Goal: Transaction & Acquisition: Purchase product/service

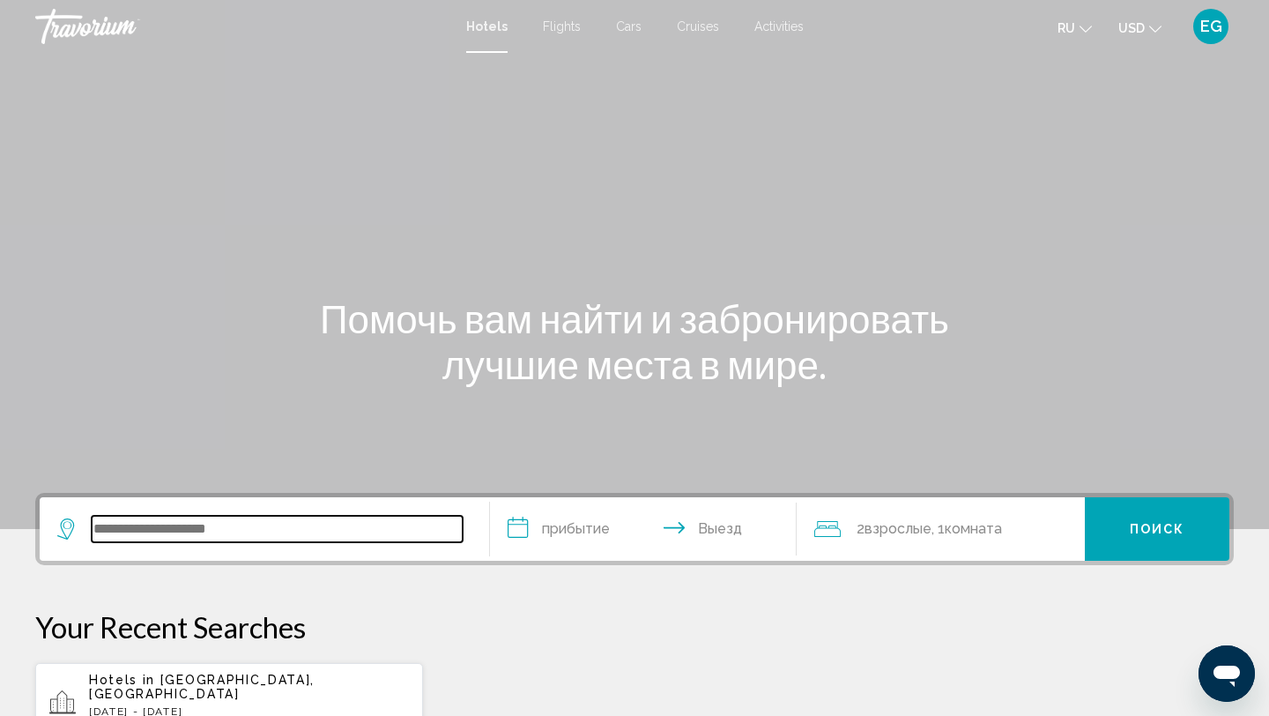
click at [138, 526] on input "Search widget" at bounding box center [277, 528] width 371 height 26
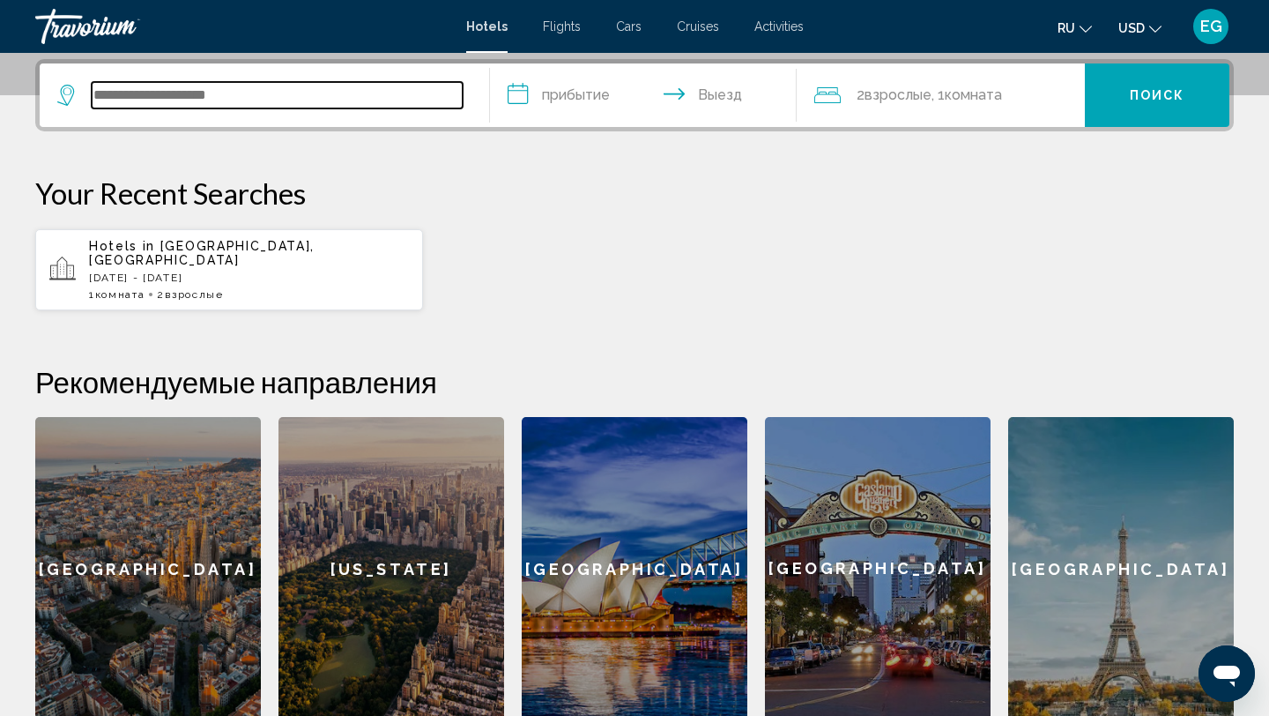
scroll to position [435, 0]
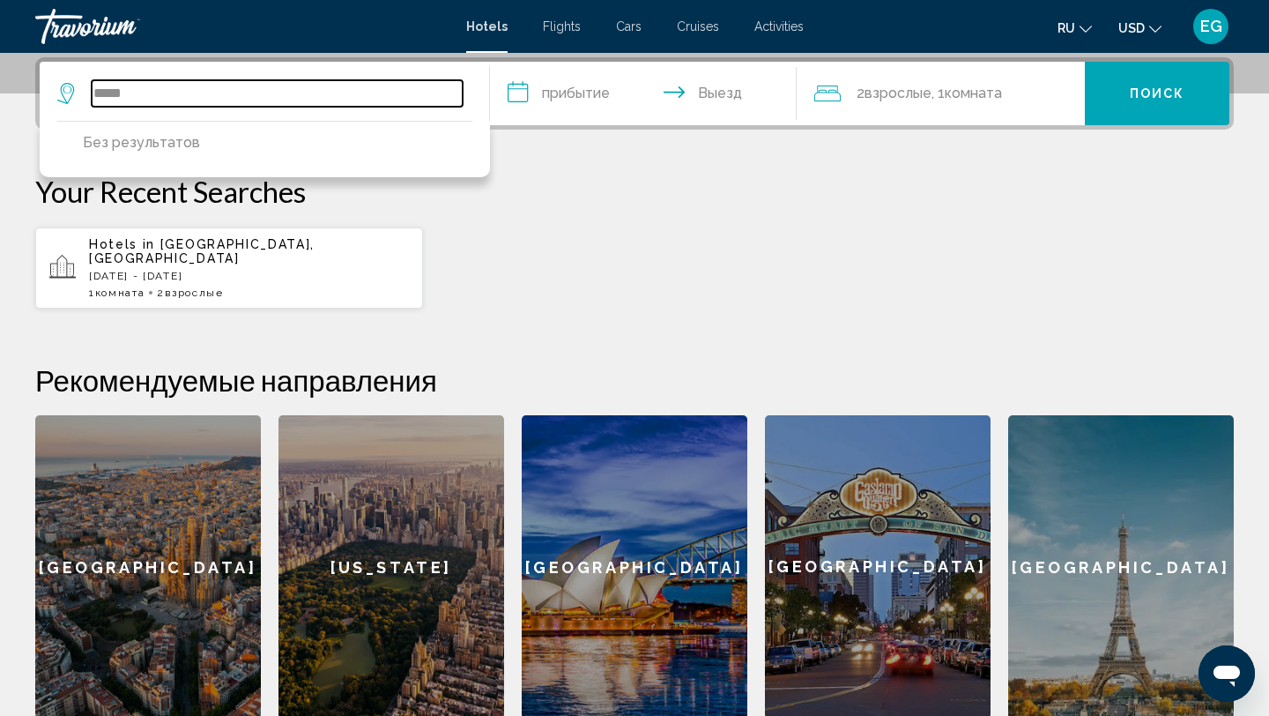
click at [133, 96] on input "*****" at bounding box center [277, 93] width 371 height 26
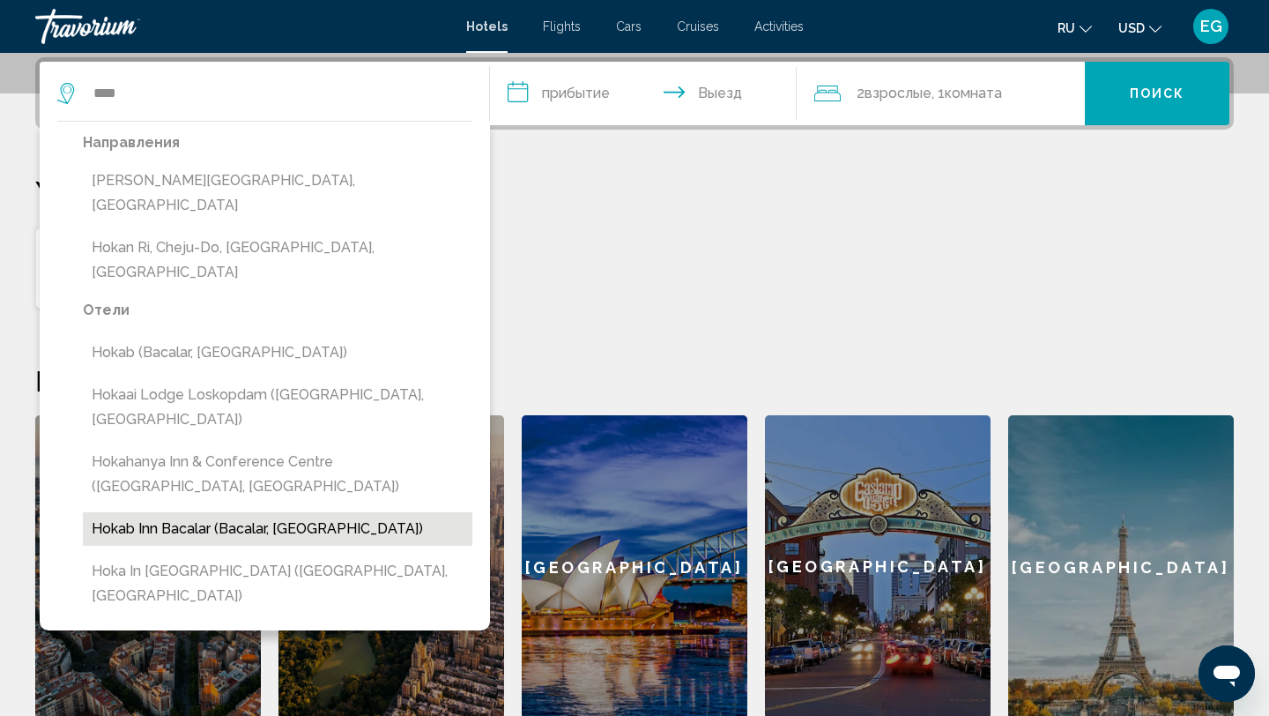
drag, startPoint x: 292, startPoint y: 441, endPoint x: 288, endPoint y: 432, distance: 9.5
click at [289, 512] on button "Hokab Inn Bacalar (Bacalar, MX)" at bounding box center [277, 528] width 389 height 33
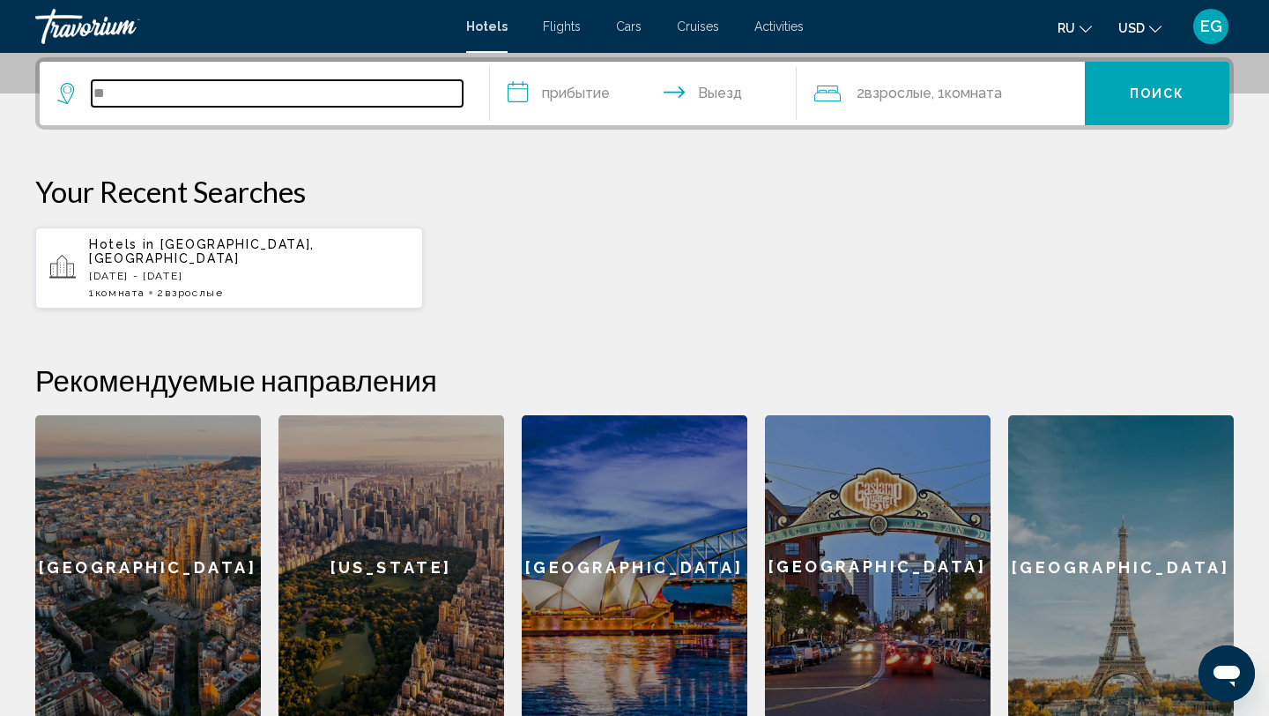
type input "*"
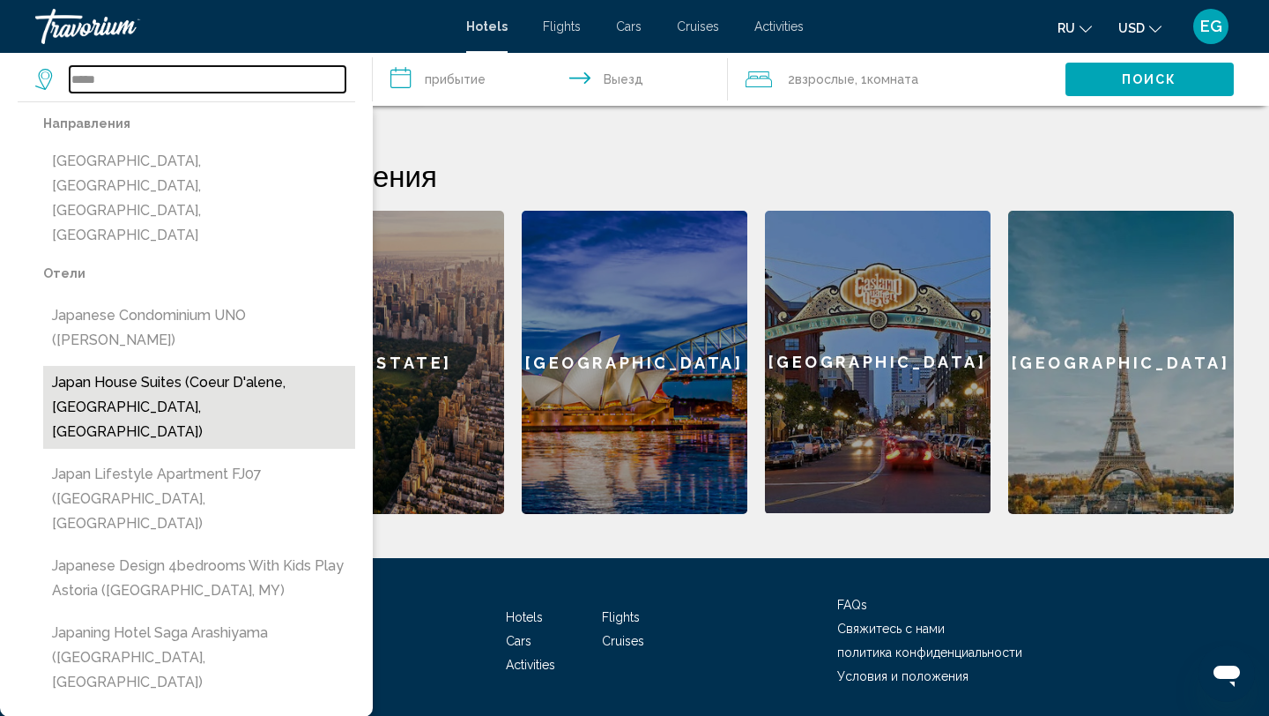
scroll to position [684, 0]
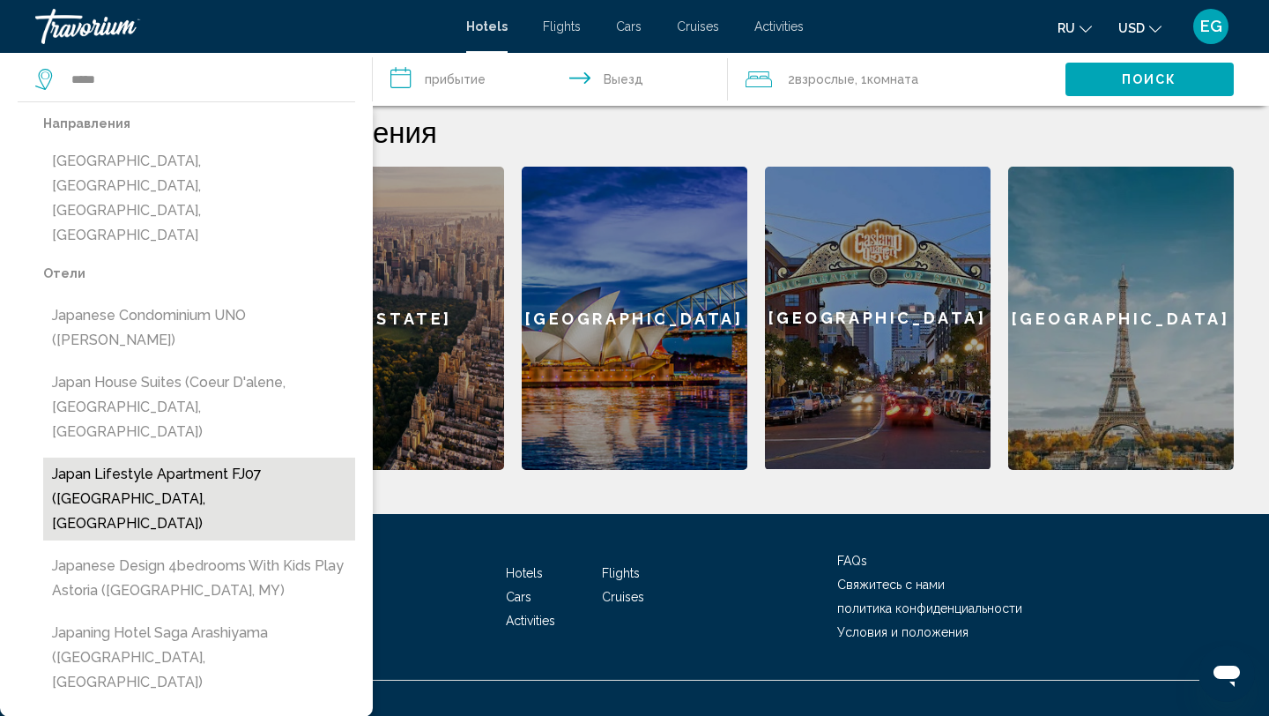
click at [226, 457] on button "Japan Lifestyle Apartment FJ07 ([GEOGRAPHIC_DATA], [GEOGRAPHIC_DATA])" at bounding box center [199, 498] width 312 height 83
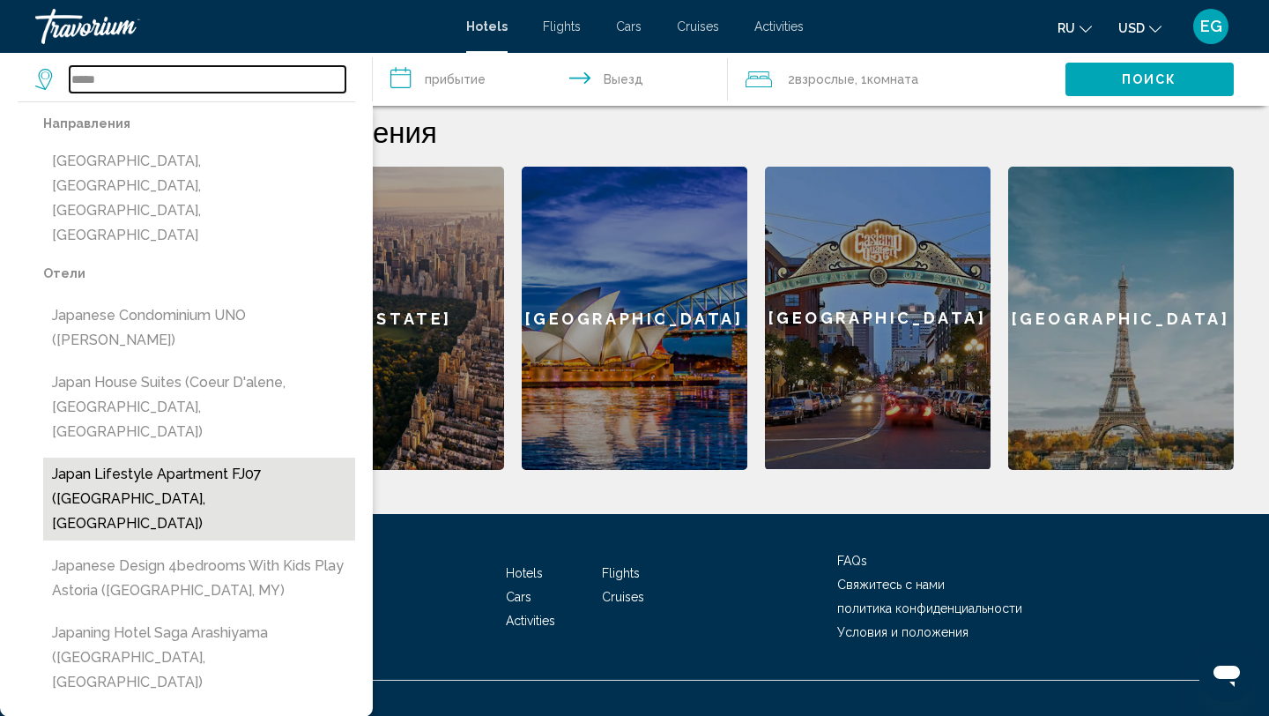
type input "**********"
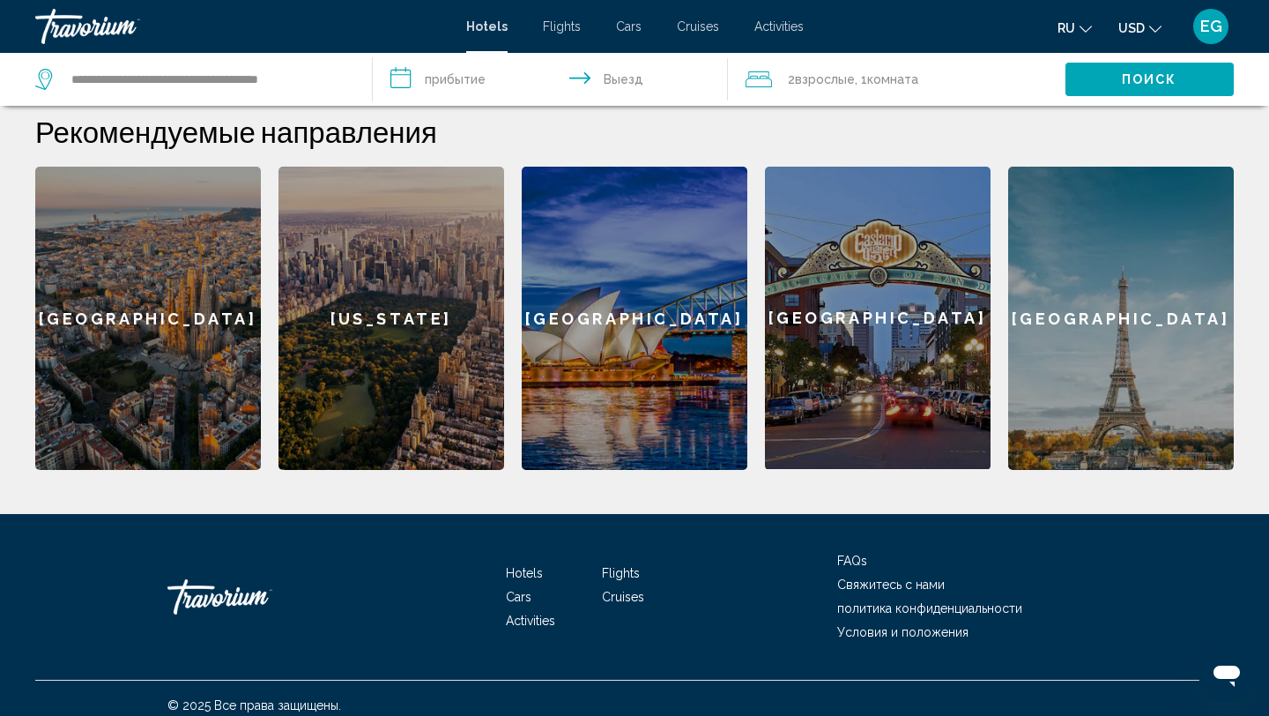
click at [1136, 83] on span "Поиск" at bounding box center [1150, 80] width 56 height 14
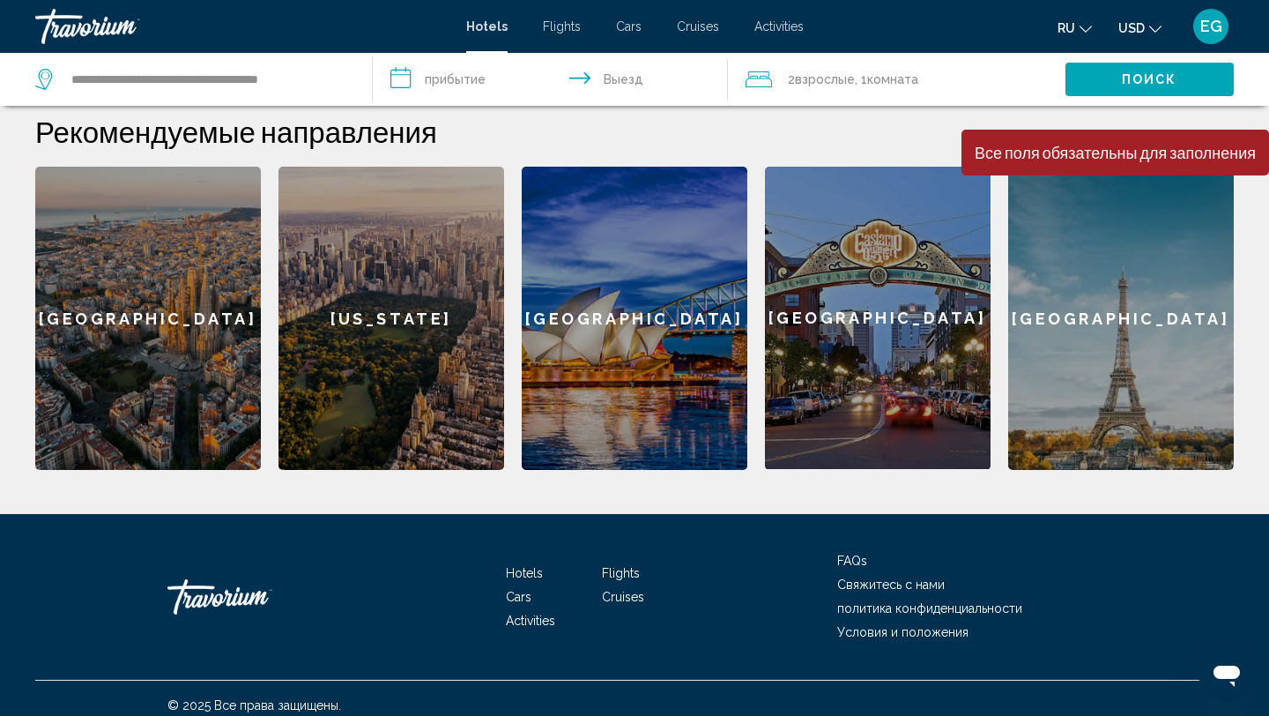
click at [400, 71] on input "**********" at bounding box center [554, 82] width 362 height 58
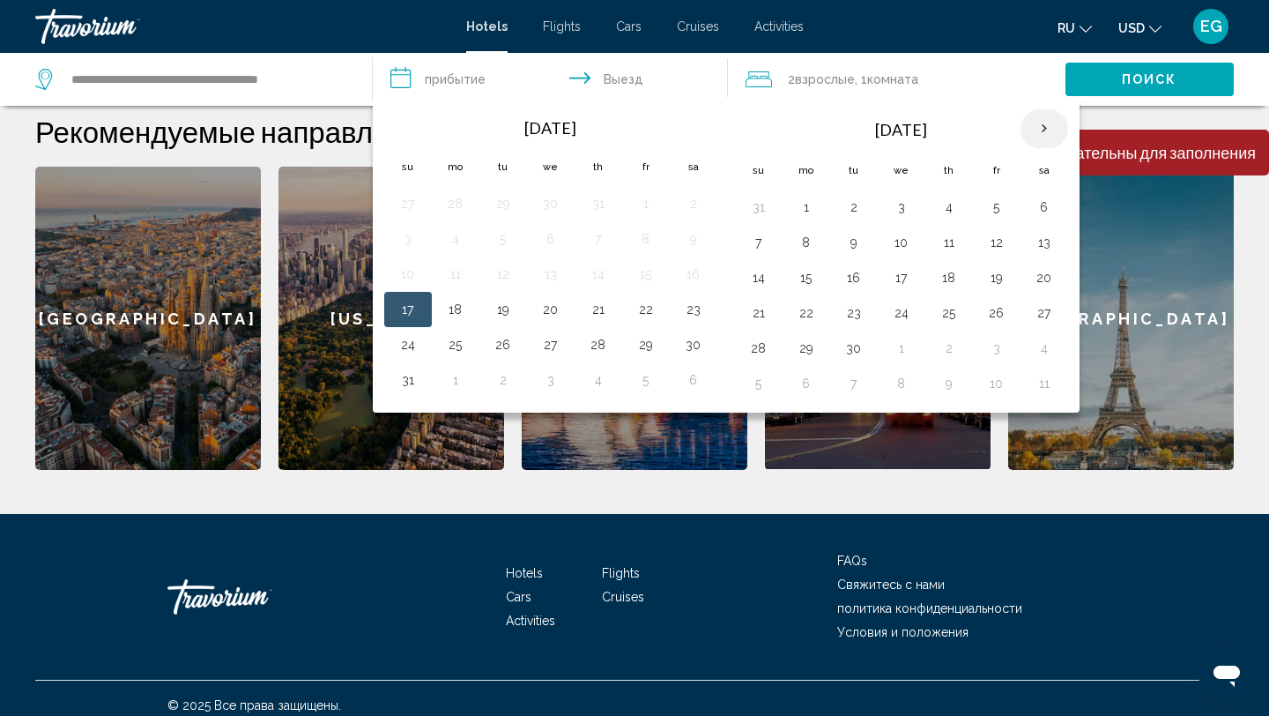
click at [1049, 124] on th "Next month" at bounding box center [1044, 128] width 48 height 39
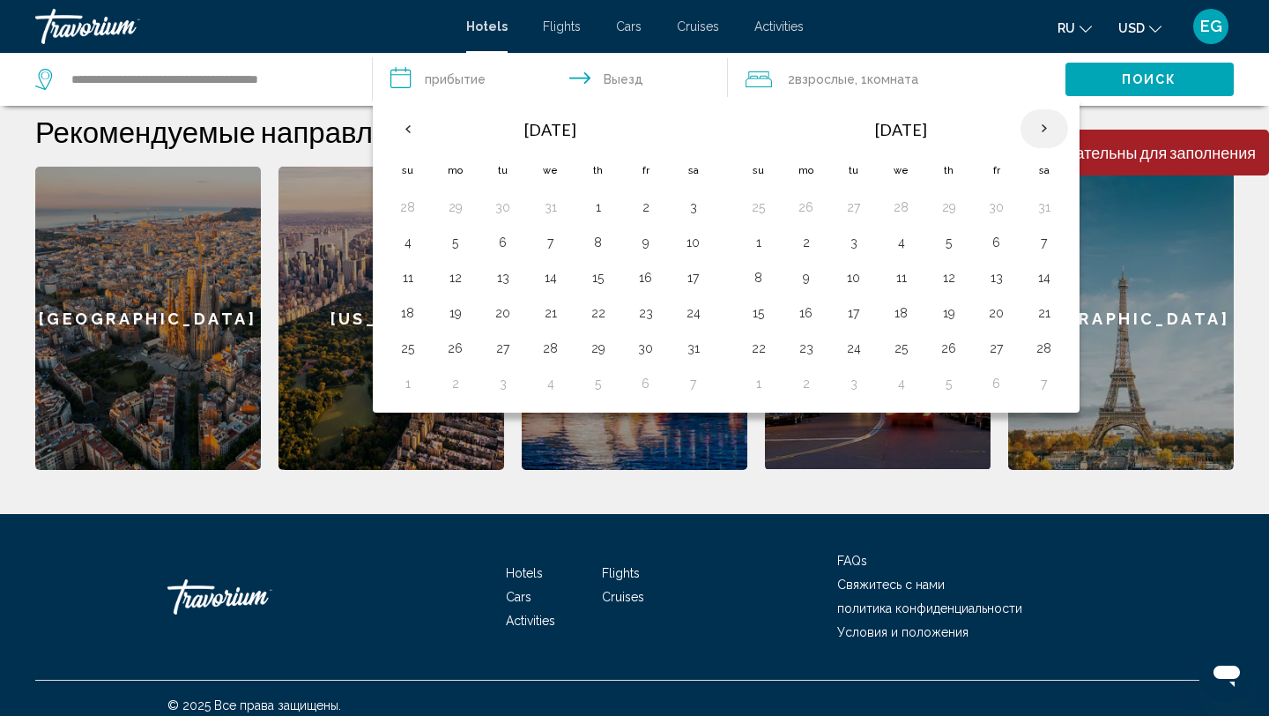
click at [1049, 125] on th "Next month" at bounding box center [1044, 128] width 48 height 39
click at [759, 241] on button "3" at bounding box center [759, 242] width 28 height 25
click at [619, 75] on input "**********" at bounding box center [554, 82] width 362 height 58
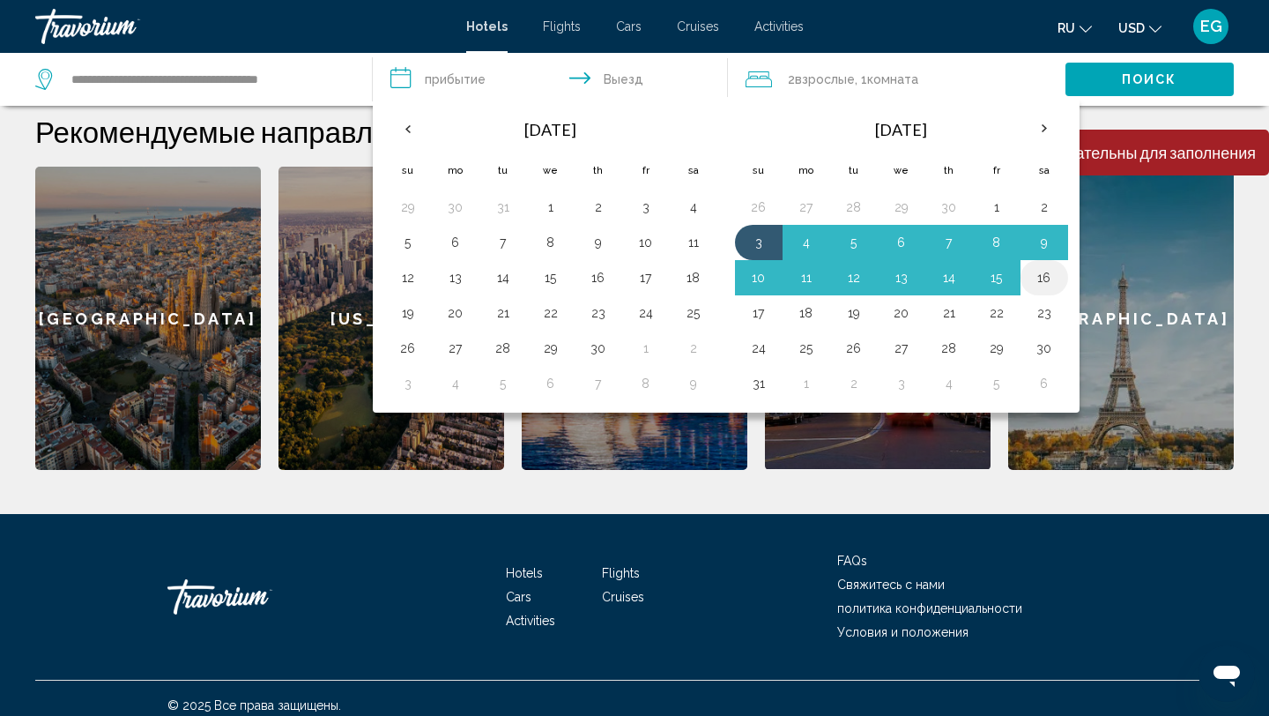
click at [1049, 285] on button "16" at bounding box center [1044, 277] width 28 height 25
type input "**********"
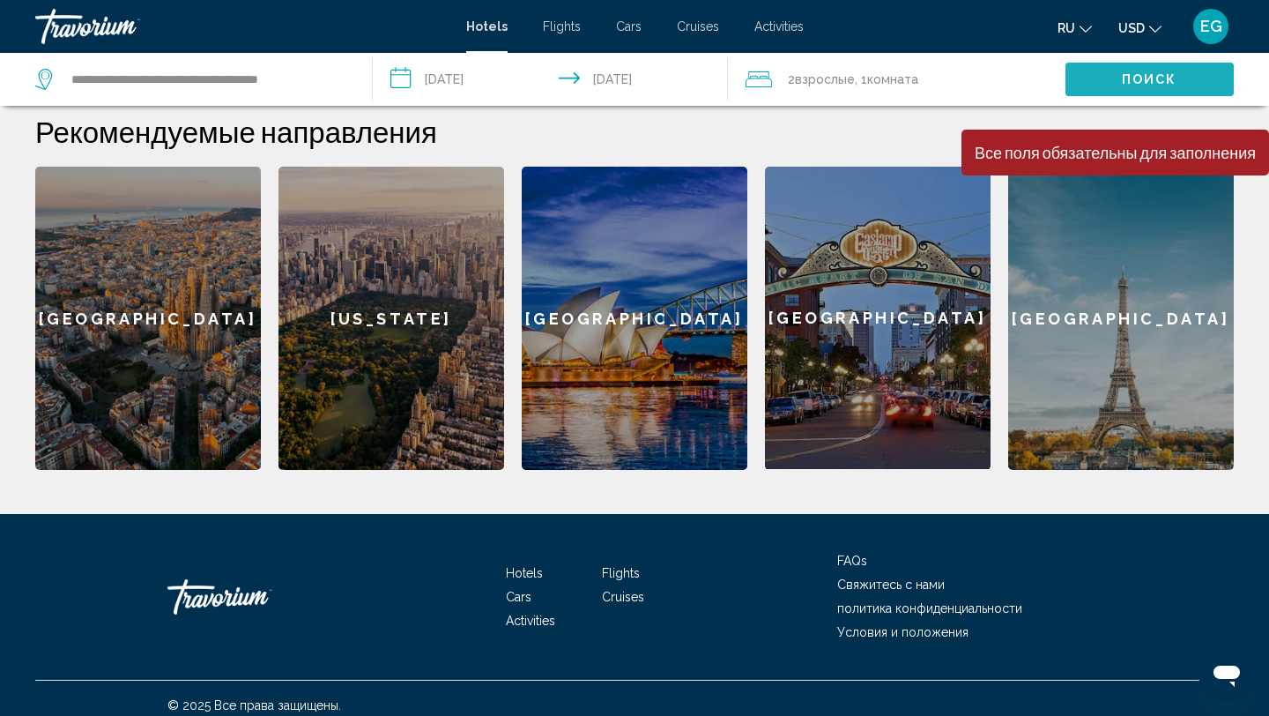
click at [1143, 74] on span "Поиск" at bounding box center [1150, 80] width 56 height 14
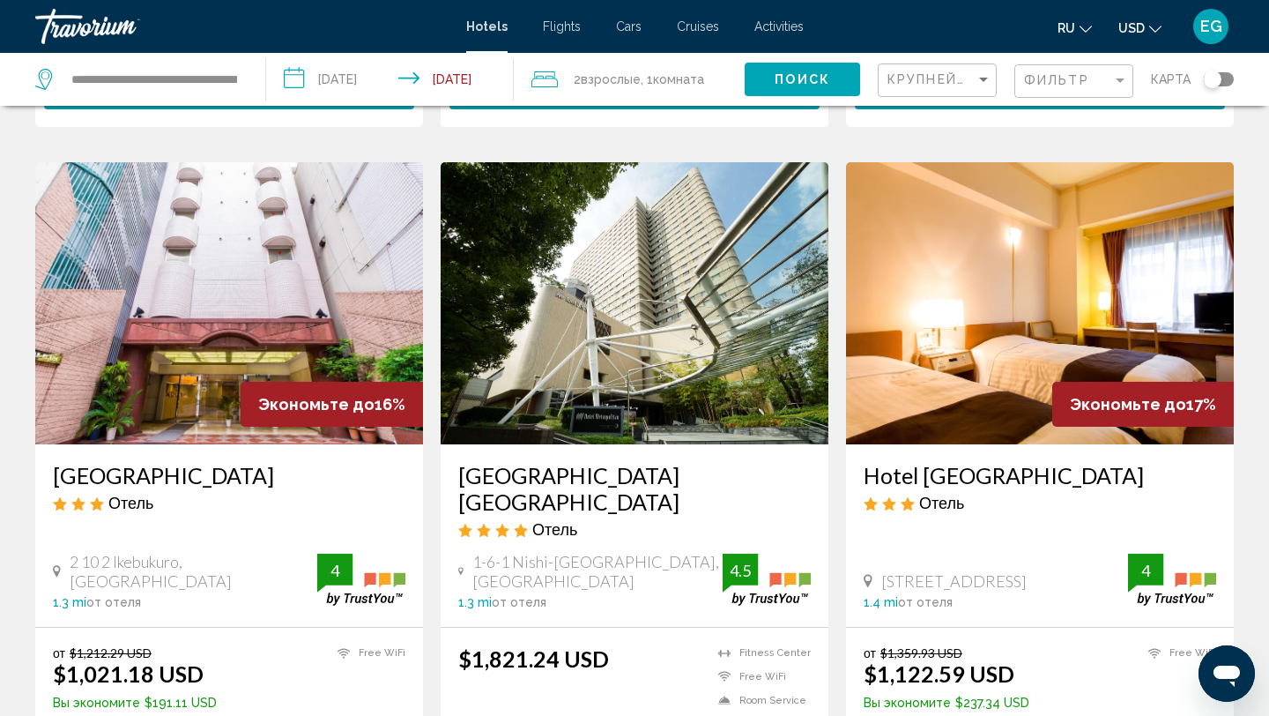
scroll to position [665, 0]
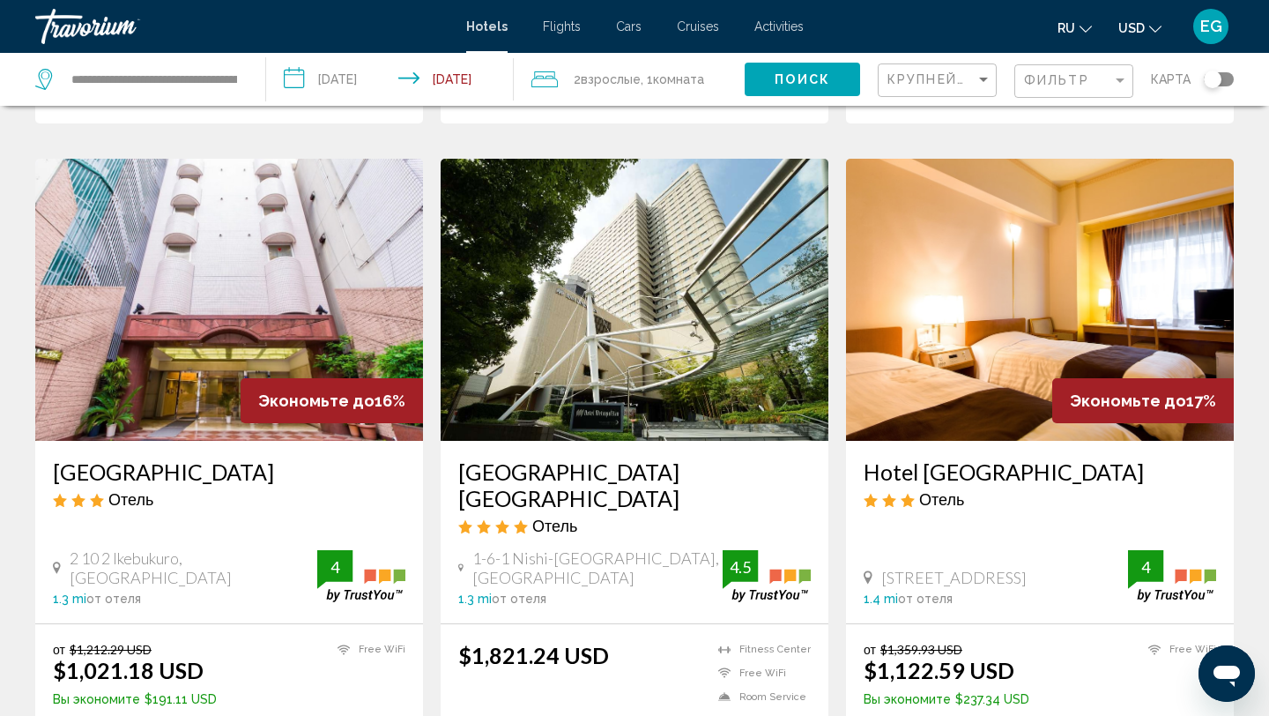
click at [210, 360] on img "Main content" at bounding box center [229, 300] width 388 height 282
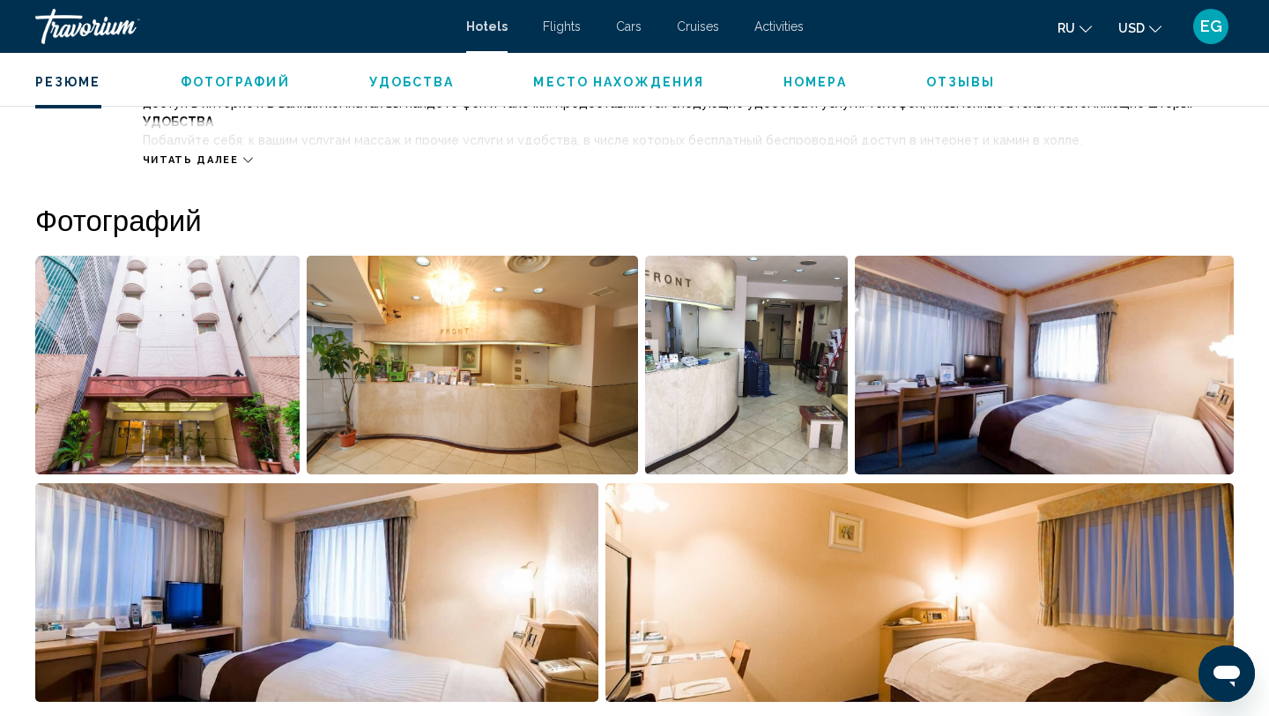
scroll to position [767, 0]
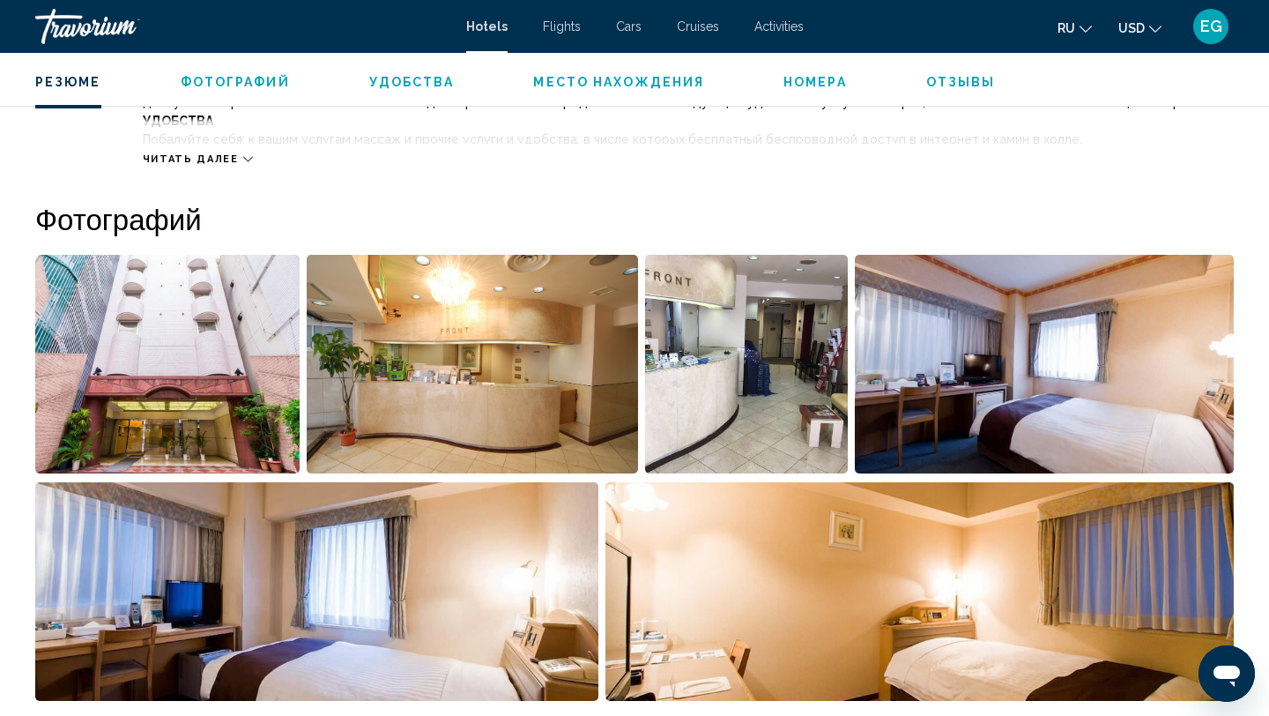
click at [198, 364] on img "Open full-screen image slider" at bounding box center [167, 364] width 264 height 219
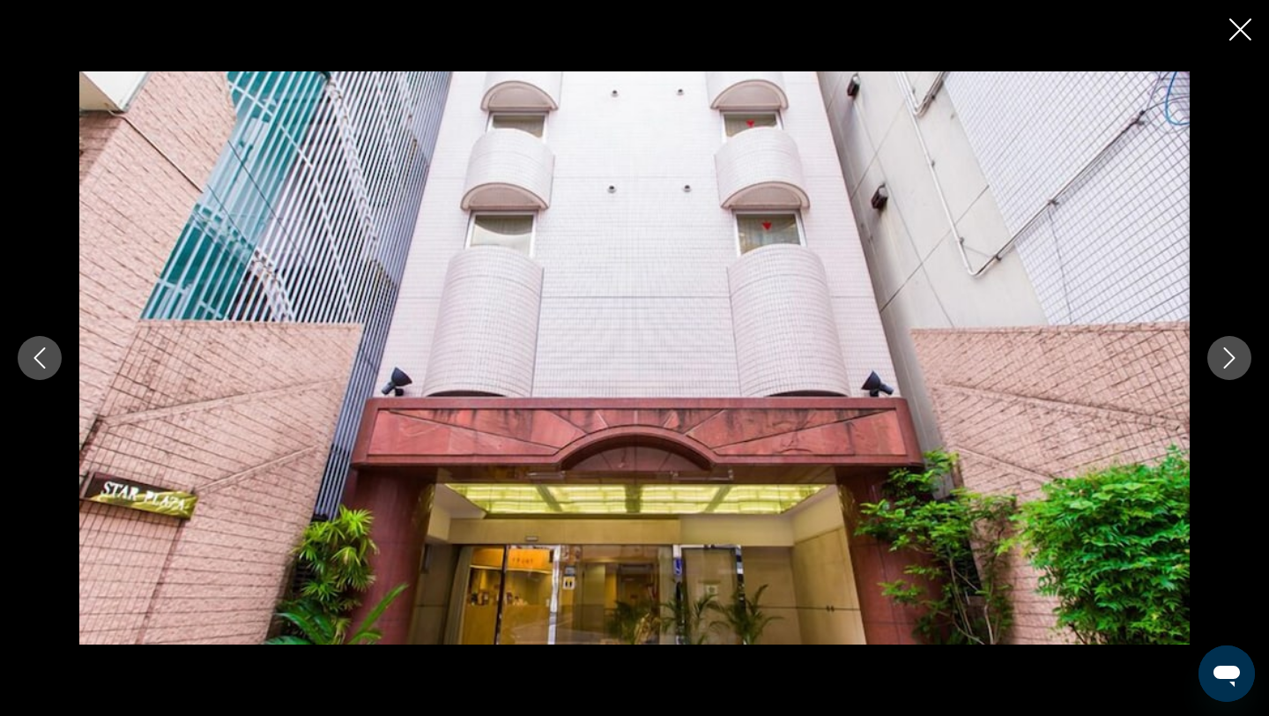
click at [1227, 352] on icon "Next image" at bounding box center [1229, 357] width 11 height 21
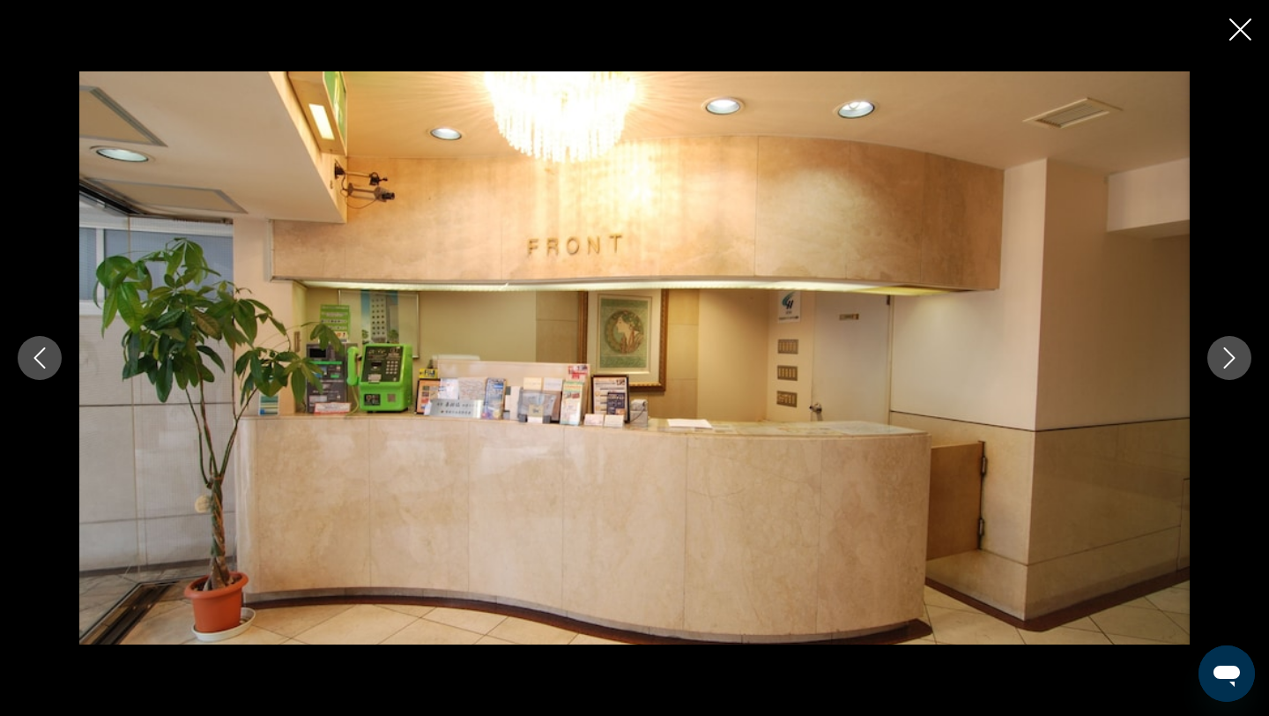
click at [1227, 352] on icon "Next image" at bounding box center [1229, 357] width 11 height 21
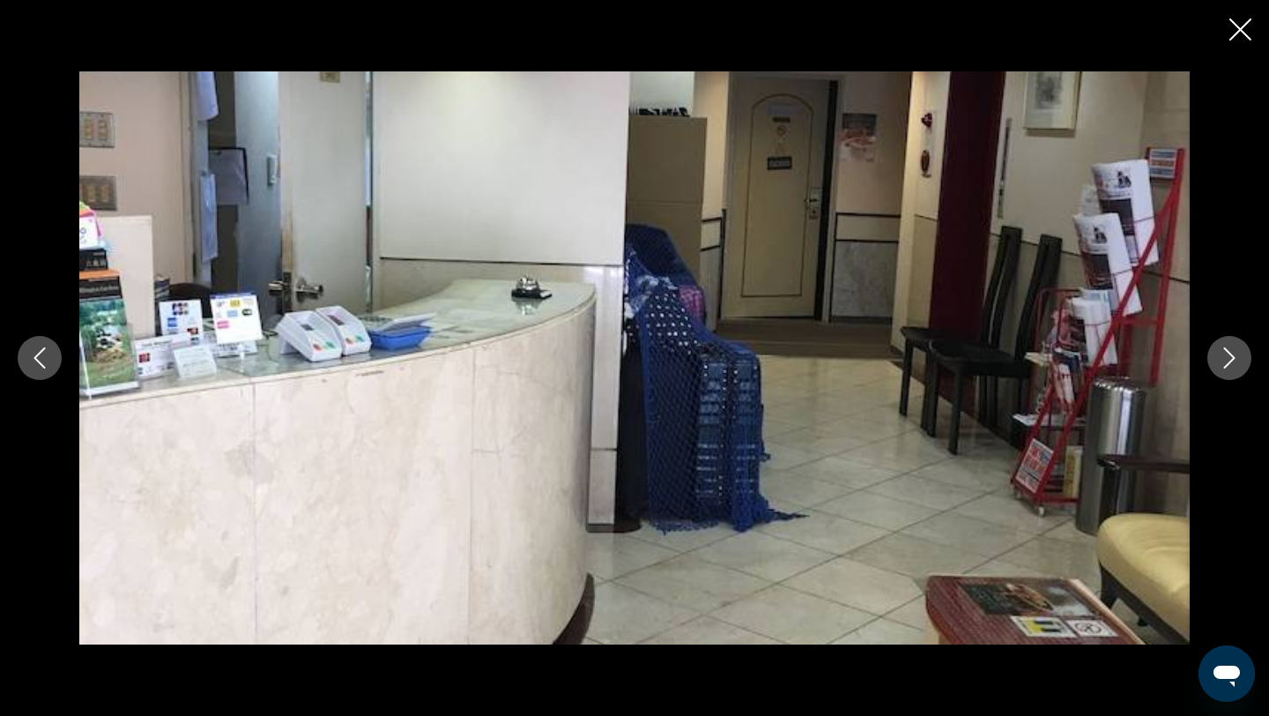
click at [1227, 352] on icon "Next image" at bounding box center [1229, 357] width 21 height 21
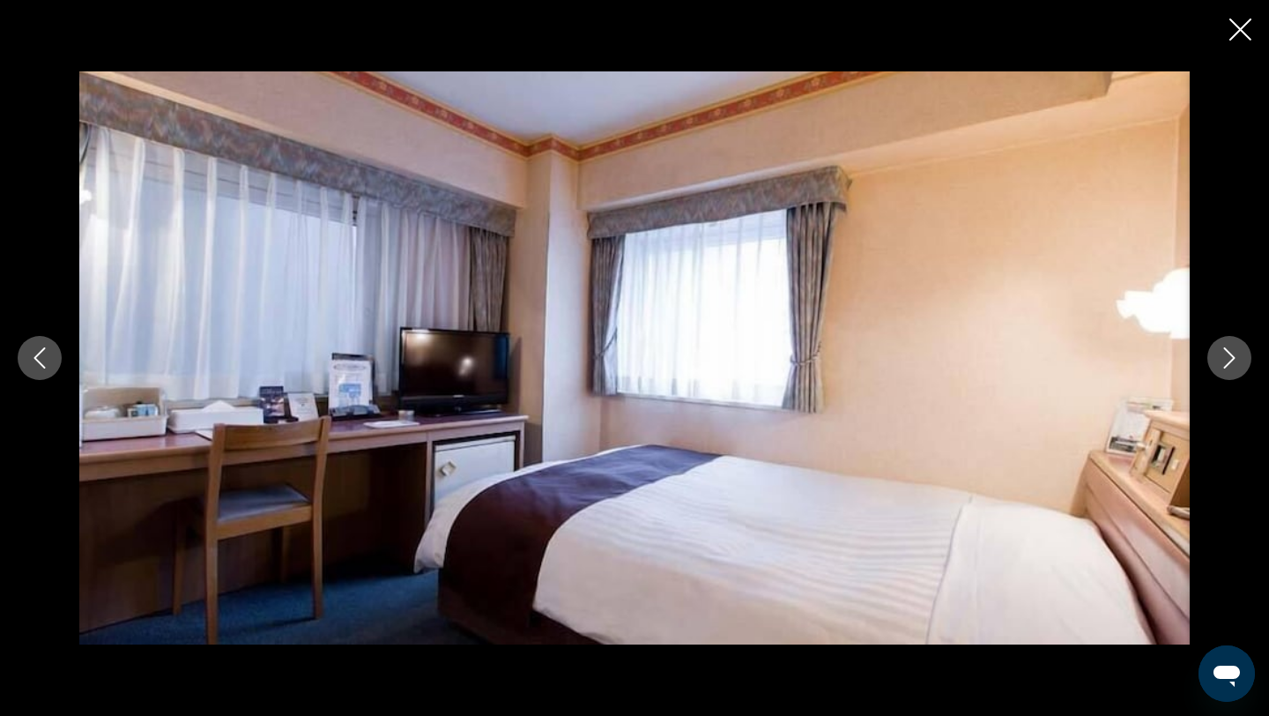
click at [1227, 354] on icon "Next image" at bounding box center [1229, 357] width 21 height 21
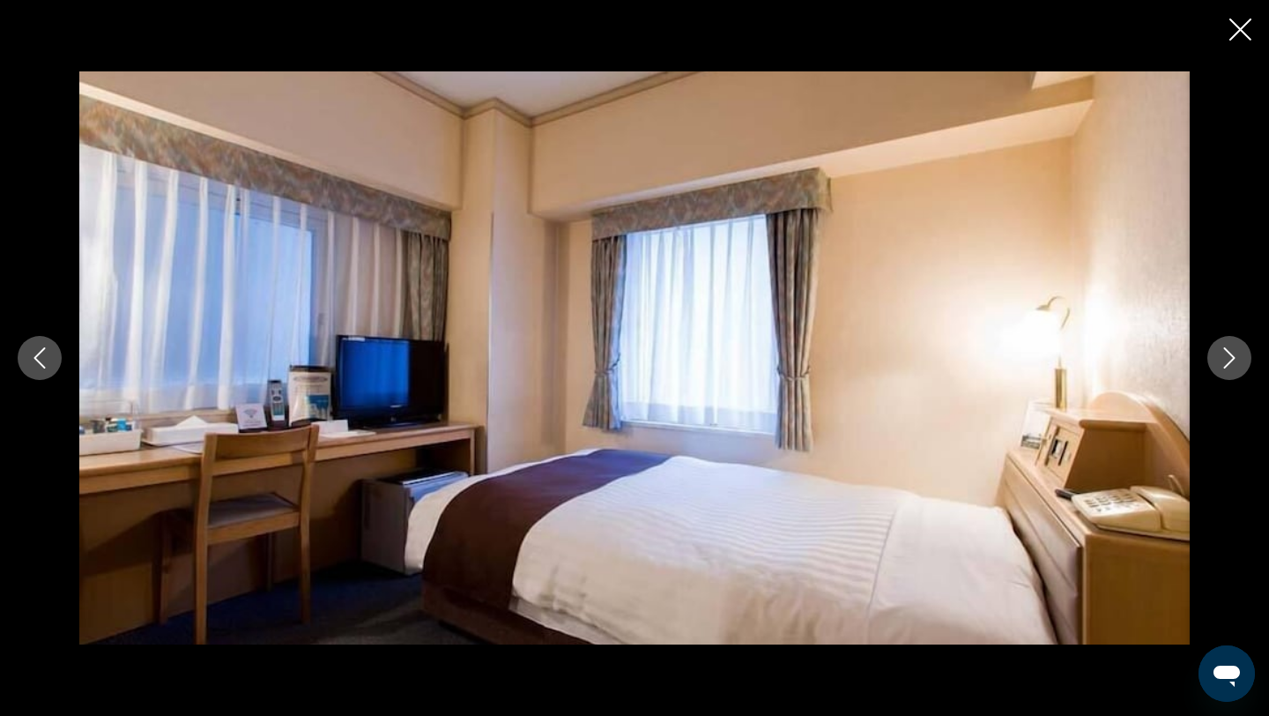
click at [1227, 355] on icon "Next image" at bounding box center [1229, 357] width 21 height 21
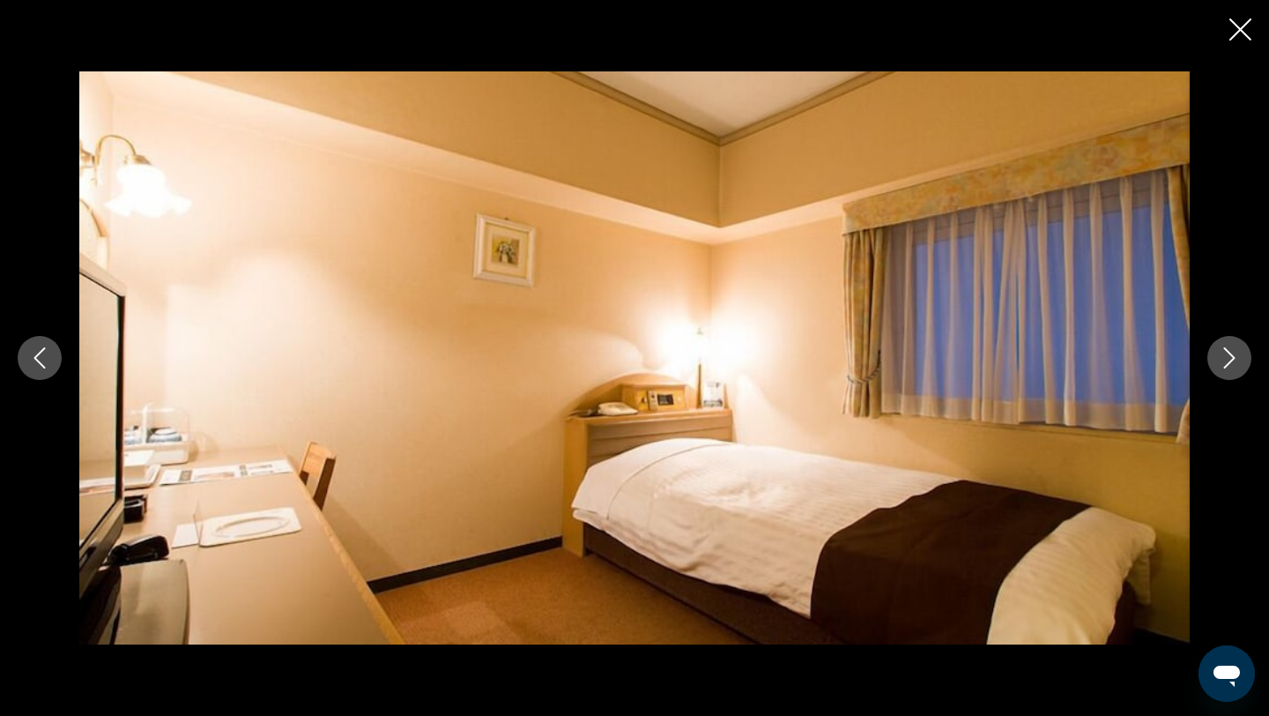
click at [1227, 356] on icon "Next image" at bounding box center [1229, 357] width 21 height 21
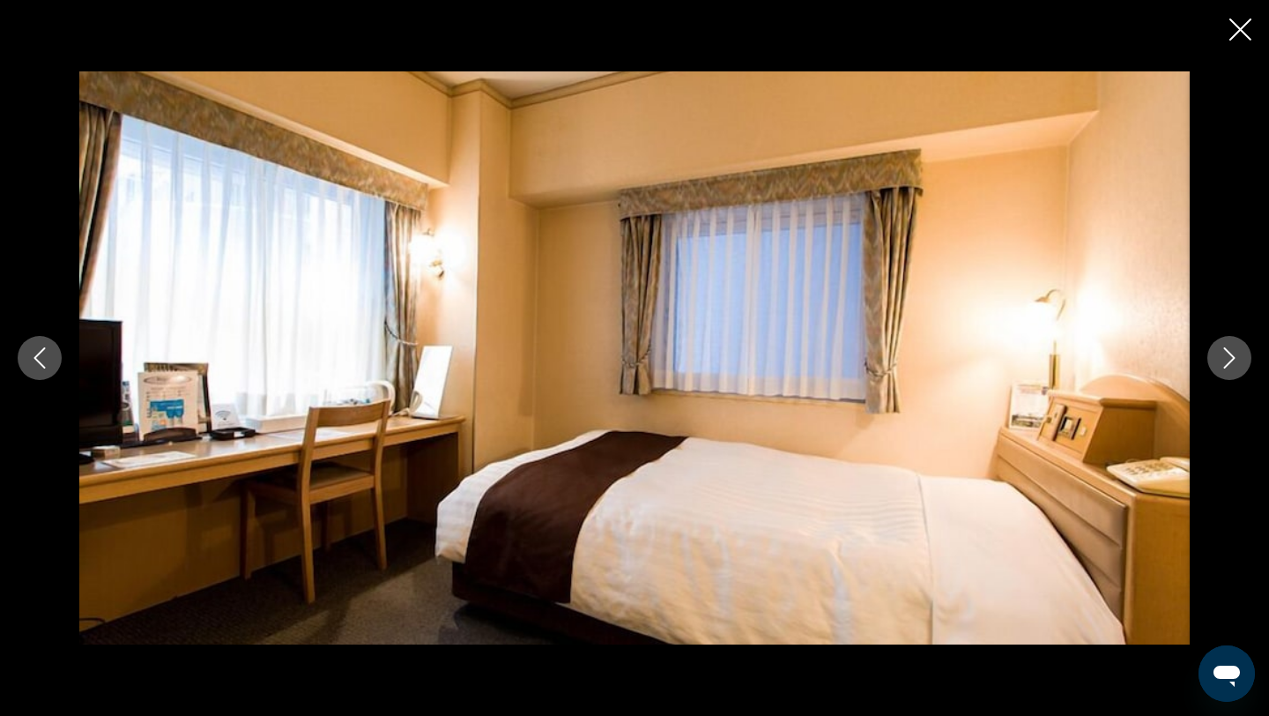
click at [1227, 355] on icon "Next image" at bounding box center [1229, 357] width 21 height 21
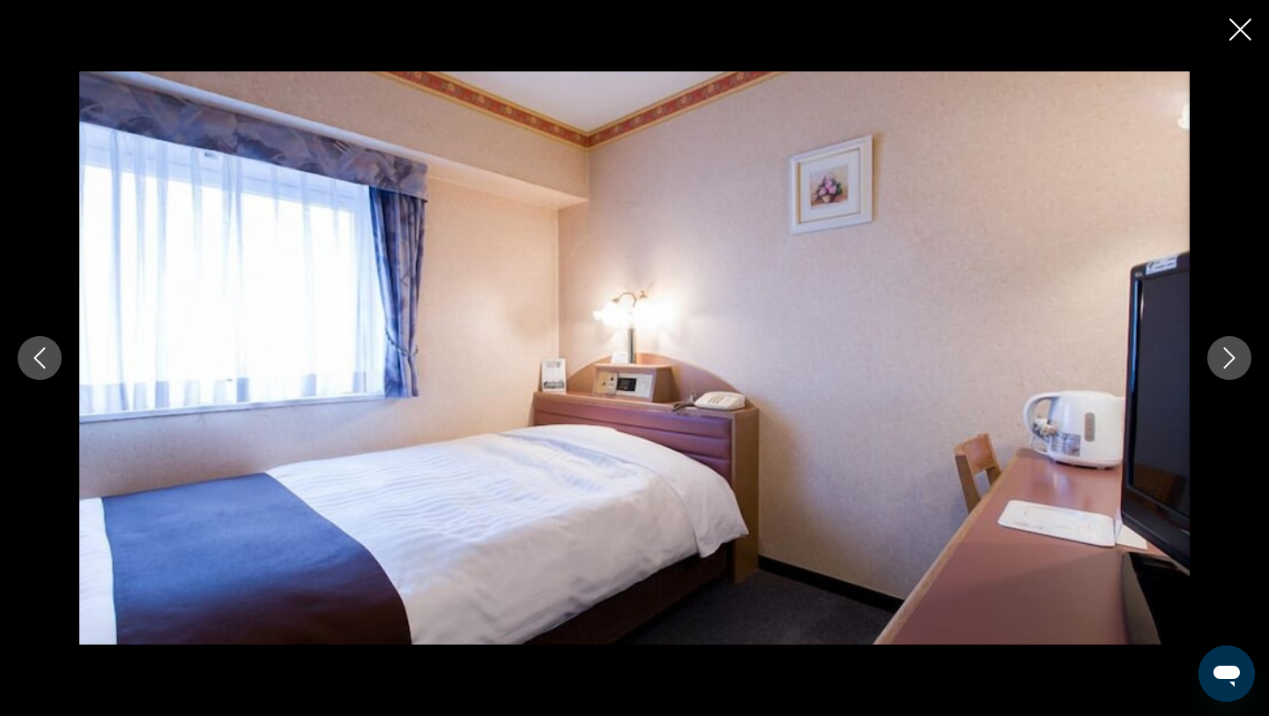
click at [1227, 357] on icon "Next image" at bounding box center [1229, 357] width 21 height 21
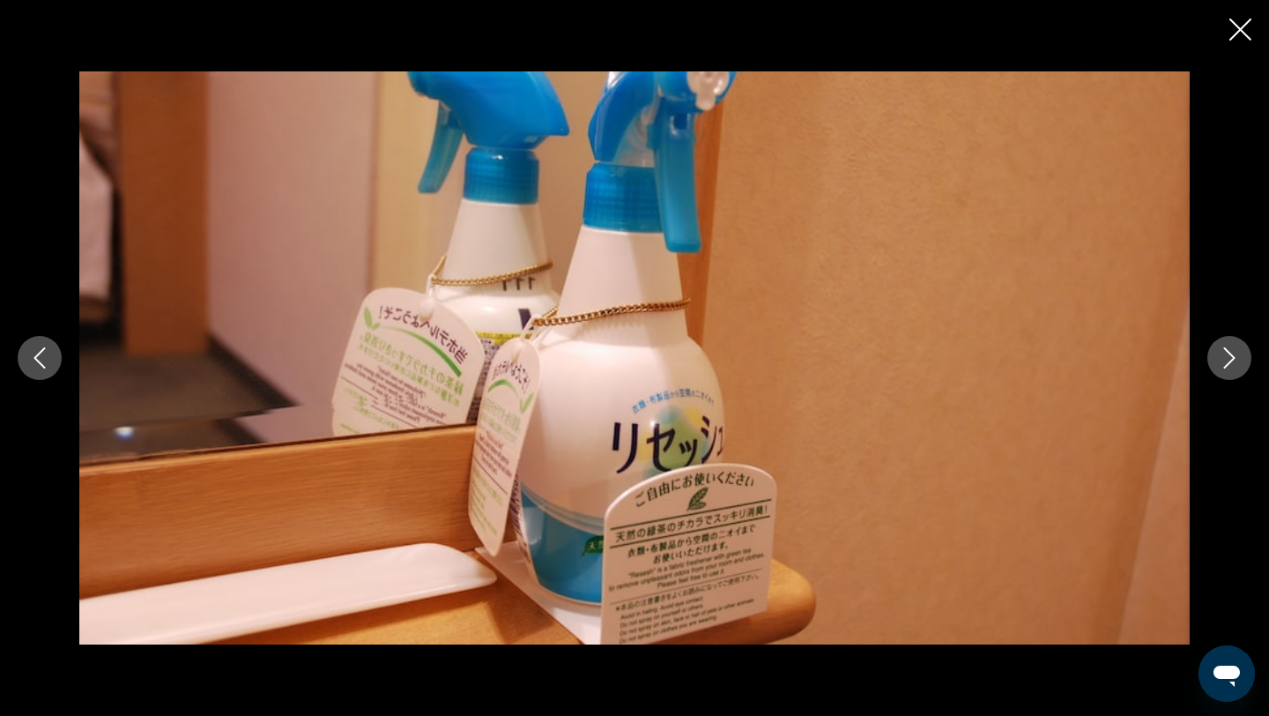
click at [1227, 357] on icon "Next image" at bounding box center [1229, 357] width 21 height 21
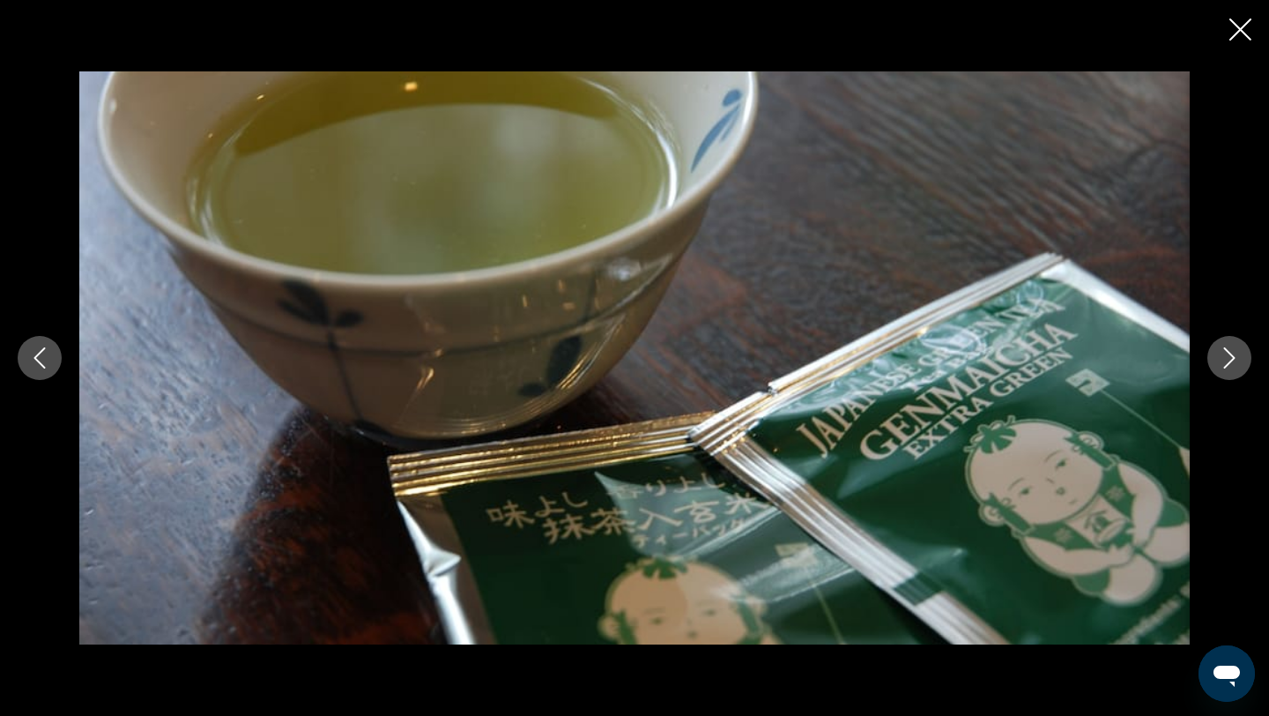
click at [1227, 358] on icon "Next image" at bounding box center [1229, 357] width 21 height 21
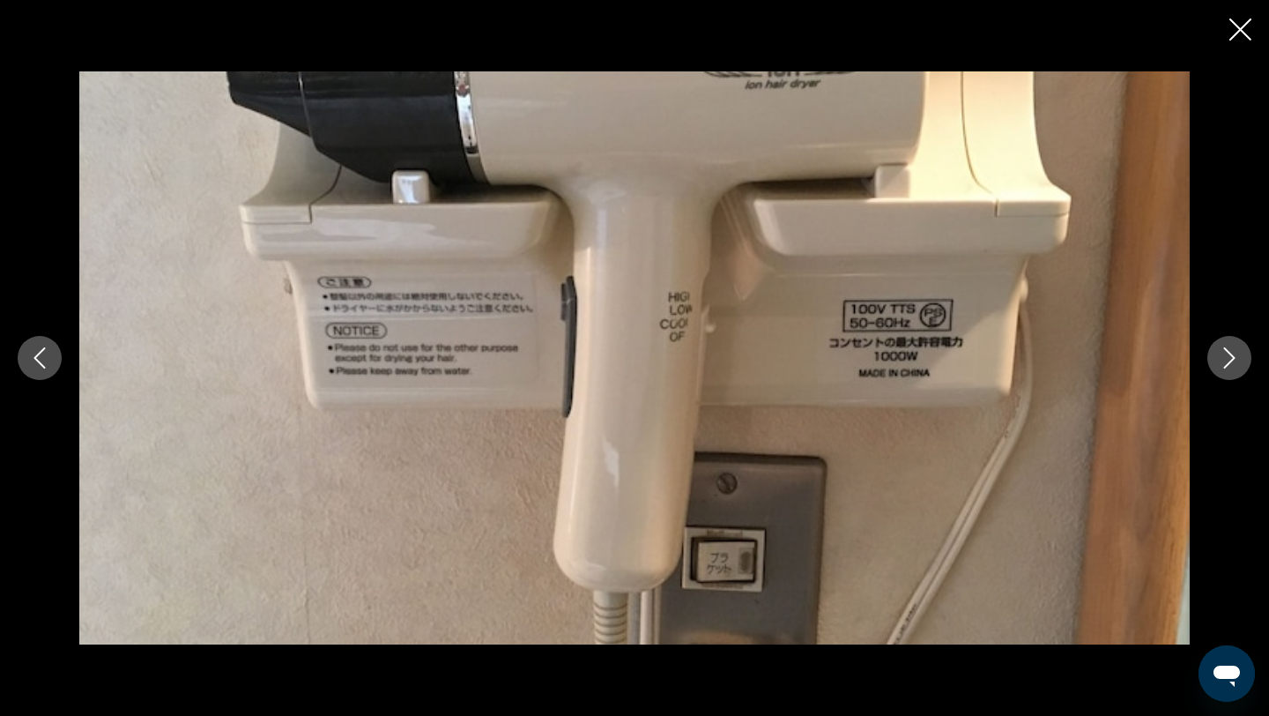
click at [1227, 360] on icon "Next image" at bounding box center [1229, 357] width 21 height 21
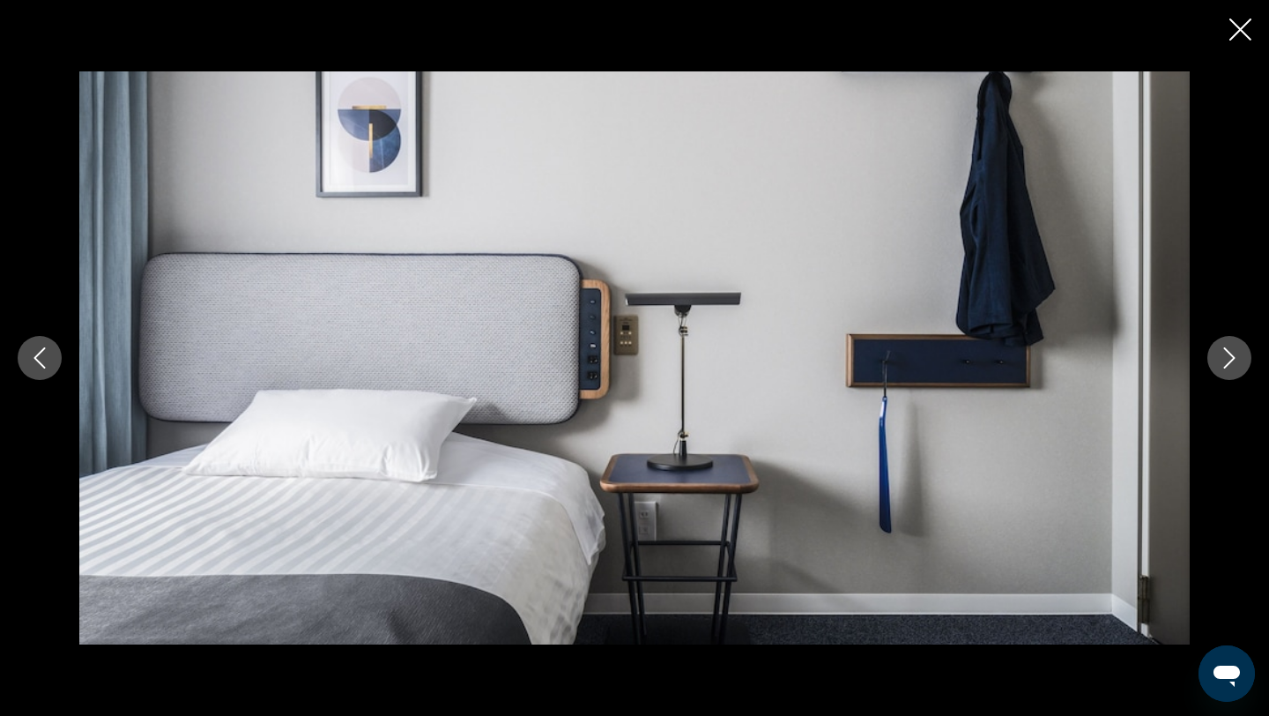
click at [1227, 360] on icon "Next image" at bounding box center [1229, 357] width 21 height 21
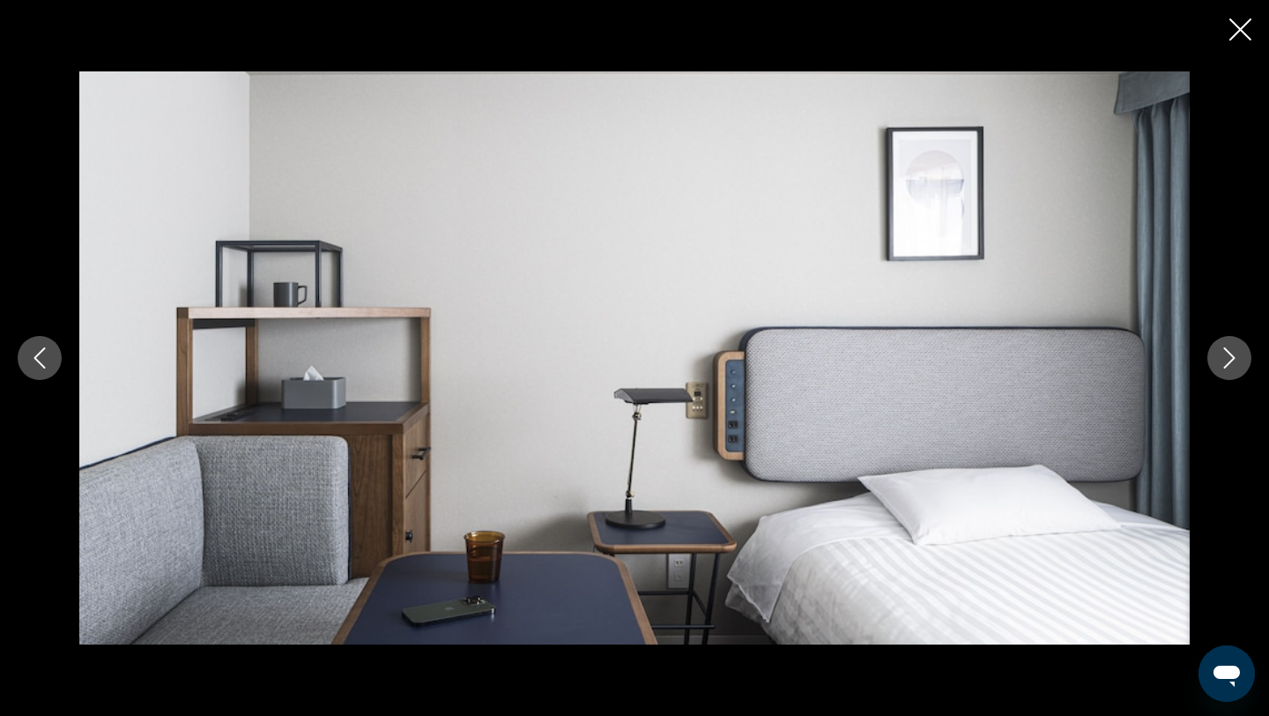
click at [1228, 360] on icon "Next image" at bounding box center [1229, 357] width 21 height 21
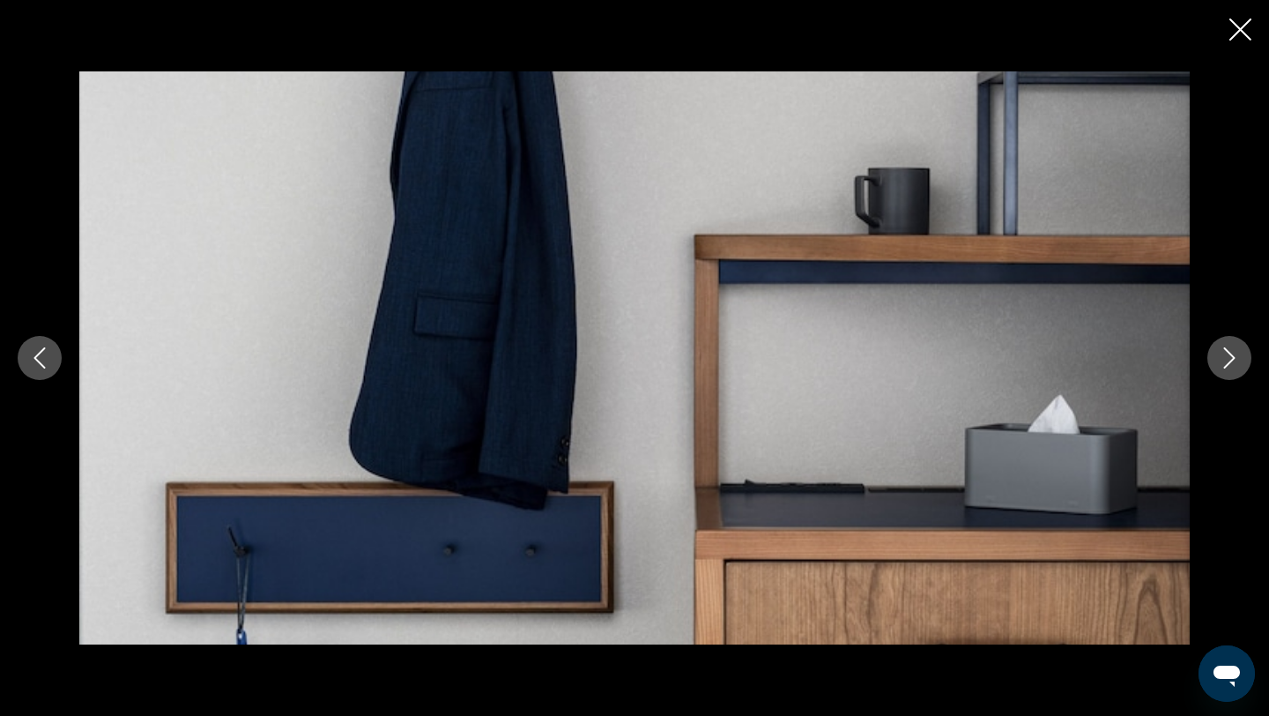
click at [1227, 361] on icon "Next image" at bounding box center [1229, 357] width 21 height 21
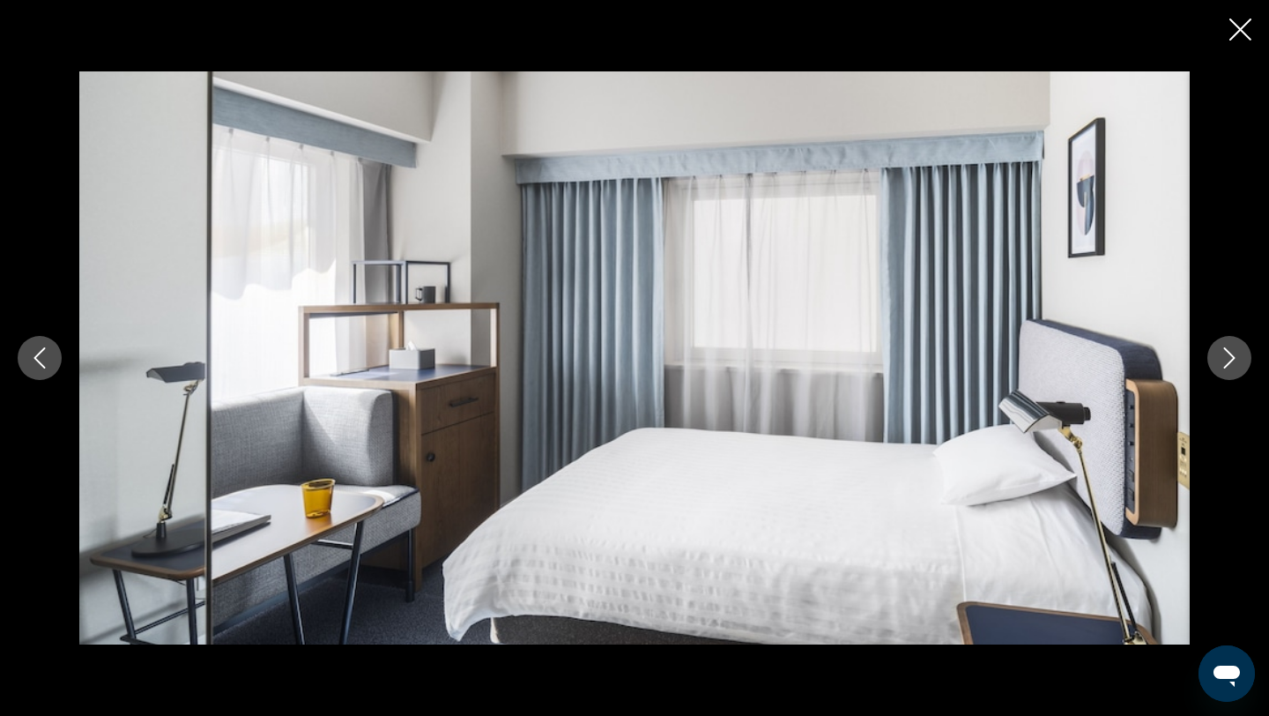
click at [1227, 361] on icon "Next image" at bounding box center [1229, 357] width 21 height 21
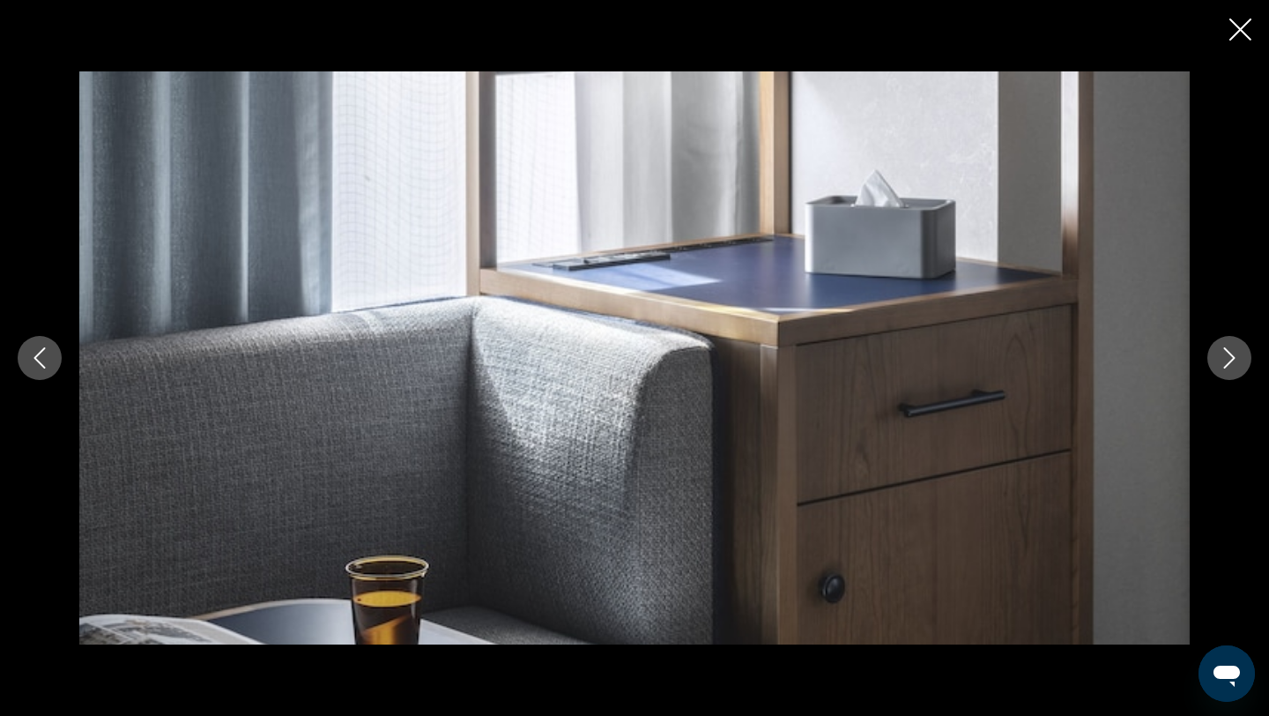
click at [1227, 361] on icon "Next image" at bounding box center [1229, 357] width 21 height 21
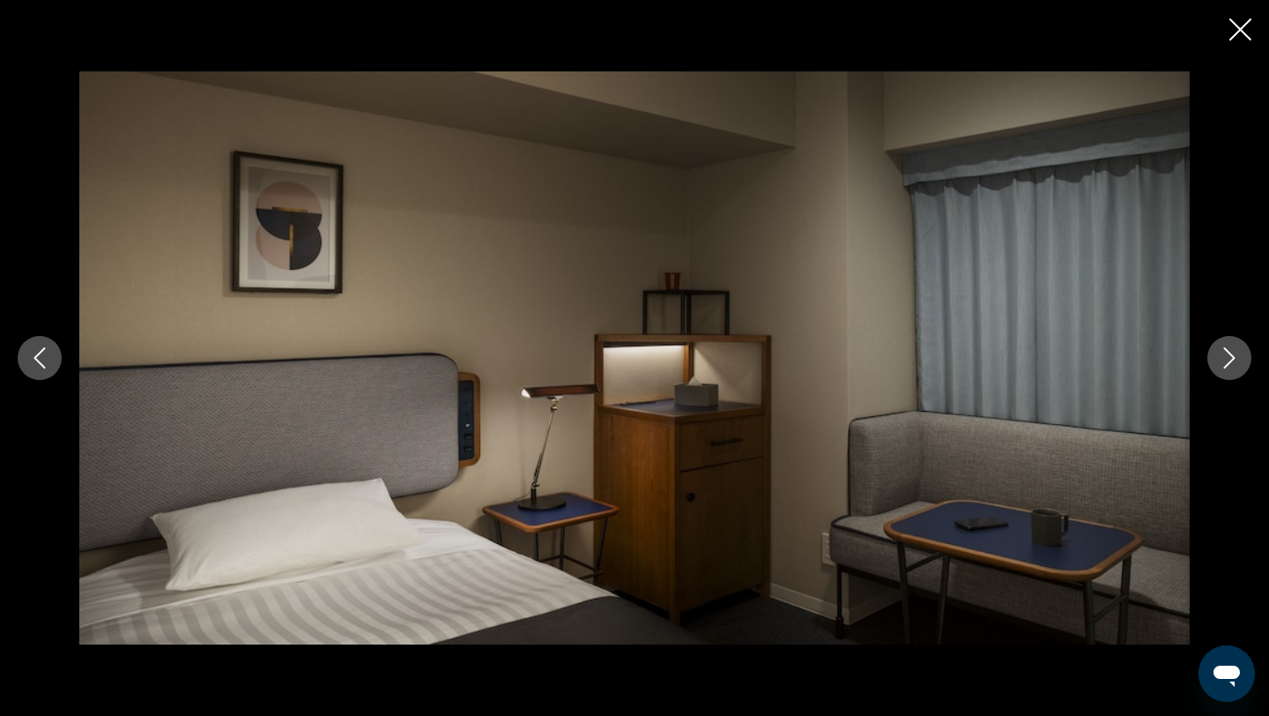
click at [1227, 362] on icon "Next image" at bounding box center [1229, 357] width 21 height 21
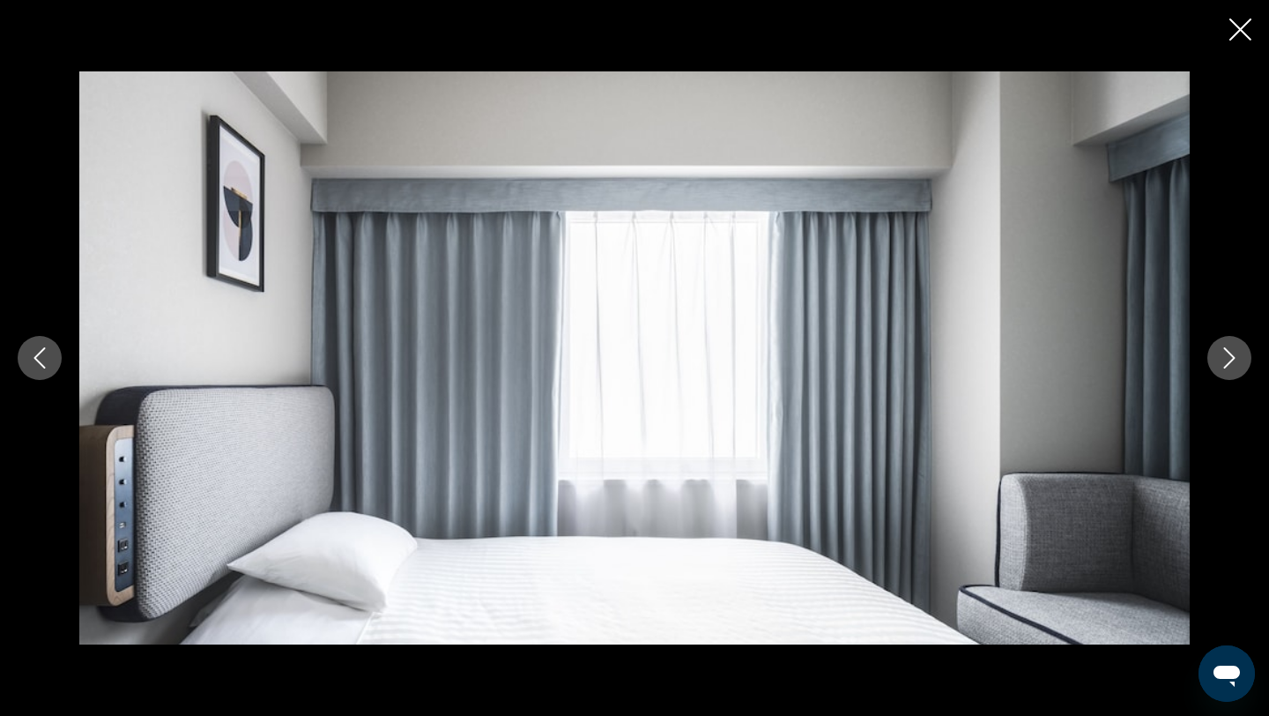
click at [1227, 362] on icon "Next image" at bounding box center [1229, 357] width 21 height 21
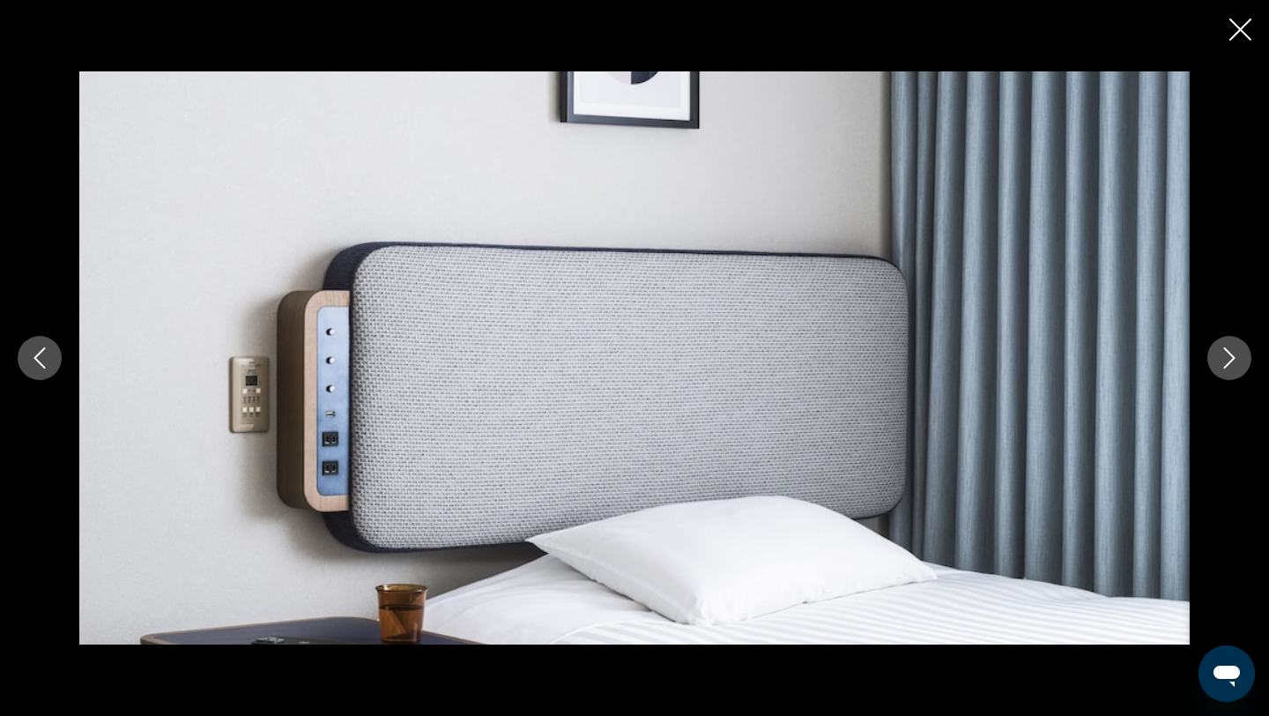
click at [1227, 362] on icon "Next image" at bounding box center [1229, 357] width 11 height 21
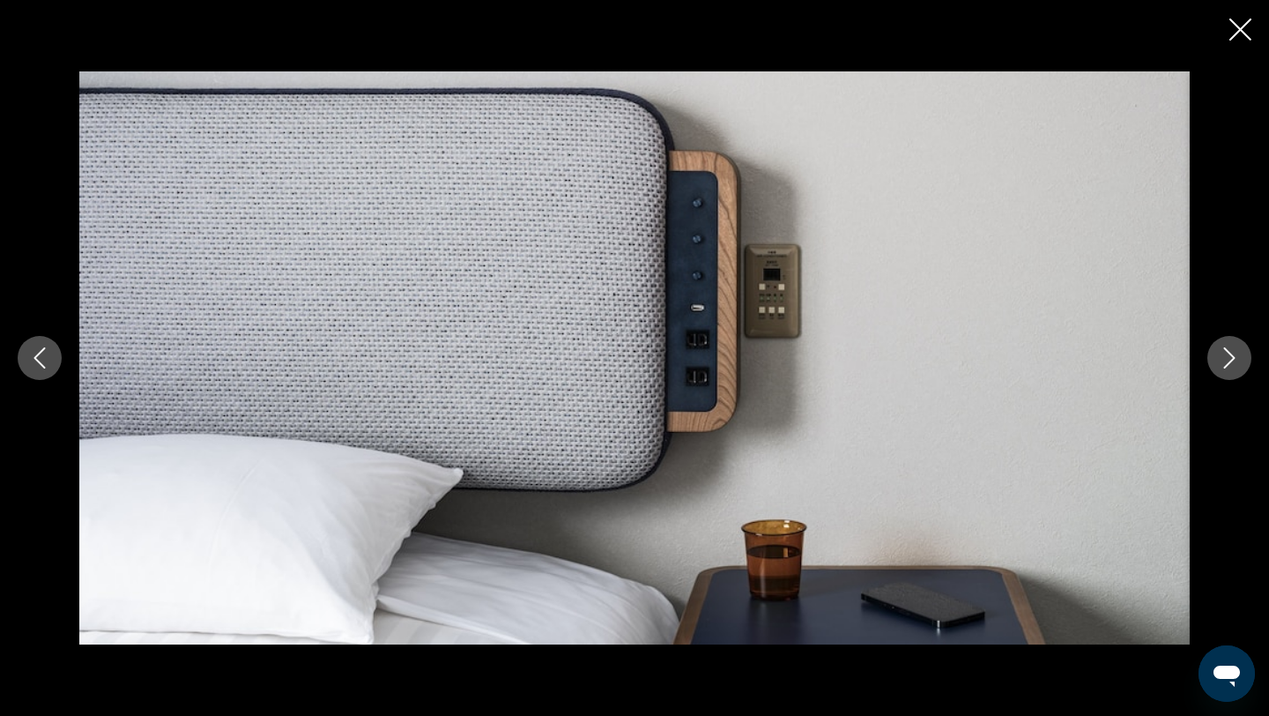
click at [1227, 362] on icon "Next image" at bounding box center [1229, 357] width 11 height 21
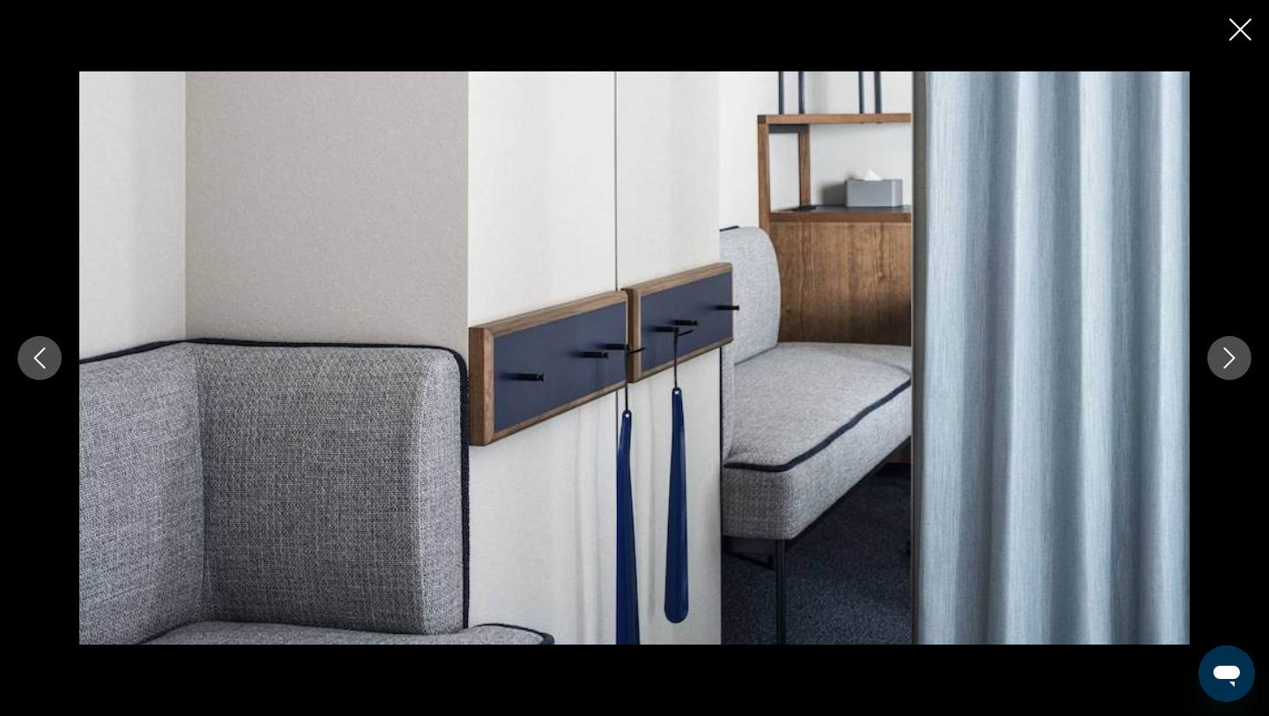
click at [1227, 362] on icon "Next image" at bounding box center [1229, 357] width 11 height 21
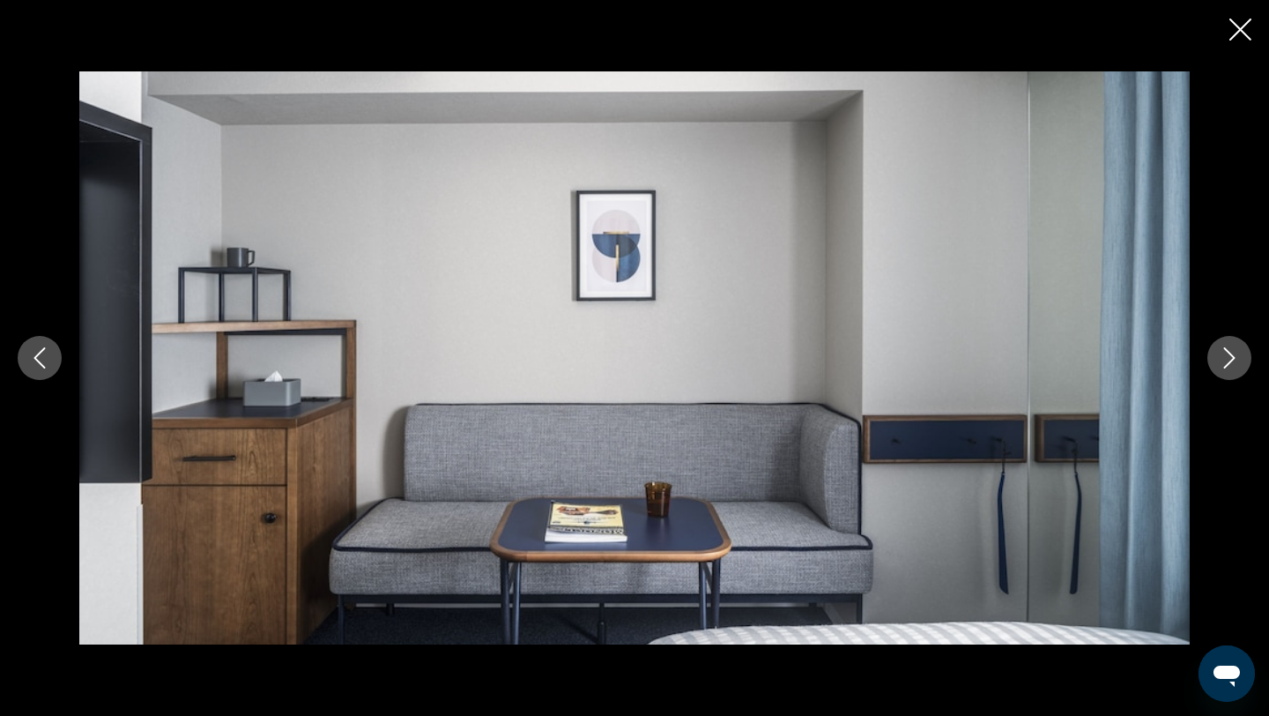
click at [1227, 362] on icon "Next image" at bounding box center [1229, 357] width 11 height 21
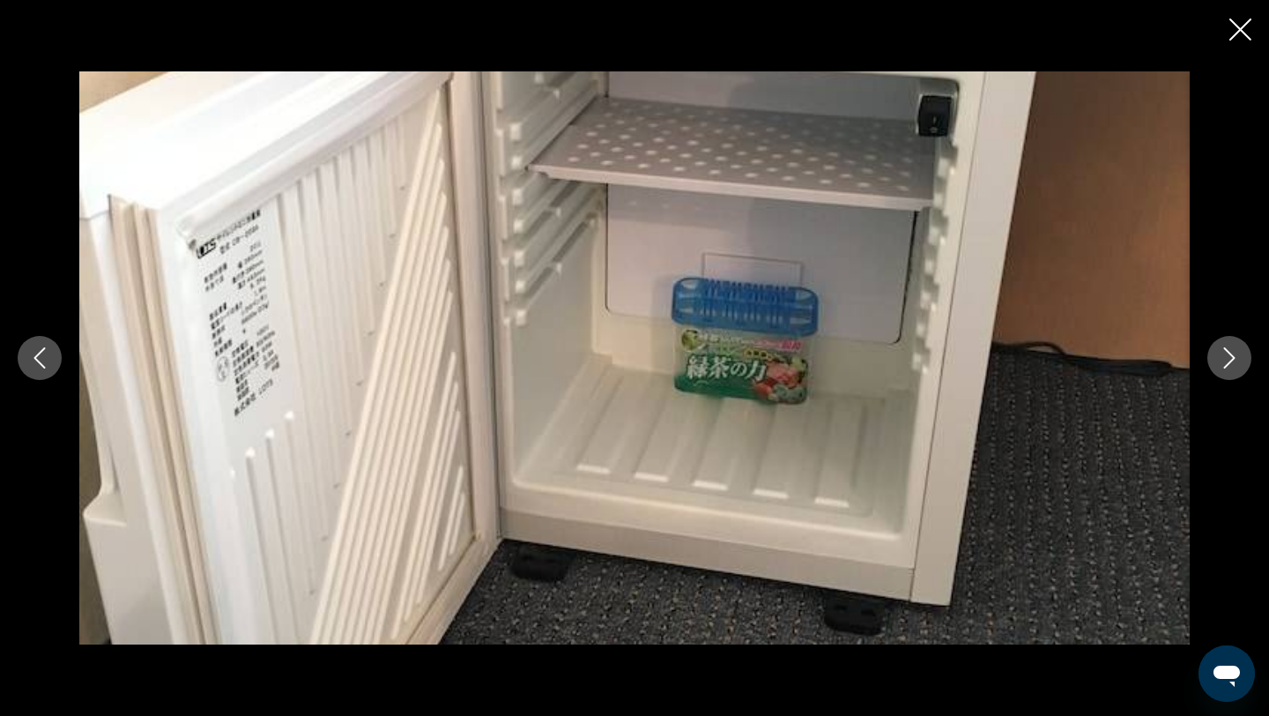
click at [1227, 363] on icon "Next image" at bounding box center [1229, 357] width 11 height 21
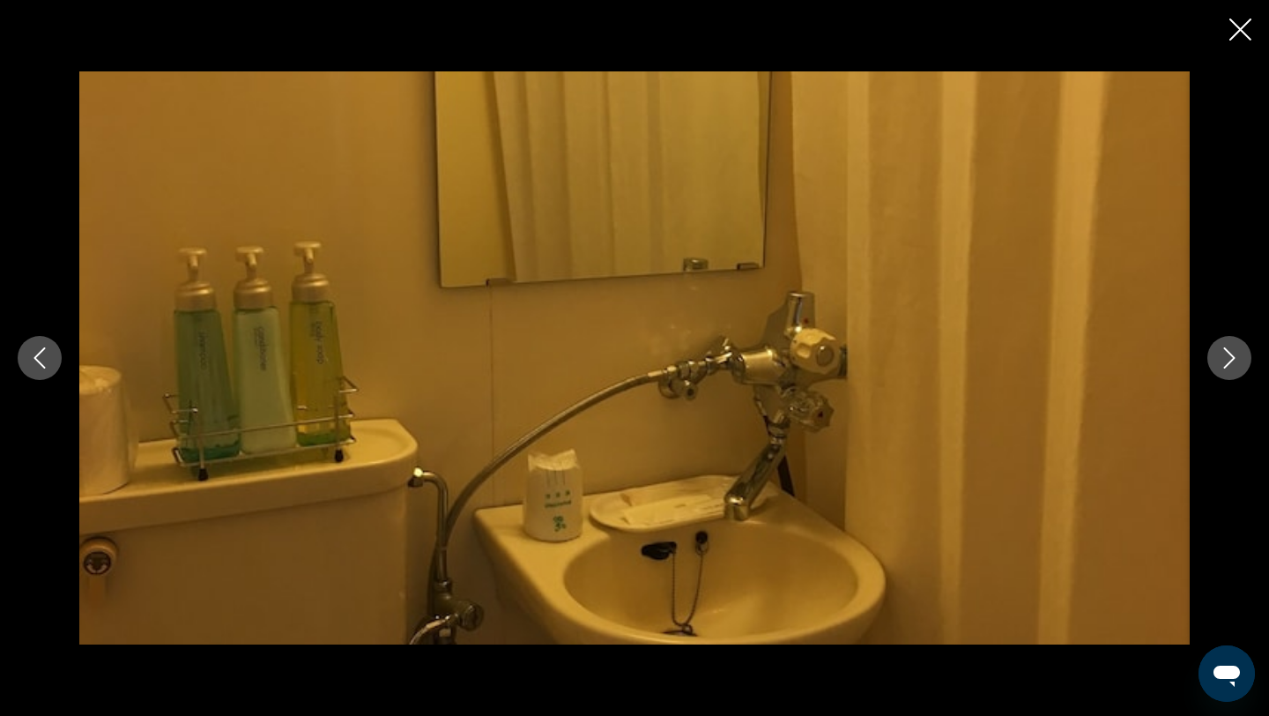
click at [1227, 363] on icon "Next image" at bounding box center [1229, 357] width 11 height 21
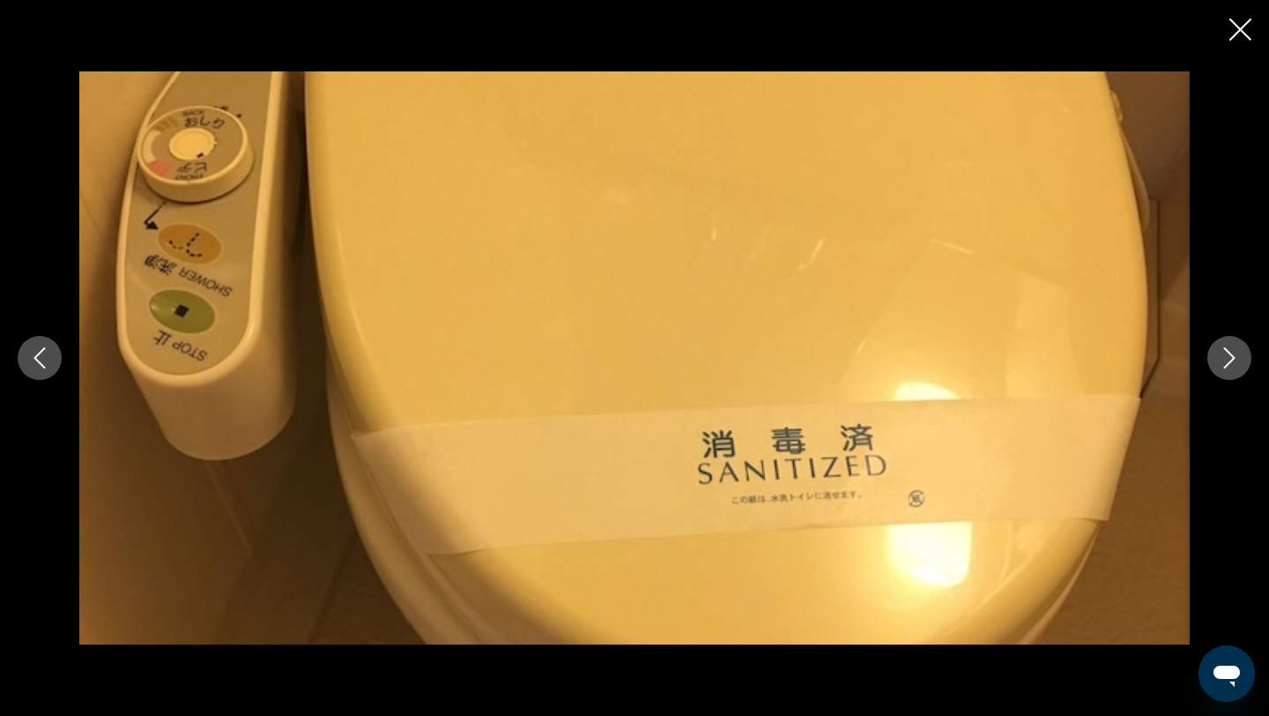
click at [1227, 363] on icon "Next image" at bounding box center [1229, 357] width 11 height 21
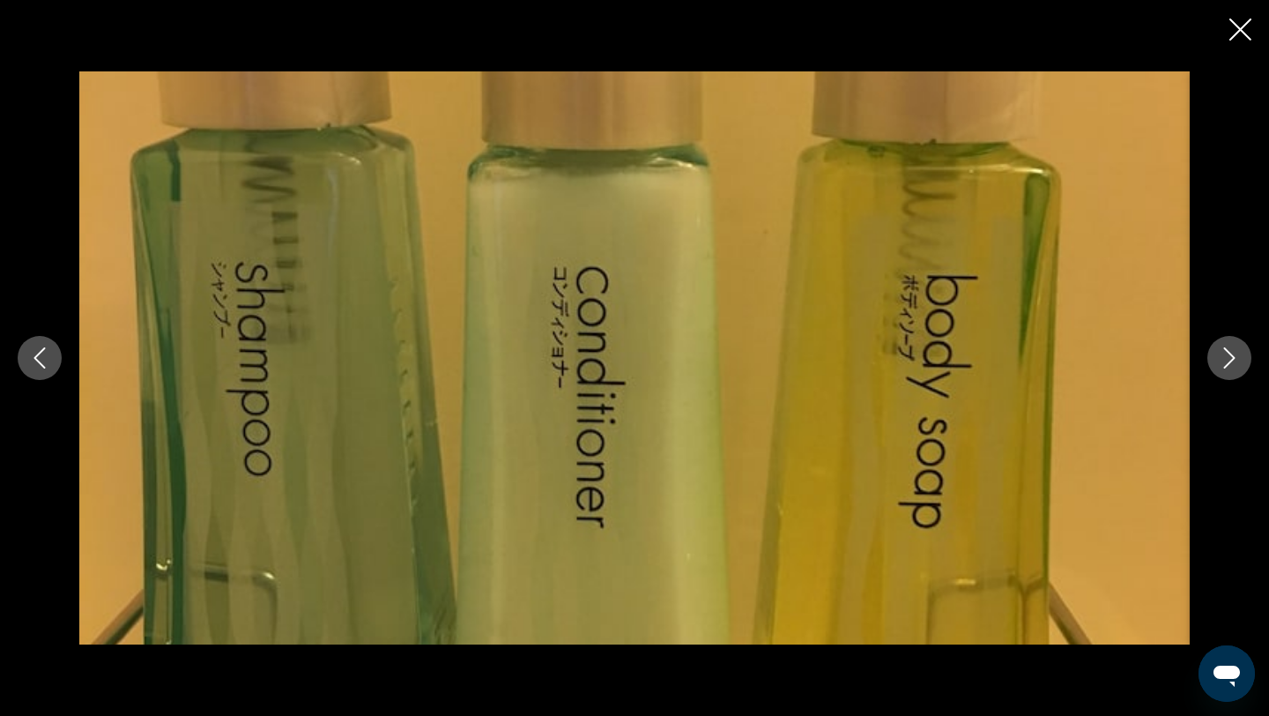
click at [1227, 363] on icon "Next image" at bounding box center [1229, 357] width 11 height 21
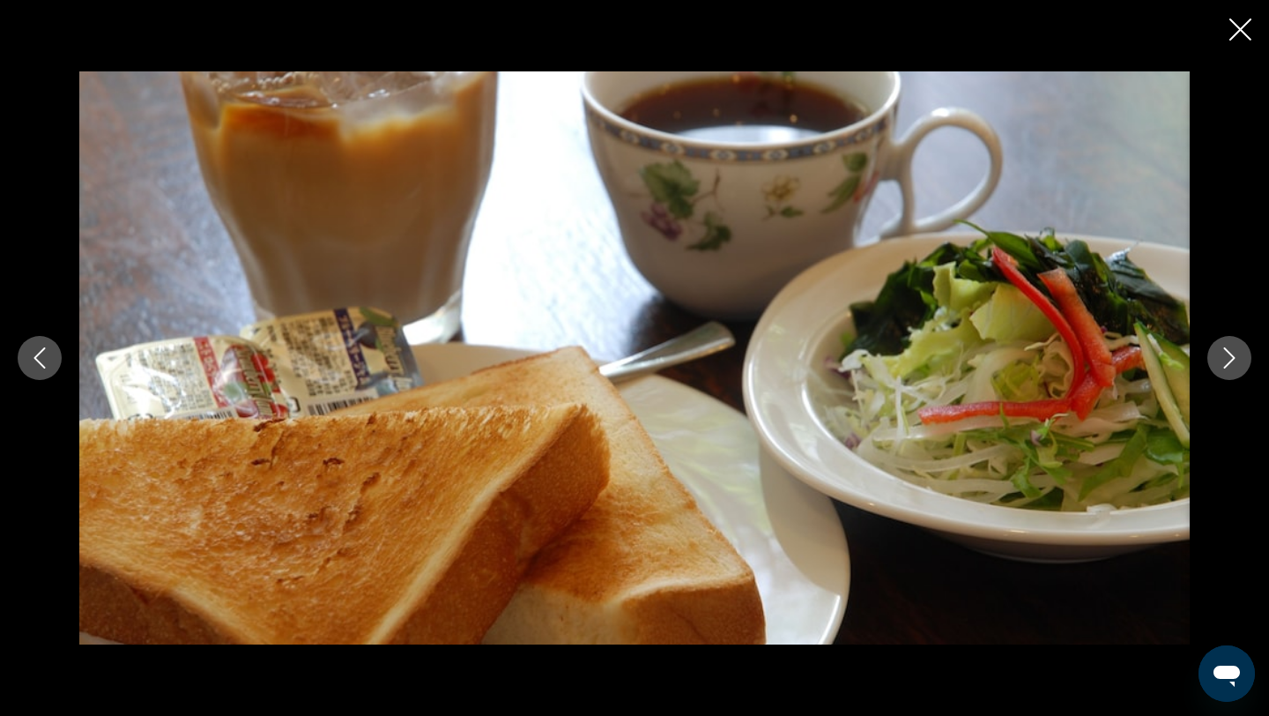
click at [1227, 364] on icon "Next image" at bounding box center [1229, 357] width 11 height 21
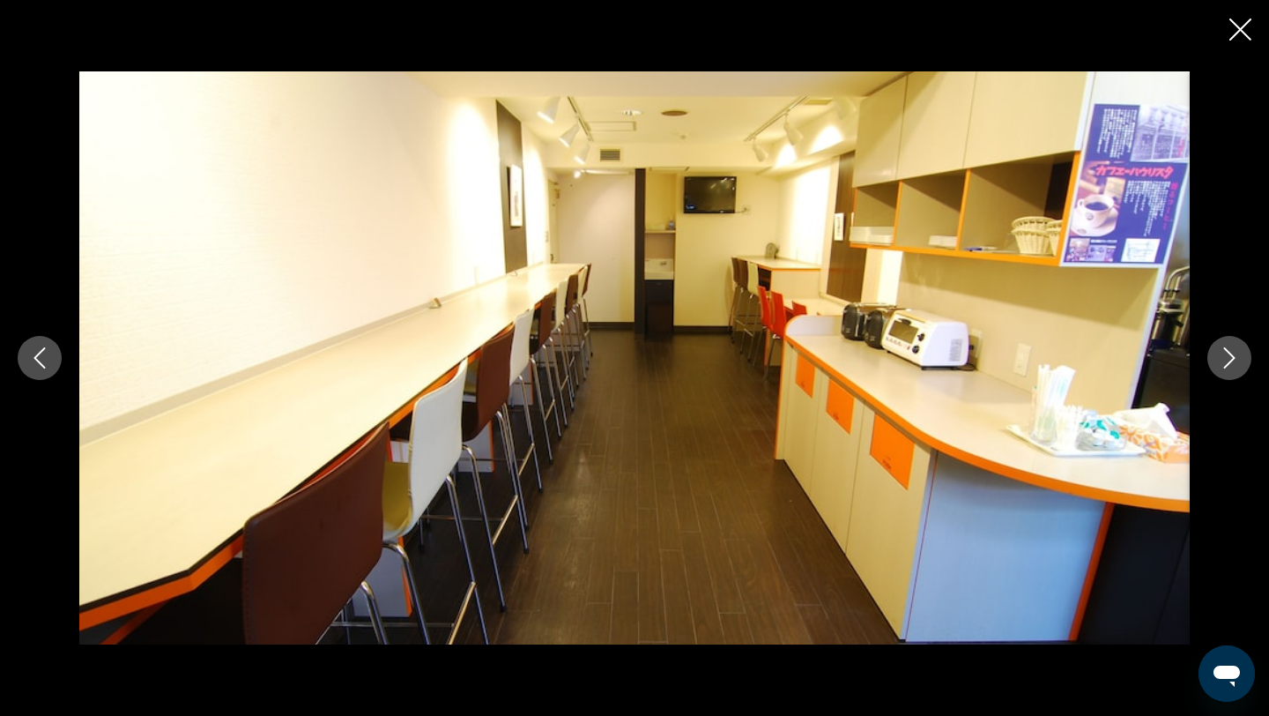
click at [1227, 364] on icon "Next image" at bounding box center [1229, 357] width 11 height 21
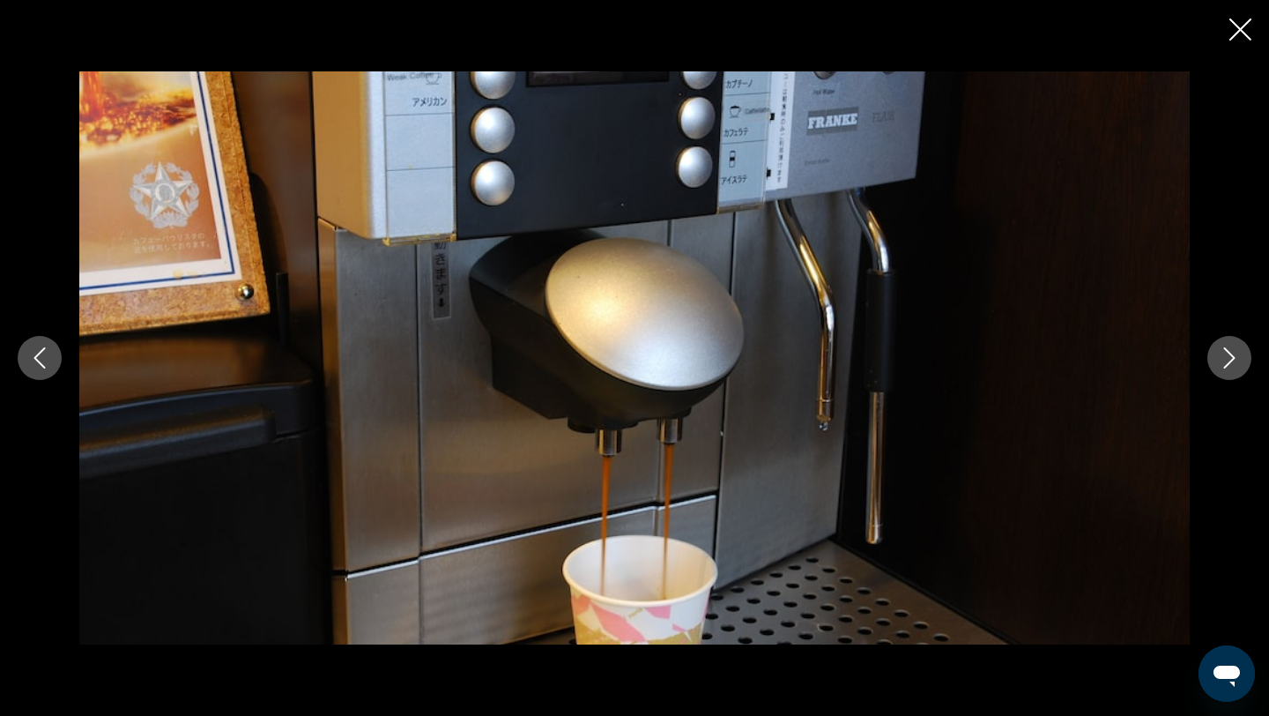
click at [1227, 365] on icon "Next image" at bounding box center [1229, 357] width 21 height 21
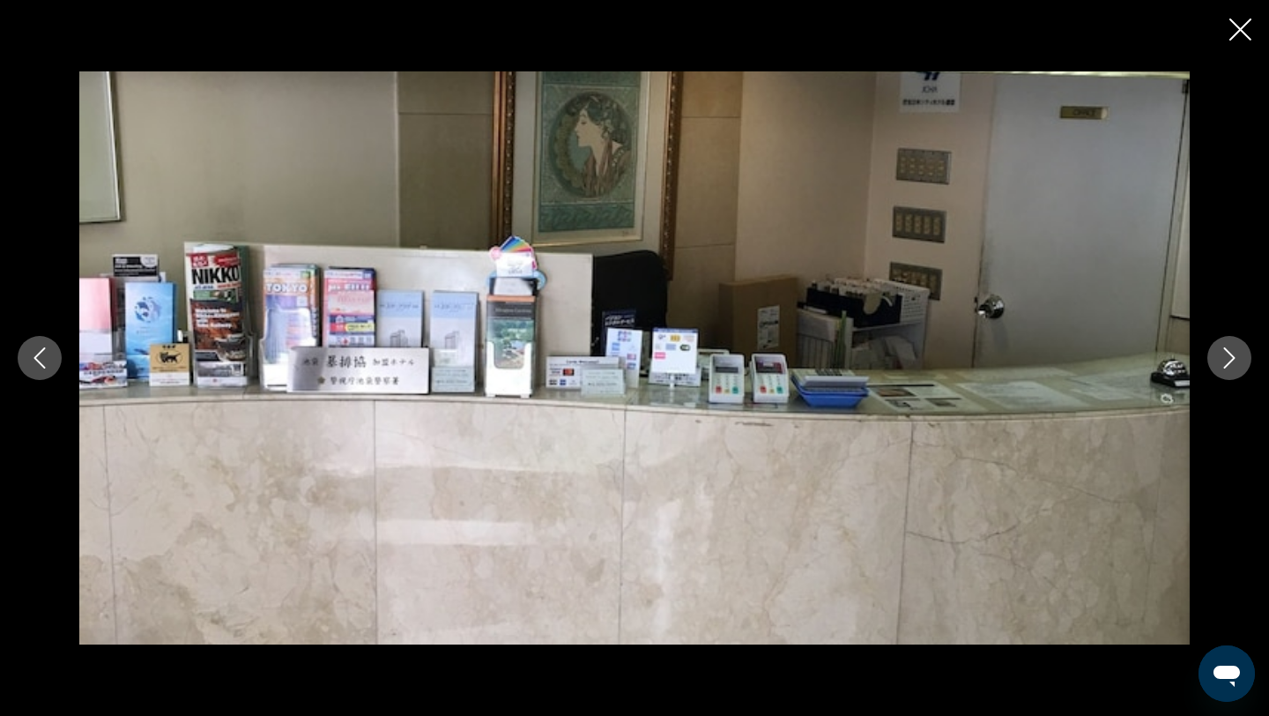
click at [1227, 365] on icon "Next image" at bounding box center [1229, 357] width 21 height 21
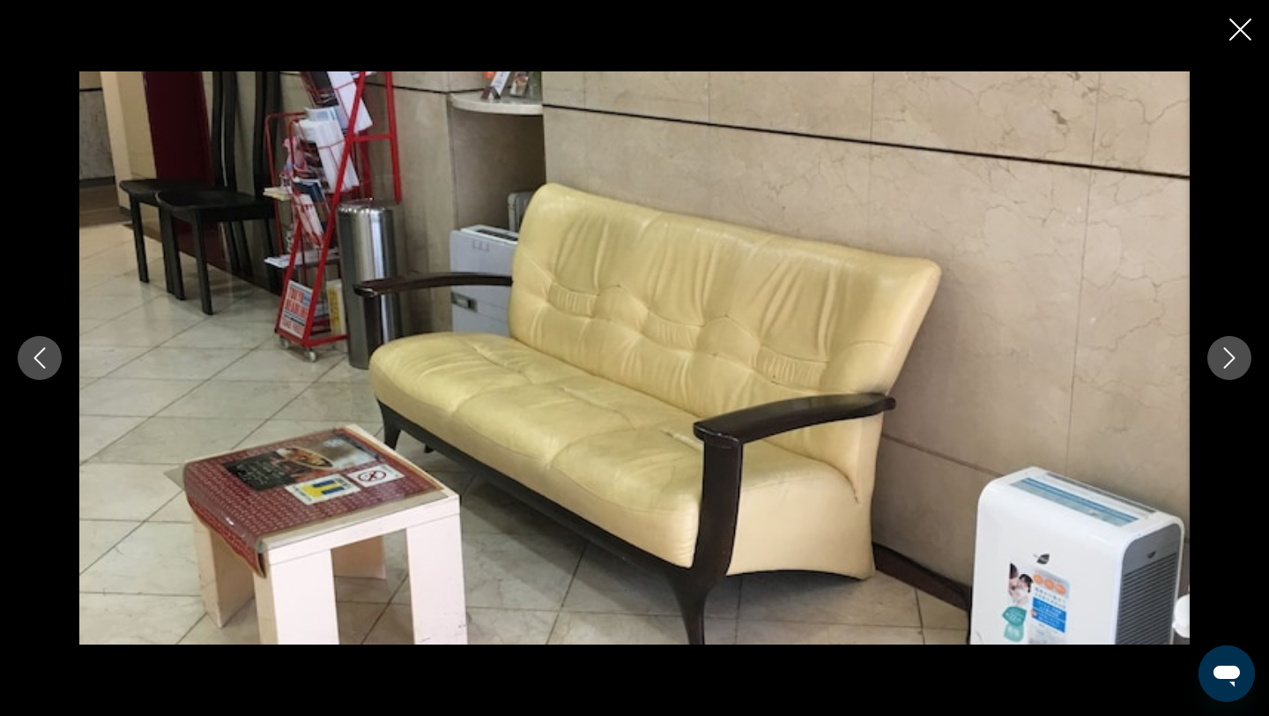
click at [1227, 366] on icon "Next image" at bounding box center [1229, 357] width 21 height 21
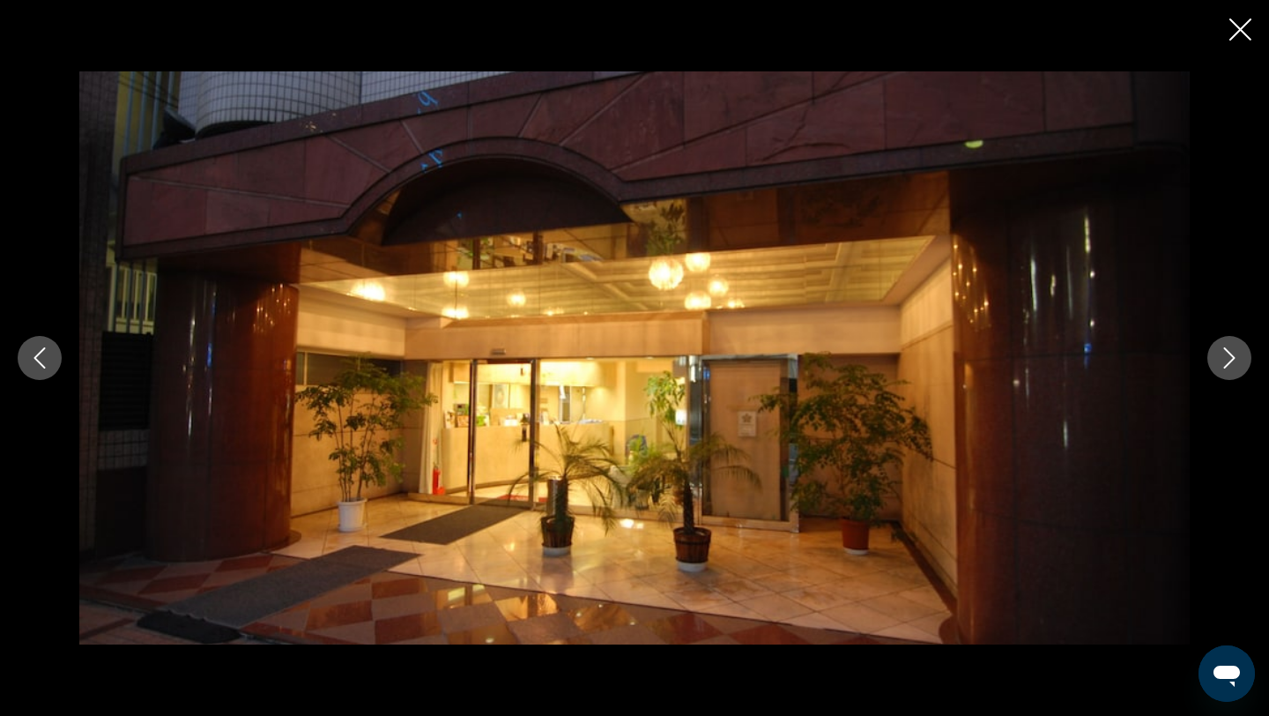
click at [1227, 366] on icon "Next image" at bounding box center [1229, 357] width 21 height 21
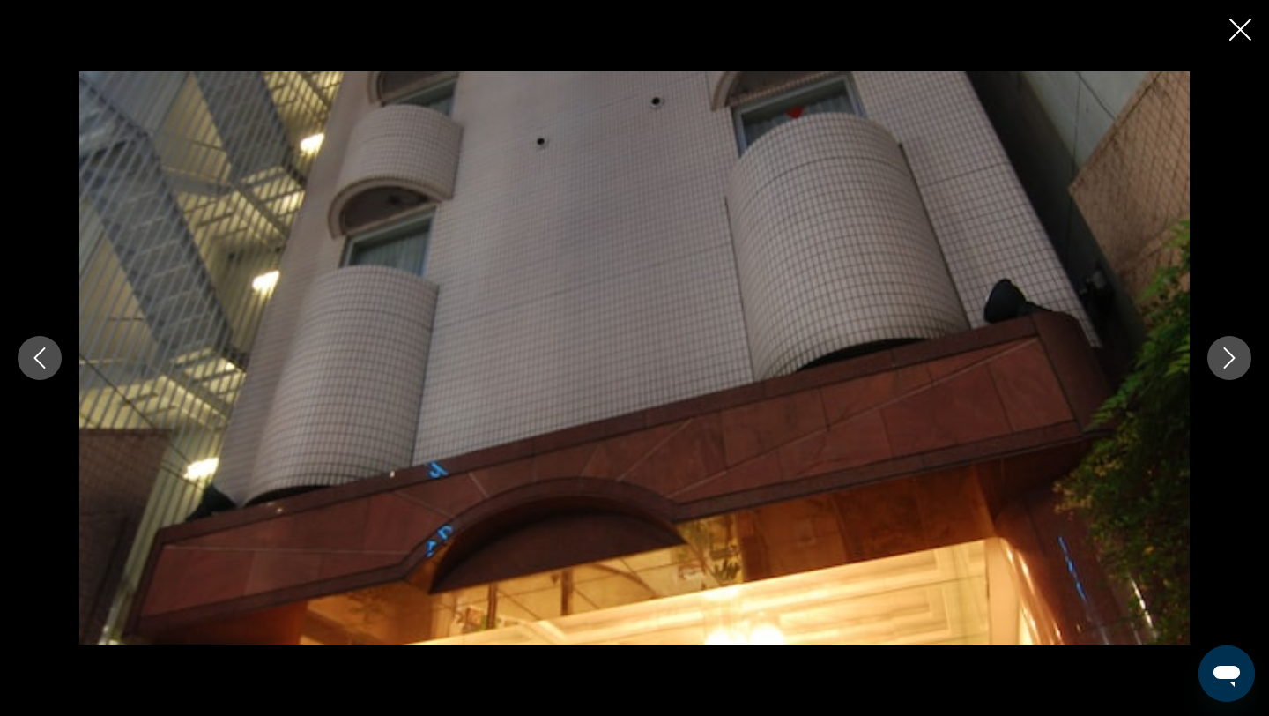
click at [1227, 367] on icon "Next image" at bounding box center [1229, 357] width 21 height 21
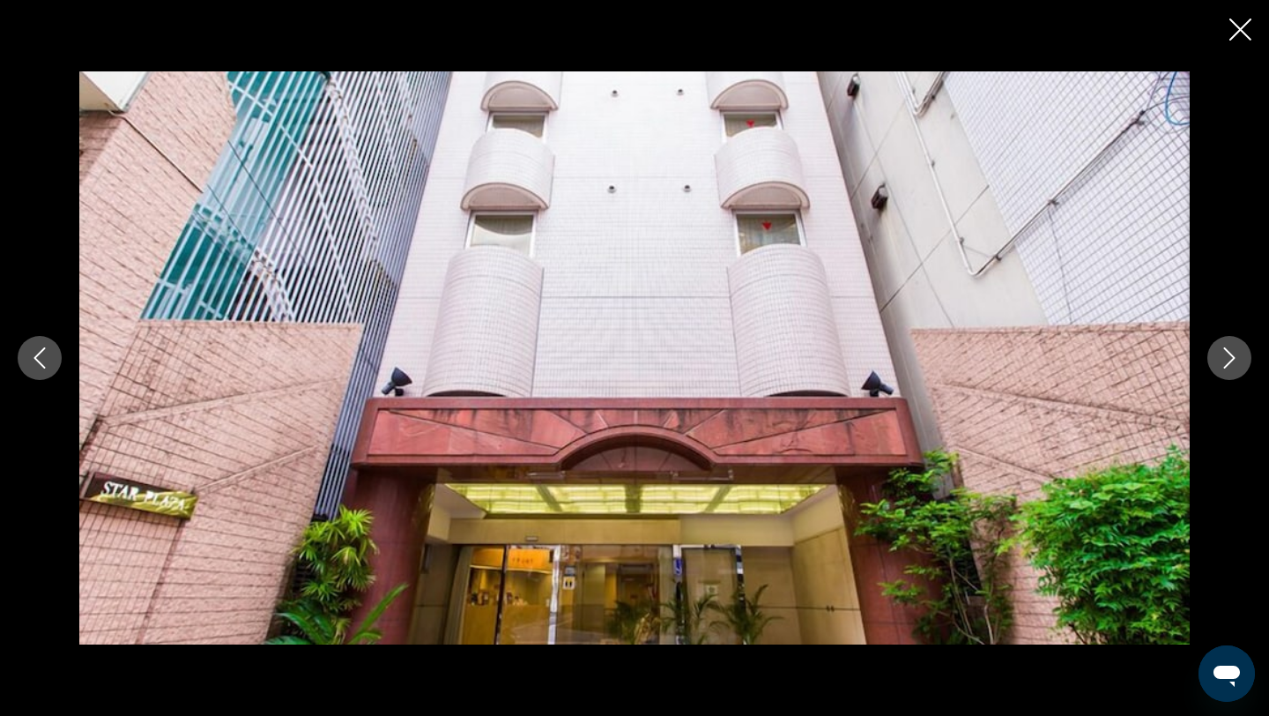
click at [1240, 26] on icon "Close slideshow" at bounding box center [1240, 30] width 22 height 22
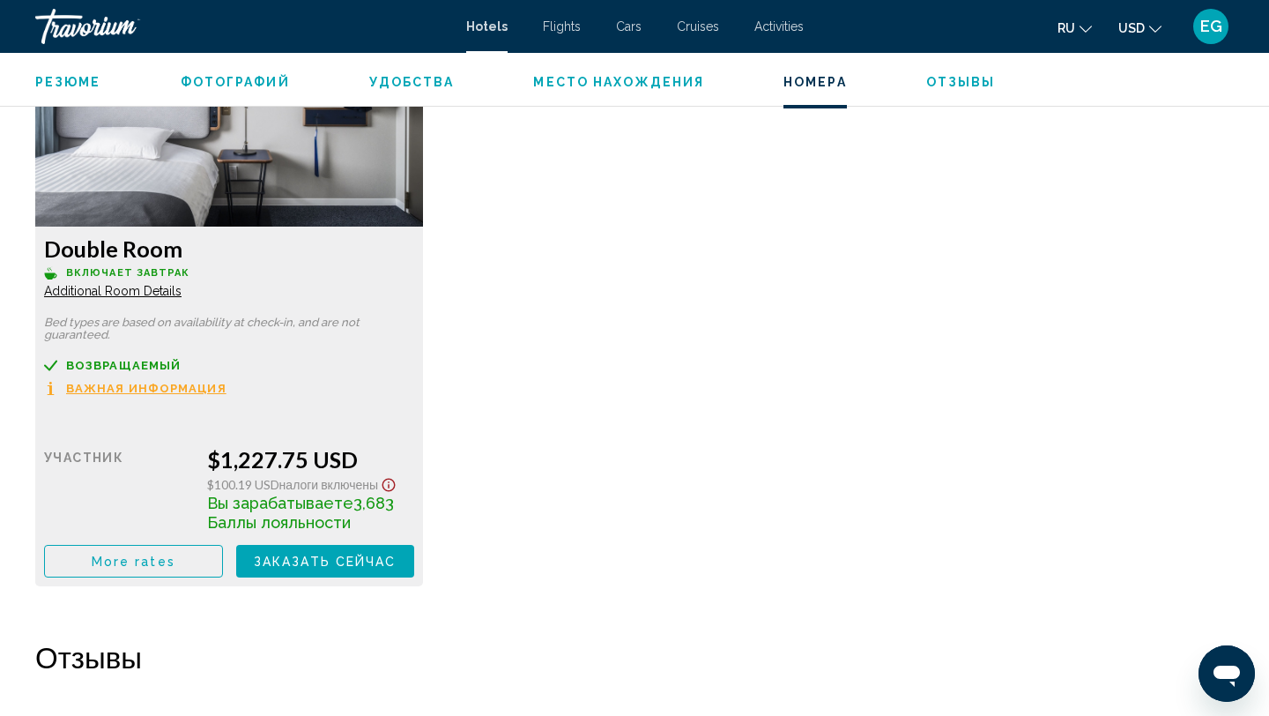
scroll to position [3850, 0]
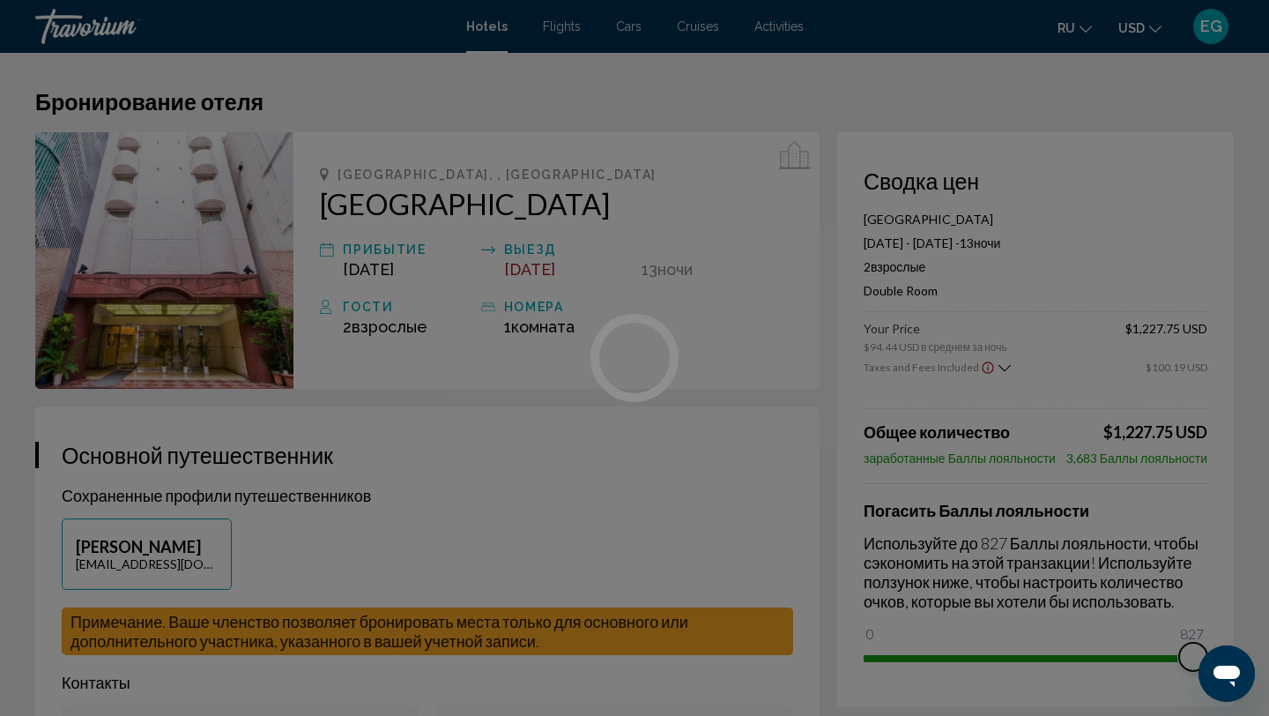
click at [1201, 630] on div "Перейти к основному содержанию Hotels Flights Cars Cruises Activities Hotels Fl…" at bounding box center [634, 358] width 1269 height 716
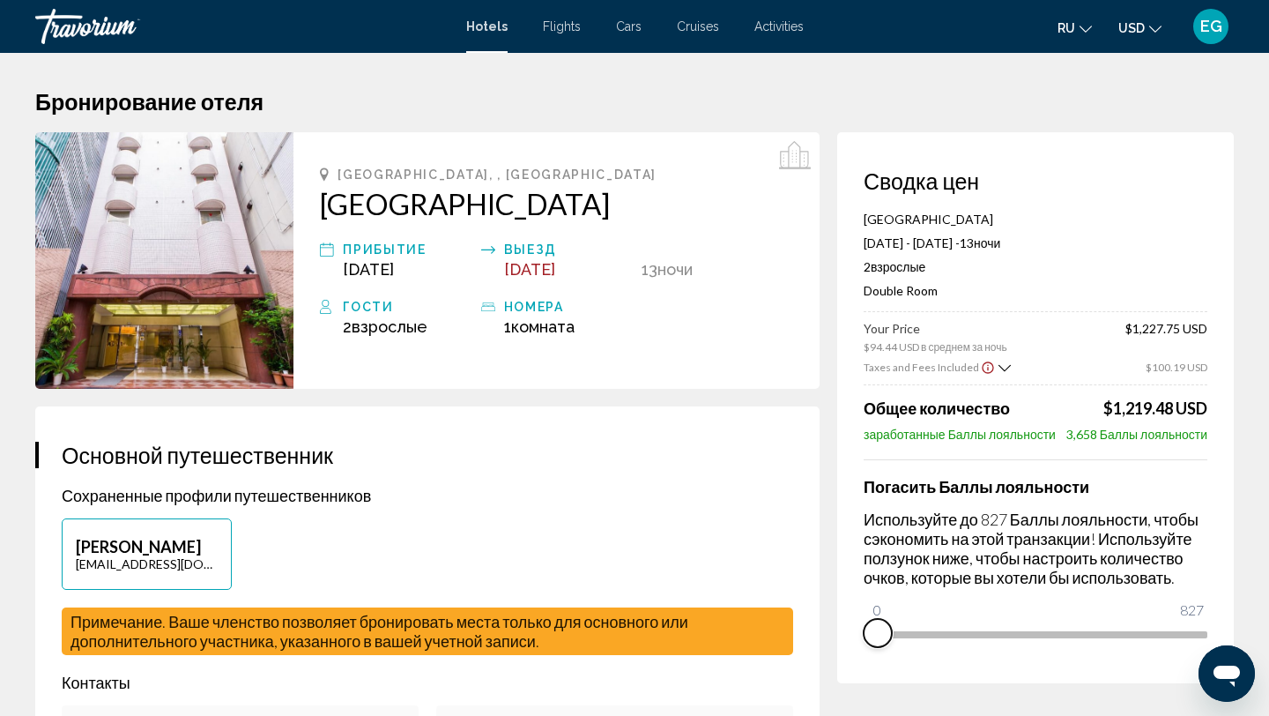
click at [864, 656] on div "Сводка цен Hotel Star Plaza Ikebukuro May 3, 2026 - May 16, 2026 - 13 ночь ночи…" at bounding box center [1035, 407] width 397 height 551
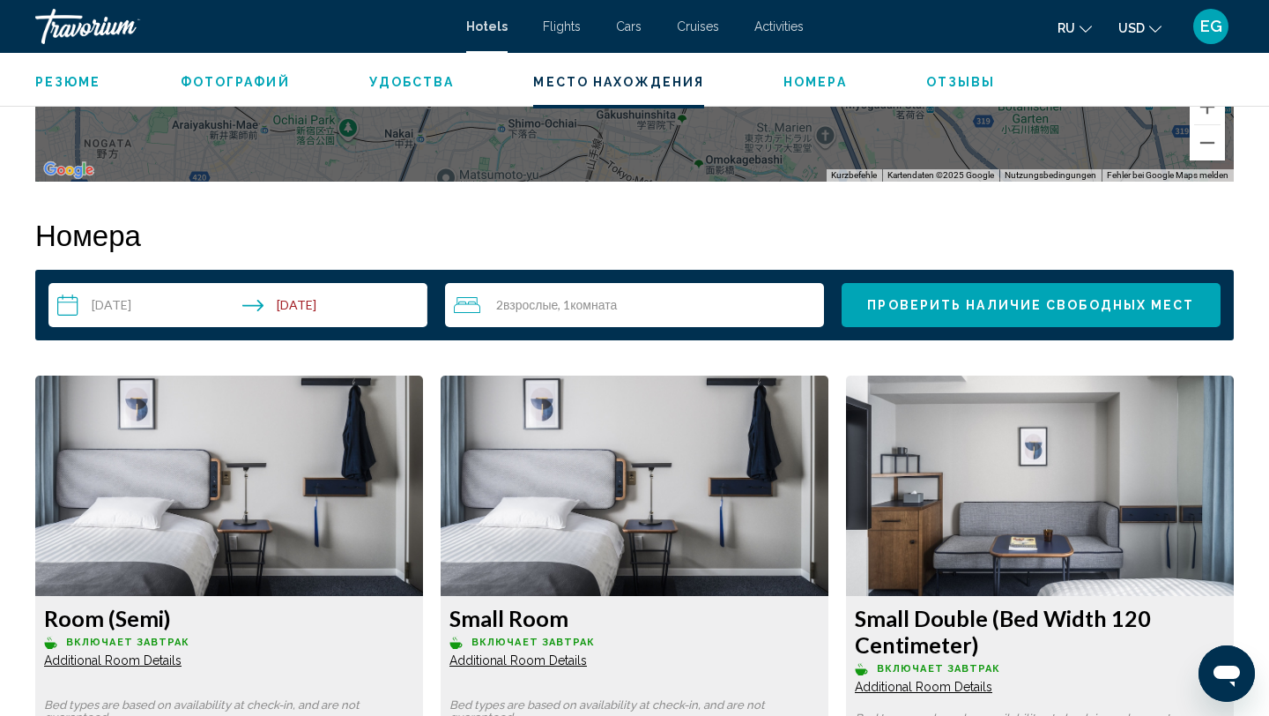
scroll to position [2122, 0]
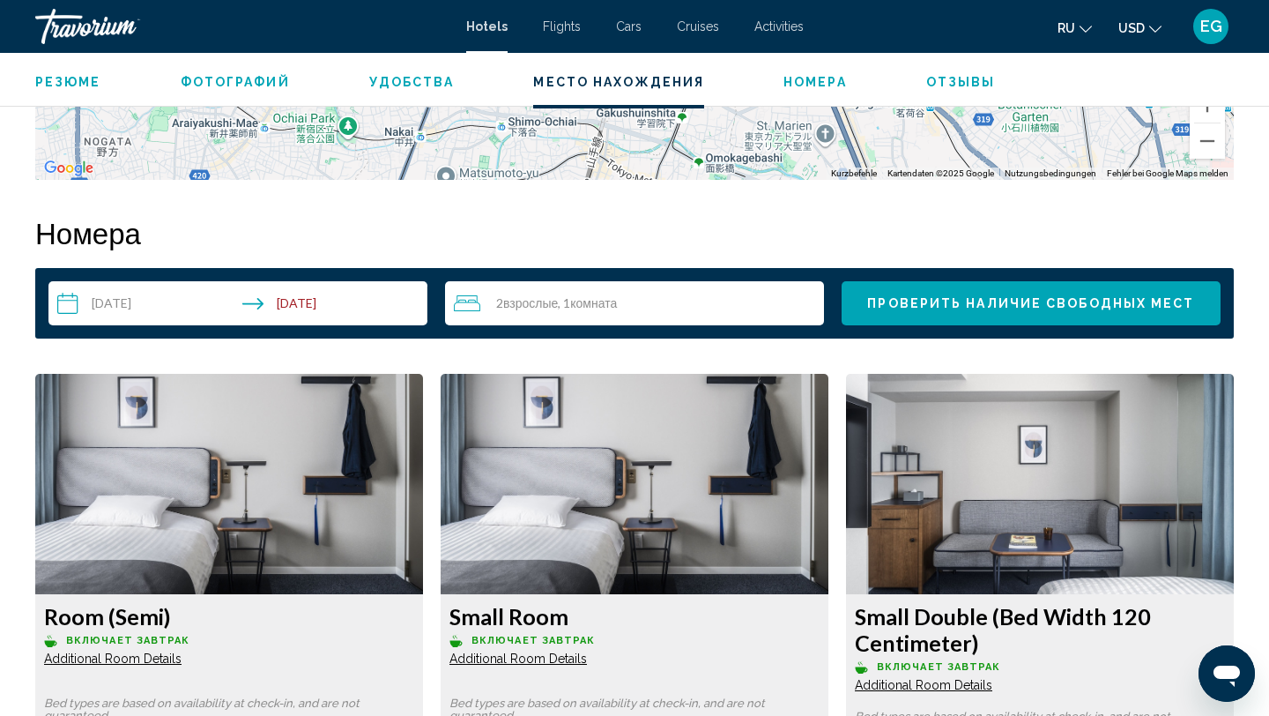
click at [296, 304] on input "**********" at bounding box center [241, 305] width 386 height 49
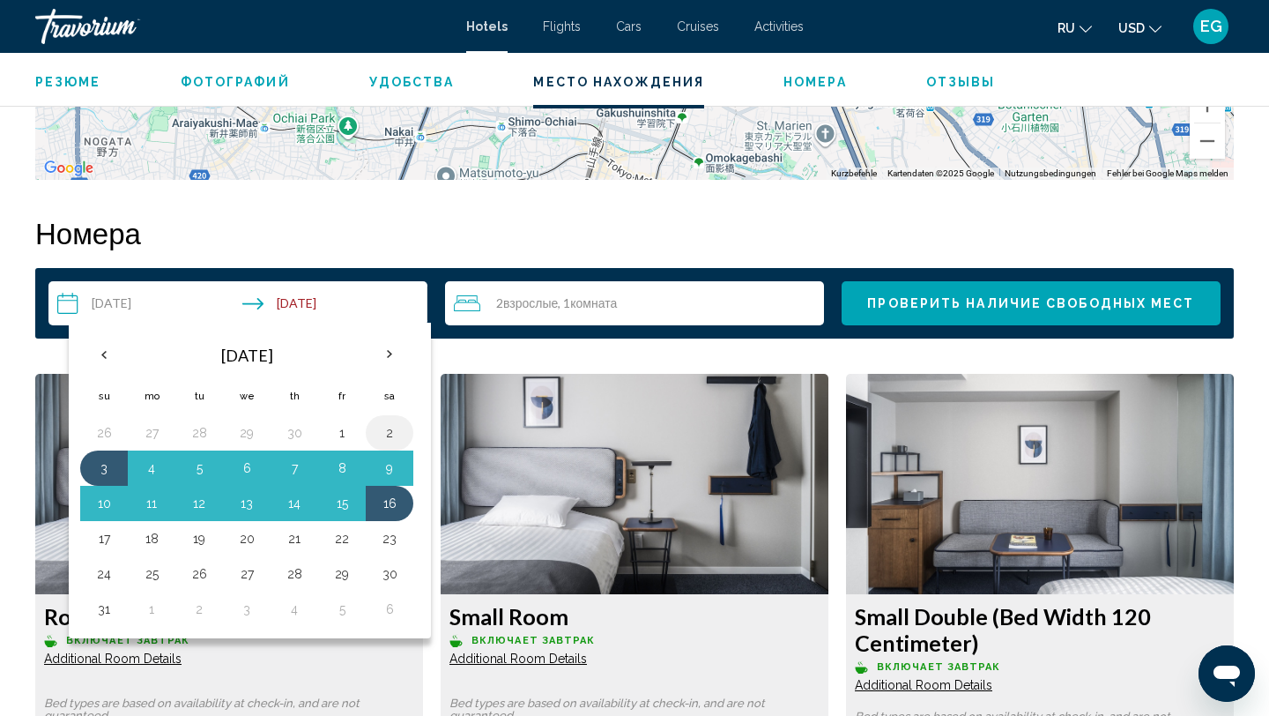
click at [395, 429] on button "2" at bounding box center [389, 432] width 28 height 25
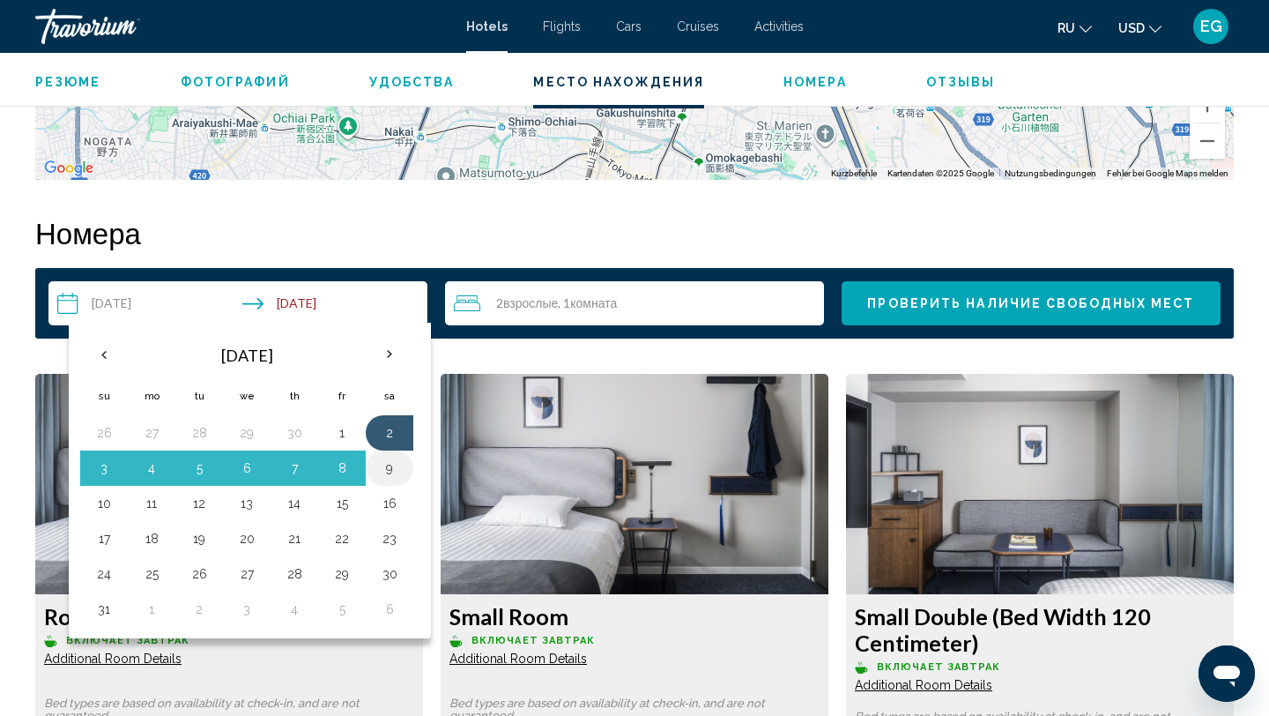
click at [384, 469] on button "9" at bounding box center [389, 468] width 28 height 25
type input "**********"
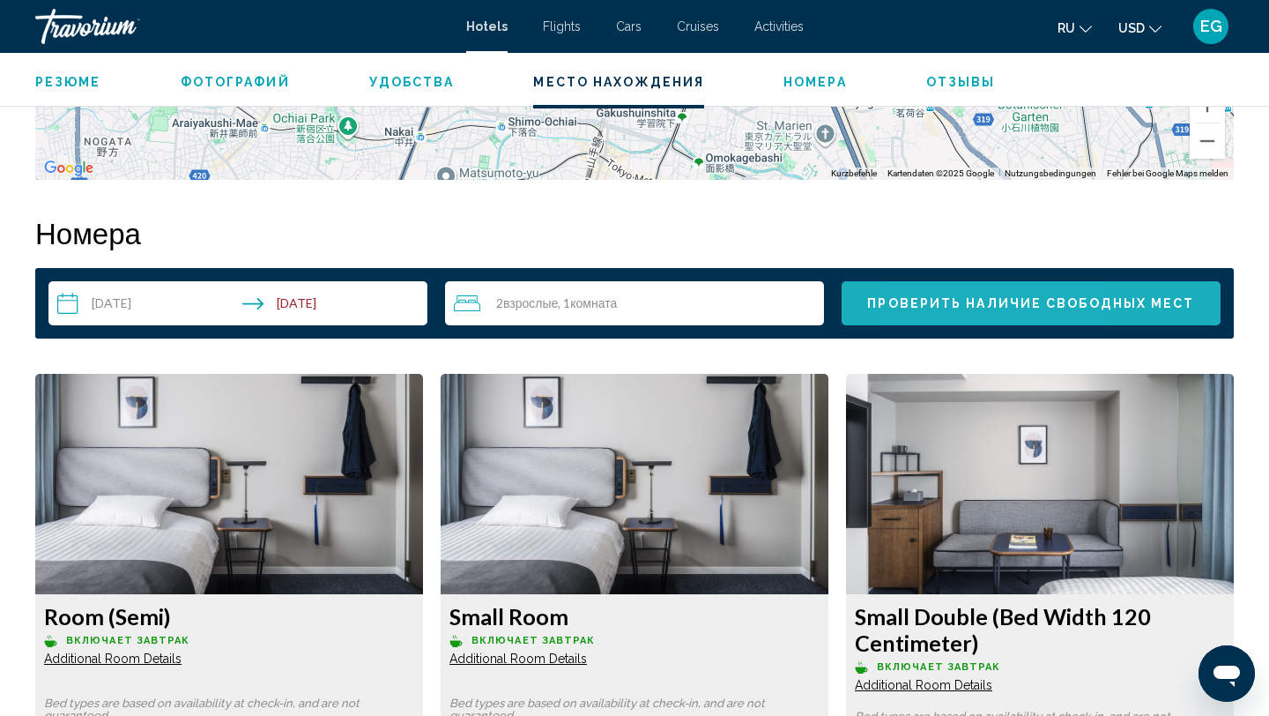
click at [940, 304] on span "Проверить наличие свободных мест" at bounding box center [1030, 304] width 327 height 14
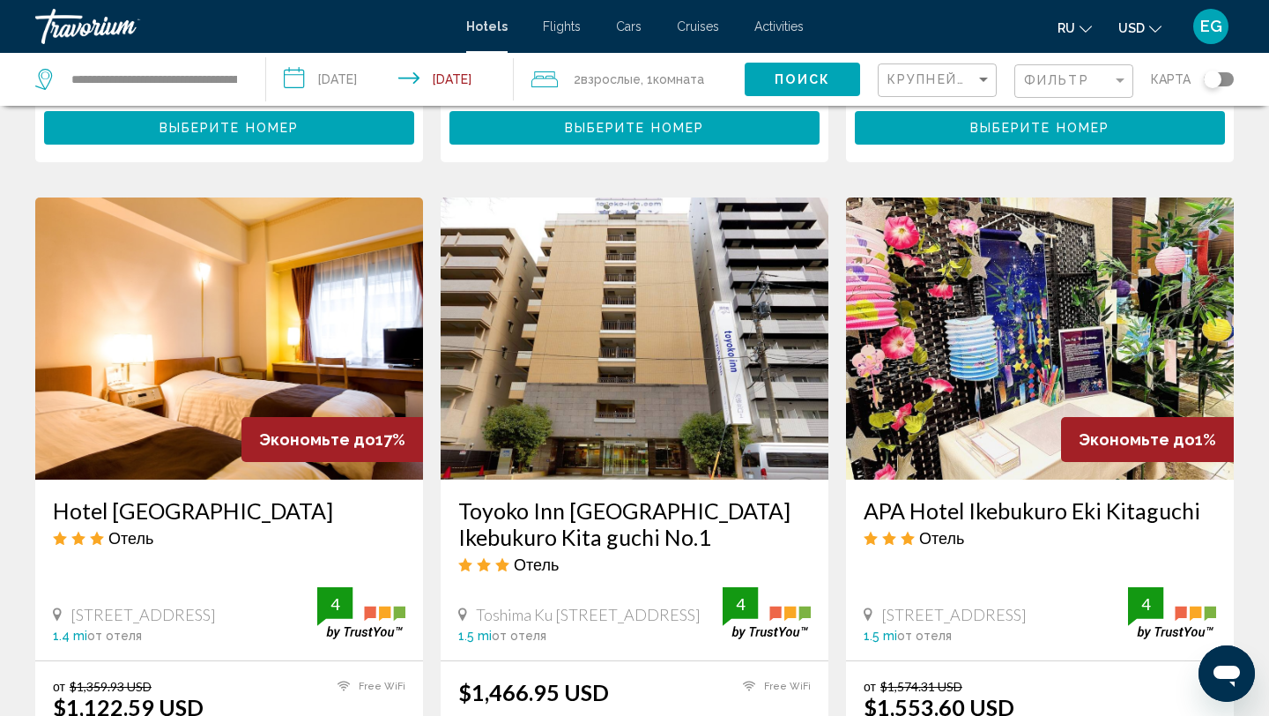
scroll to position [1257, 0]
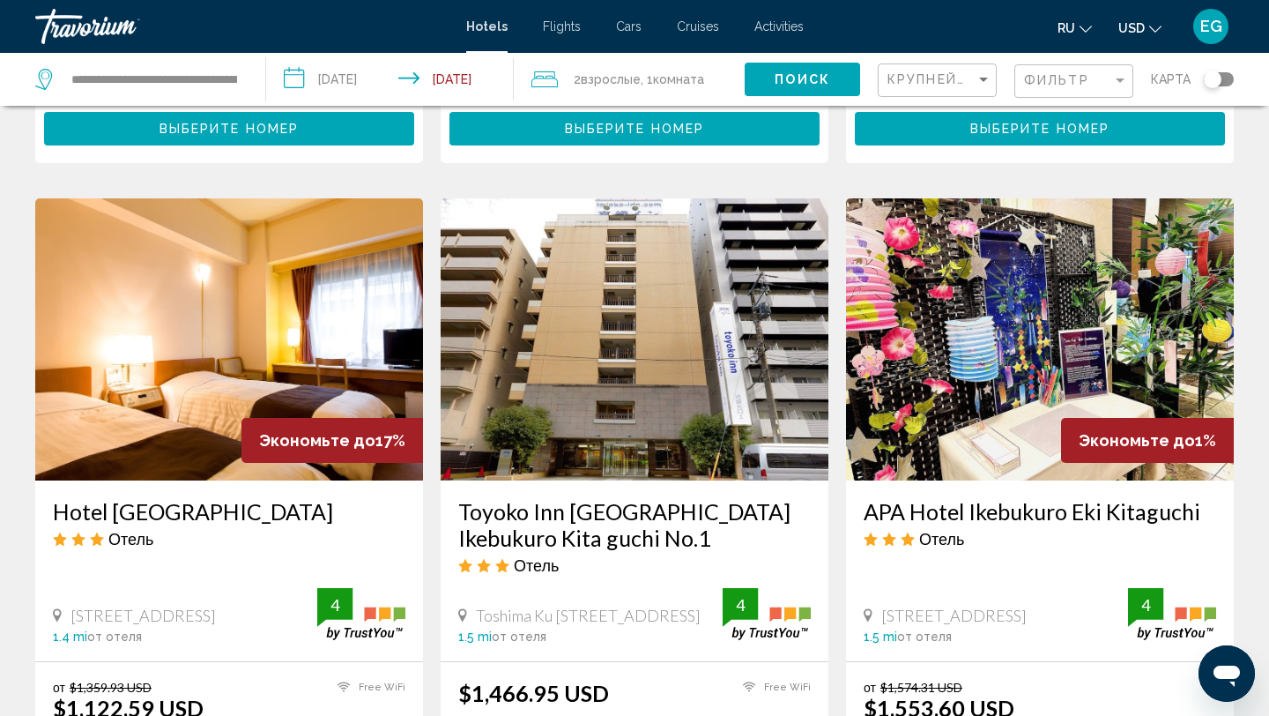
click at [213, 315] on img "Main content" at bounding box center [229, 339] width 388 height 282
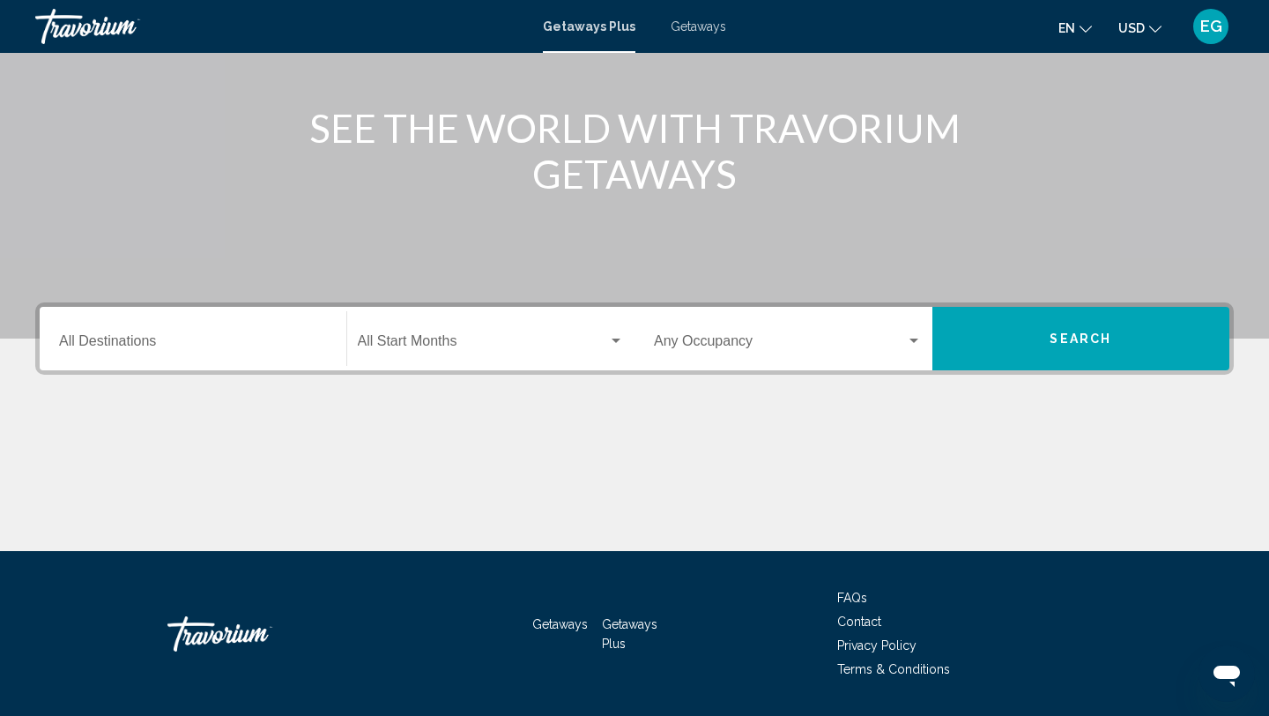
scroll to position [189, 0]
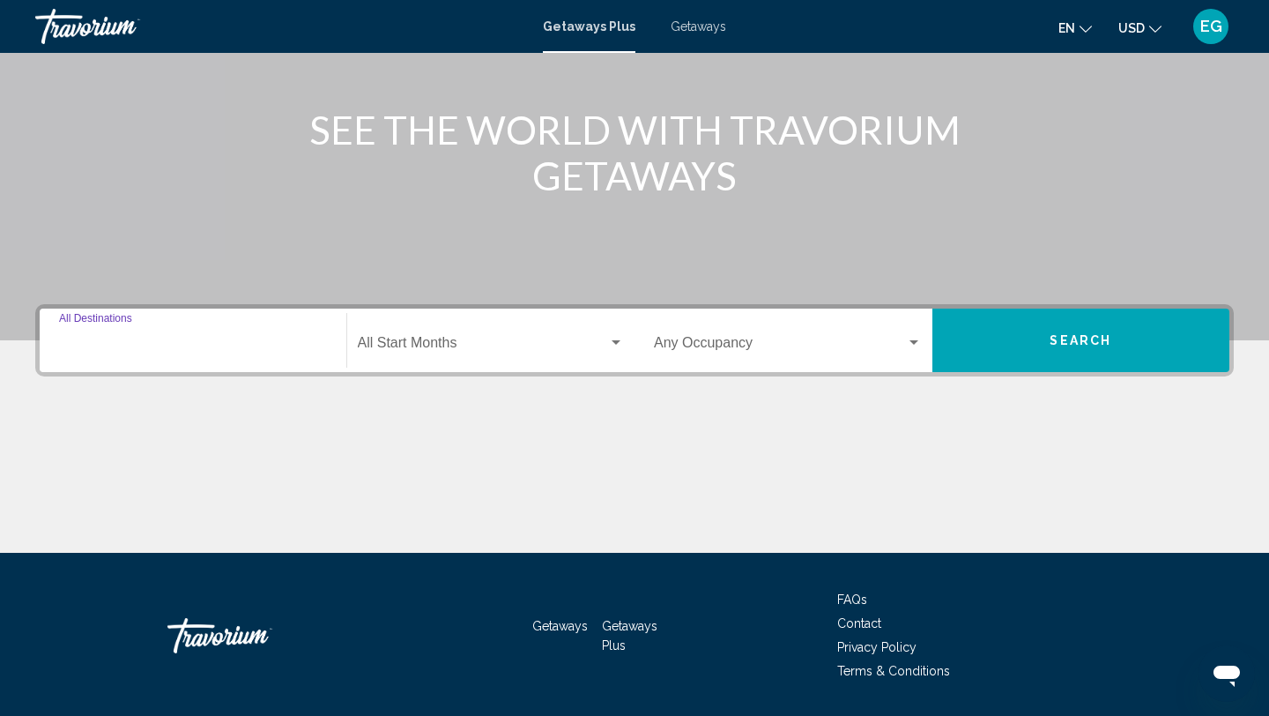
click at [111, 343] on input "Destination All Destinations" at bounding box center [193, 346] width 268 height 16
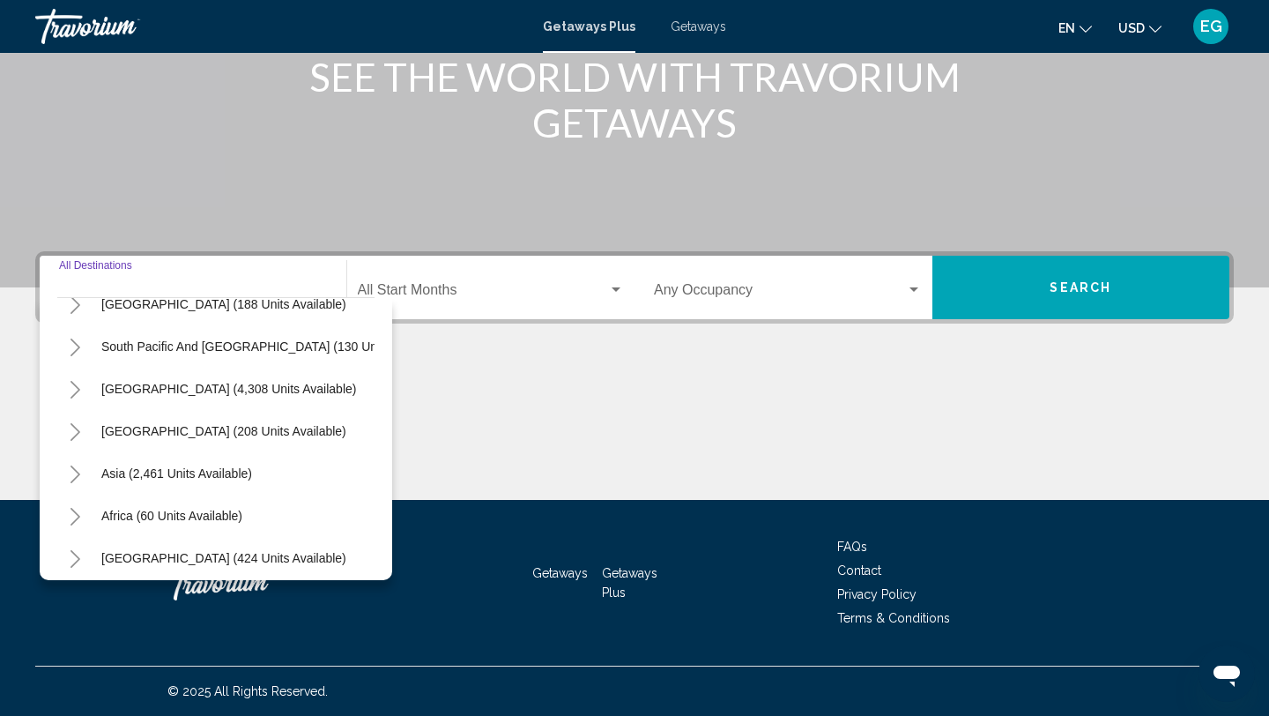
scroll to position [286, 0]
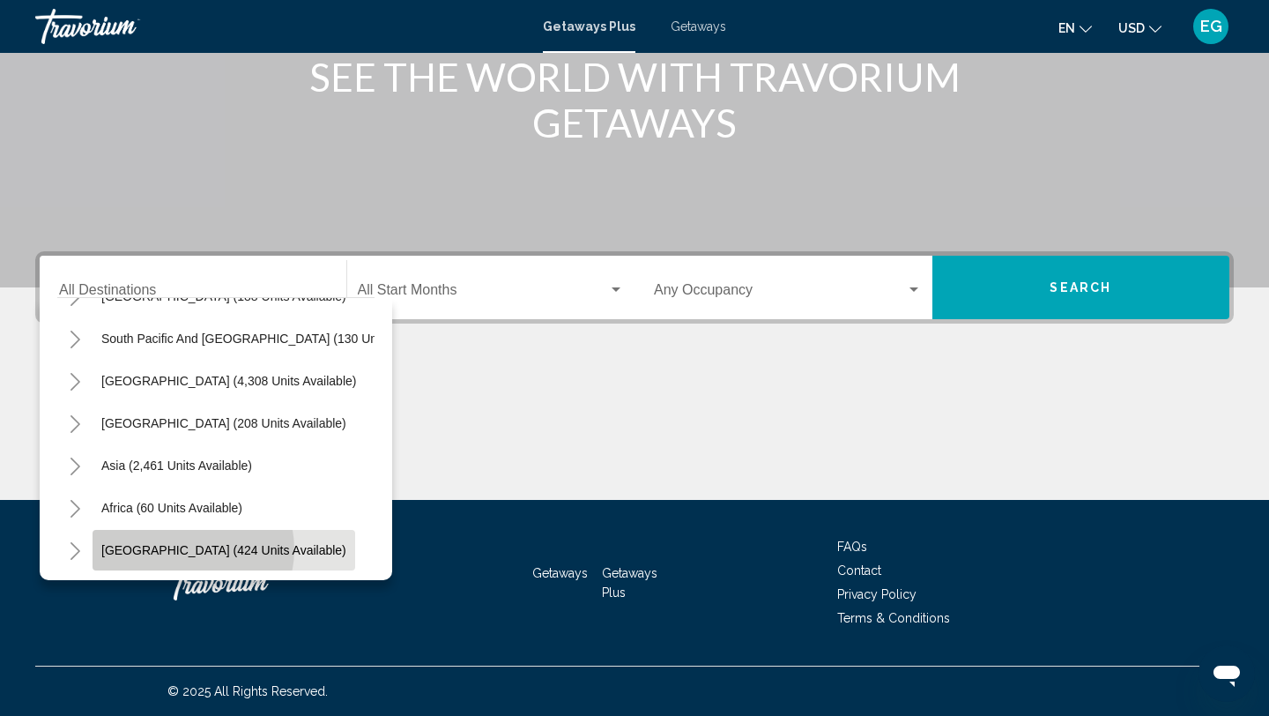
click at [192, 549] on span "Middle East (424 units available)" at bounding box center [223, 550] width 245 height 14
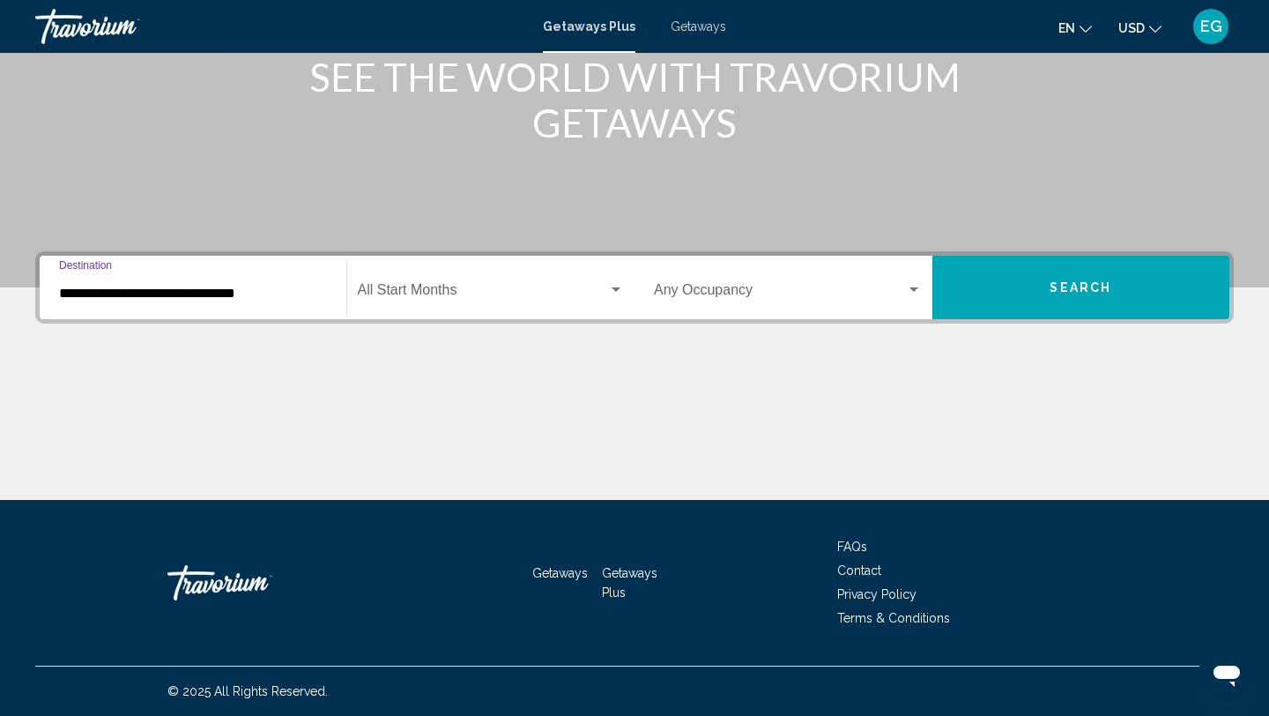
click at [187, 293] on input "**********" at bounding box center [193, 294] width 268 height 16
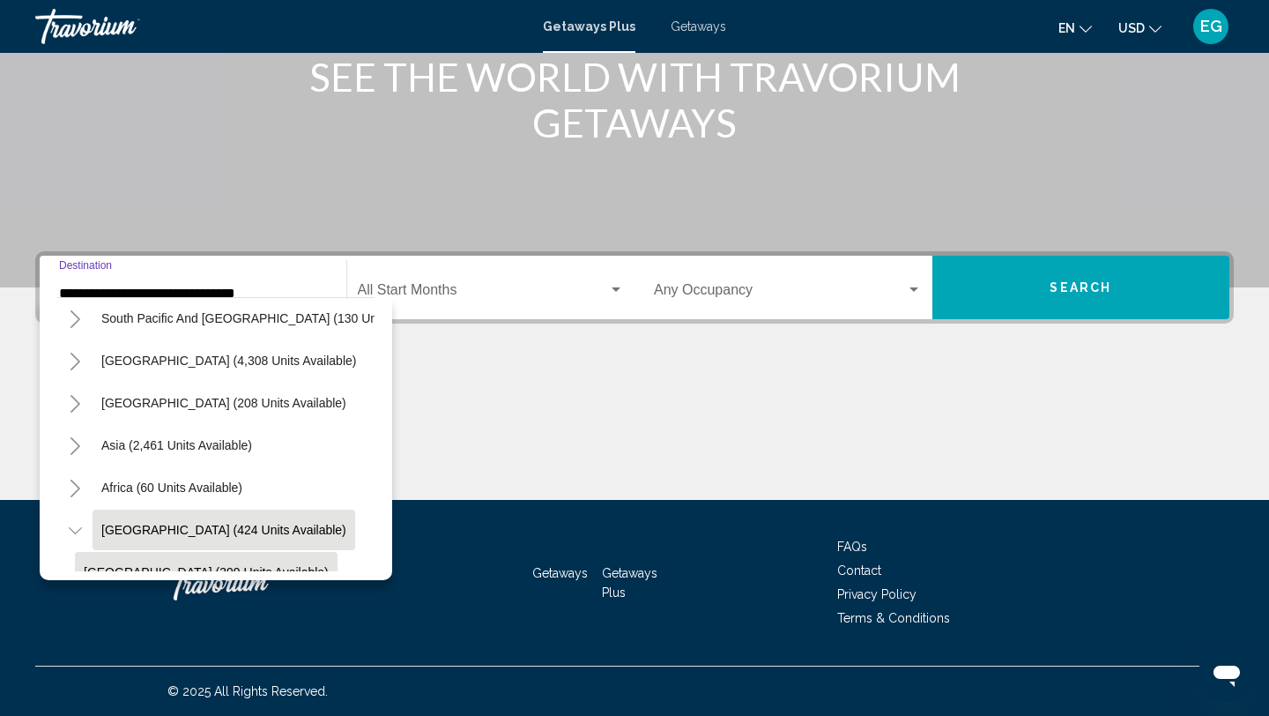
scroll to position [308, 0]
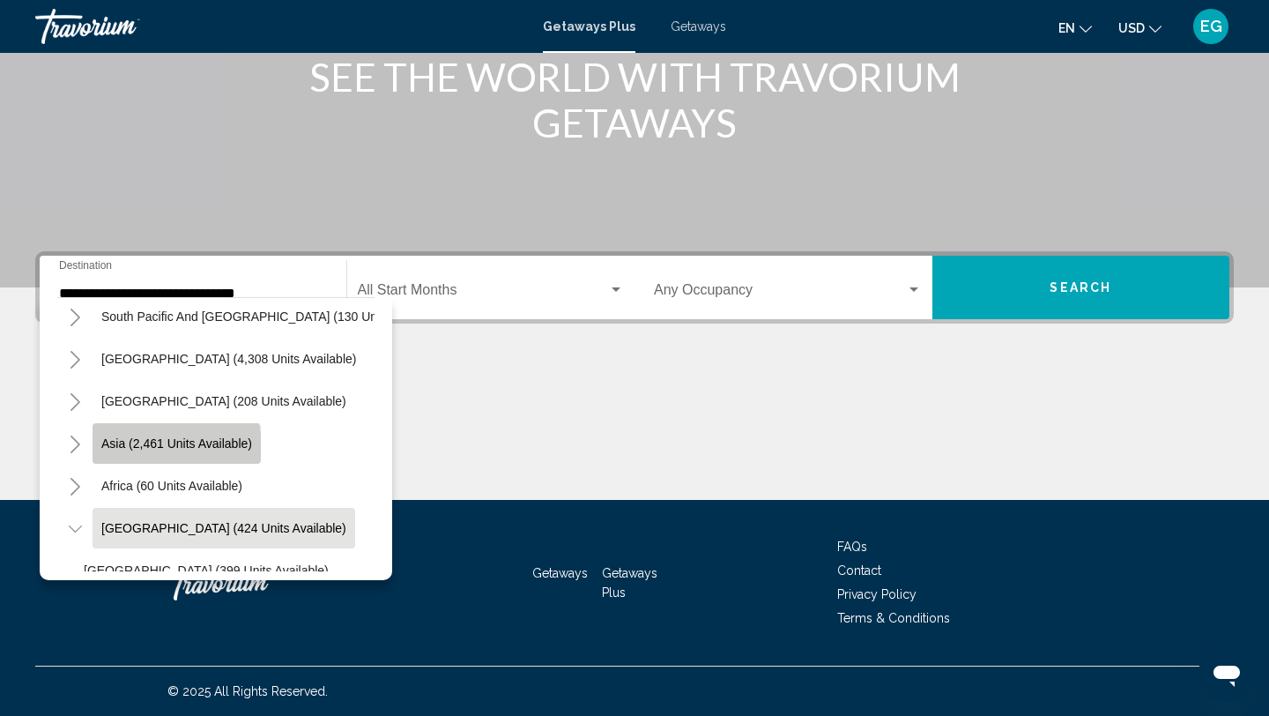
click at [161, 447] on span "Asia (2,461 units available)" at bounding box center [176, 443] width 151 height 14
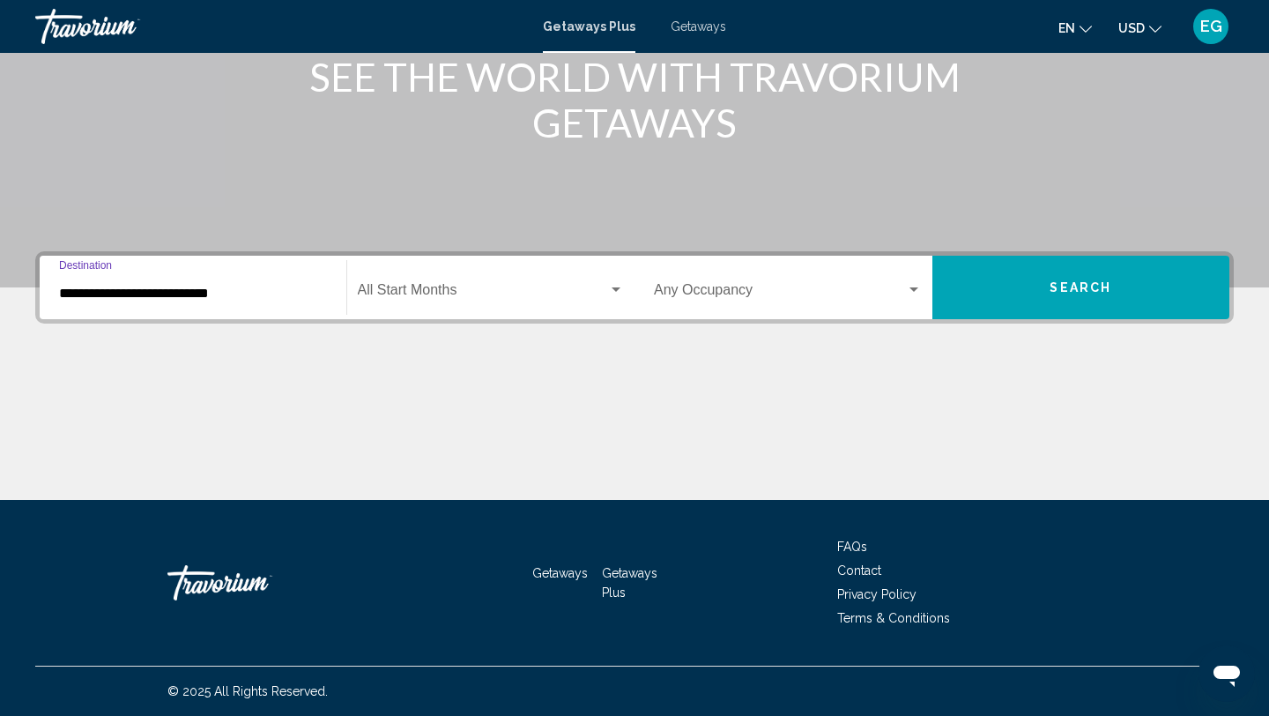
click at [185, 296] on input "**********" at bounding box center [193, 294] width 268 height 16
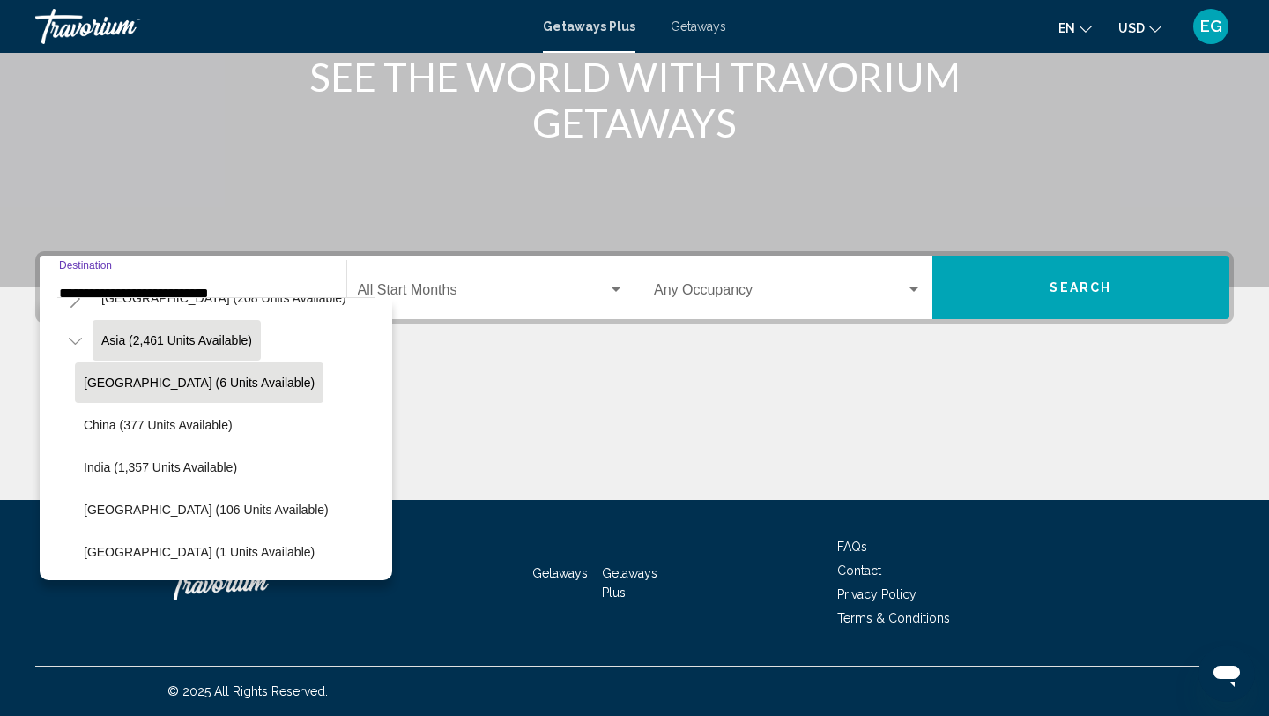
scroll to position [482, 0]
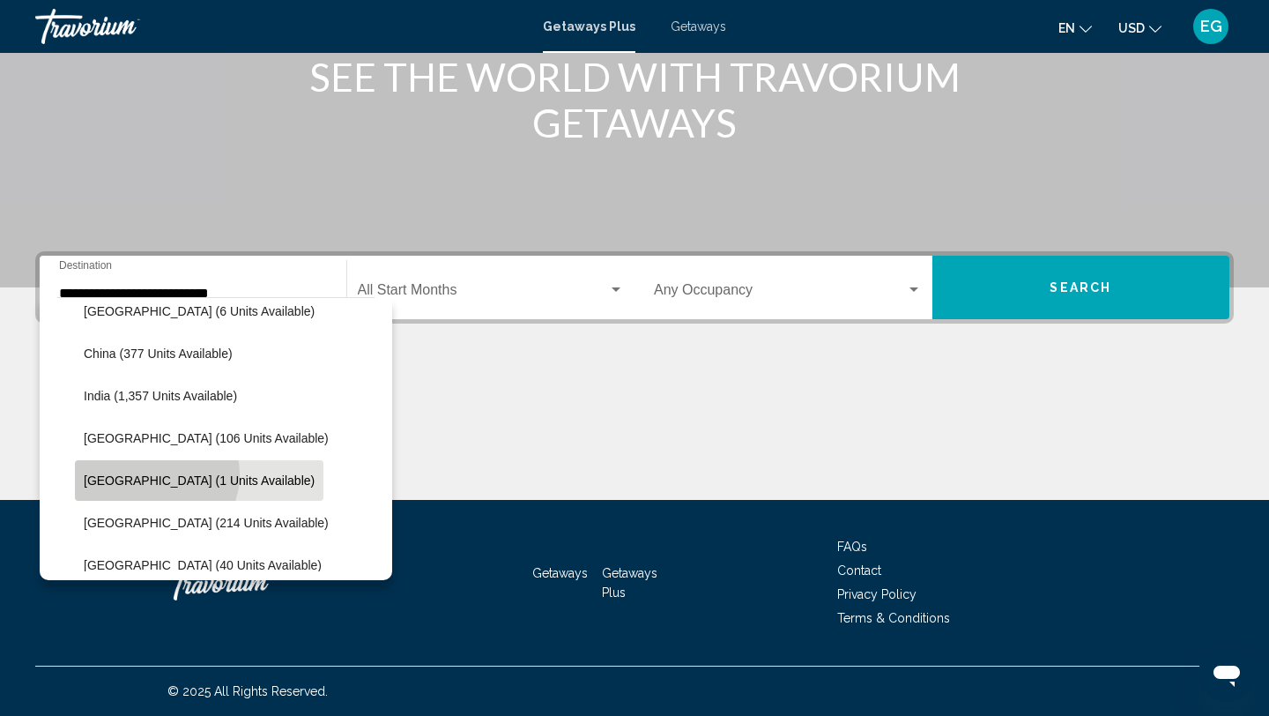
click at [155, 474] on span "Japan (1 units available)" at bounding box center [199, 480] width 231 height 14
type input "**********"
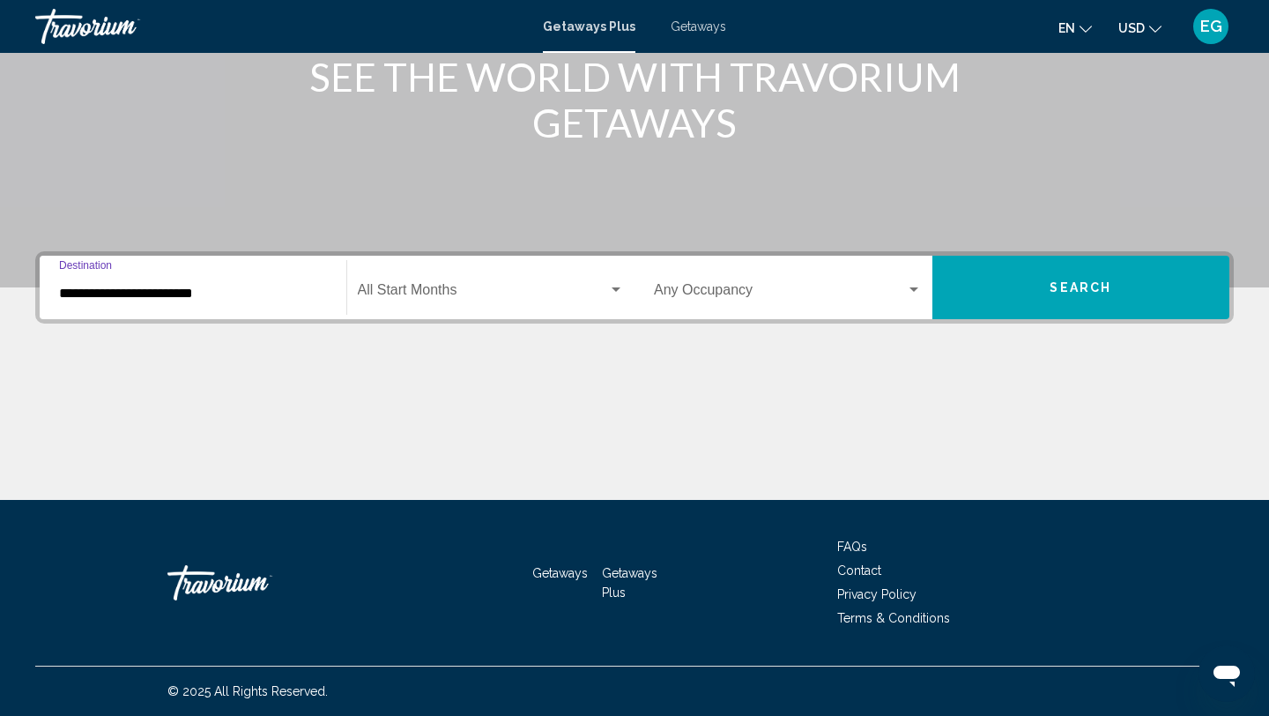
click at [435, 292] on span "Search widget" at bounding box center [483, 294] width 251 height 16
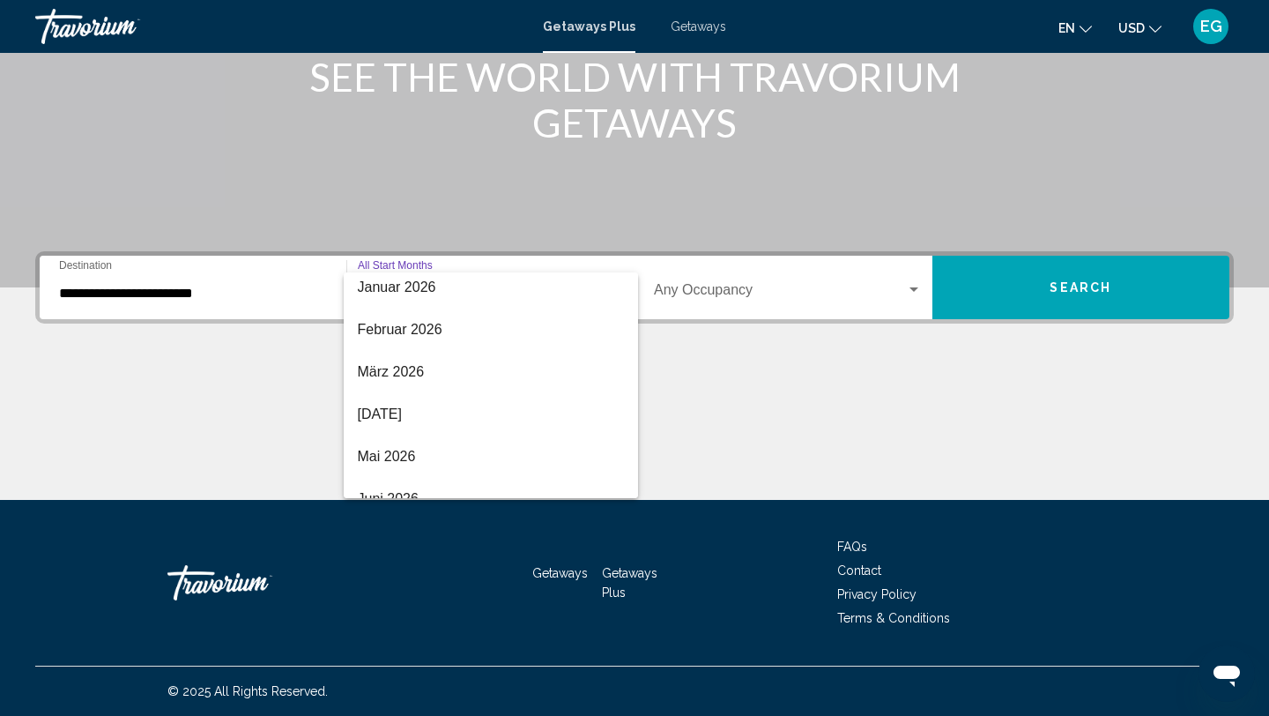
scroll to position [263, 0]
click at [394, 412] on span "April 2026" at bounding box center [491, 410] width 267 height 42
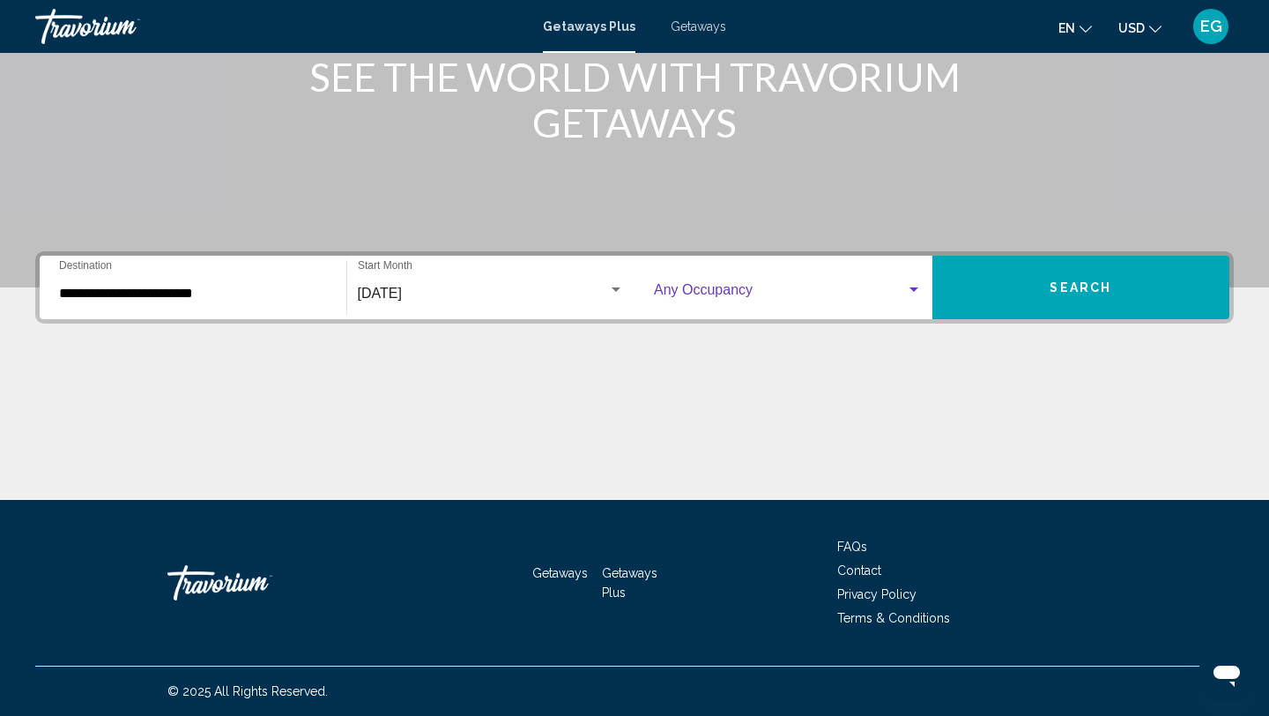
click at [913, 288] on div "Search widget" at bounding box center [913, 289] width 9 height 4
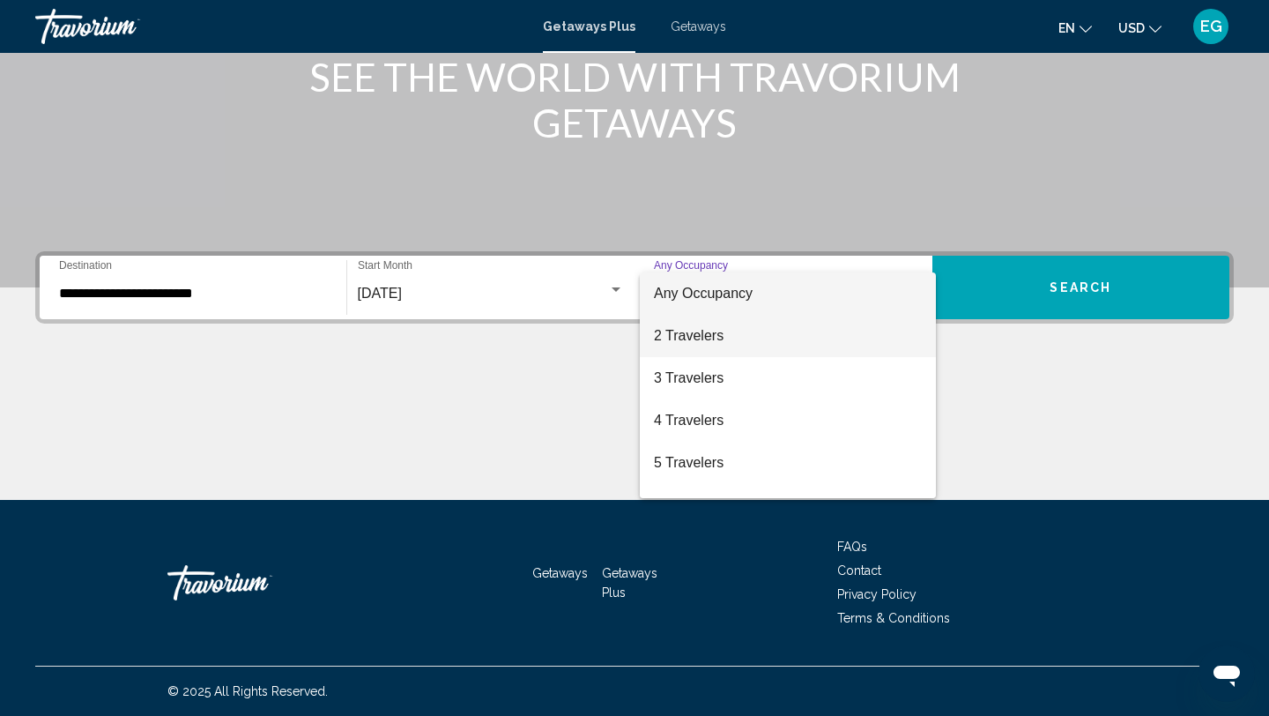
click at [701, 342] on span "2 Travelers" at bounding box center [788, 336] width 268 height 42
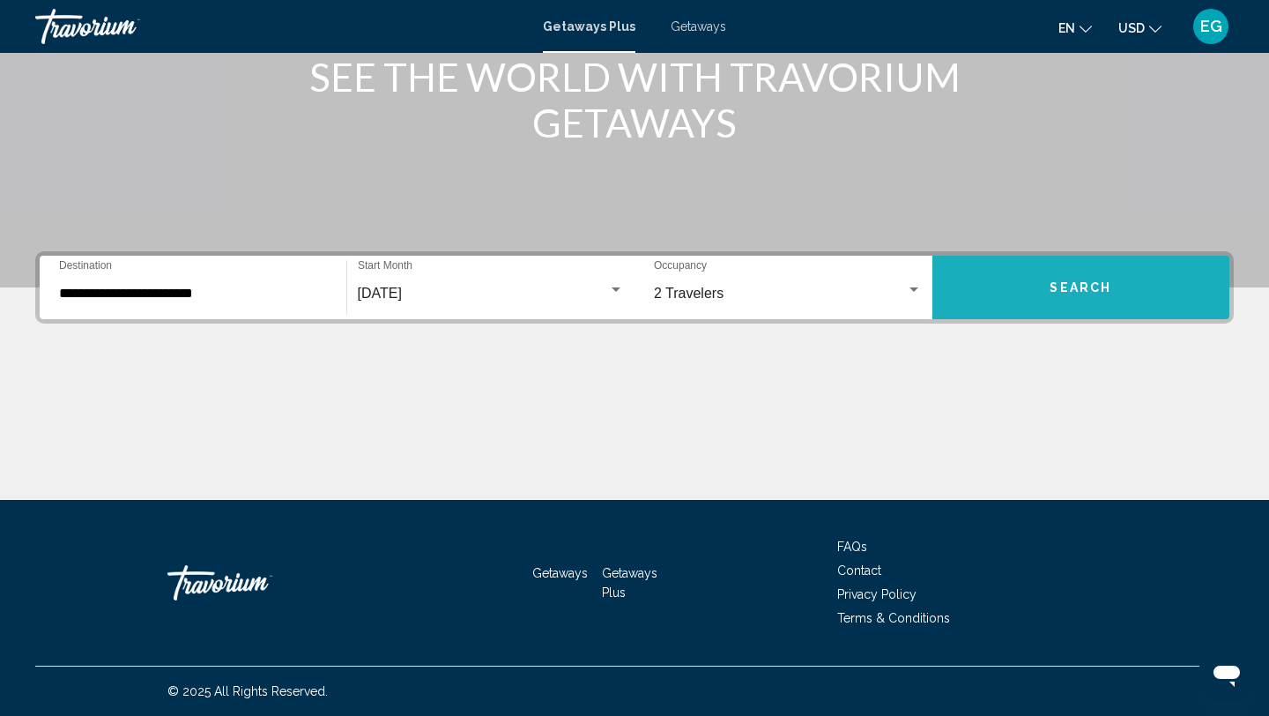
click at [1081, 278] on button "Search" at bounding box center [1081, 287] width 298 height 63
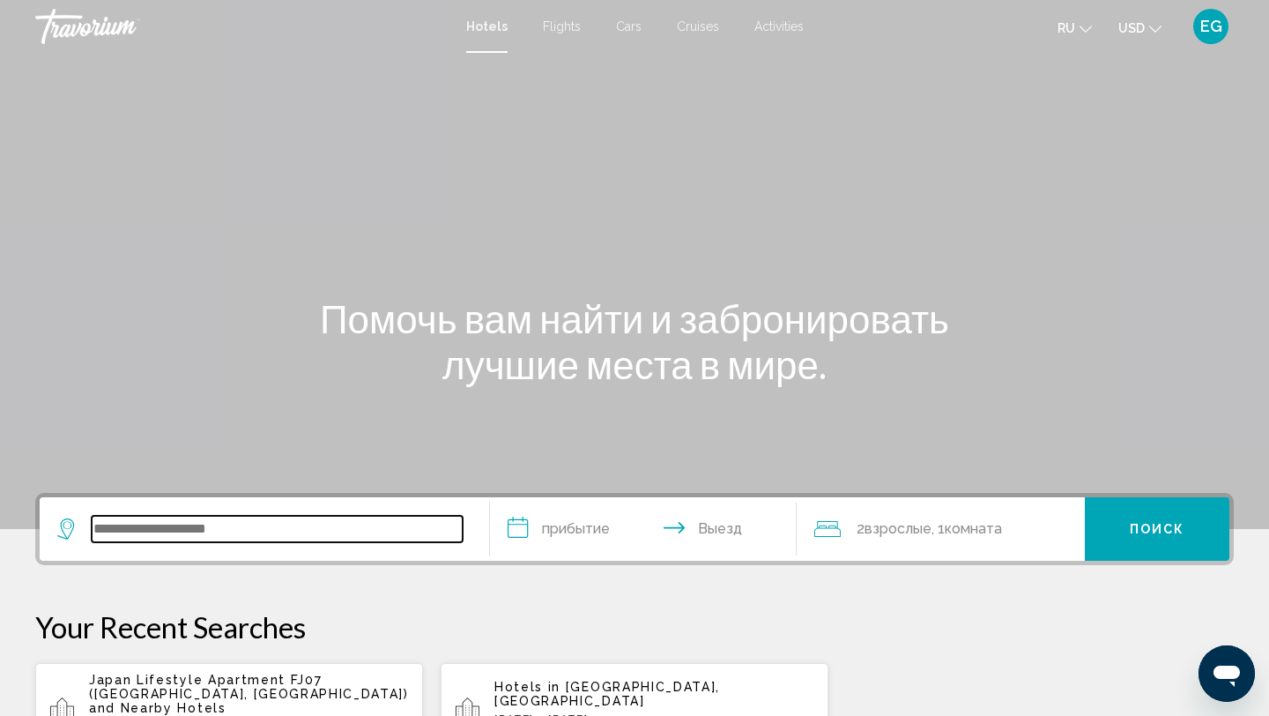
click at [163, 530] on input "Search widget" at bounding box center [277, 528] width 371 height 26
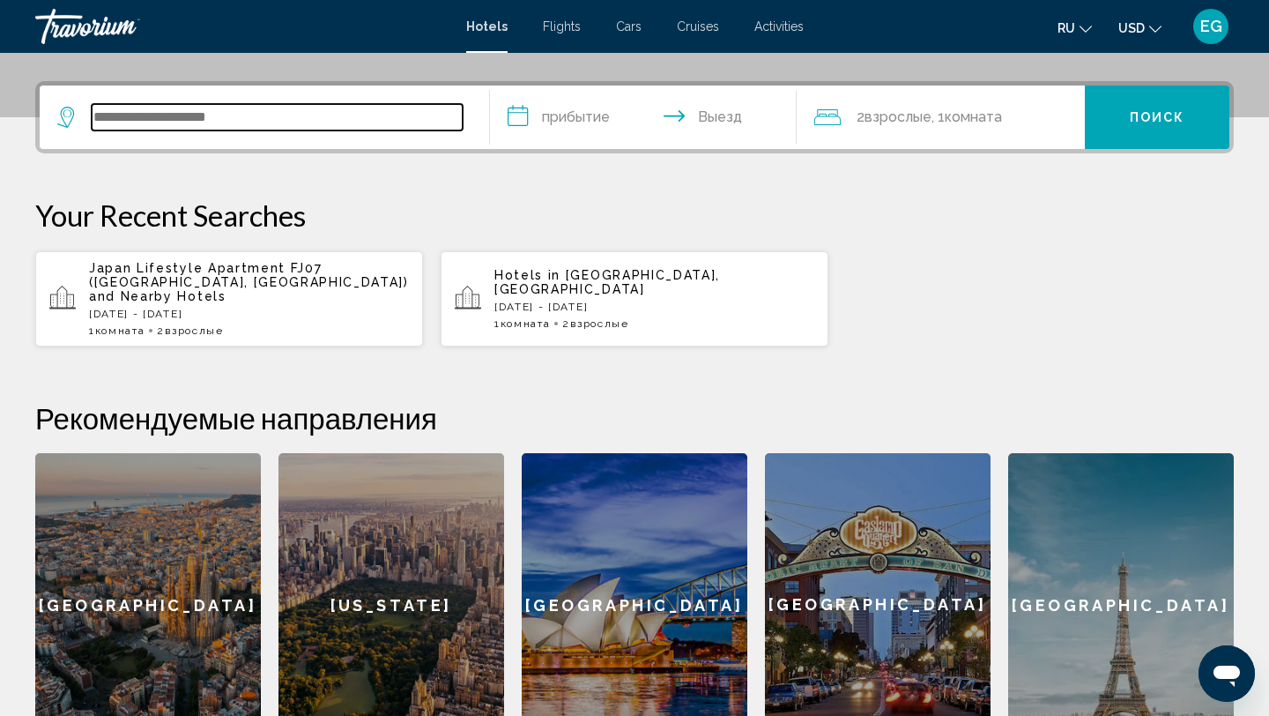
scroll to position [410, 0]
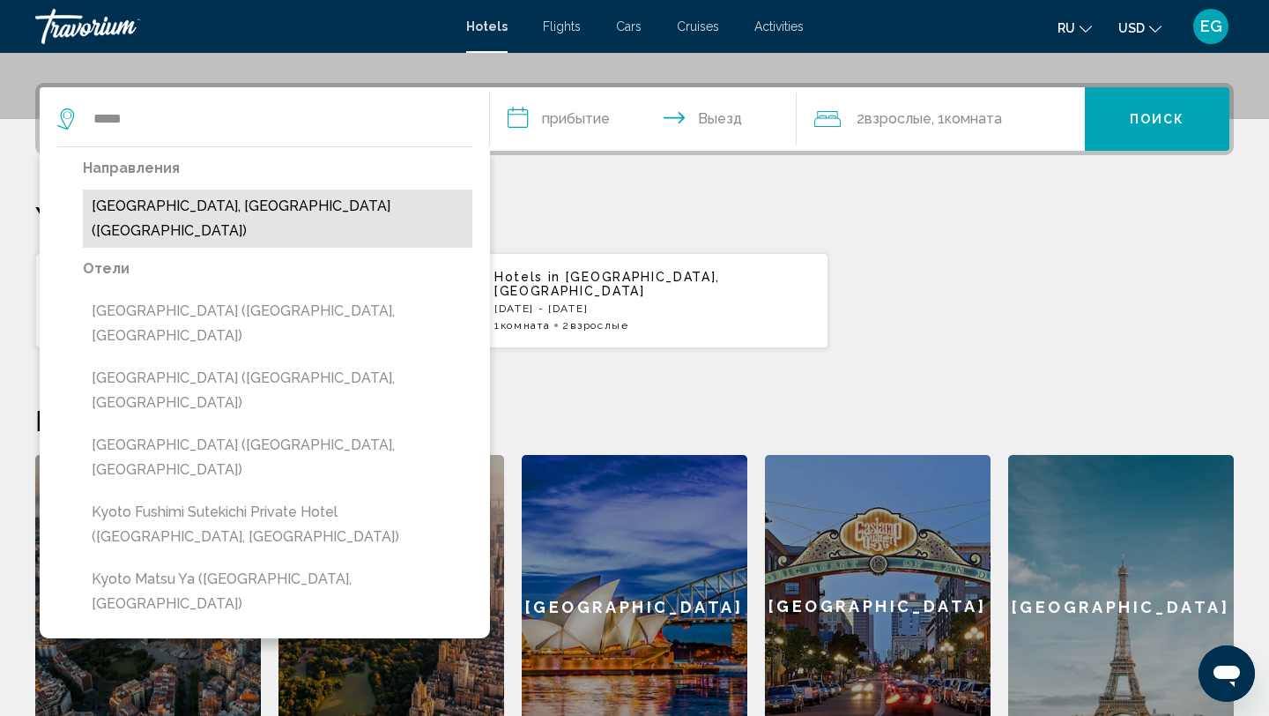
click at [140, 206] on button "[GEOGRAPHIC_DATA], [GEOGRAPHIC_DATA] ([GEOGRAPHIC_DATA])" at bounding box center [277, 218] width 389 height 58
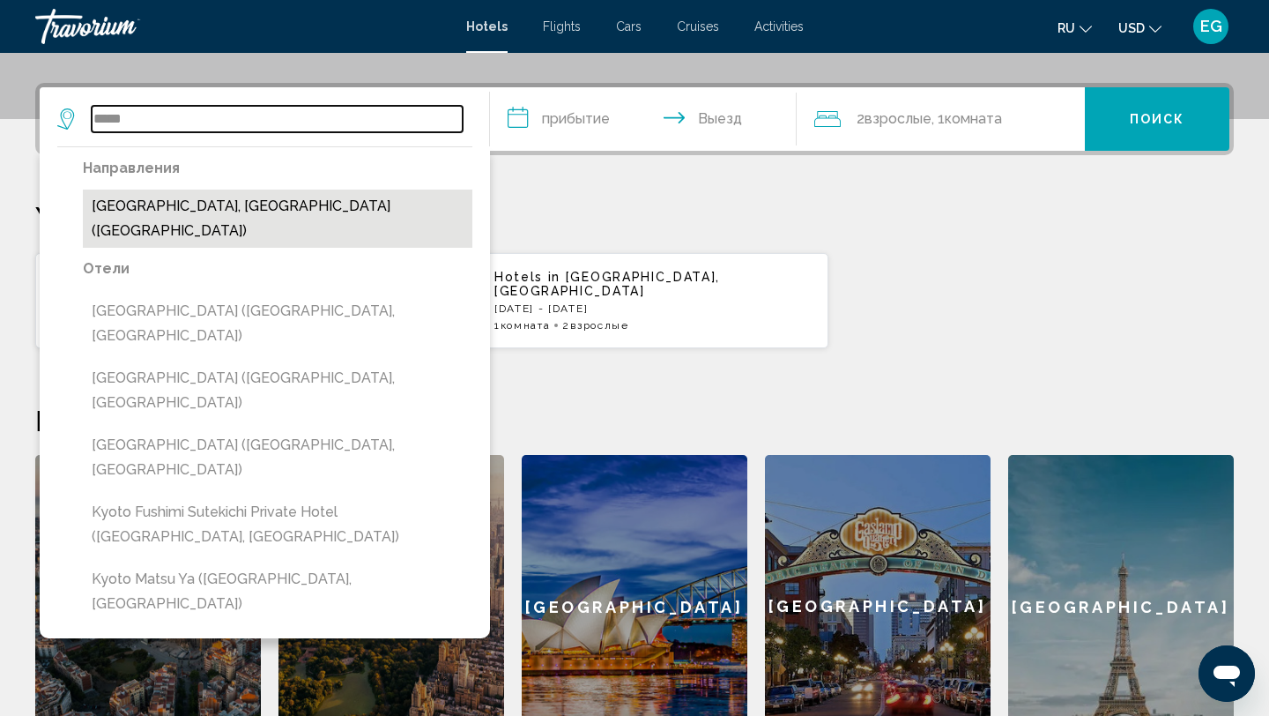
type input "**********"
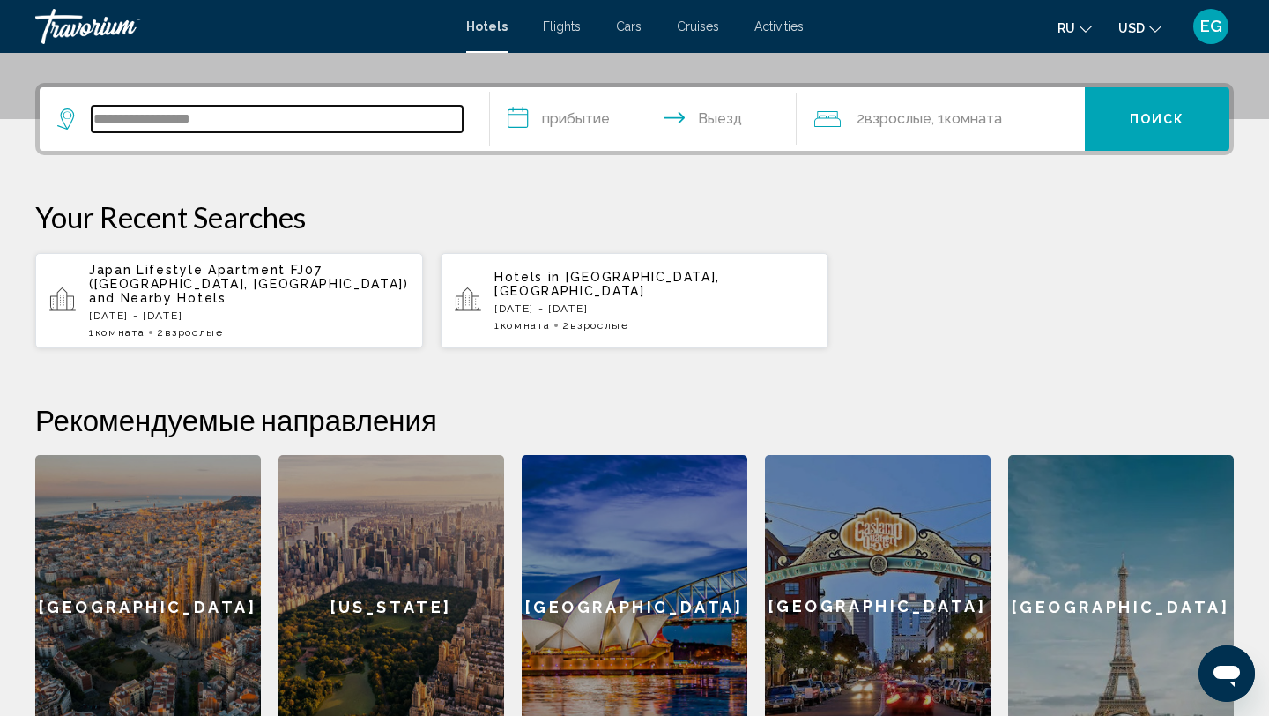
scroll to position [435, 0]
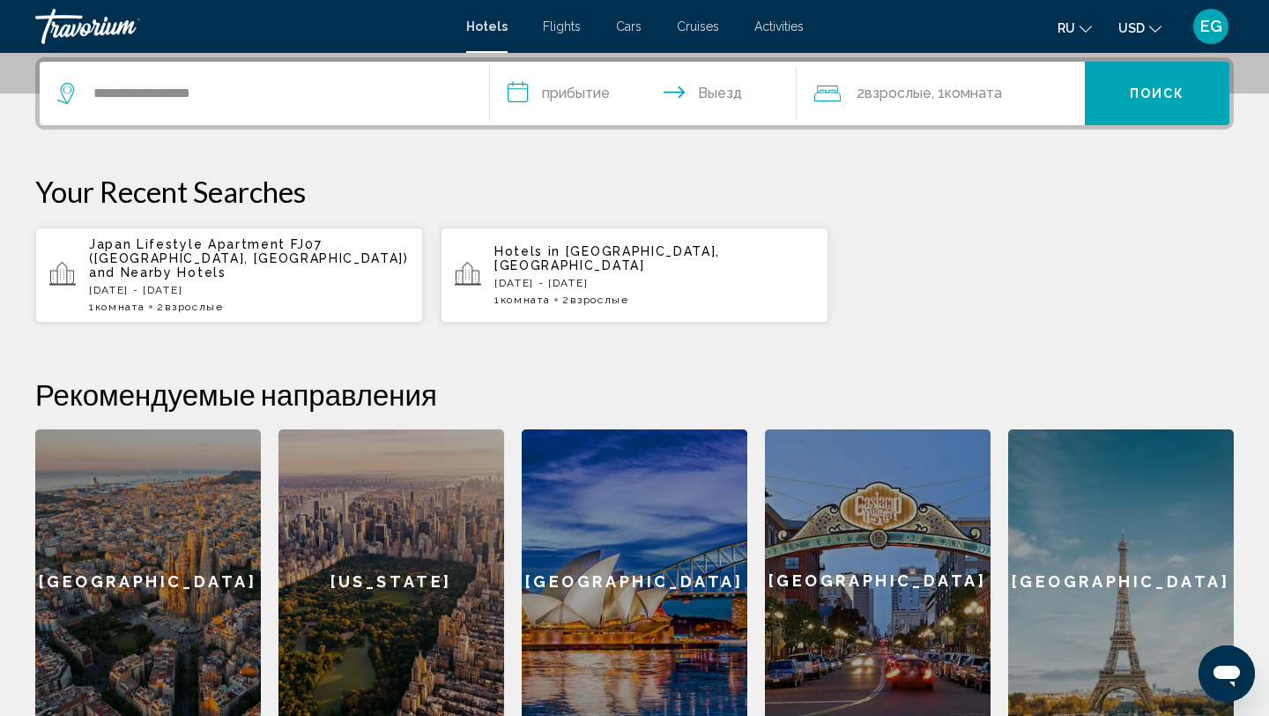
click at [523, 85] on input "**********" at bounding box center [647, 96] width 314 height 69
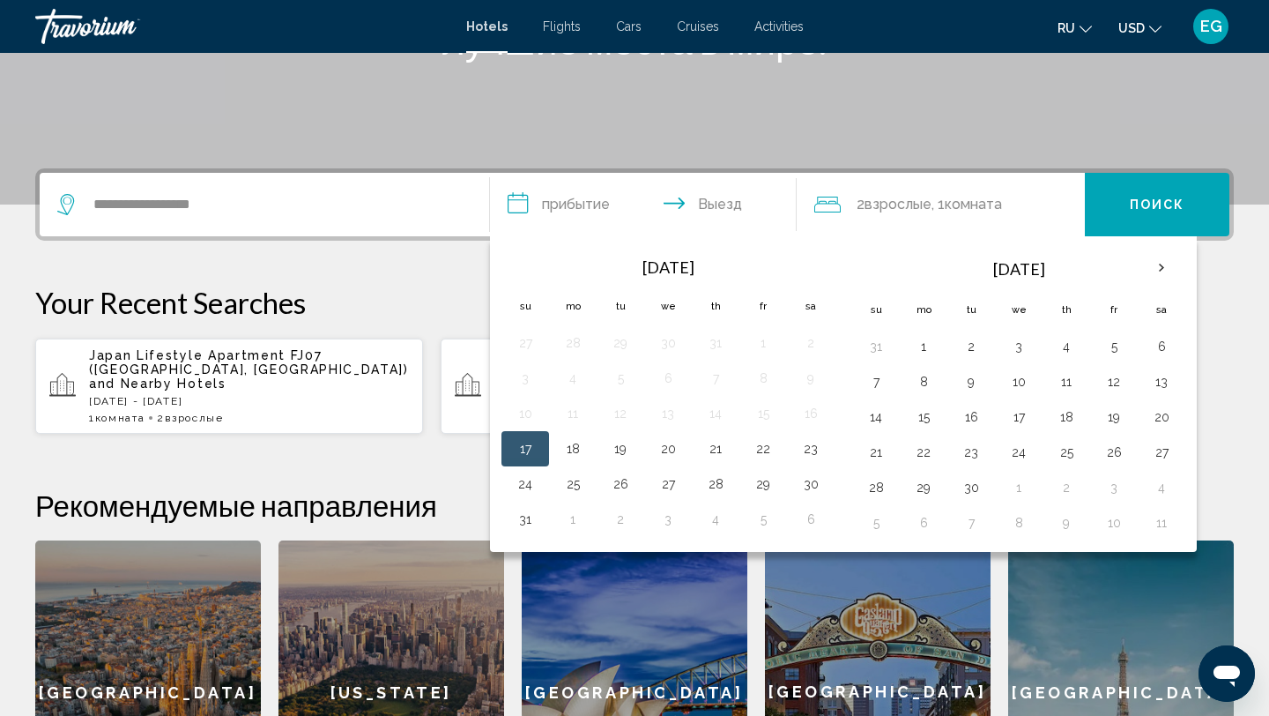
scroll to position [328, 0]
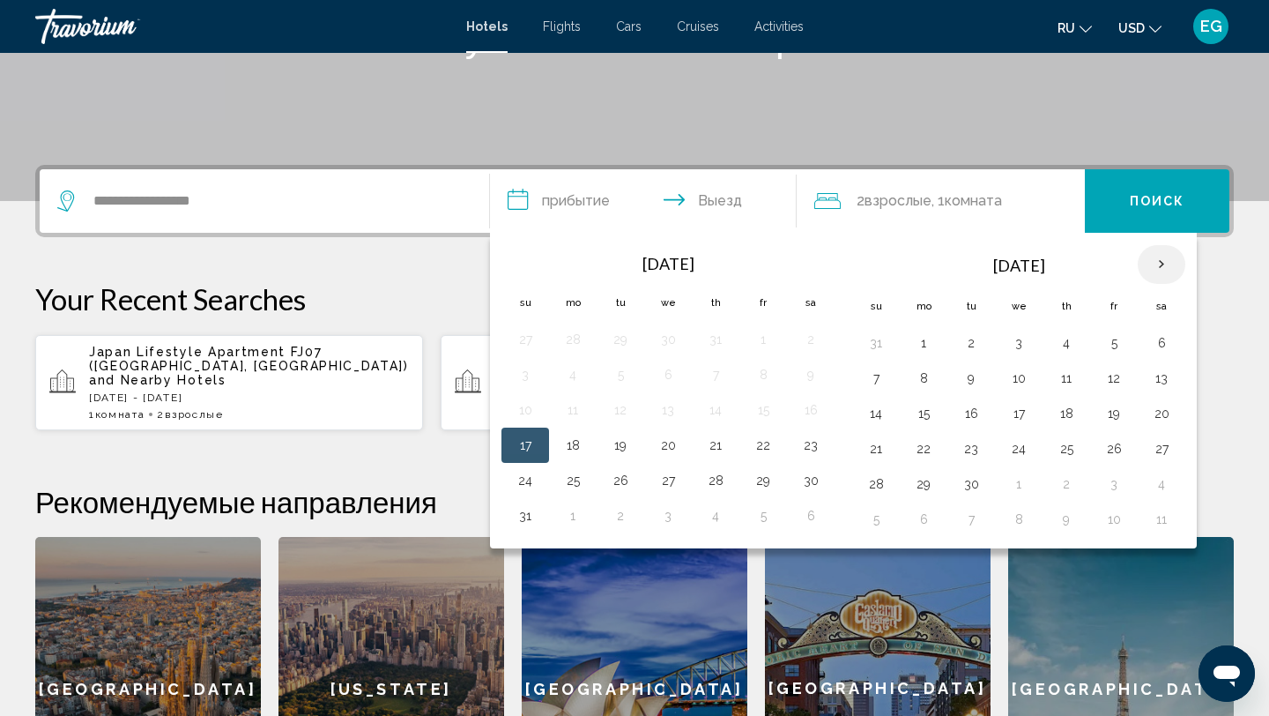
click at [1167, 262] on th "Next month" at bounding box center [1162, 264] width 48 height 39
click at [1167, 263] on th "Next month" at bounding box center [1162, 264] width 48 height 39
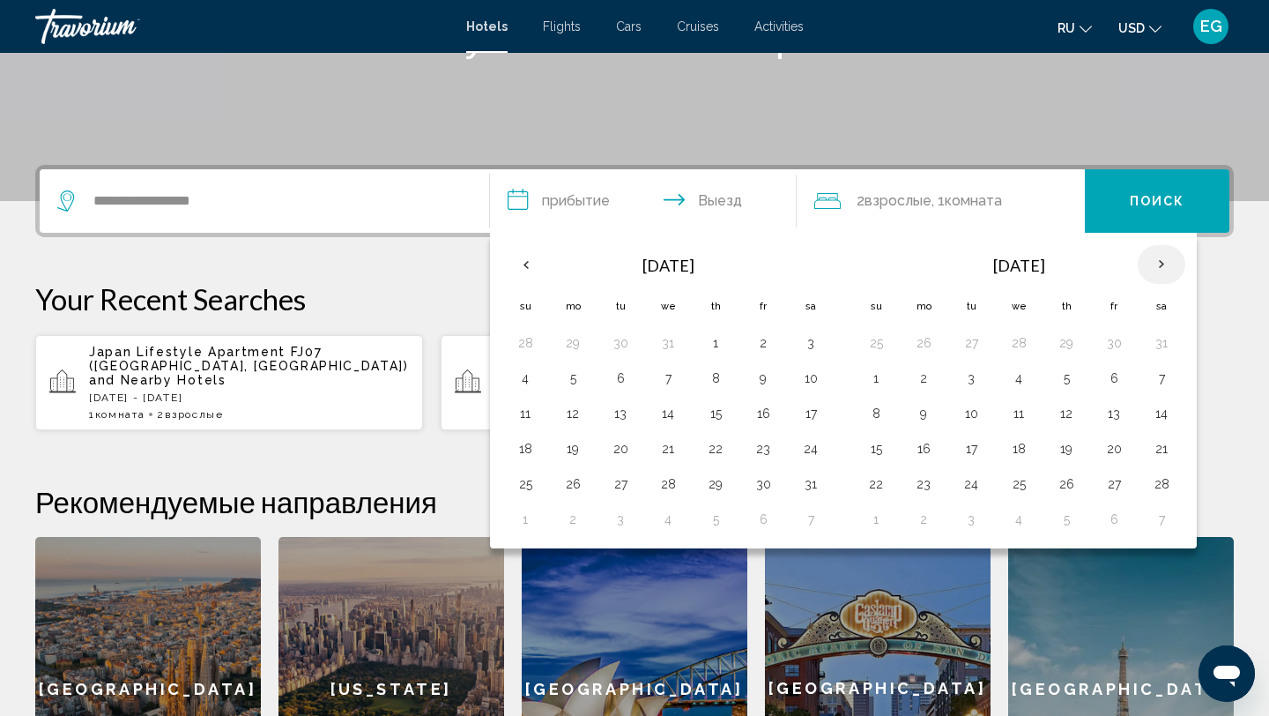
click at [1167, 263] on th "Next month" at bounding box center [1162, 264] width 48 height 39
click at [1067, 339] on button "2" at bounding box center [1066, 342] width 28 height 25
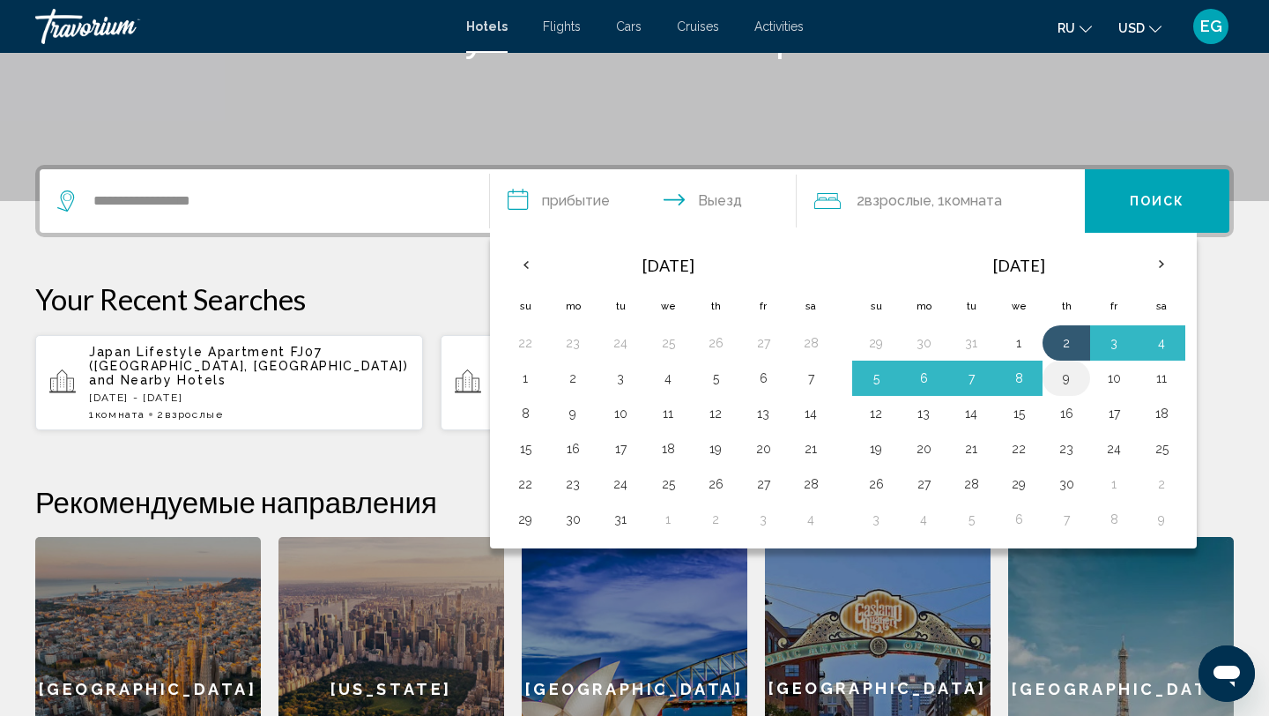
click at [1077, 375] on button "9" at bounding box center [1066, 378] width 28 height 25
type input "**********"
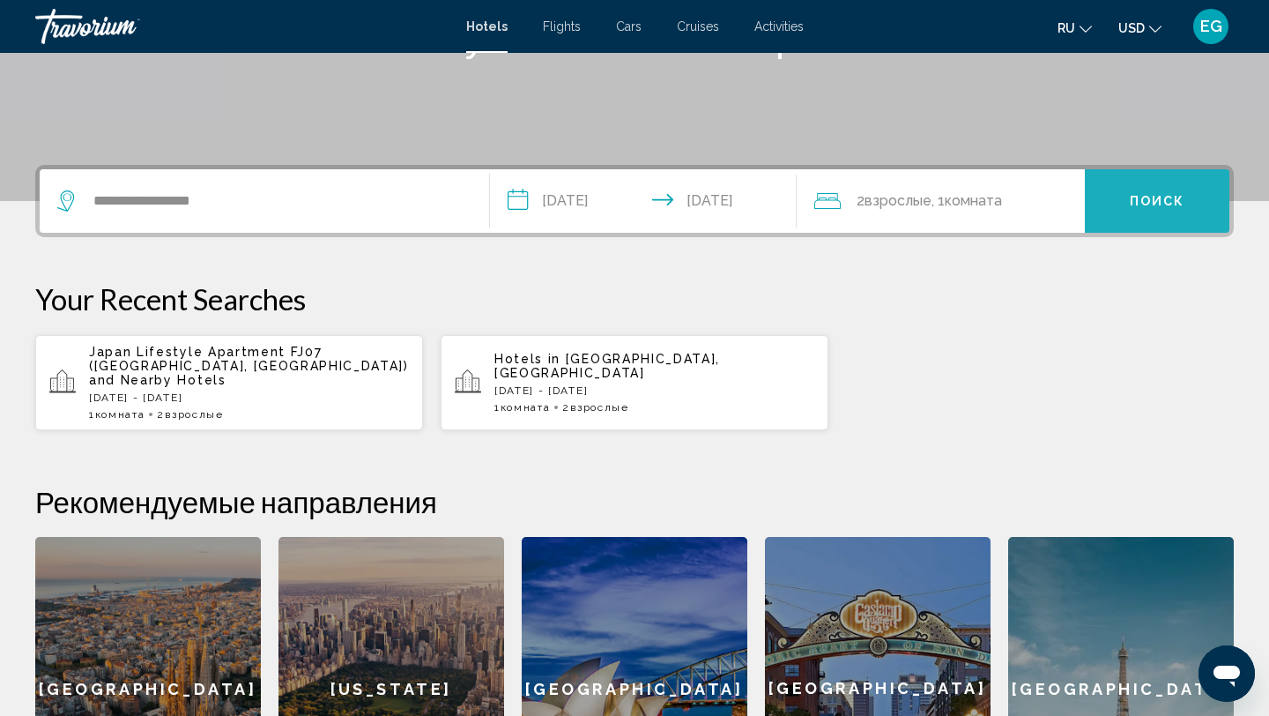
click at [1153, 199] on span "Поиск" at bounding box center [1158, 202] width 56 height 14
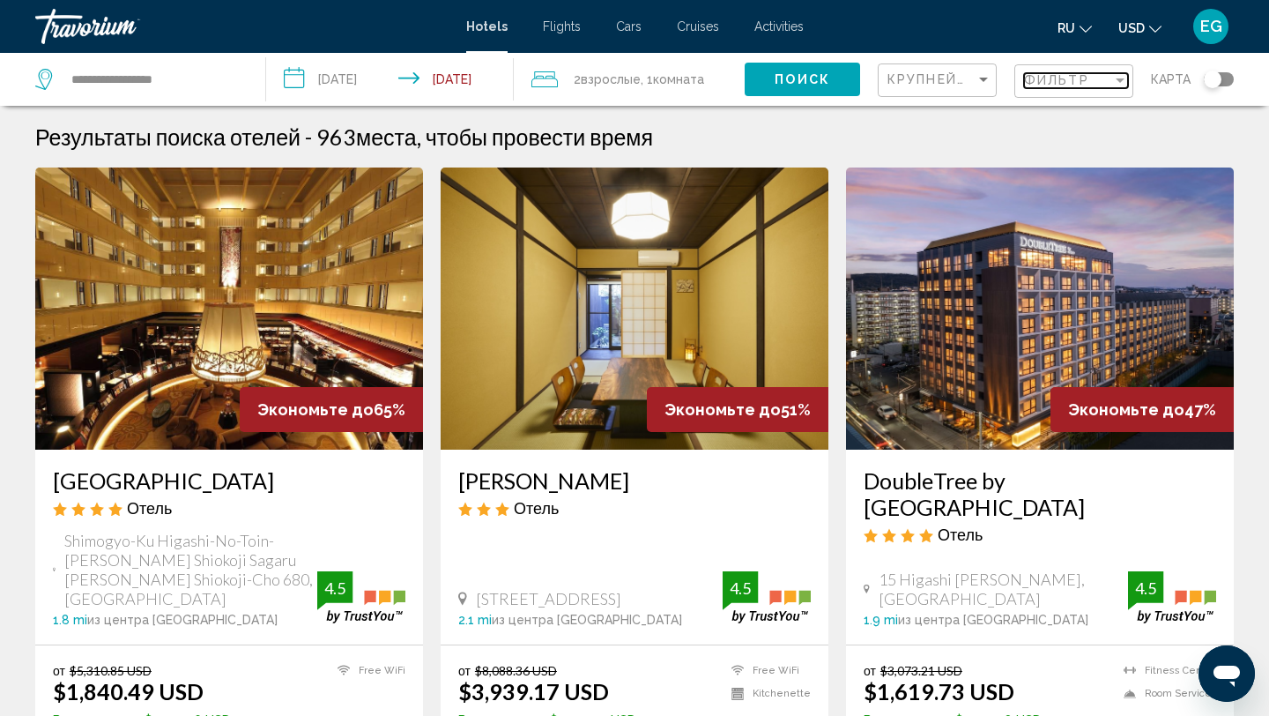
click at [1119, 78] on div "Filter" at bounding box center [1120, 80] width 9 height 4
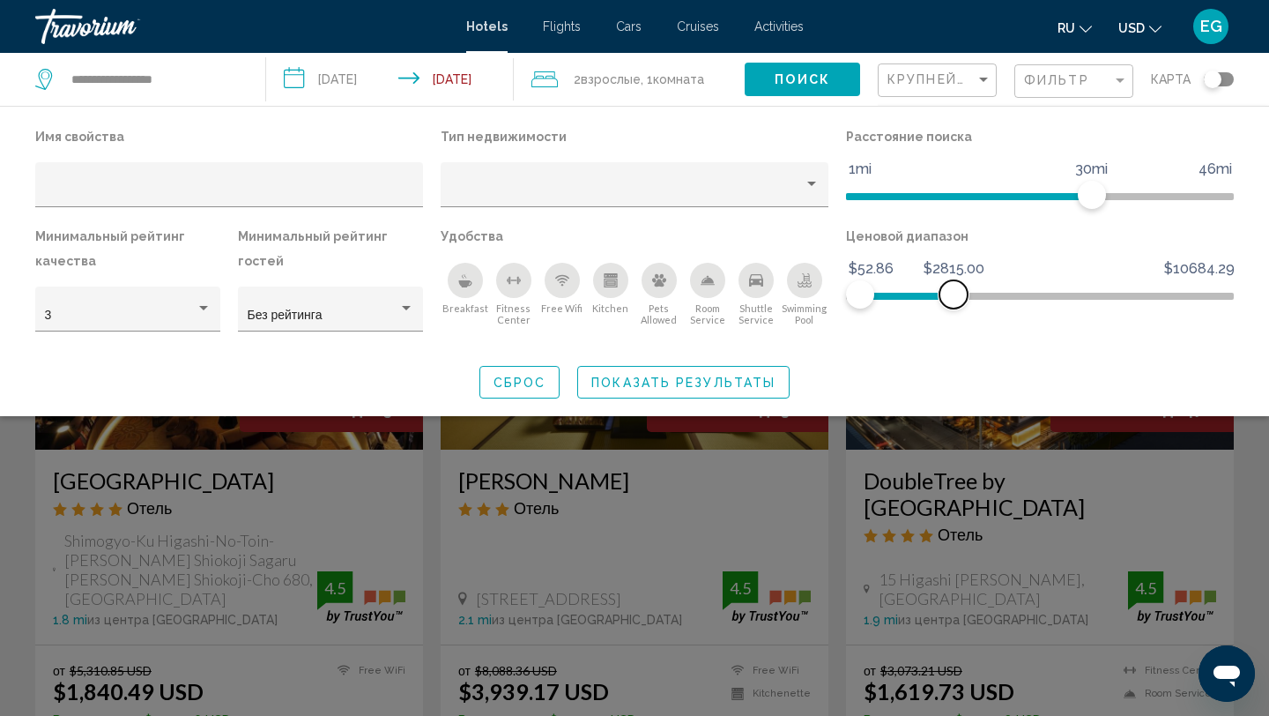
drag, startPoint x: 1223, startPoint y: 293, endPoint x: 953, endPoint y: 301, distance: 269.8
click at [953, 301] on span "Hotel Filters" at bounding box center [953, 294] width 28 height 28
click at [938, 293] on ngx-slider "$52.86 $10684.29 $52.86 $2815.00" at bounding box center [1040, 295] width 388 height 4
click at [920, 83] on span "Крупнейшие сбережения" at bounding box center [992, 79] width 211 height 14
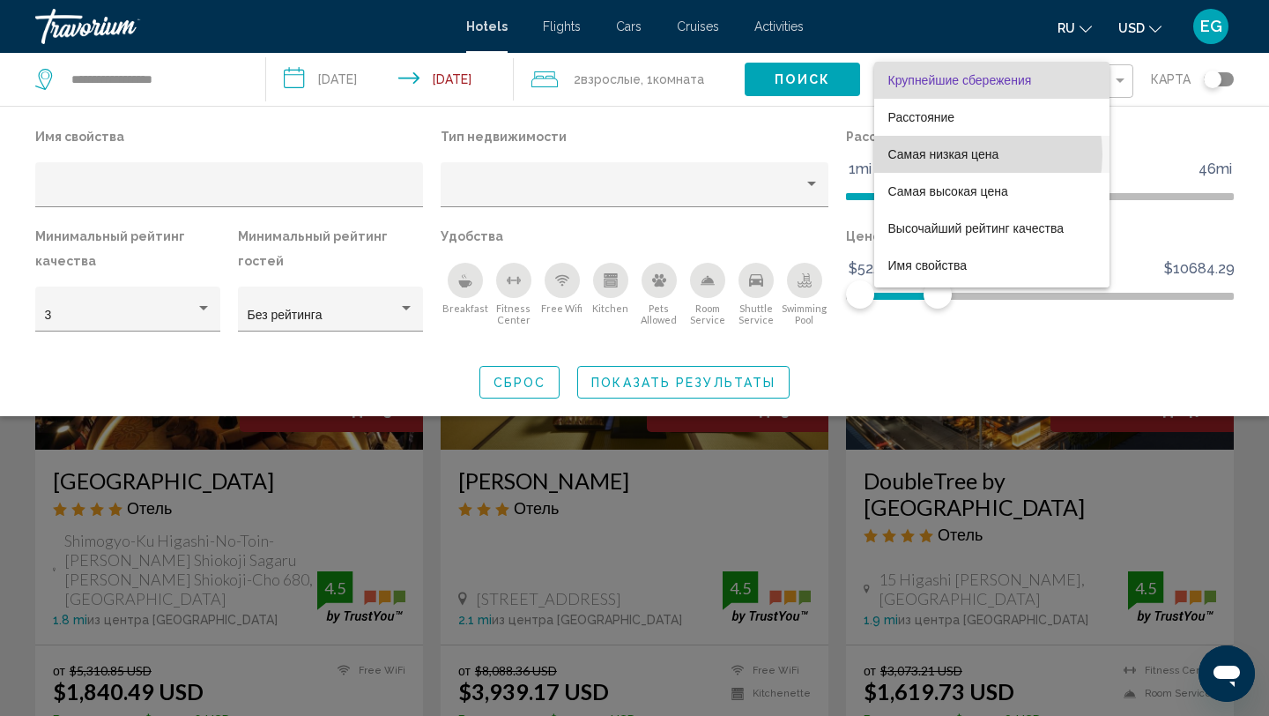
click at [961, 154] on span "Самая низкая цена" at bounding box center [943, 154] width 111 height 14
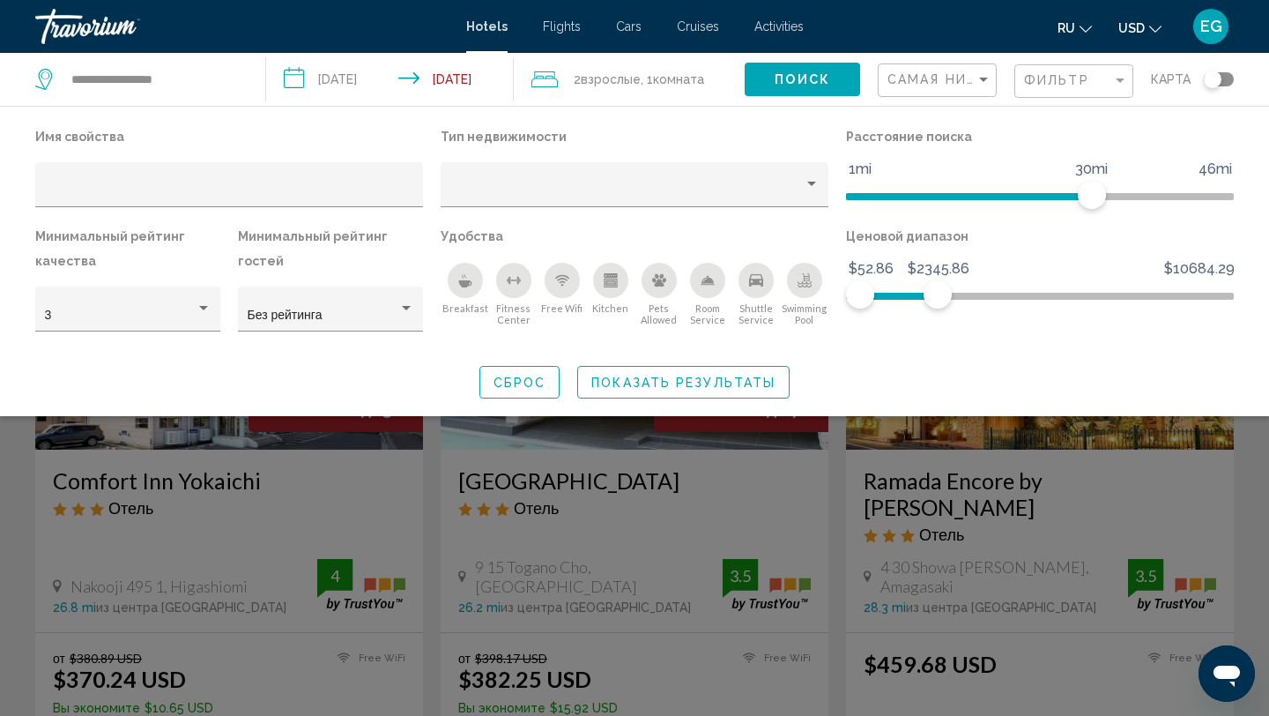
click at [1209, 75] on div "Toggle map" at bounding box center [1213, 79] width 18 height 18
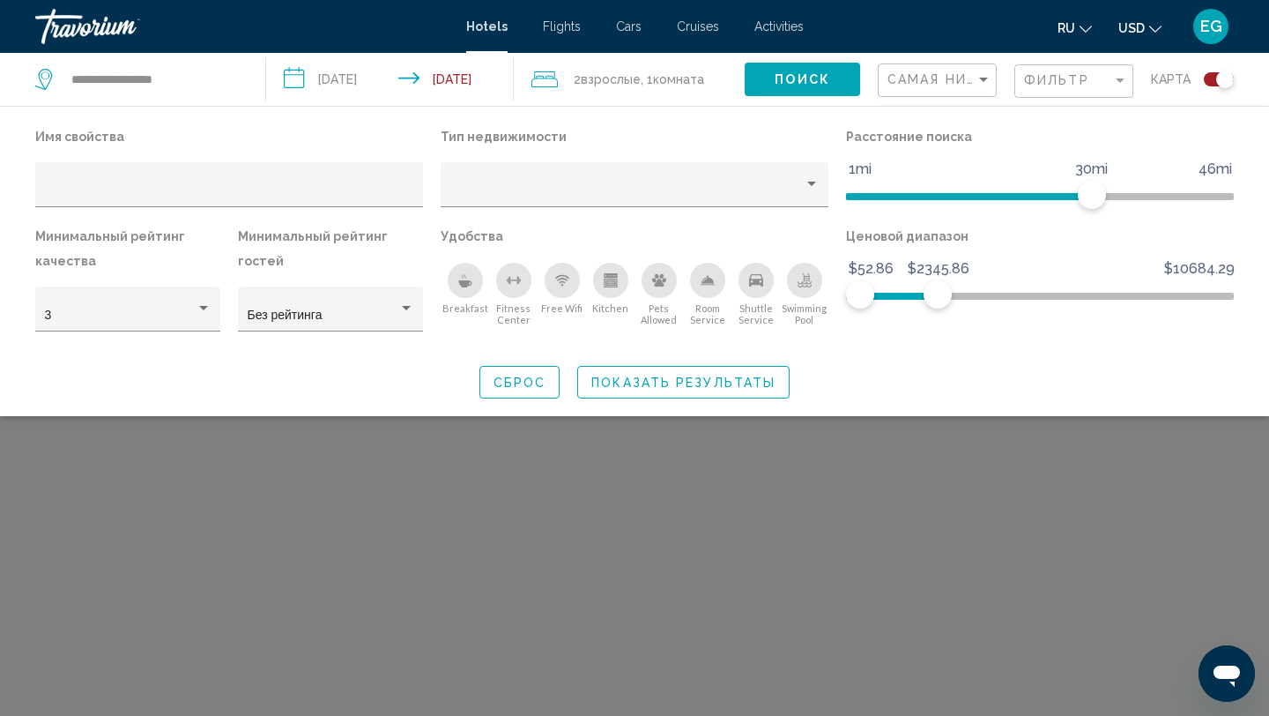
scroll to position [106, 0]
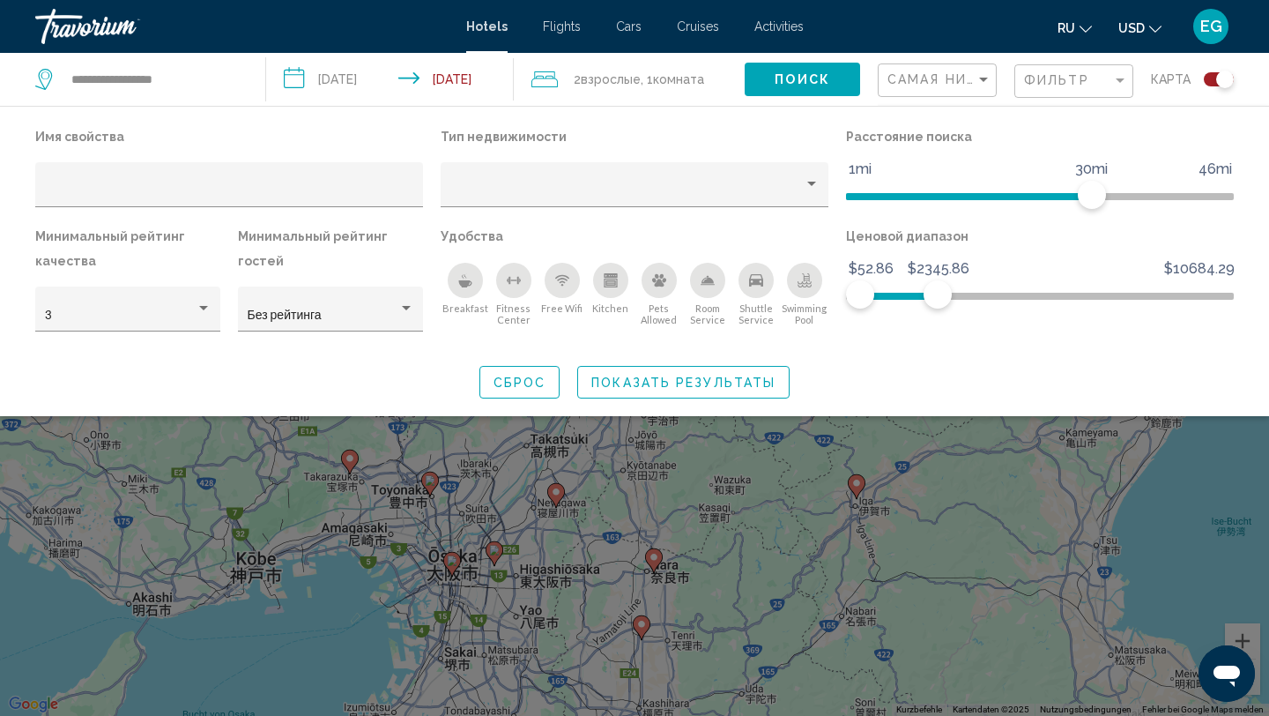
click at [812, 77] on span "Поиск" at bounding box center [803, 80] width 56 height 14
click at [790, 74] on span "Поиск" at bounding box center [803, 80] width 56 height 14
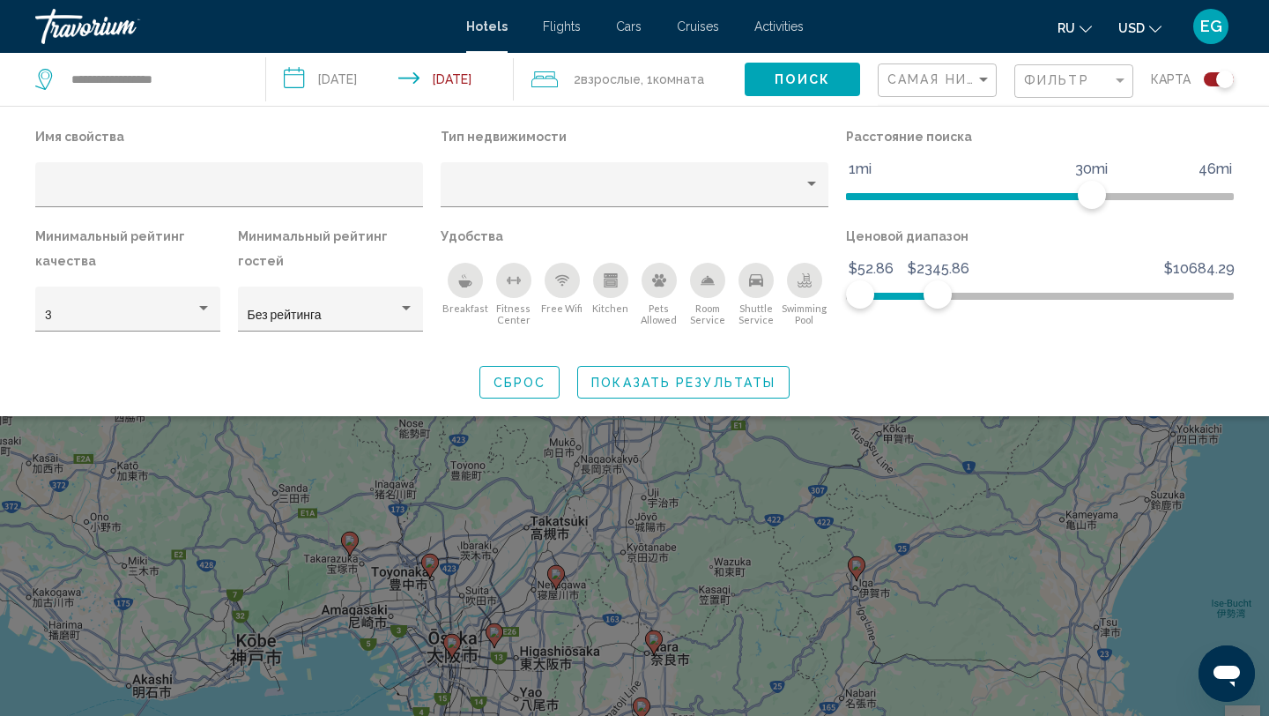
scroll to position [0, 0]
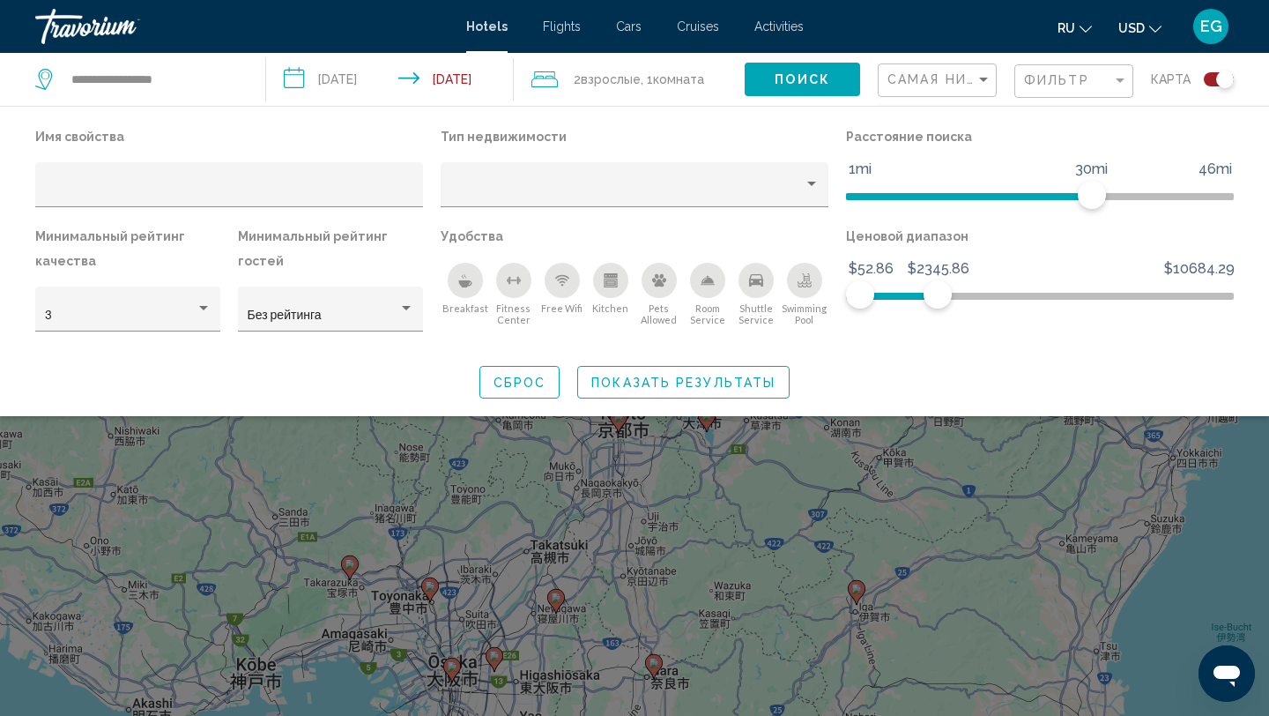
click at [470, 80] on input "**********" at bounding box center [394, 82] width 256 height 58
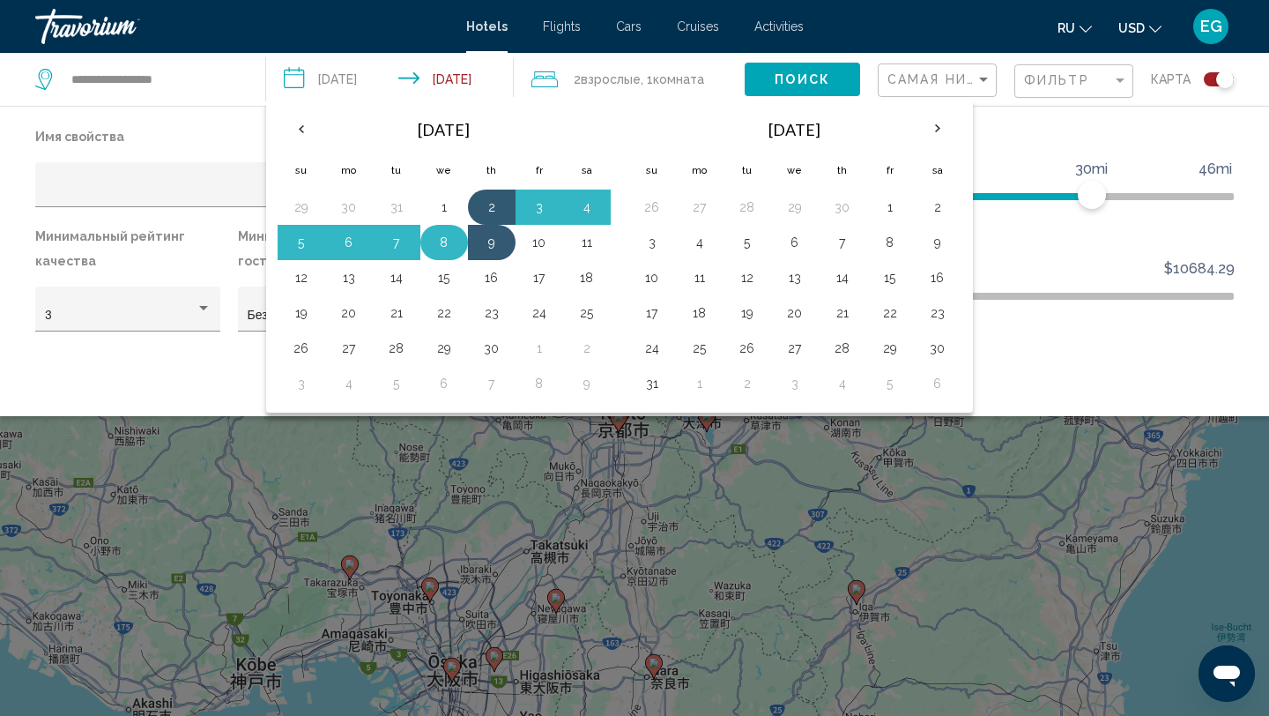
click at [450, 241] on button "8" at bounding box center [444, 242] width 28 height 25
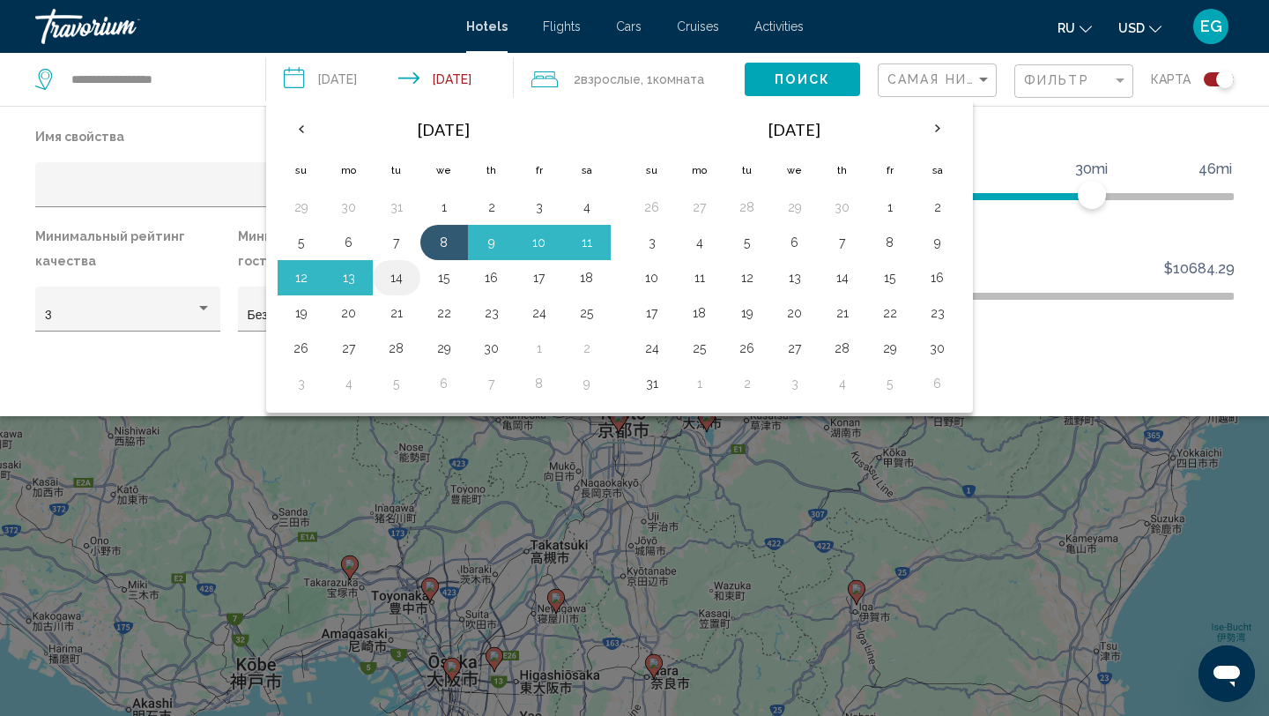
click at [400, 273] on button "14" at bounding box center [396, 277] width 28 height 25
type input "**********"
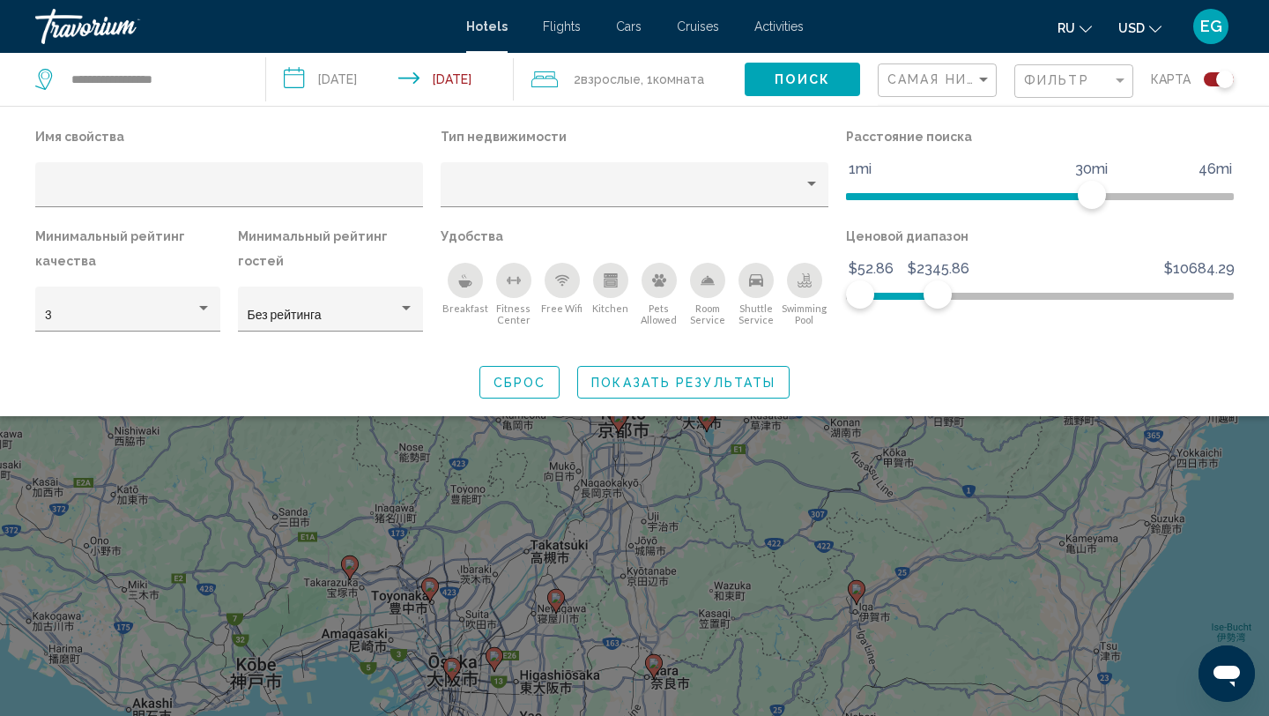
click at [790, 70] on button "Поиск" at bounding box center [802, 79] width 115 height 33
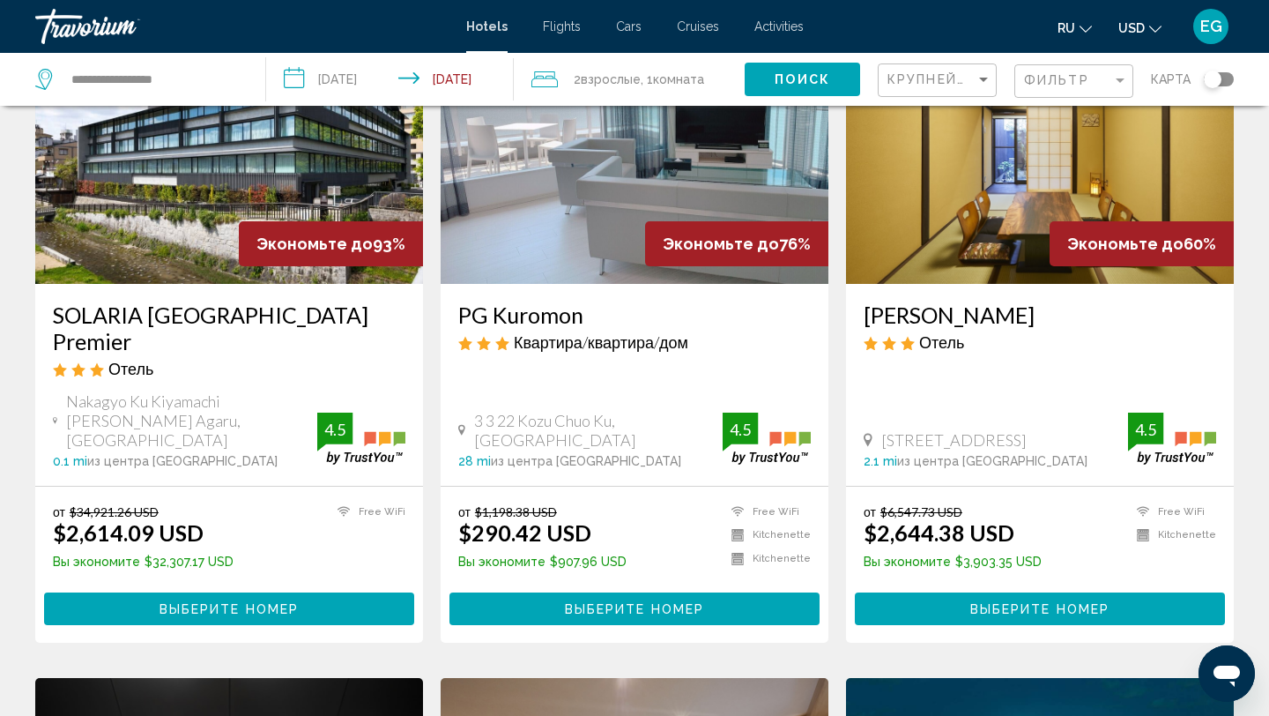
scroll to position [168, 0]
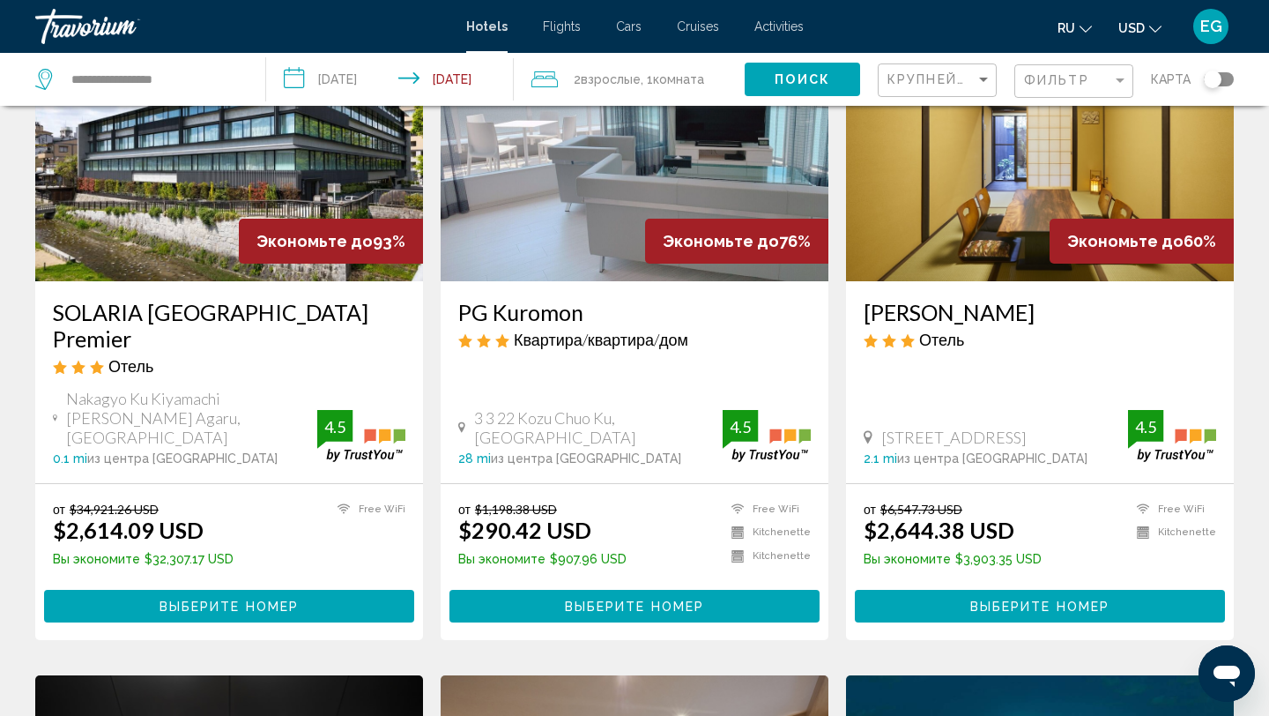
click at [695, 242] on span "Экономьте до" at bounding box center [721, 241] width 116 height 19
click at [610, 599] on span "Выберите номер" at bounding box center [634, 606] width 139 height 14
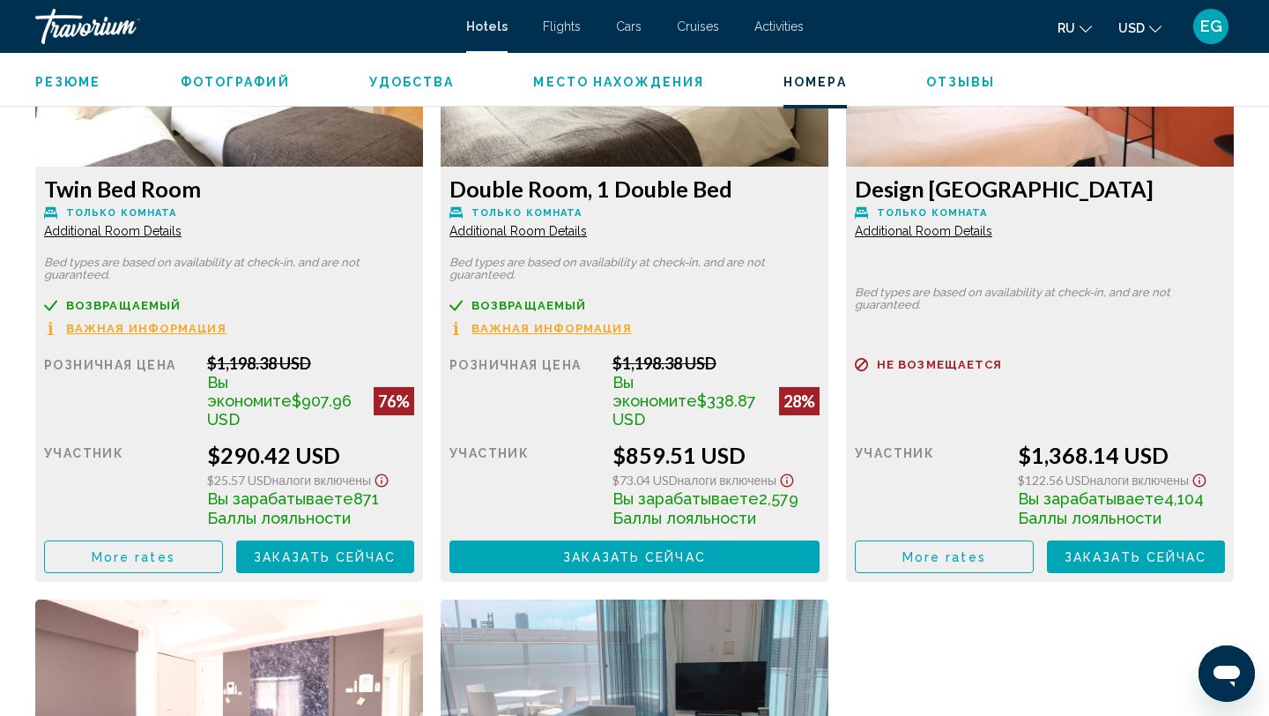
scroll to position [2583, 0]
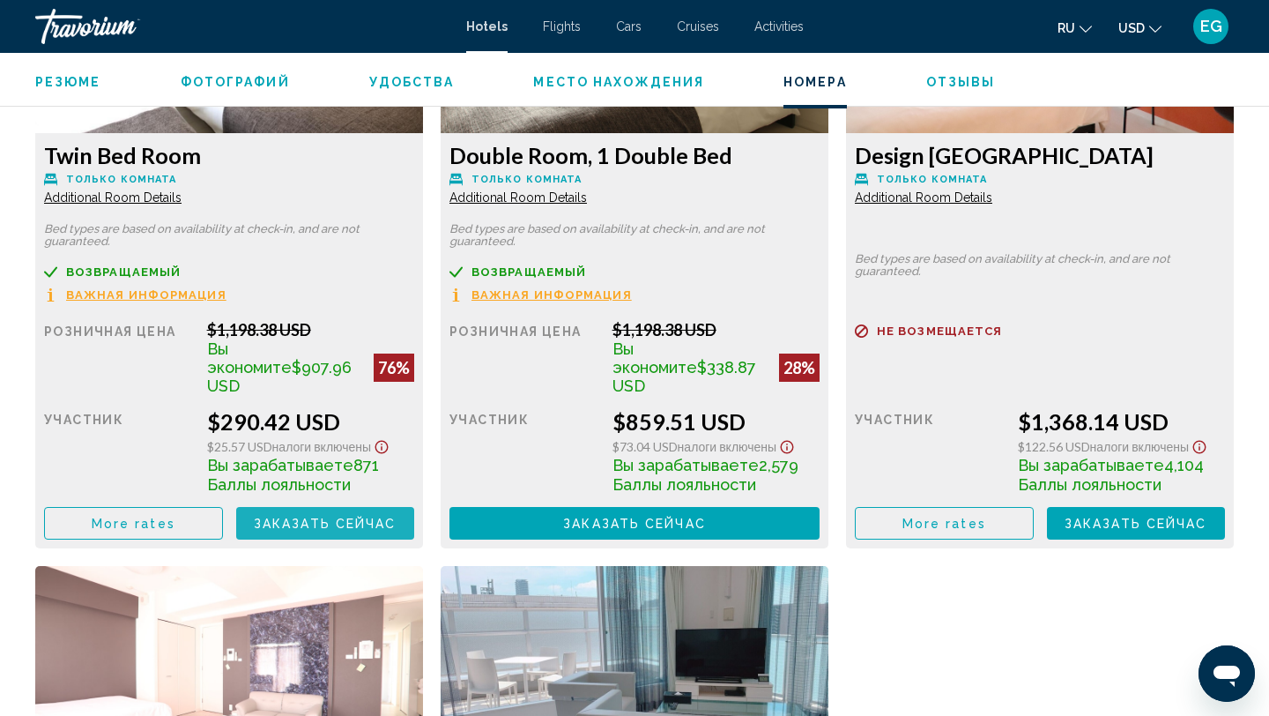
click at [306, 516] on span "Заказать сейчас" at bounding box center [325, 523] width 143 height 14
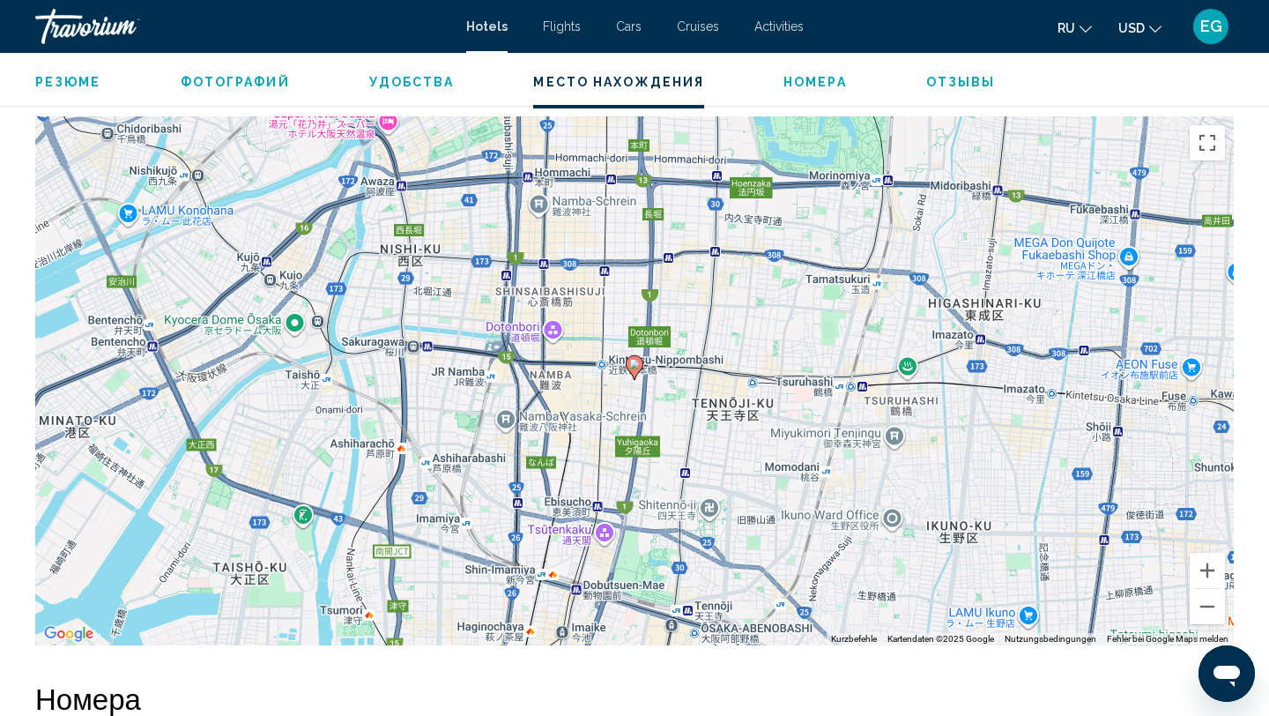
scroll to position [1663, 0]
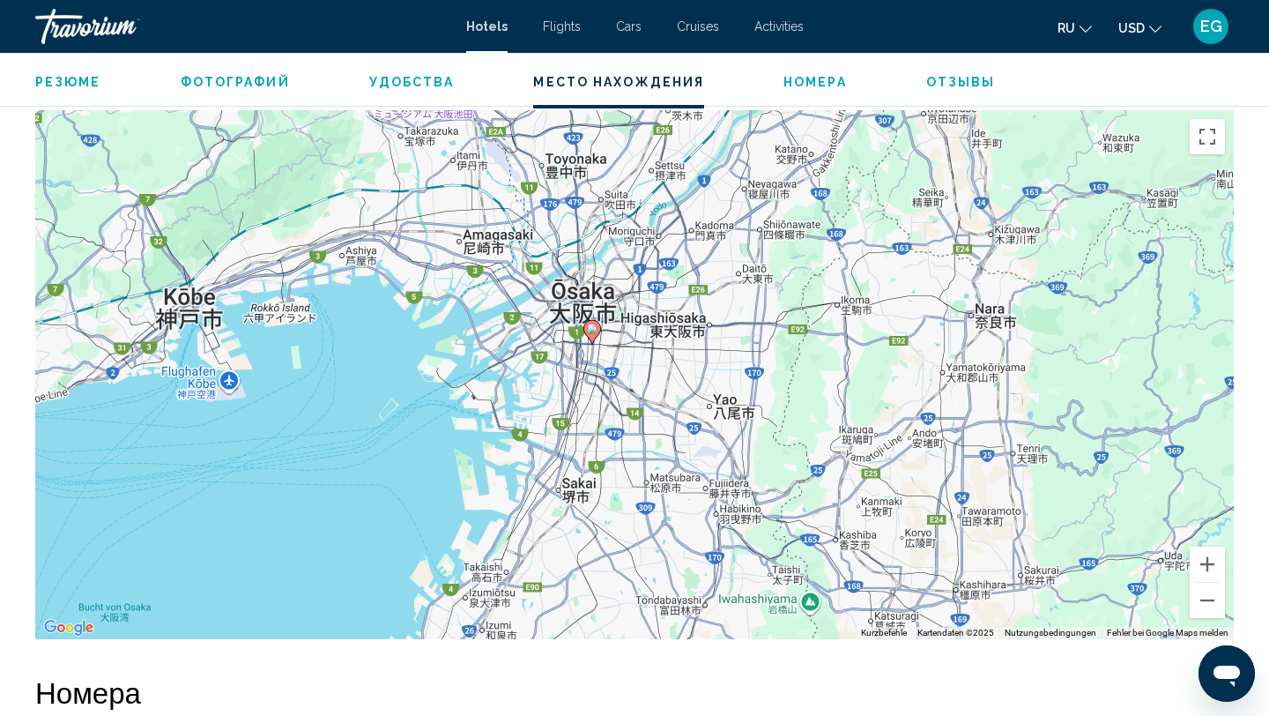
click at [584, 328] on icon "Main content" at bounding box center [592, 332] width 16 height 23
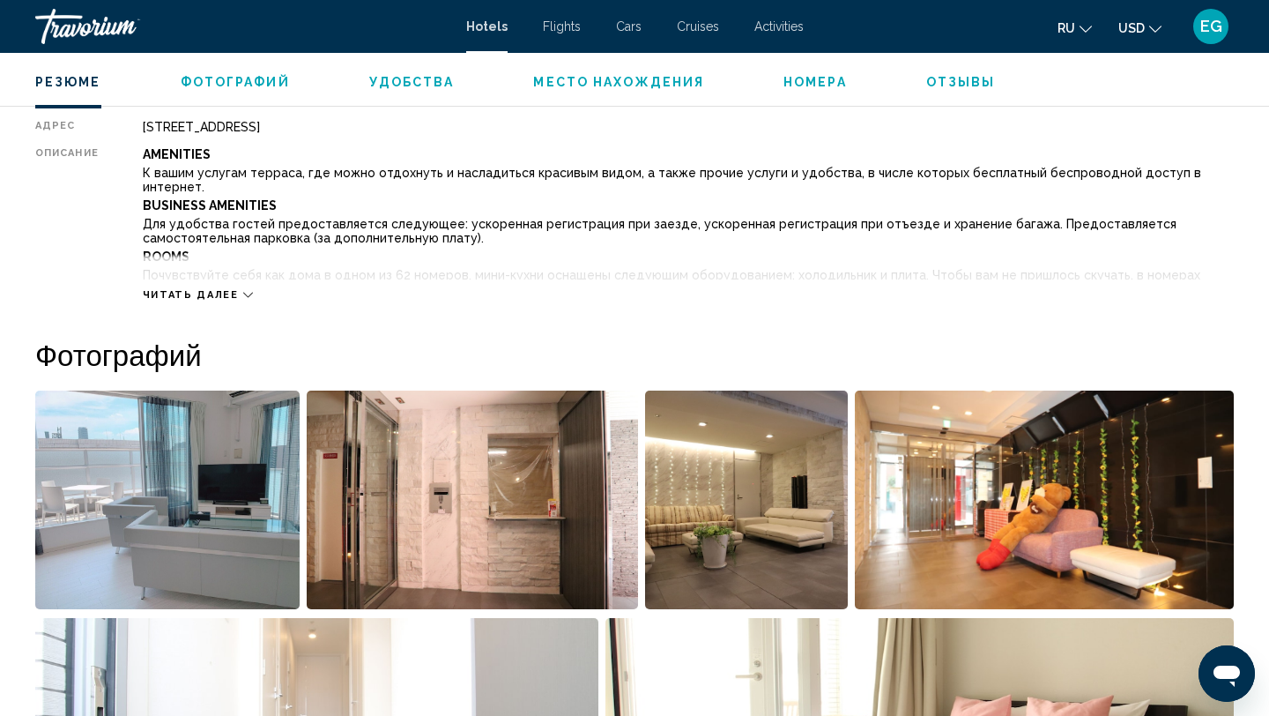
scroll to position [628, 0]
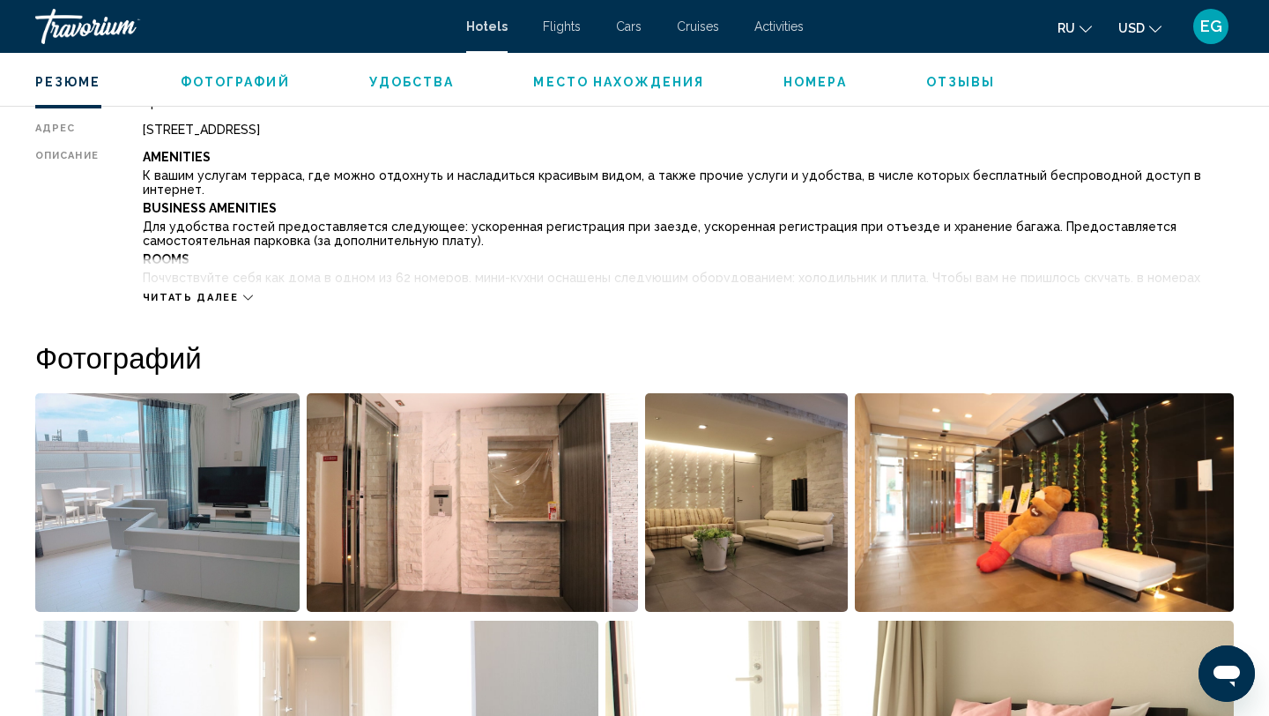
click at [215, 506] on img "Open full-screen image slider" at bounding box center [167, 502] width 264 height 219
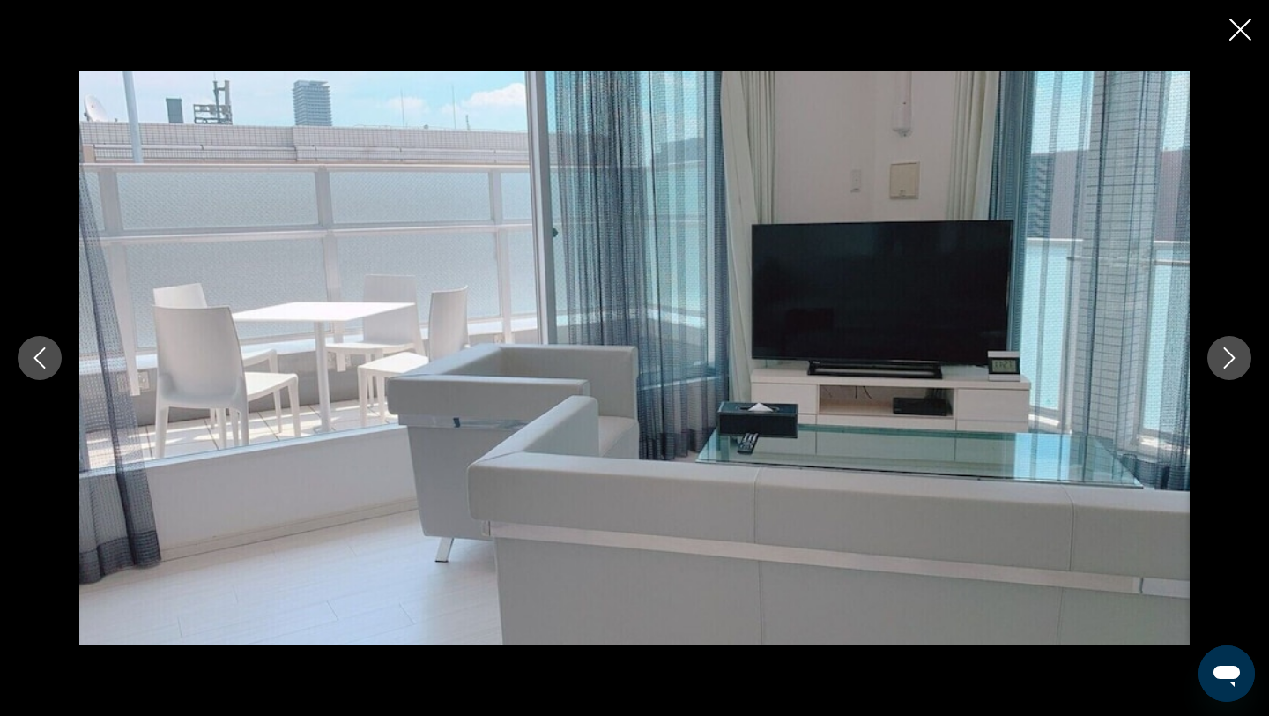
click at [1228, 352] on icon "Next image" at bounding box center [1229, 357] width 11 height 21
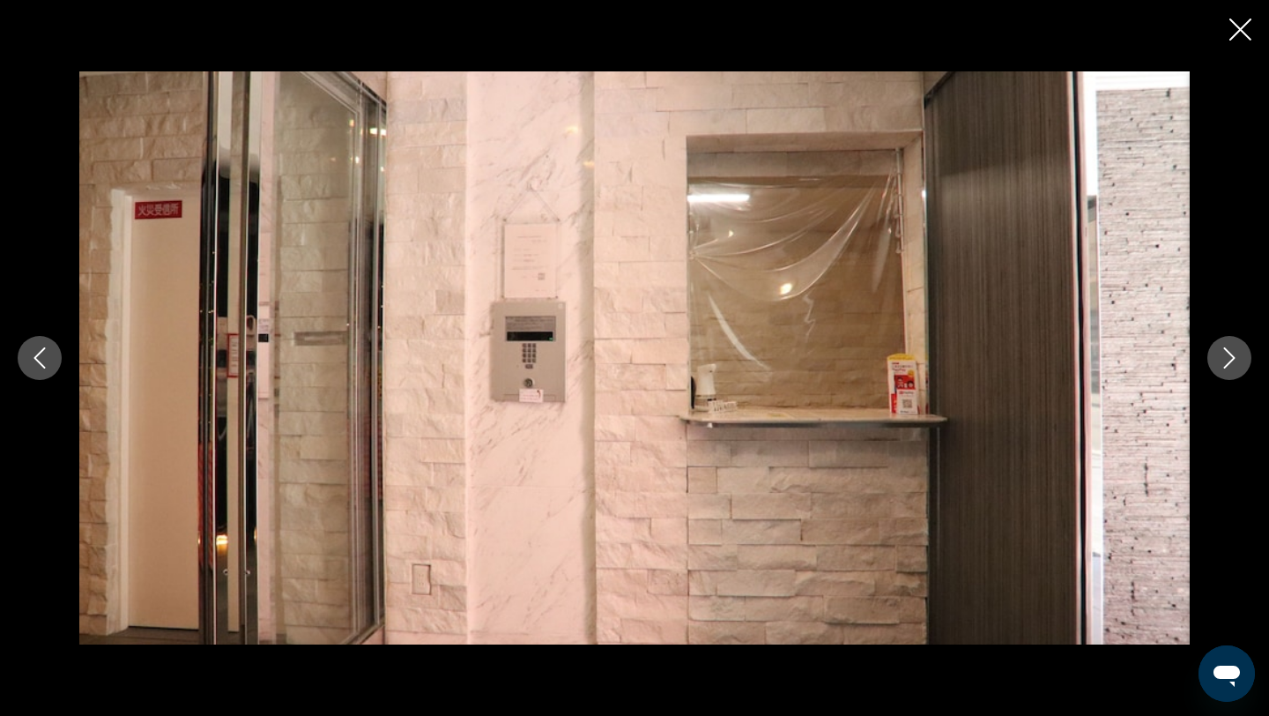
click at [1228, 352] on icon "Next image" at bounding box center [1229, 357] width 11 height 21
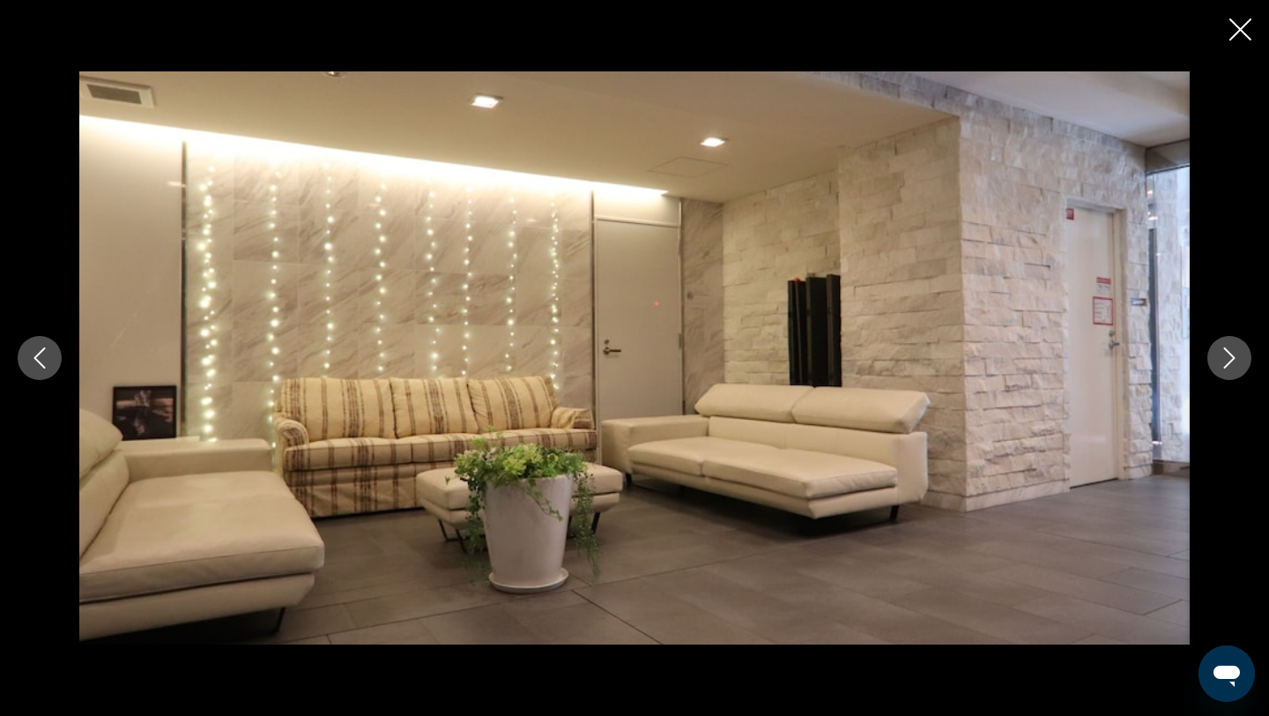
click at [1228, 354] on icon "Next image" at bounding box center [1229, 357] width 21 height 21
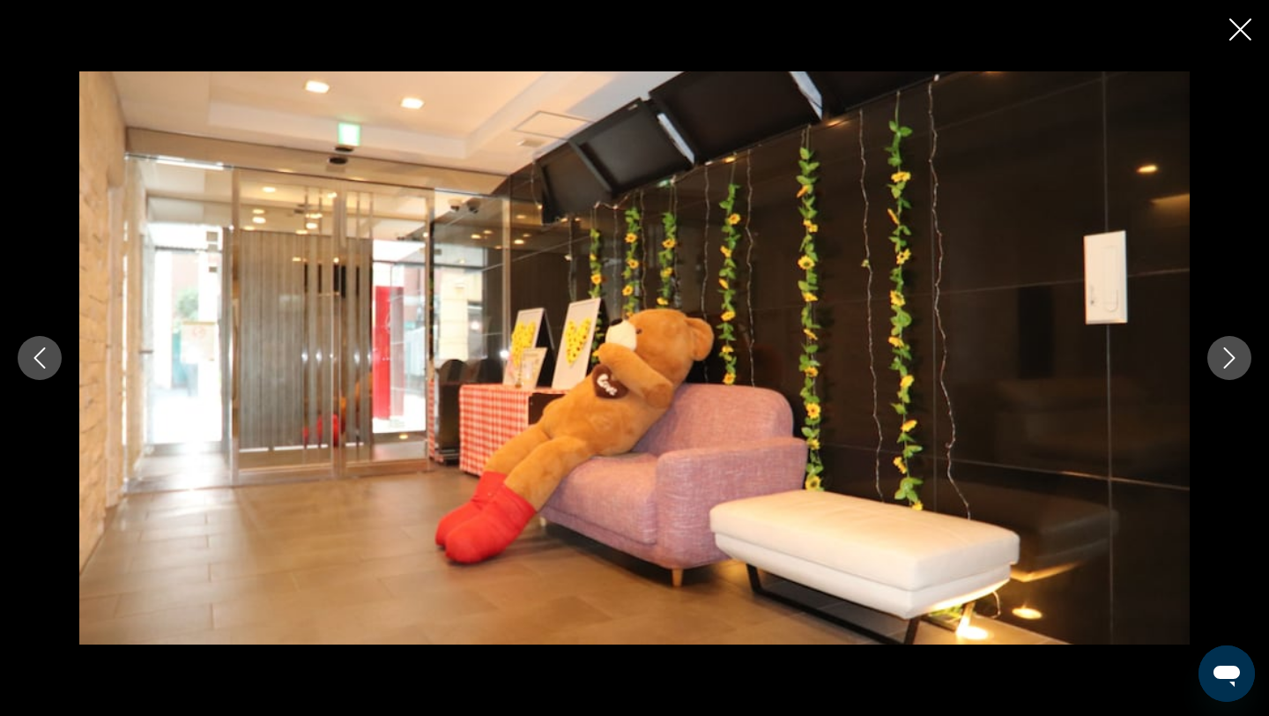
click at [1228, 354] on icon "Next image" at bounding box center [1229, 357] width 21 height 21
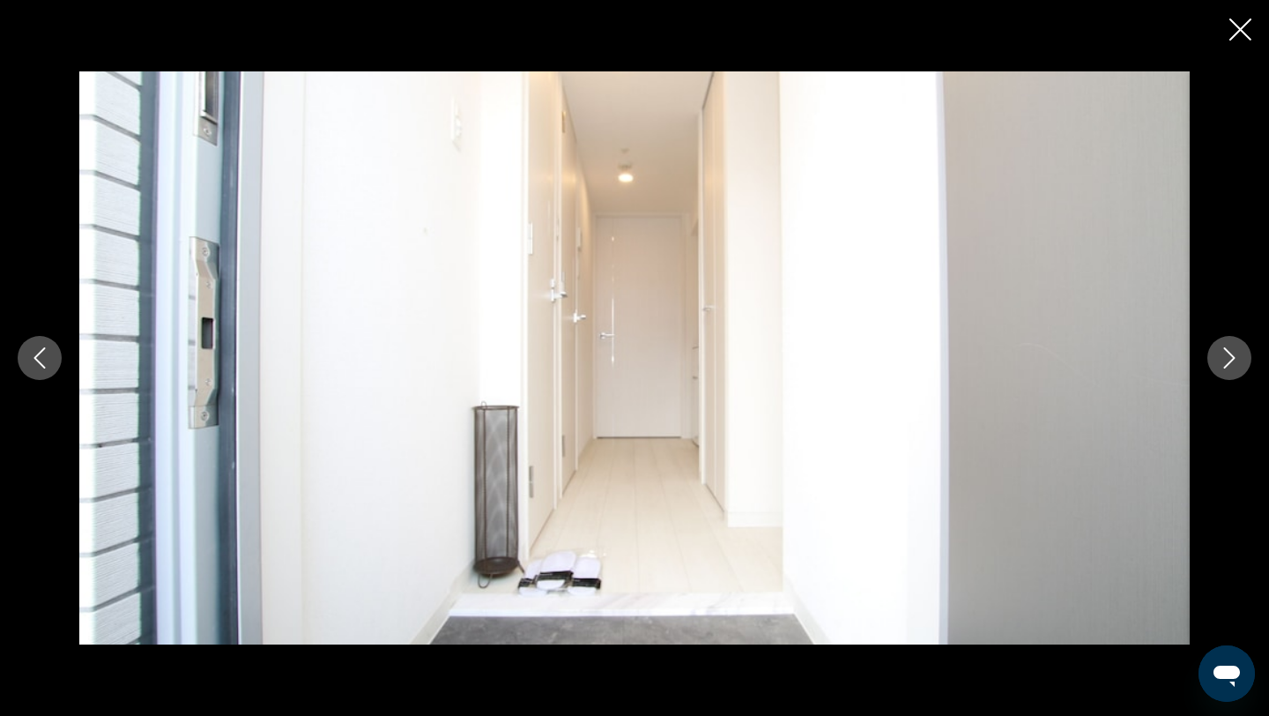
click at [1228, 355] on icon "Next image" at bounding box center [1229, 357] width 21 height 21
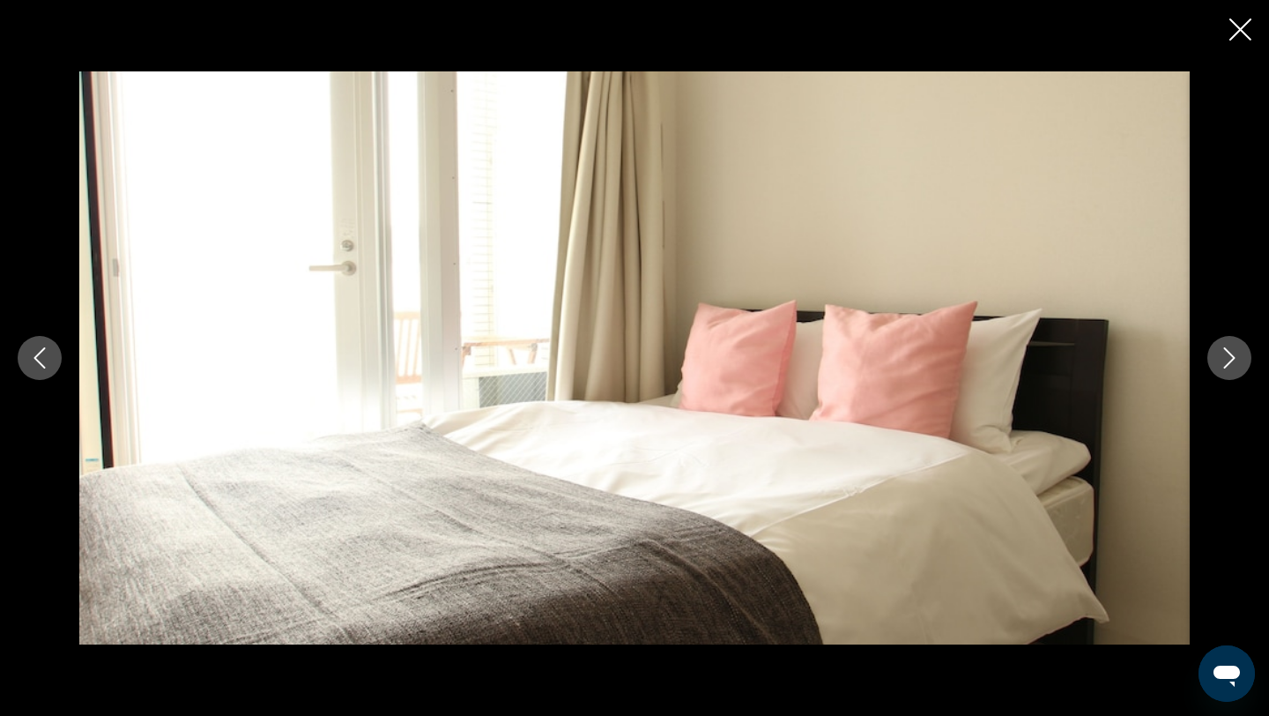
click at [1228, 356] on icon "Next image" at bounding box center [1229, 357] width 21 height 21
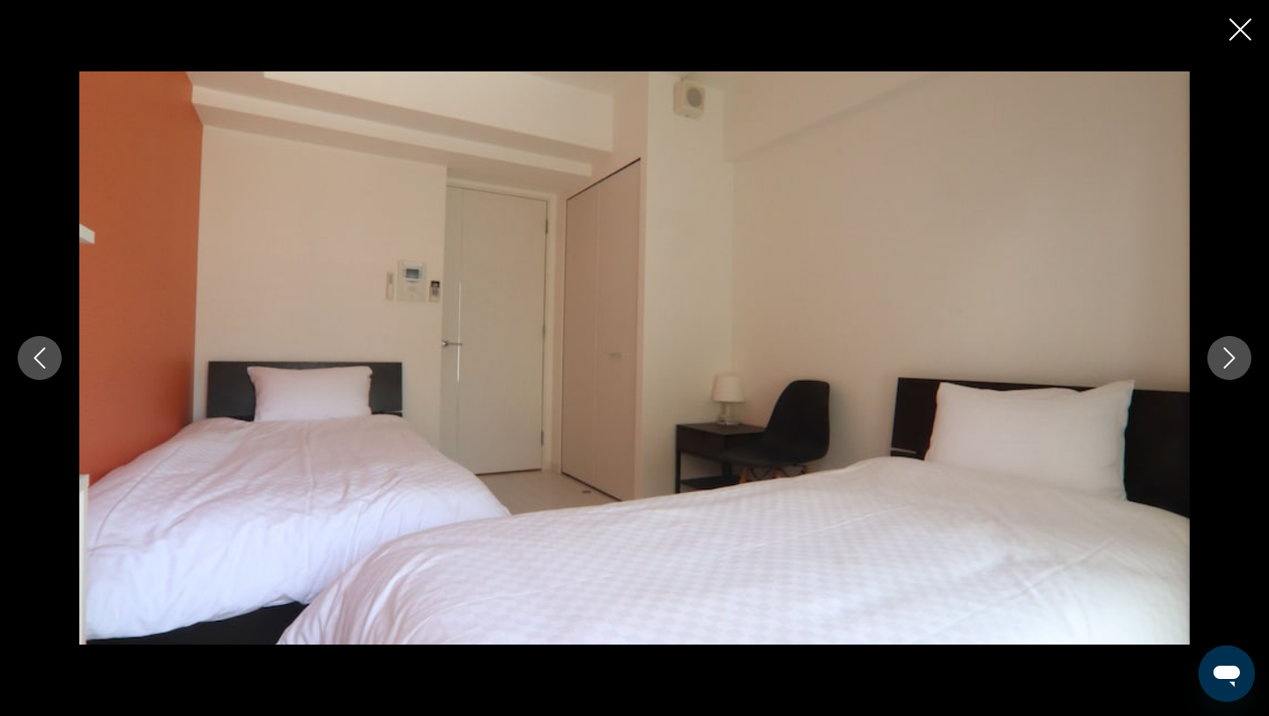
click at [1228, 358] on icon "Next image" at bounding box center [1229, 357] width 21 height 21
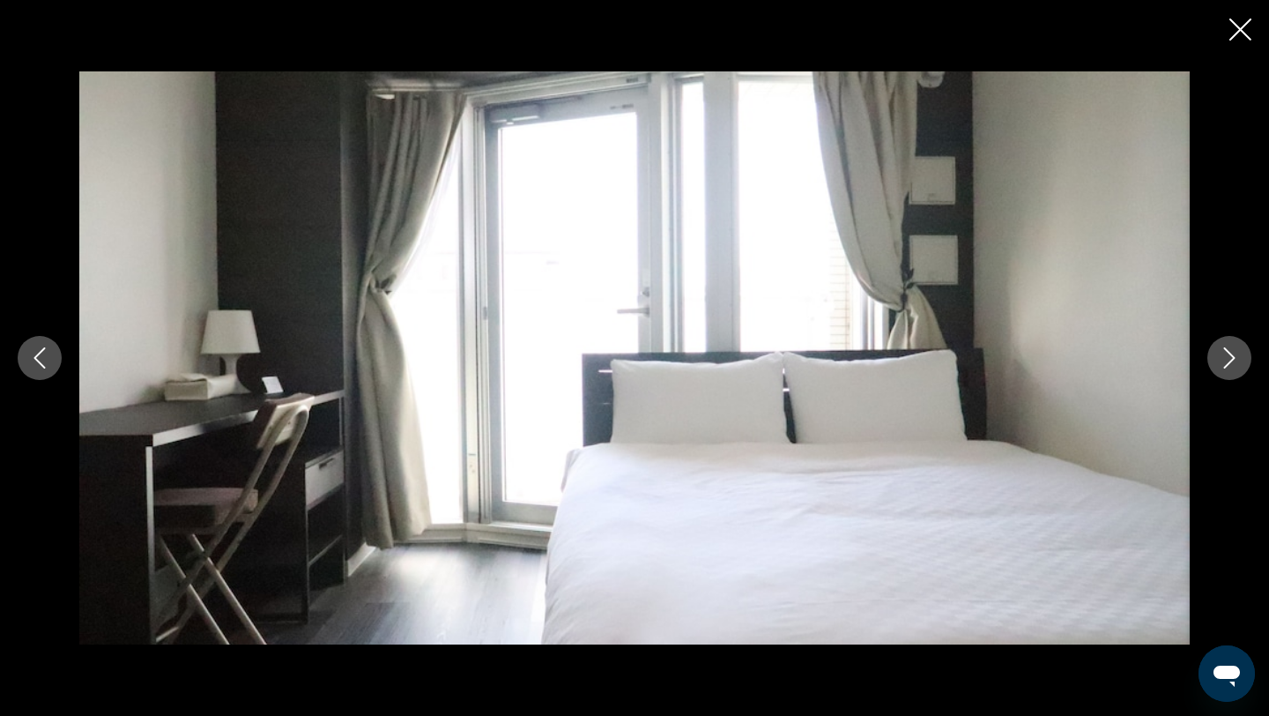
click at [1228, 360] on icon "Next image" at bounding box center [1229, 357] width 21 height 21
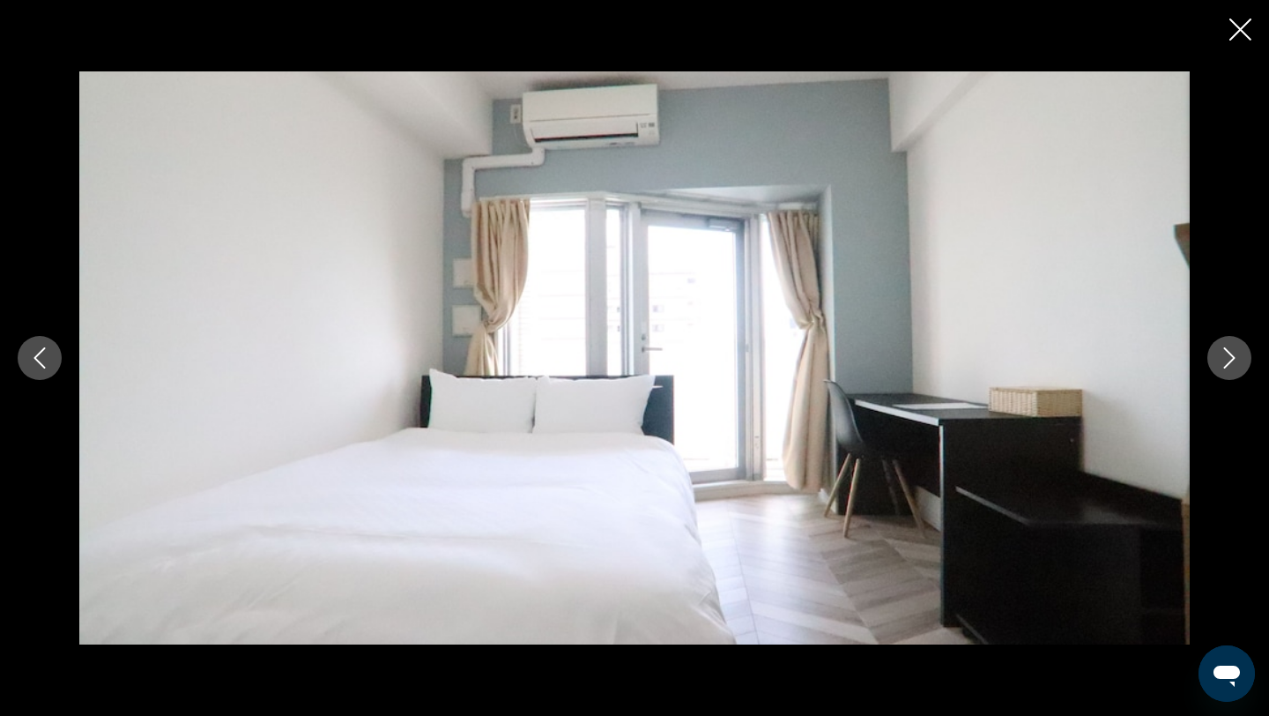
click at [1228, 360] on icon "Next image" at bounding box center [1229, 357] width 21 height 21
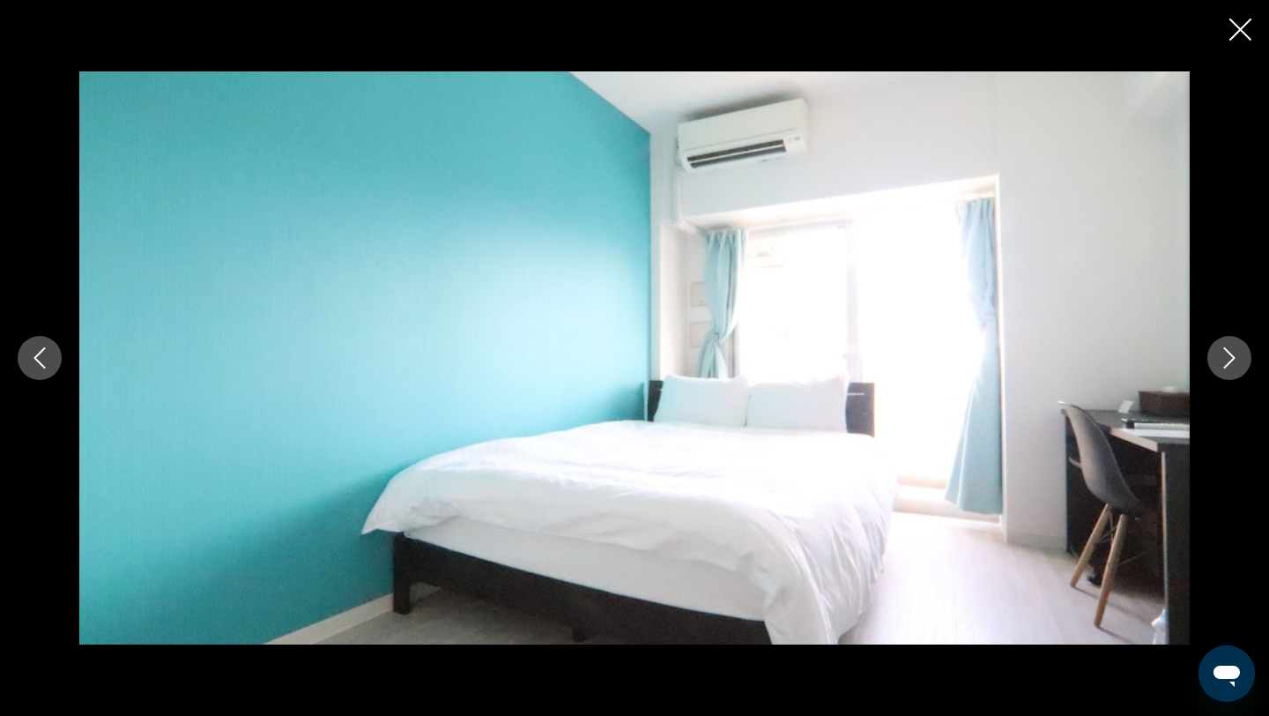
click at [1228, 360] on icon "Next image" at bounding box center [1229, 357] width 21 height 21
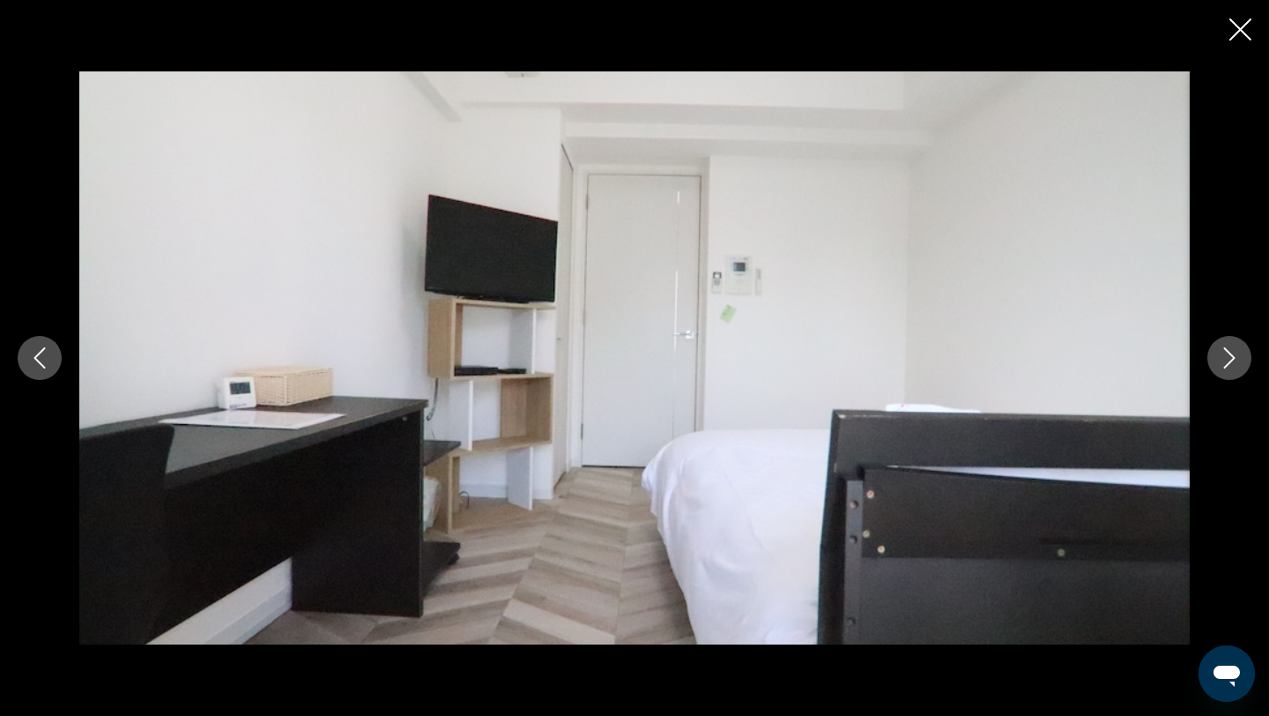
click at [1228, 360] on icon "Next image" at bounding box center [1229, 357] width 21 height 21
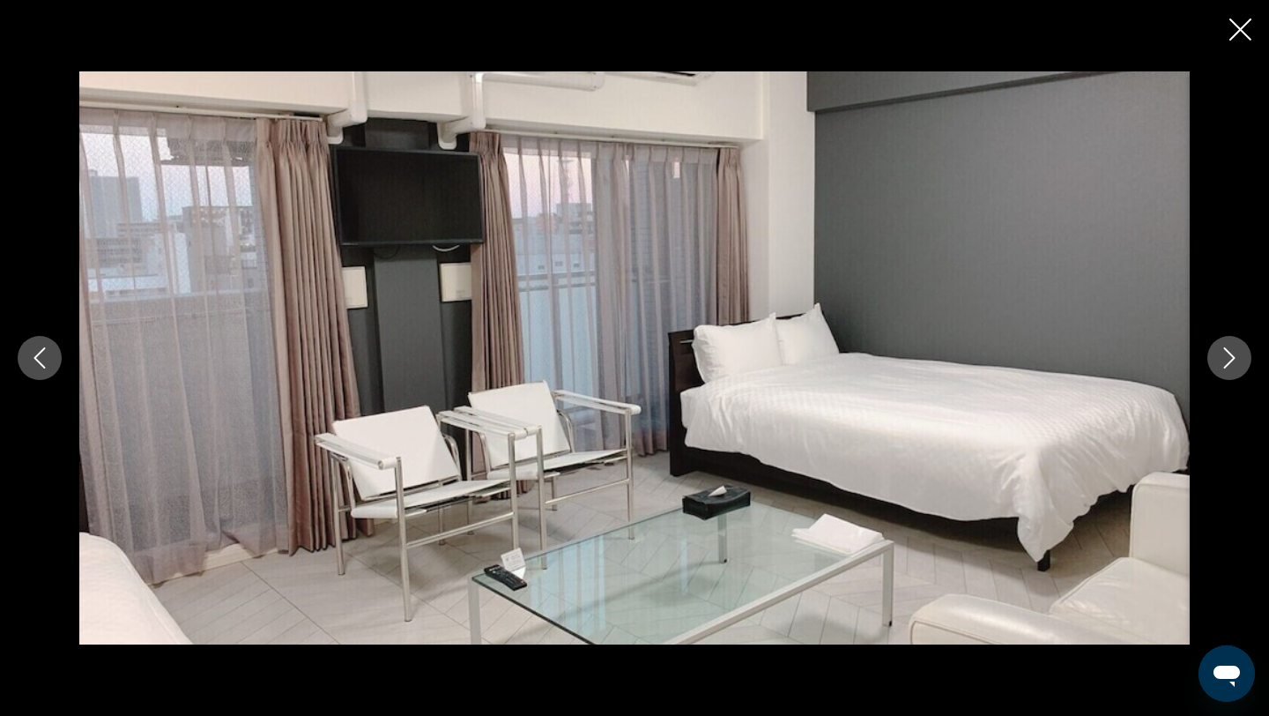
click at [1228, 360] on icon "Next image" at bounding box center [1229, 357] width 21 height 21
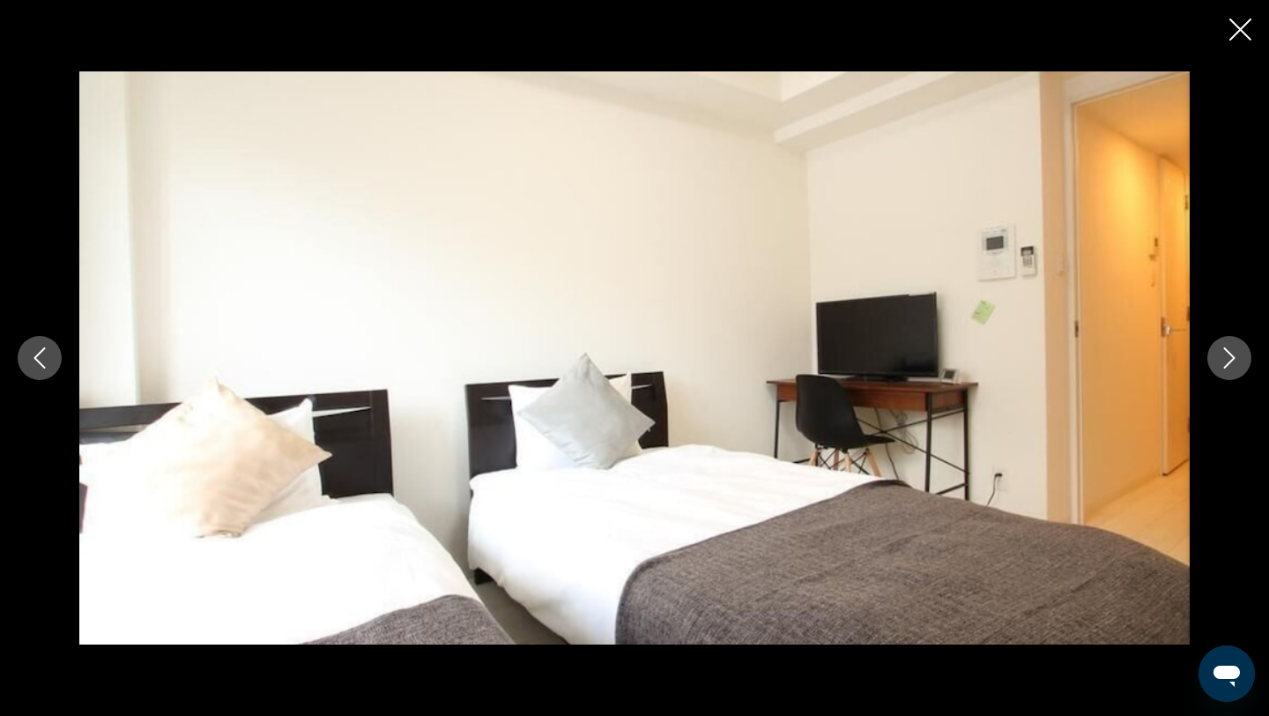
click at [1228, 361] on icon "Next image" at bounding box center [1229, 357] width 11 height 21
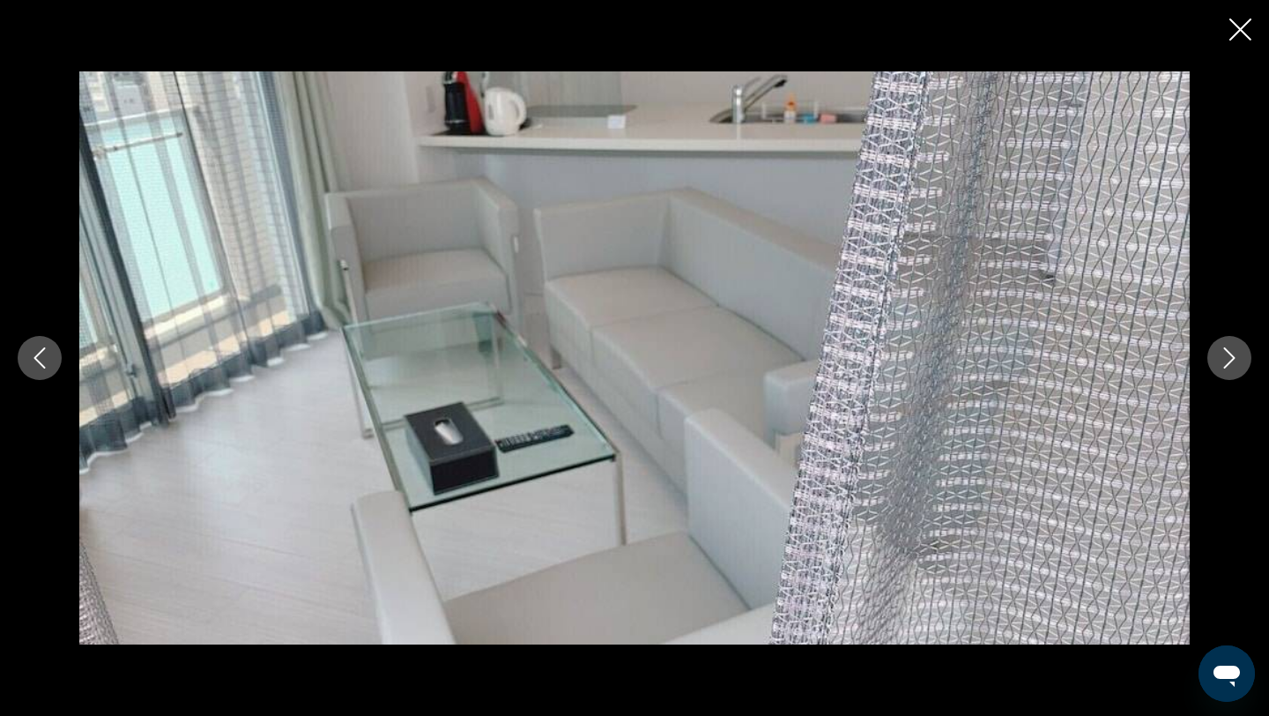
click at [1228, 362] on icon "Next image" at bounding box center [1229, 357] width 11 height 21
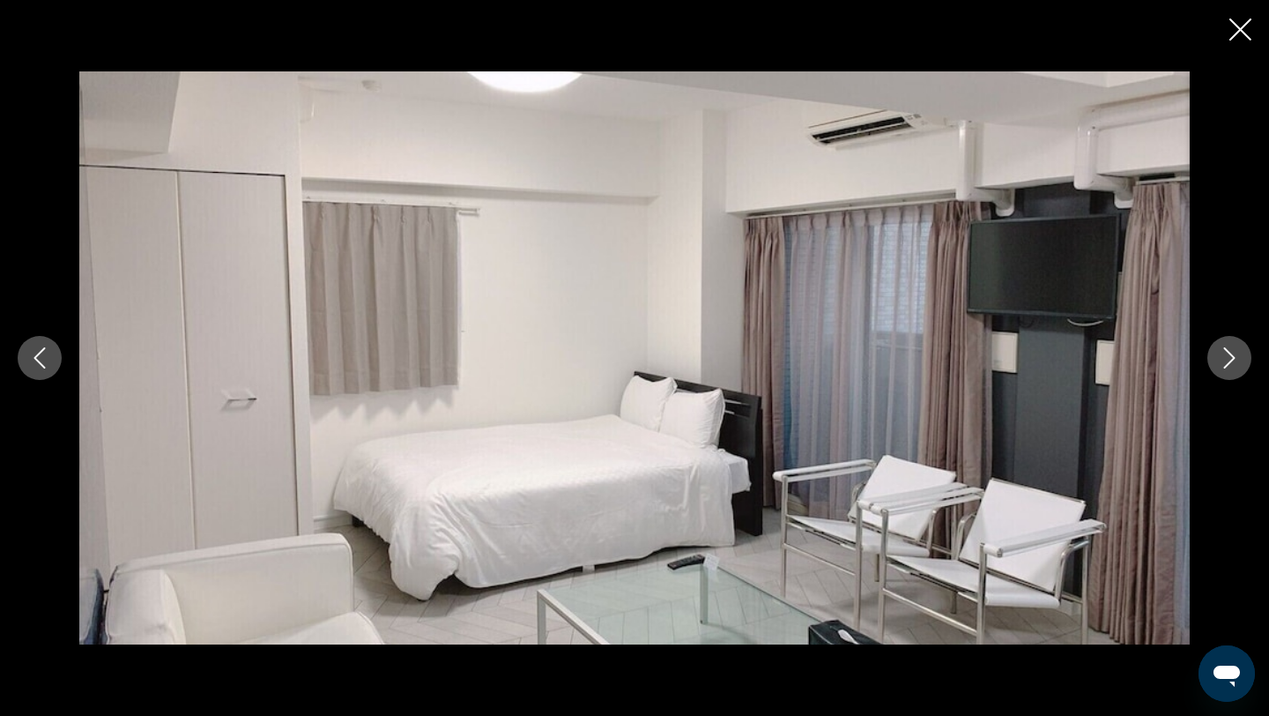
click at [1228, 365] on icon "Next image" at bounding box center [1229, 357] width 21 height 21
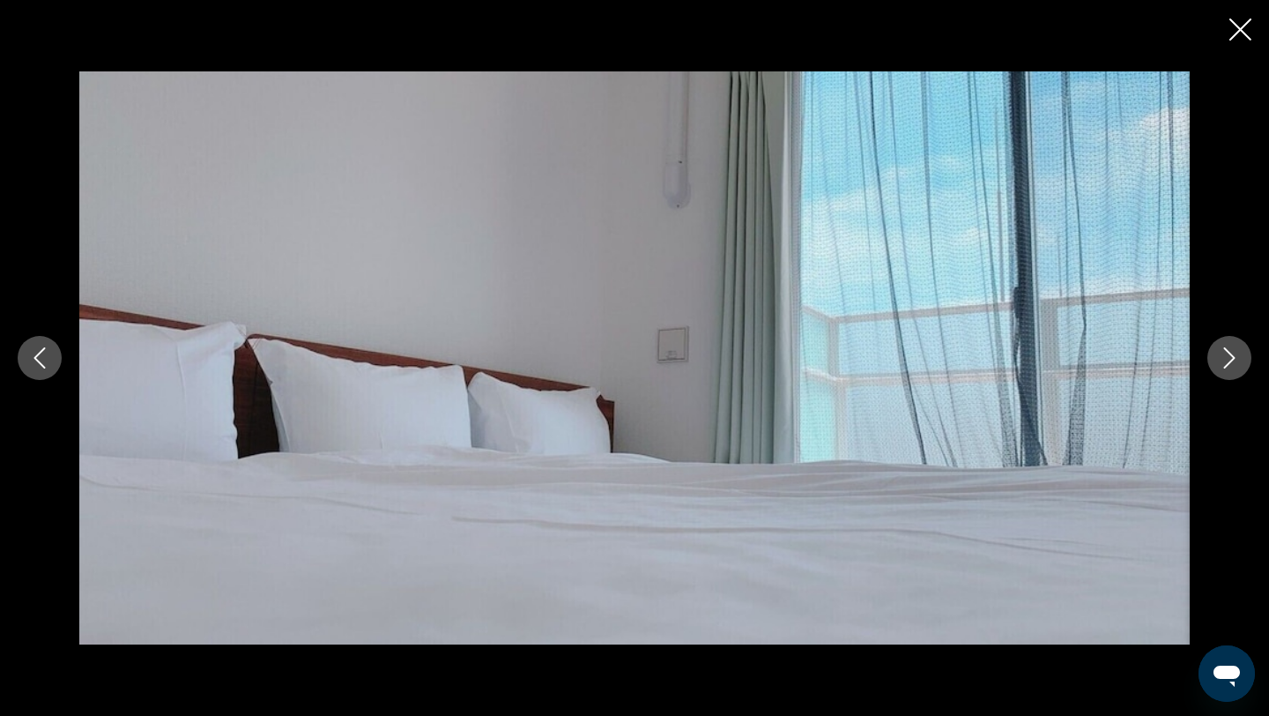
click at [1228, 365] on icon "Next image" at bounding box center [1229, 357] width 21 height 21
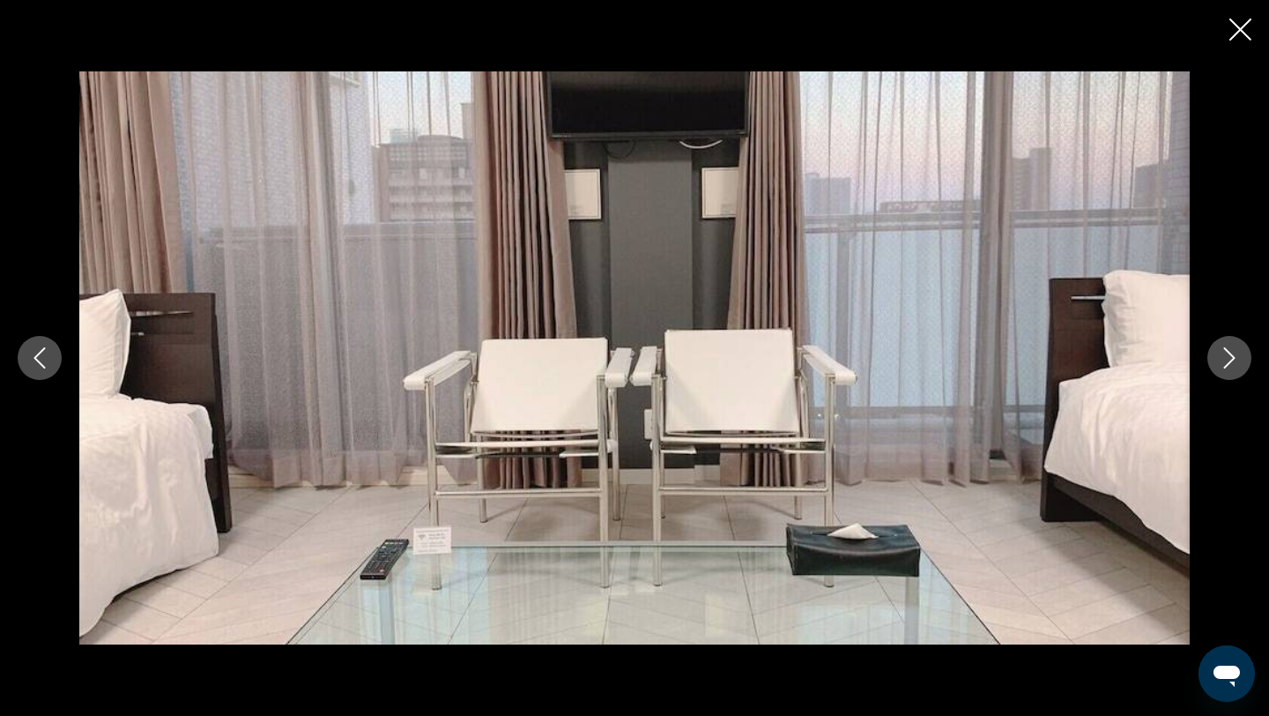
click at [1228, 367] on icon "Next image" at bounding box center [1229, 357] width 21 height 21
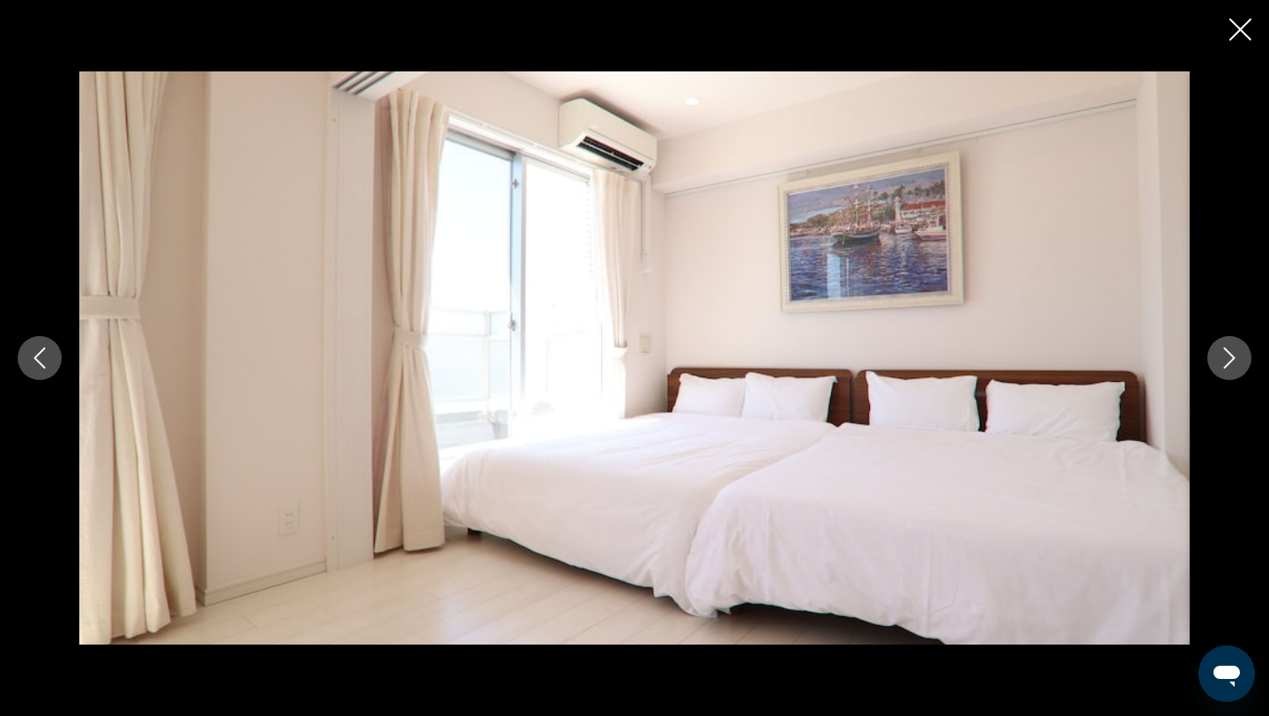
click at [1228, 367] on icon "Next image" at bounding box center [1229, 357] width 21 height 21
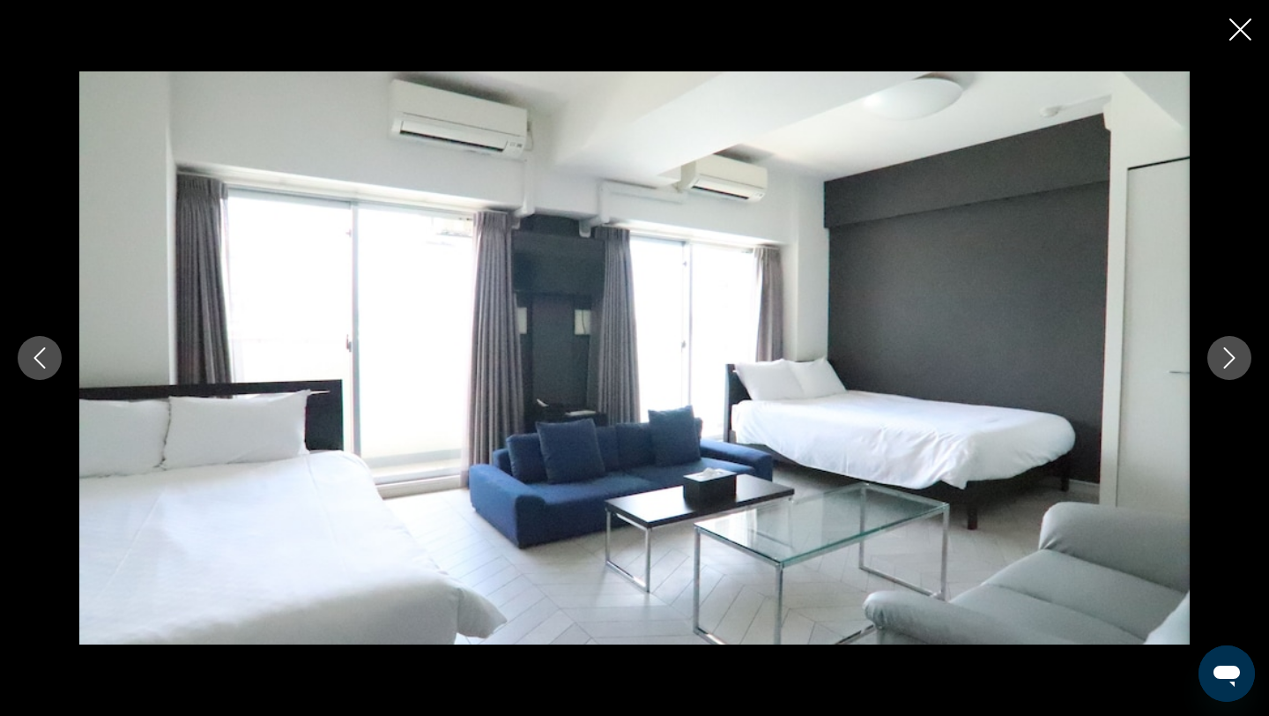
click at [1228, 367] on icon "Next image" at bounding box center [1229, 357] width 21 height 21
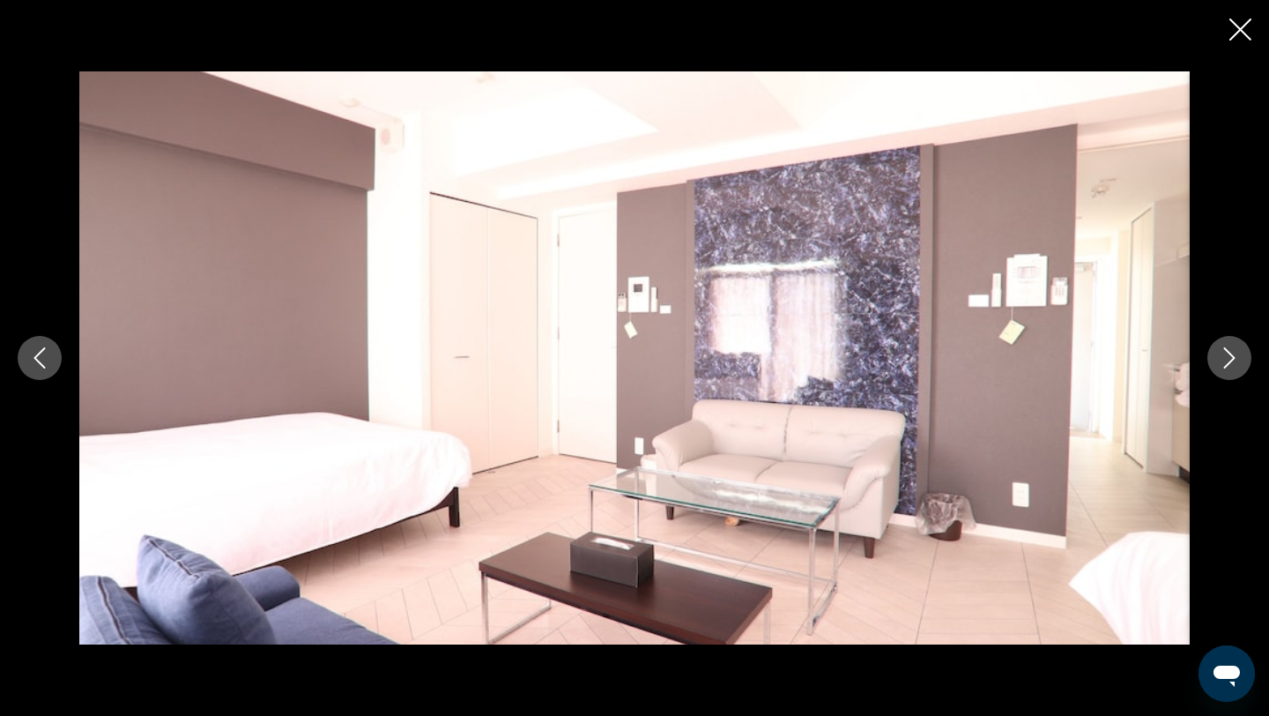
click at [1228, 367] on icon "Next image" at bounding box center [1229, 357] width 21 height 21
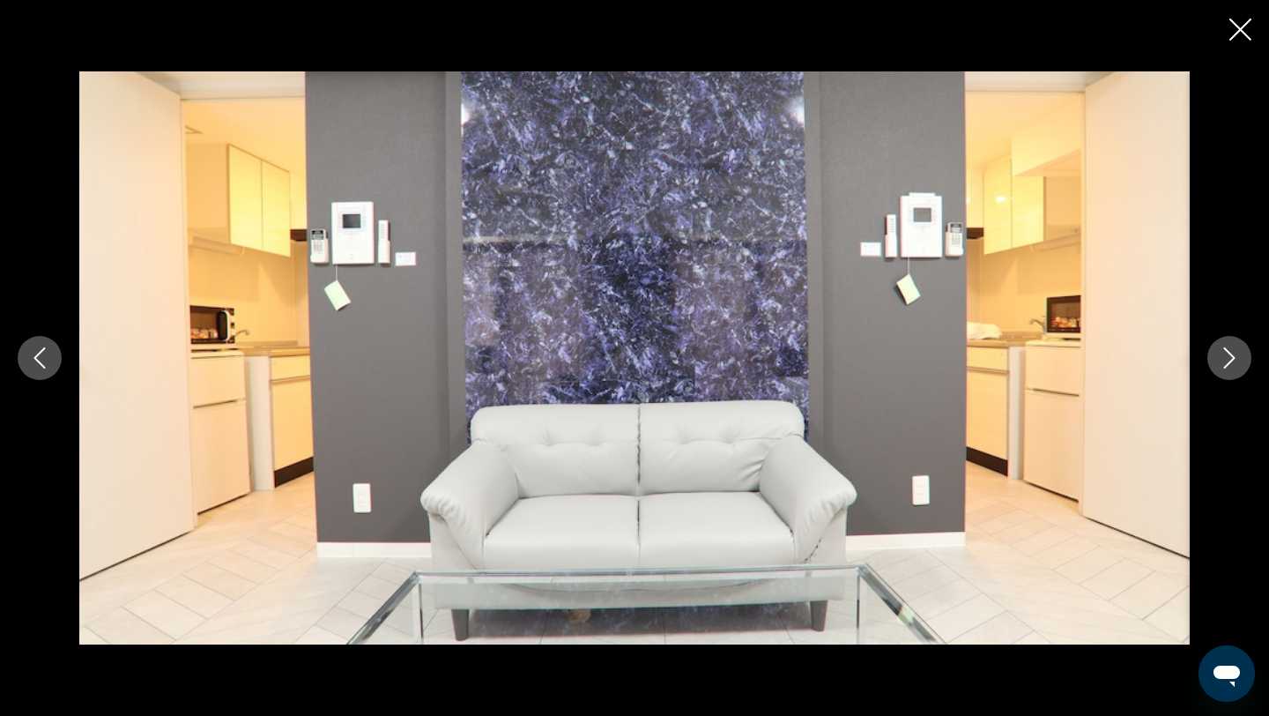
click at [1228, 370] on button "Next image" at bounding box center [1229, 358] width 44 height 44
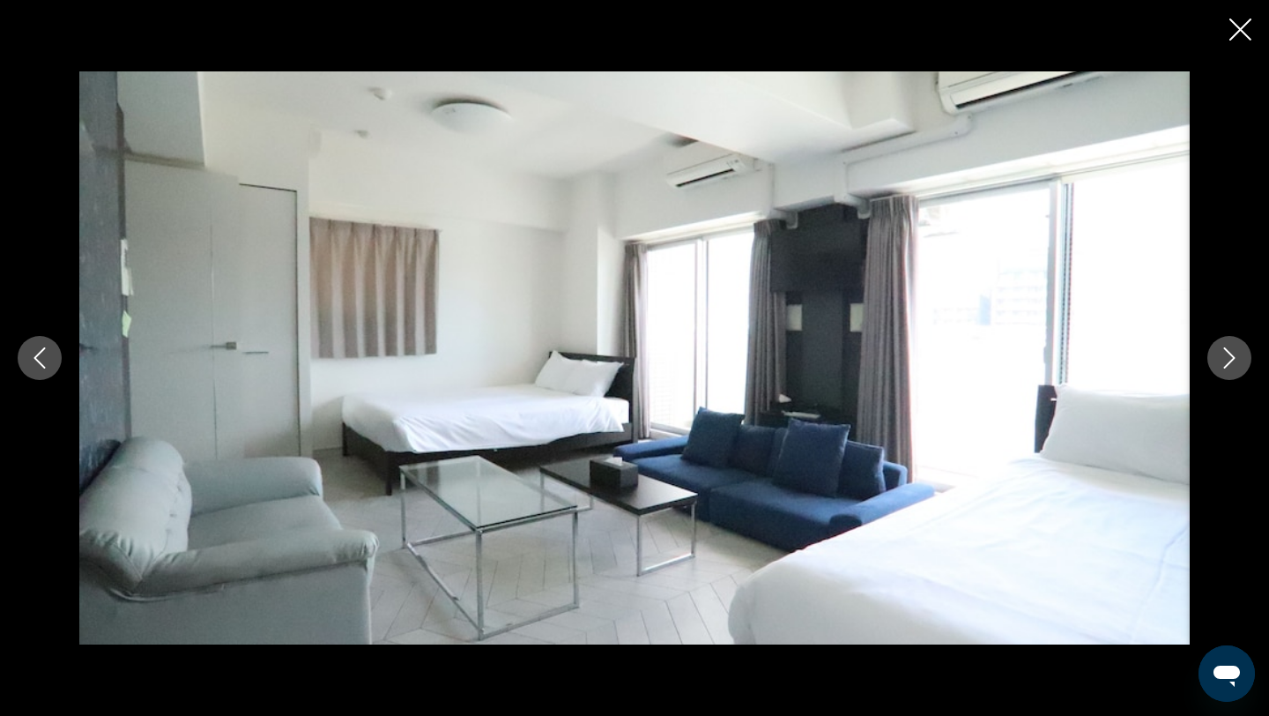
click at [1228, 370] on button "Next image" at bounding box center [1229, 358] width 44 height 44
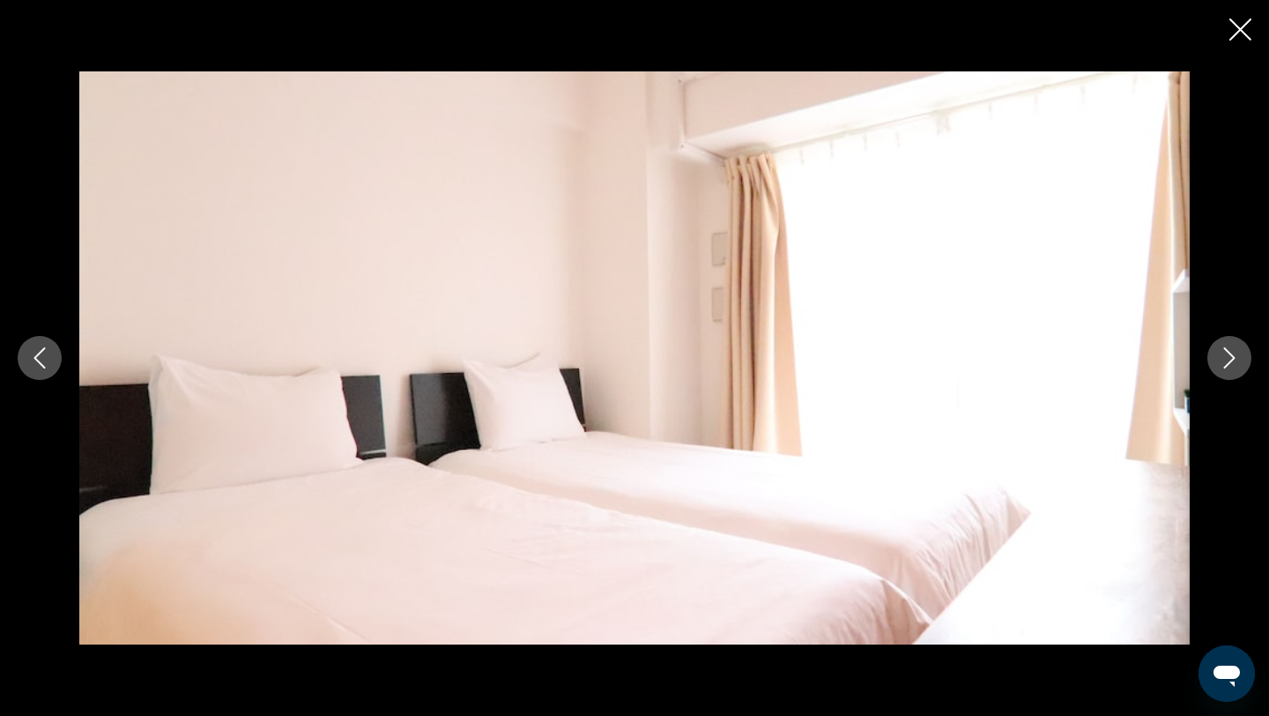
click at [1228, 371] on button "Next image" at bounding box center [1229, 358] width 44 height 44
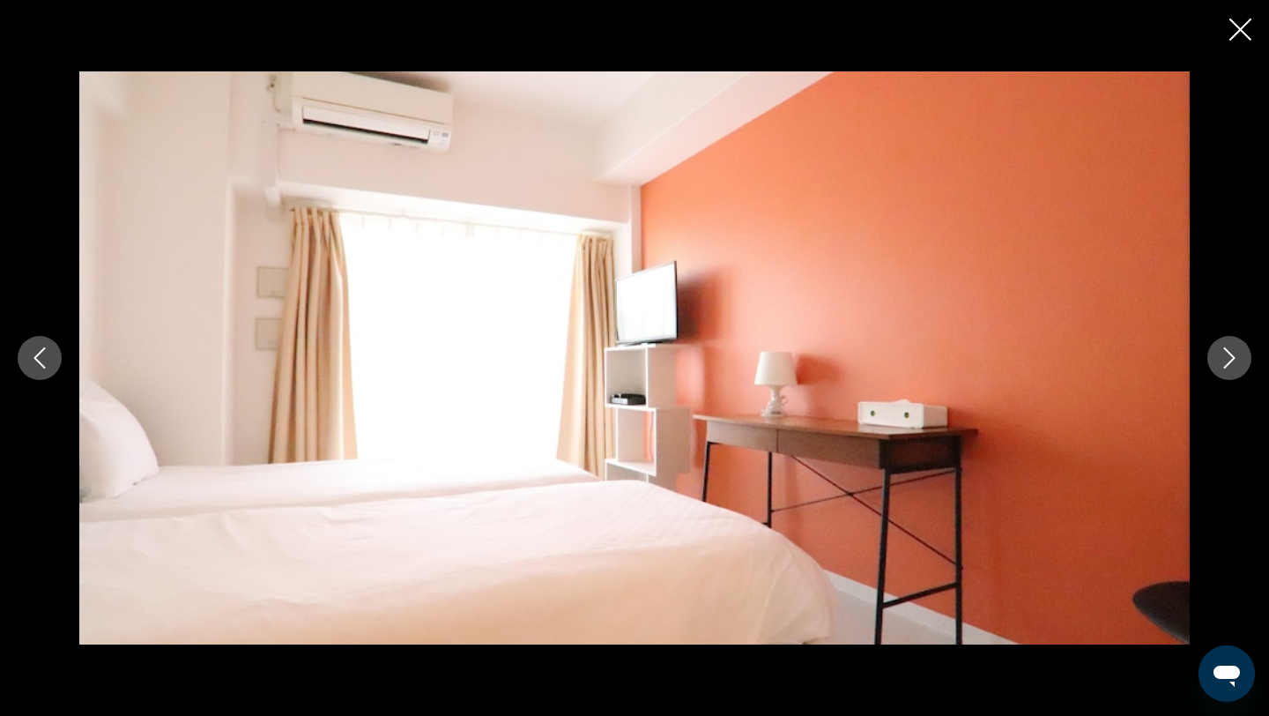
click at [1228, 371] on button "Next image" at bounding box center [1229, 358] width 44 height 44
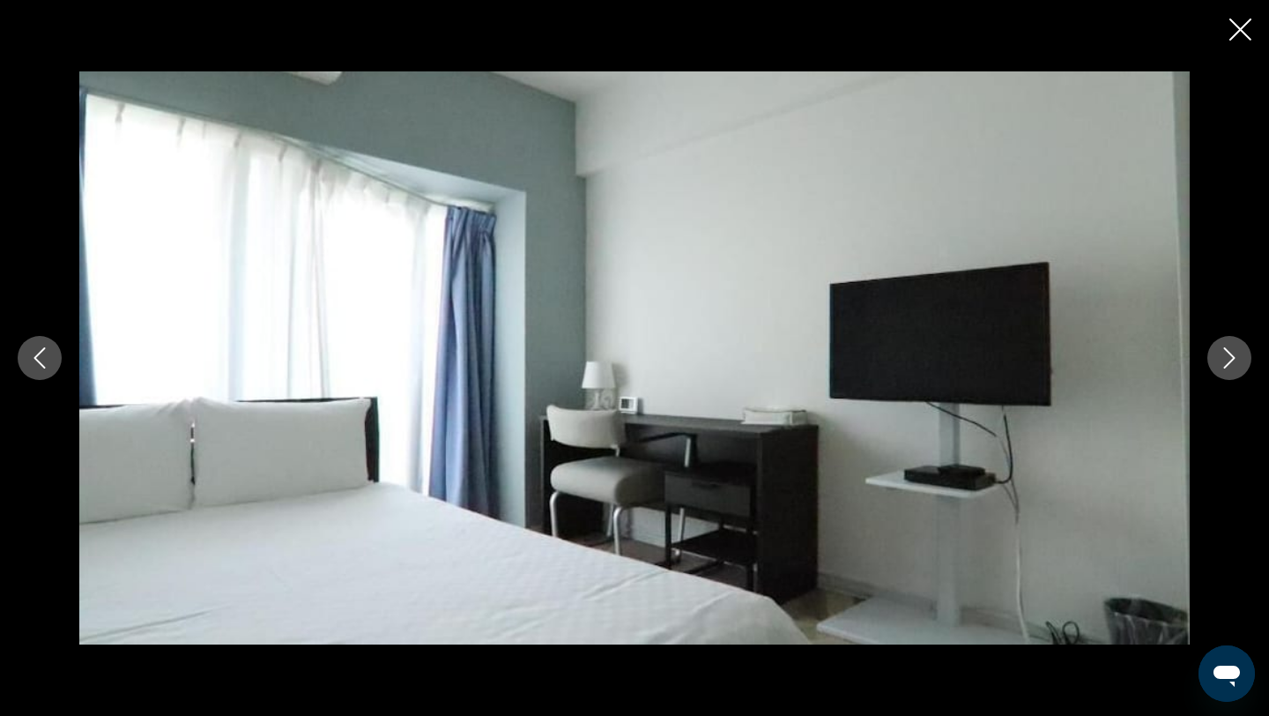
click at [1227, 358] on icon "Next image" at bounding box center [1229, 357] width 21 height 21
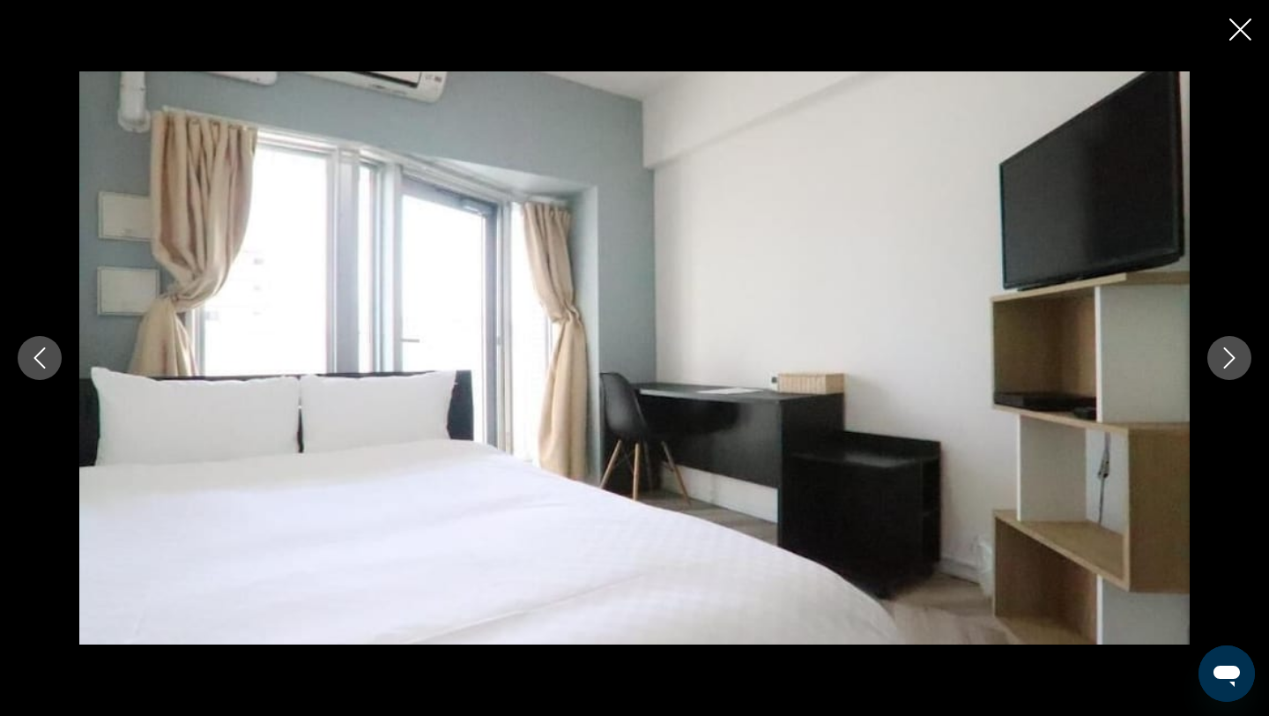
click at [1227, 358] on icon "Next image" at bounding box center [1229, 357] width 21 height 21
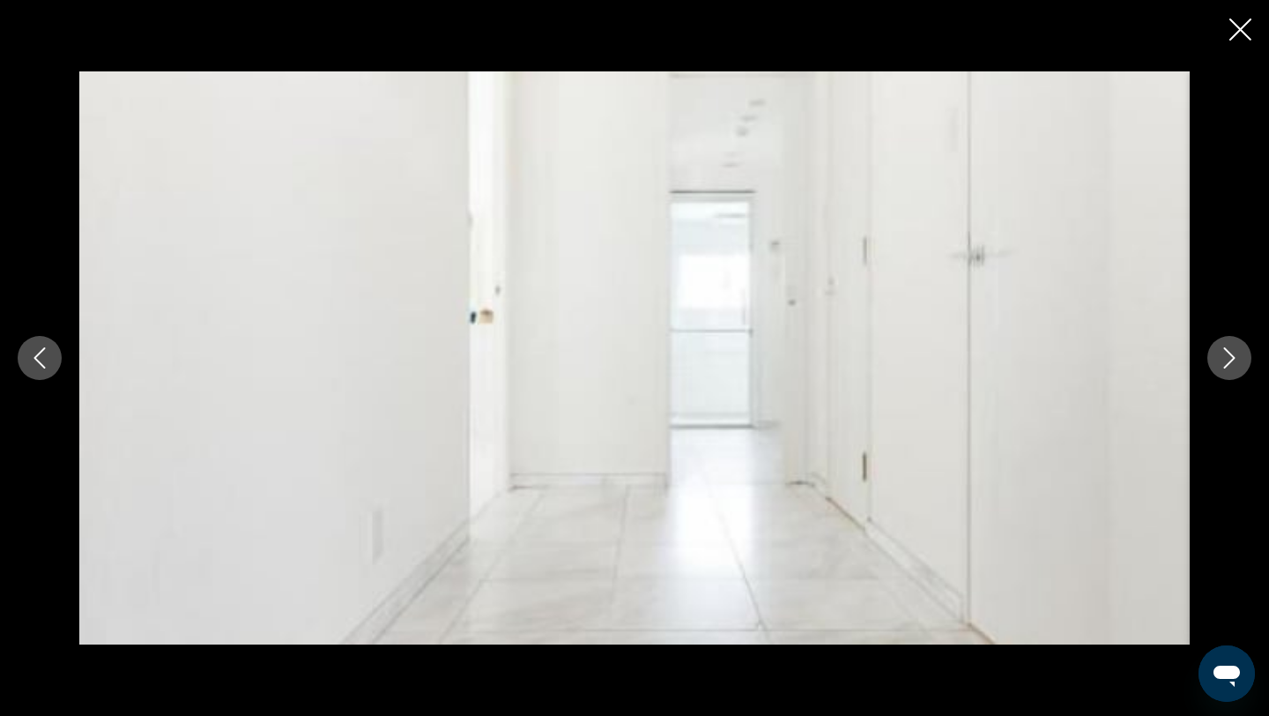
click at [1227, 358] on icon "Next image" at bounding box center [1229, 357] width 21 height 21
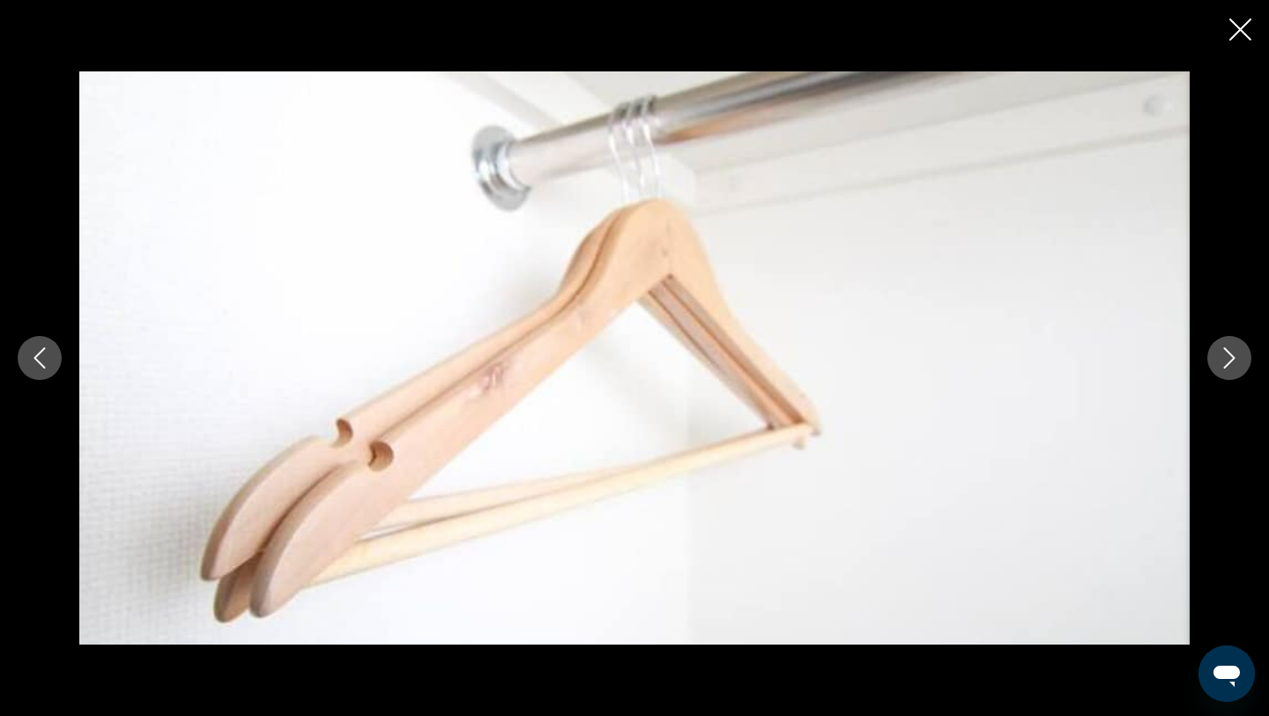
click at [1227, 358] on icon "Next image" at bounding box center [1229, 357] width 21 height 21
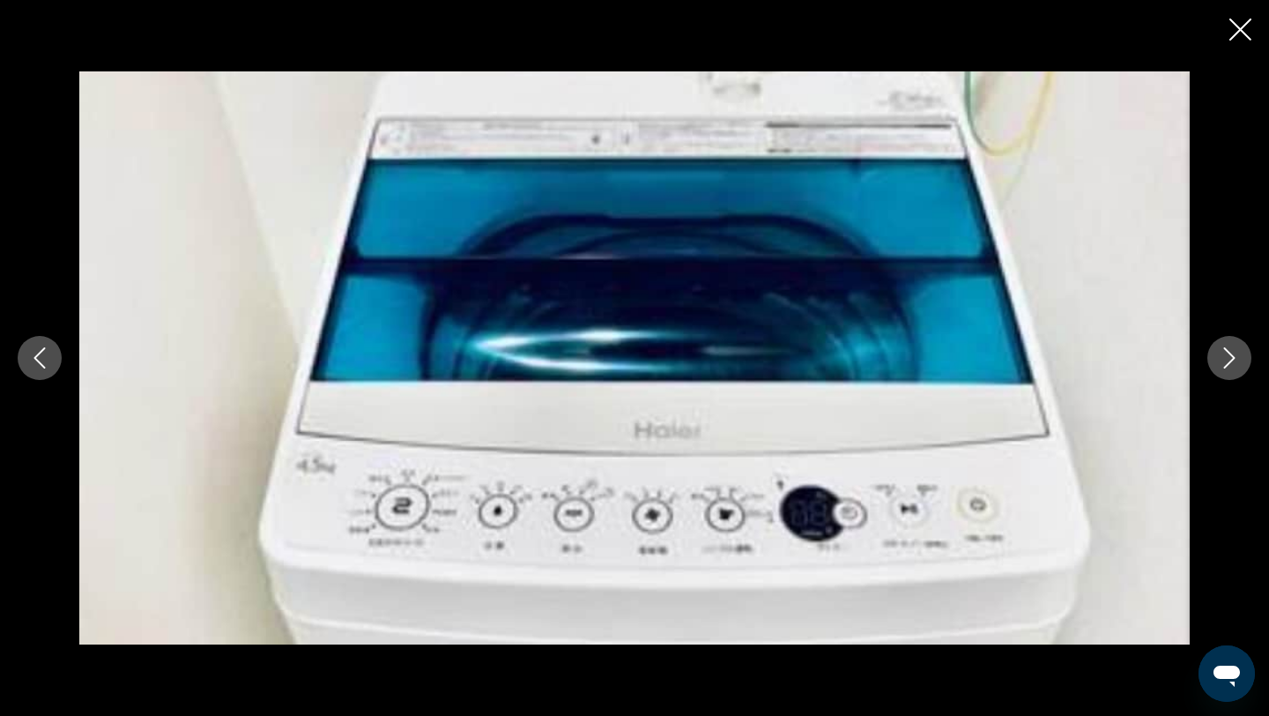
click at [1227, 358] on icon "Next image" at bounding box center [1229, 357] width 21 height 21
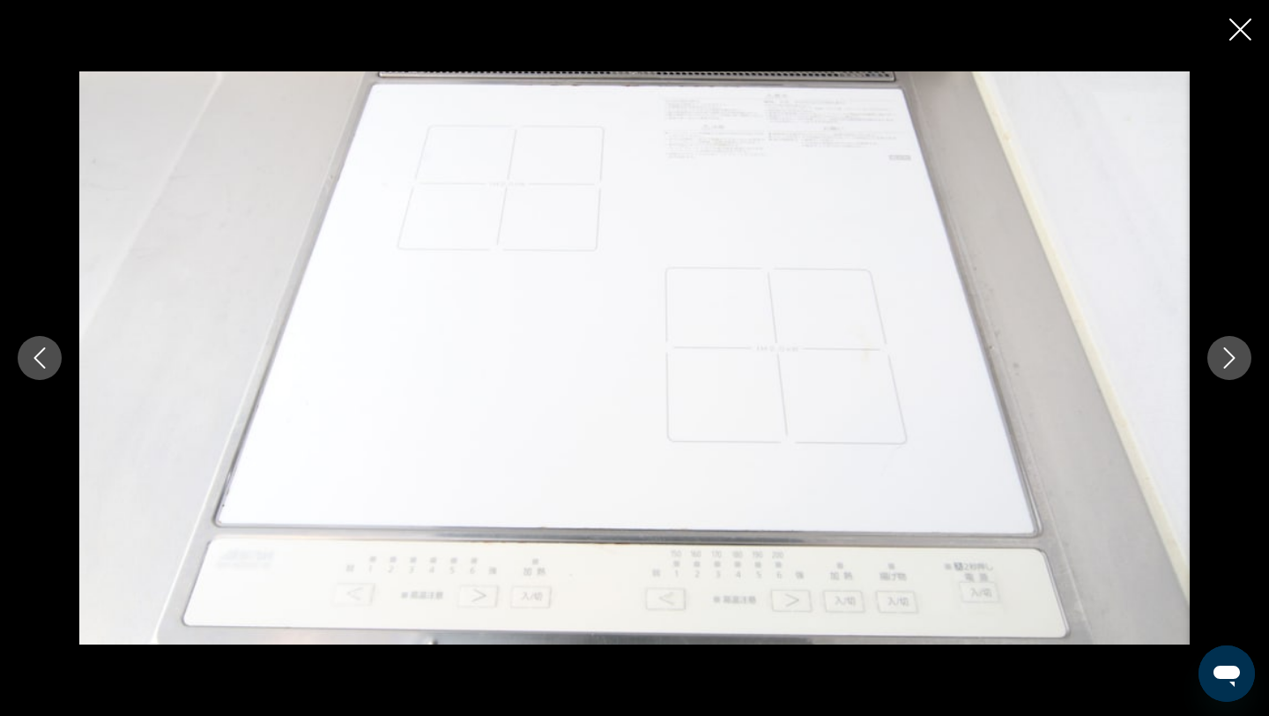
click at [1227, 358] on icon "Next image" at bounding box center [1229, 357] width 21 height 21
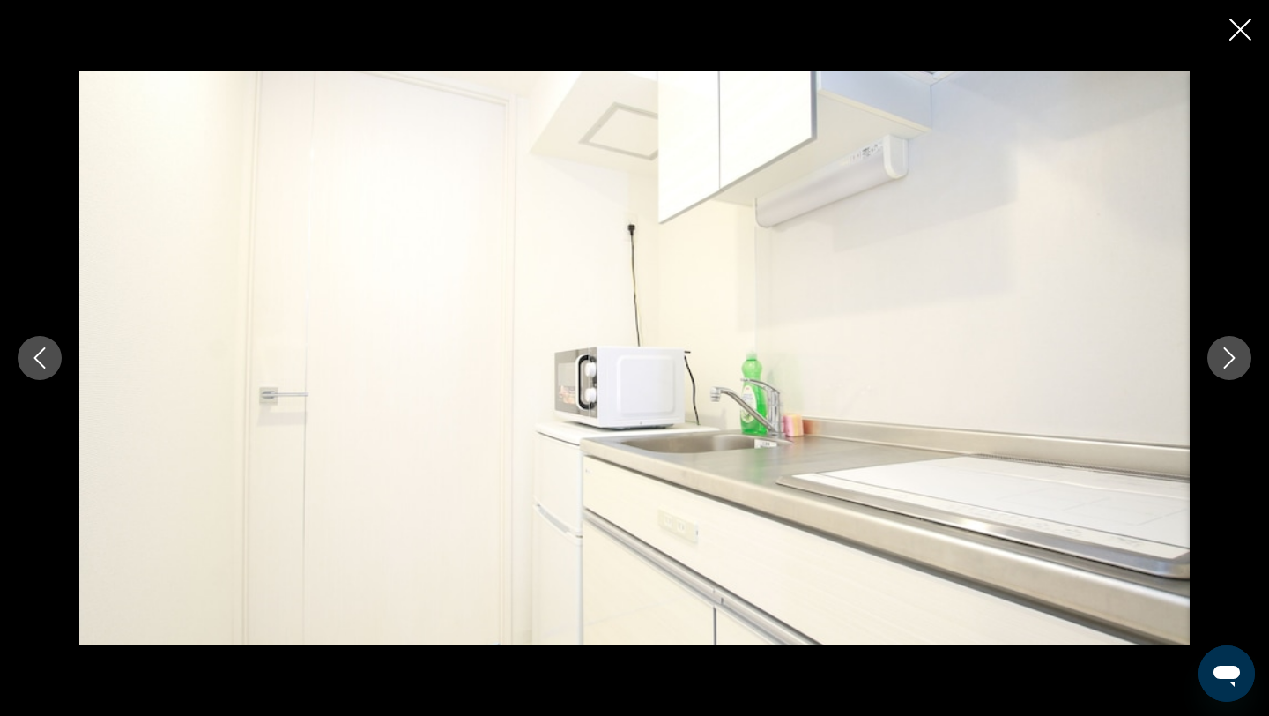
click at [1227, 358] on icon "Next image" at bounding box center [1229, 357] width 21 height 21
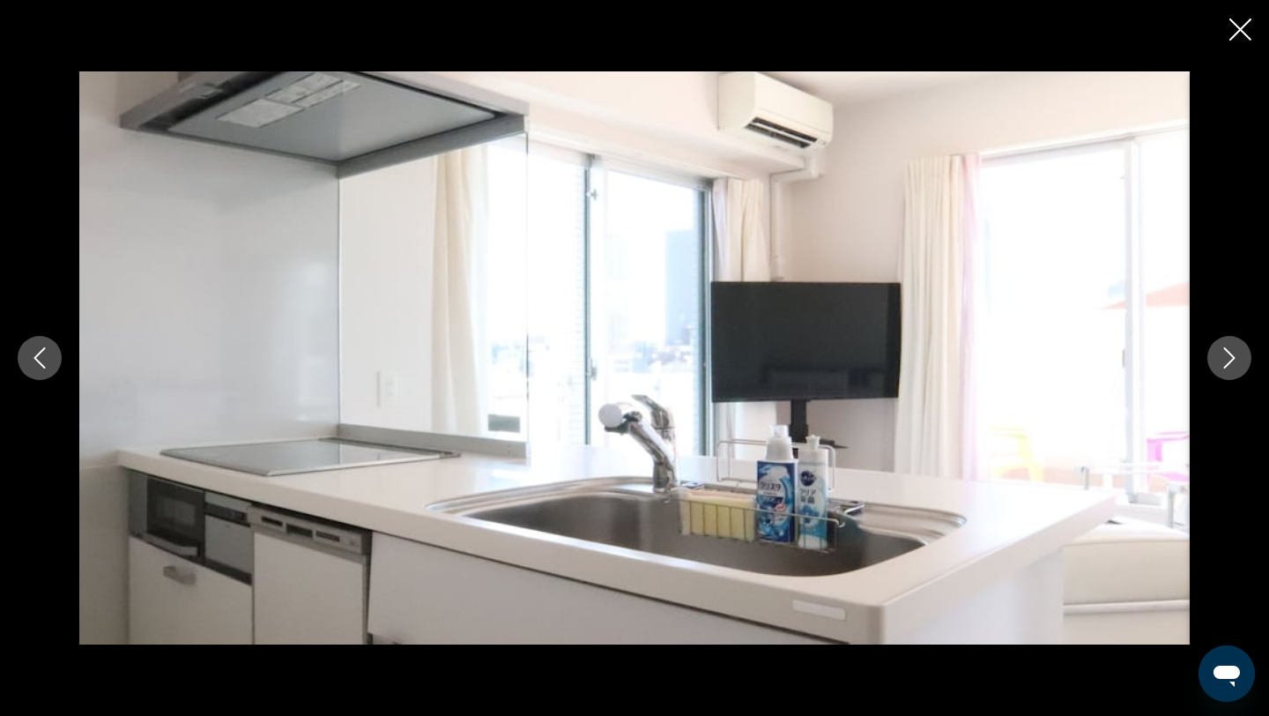
click at [1227, 358] on icon "Next image" at bounding box center [1229, 357] width 21 height 21
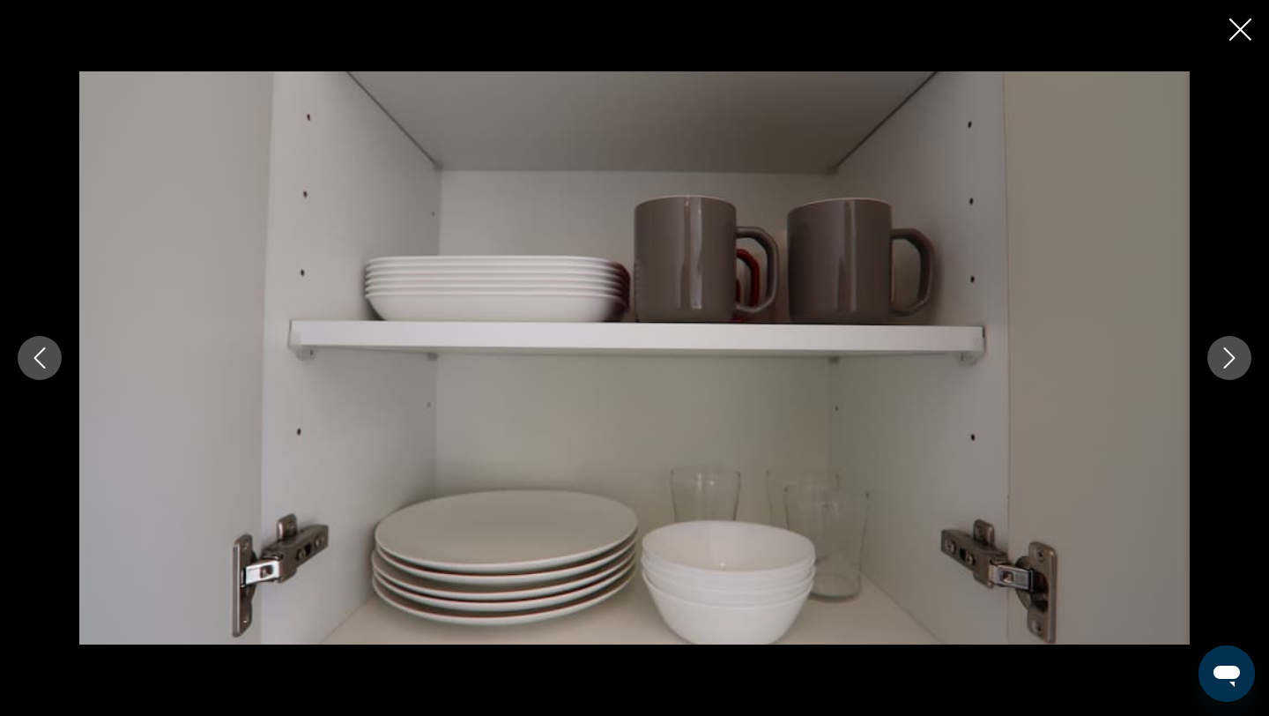
click at [1227, 359] on icon "Next image" at bounding box center [1229, 357] width 21 height 21
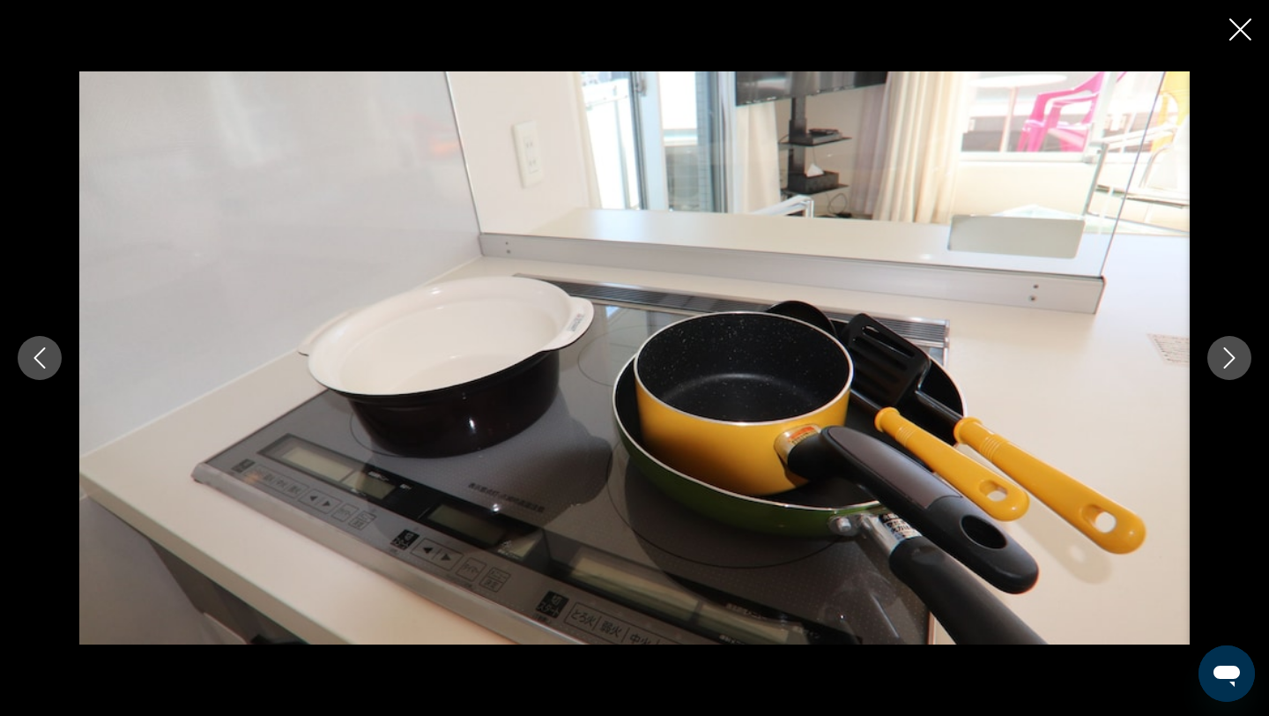
click at [1227, 359] on icon "Next image" at bounding box center [1229, 357] width 21 height 21
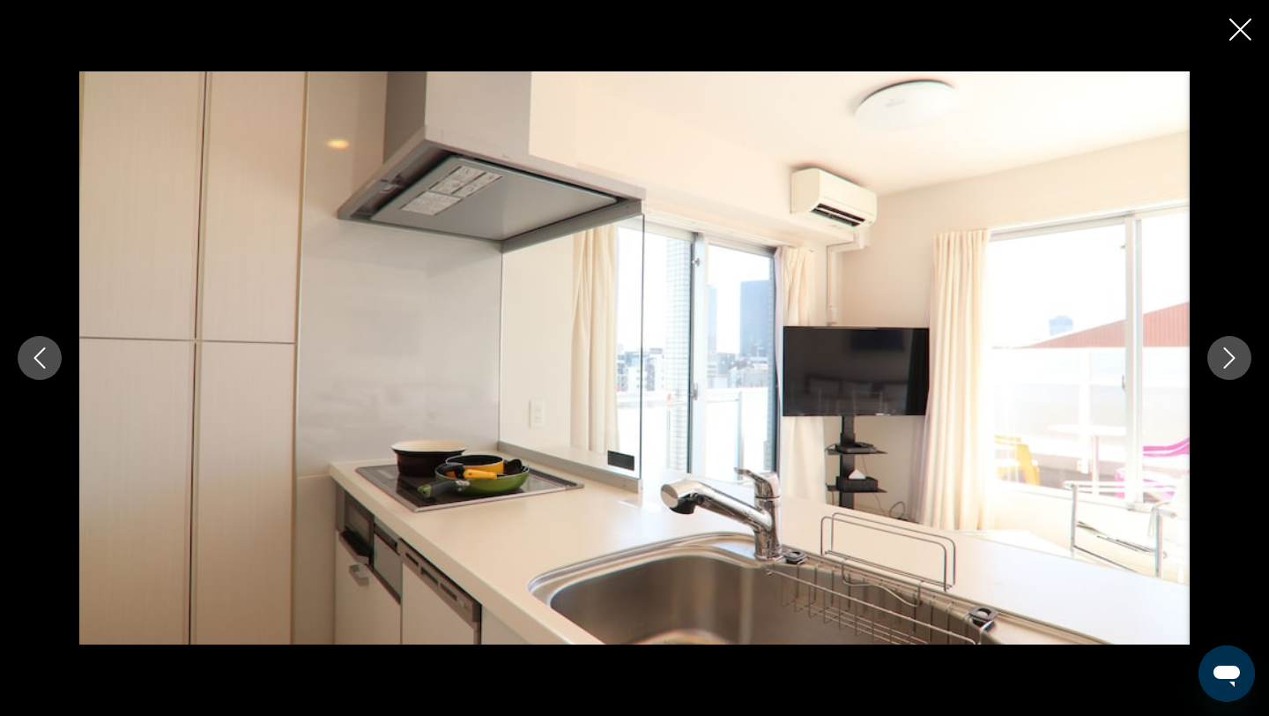
click at [1227, 359] on icon "Next image" at bounding box center [1229, 357] width 21 height 21
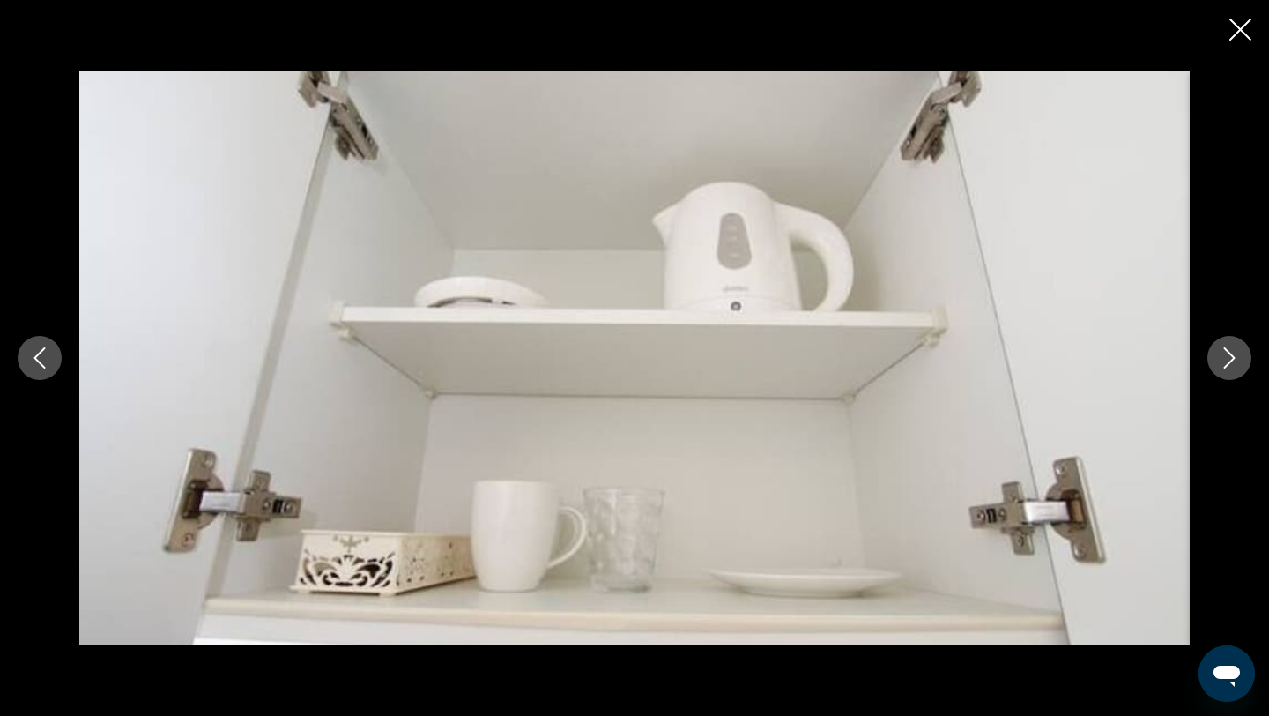
click at [1227, 360] on icon "Next image" at bounding box center [1229, 357] width 21 height 21
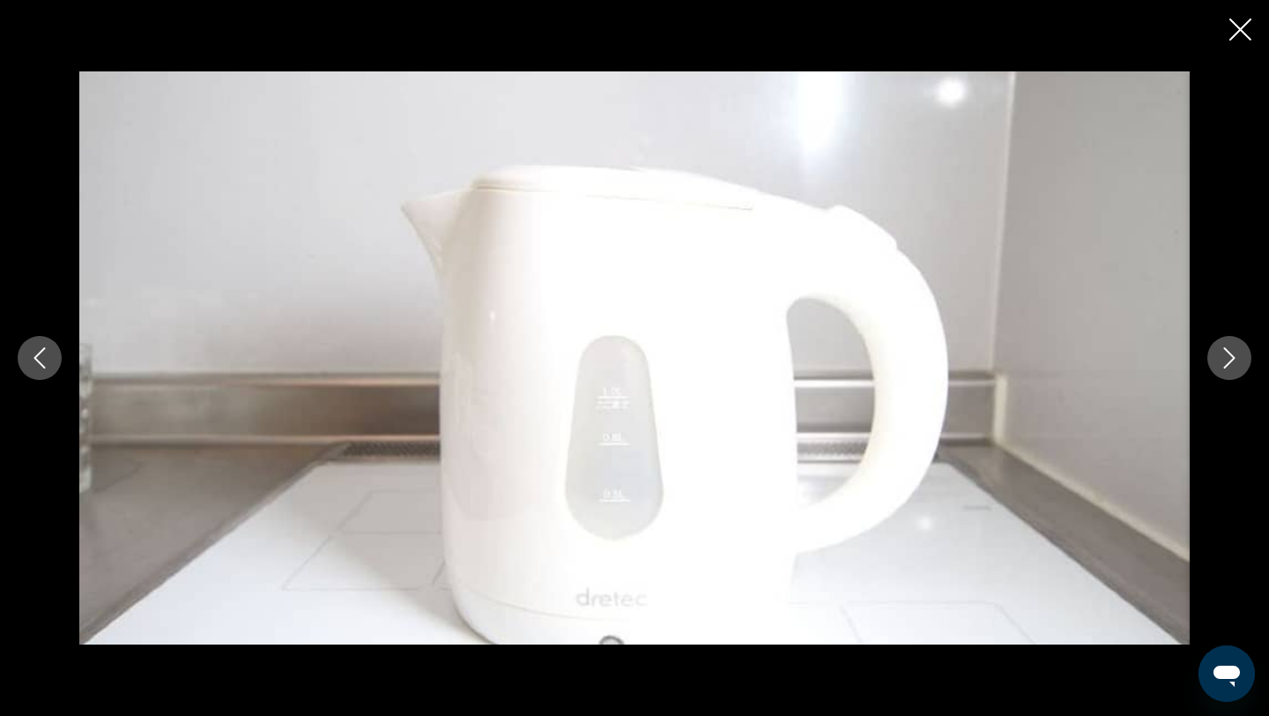
click at [1227, 360] on icon "Next image" at bounding box center [1229, 357] width 21 height 21
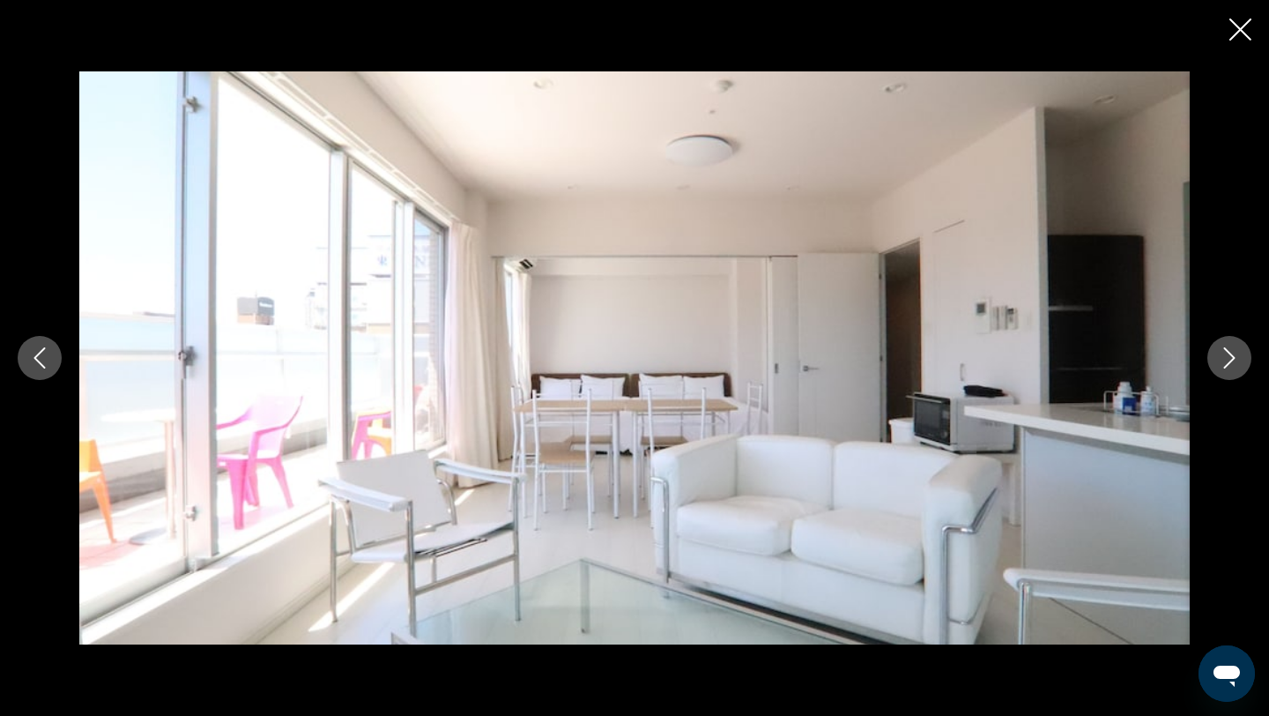
click at [1227, 360] on icon "Next image" at bounding box center [1229, 357] width 21 height 21
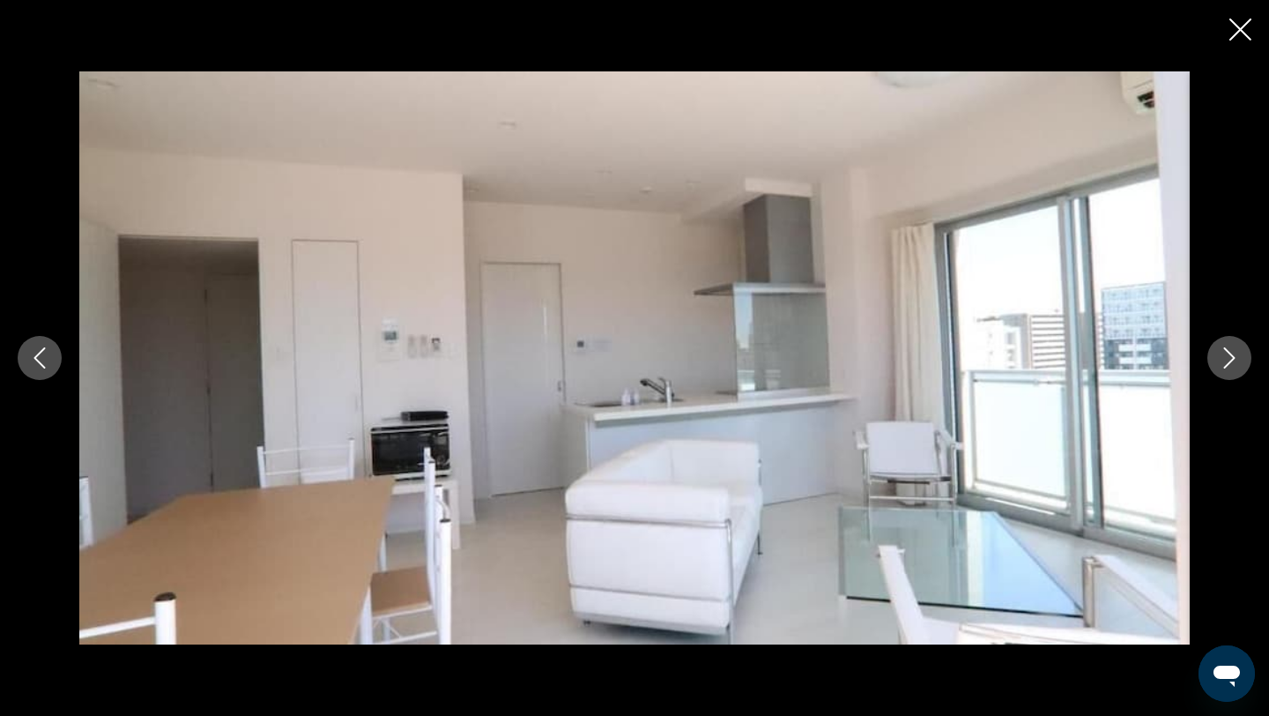
click at [1227, 360] on icon "Next image" at bounding box center [1229, 357] width 21 height 21
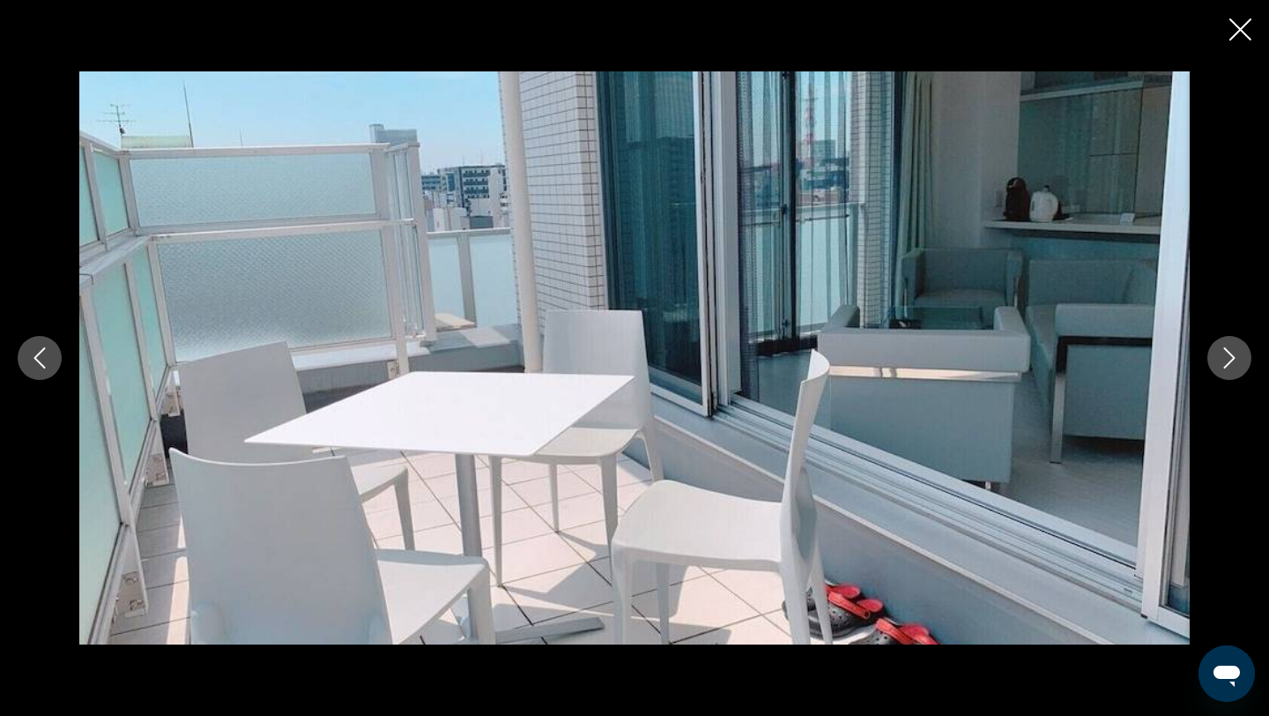
click at [1227, 360] on icon "Next image" at bounding box center [1229, 357] width 21 height 21
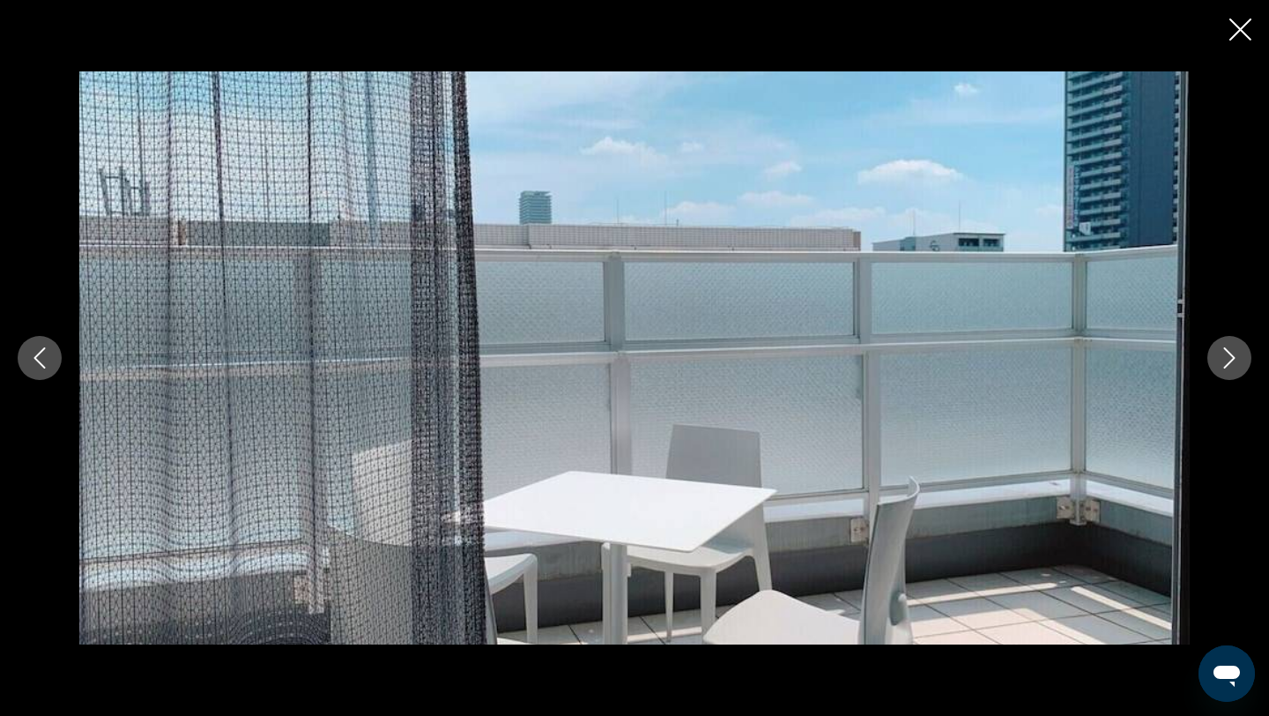
click at [1227, 361] on icon "Next image" at bounding box center [1229, 357] width 21 height 21
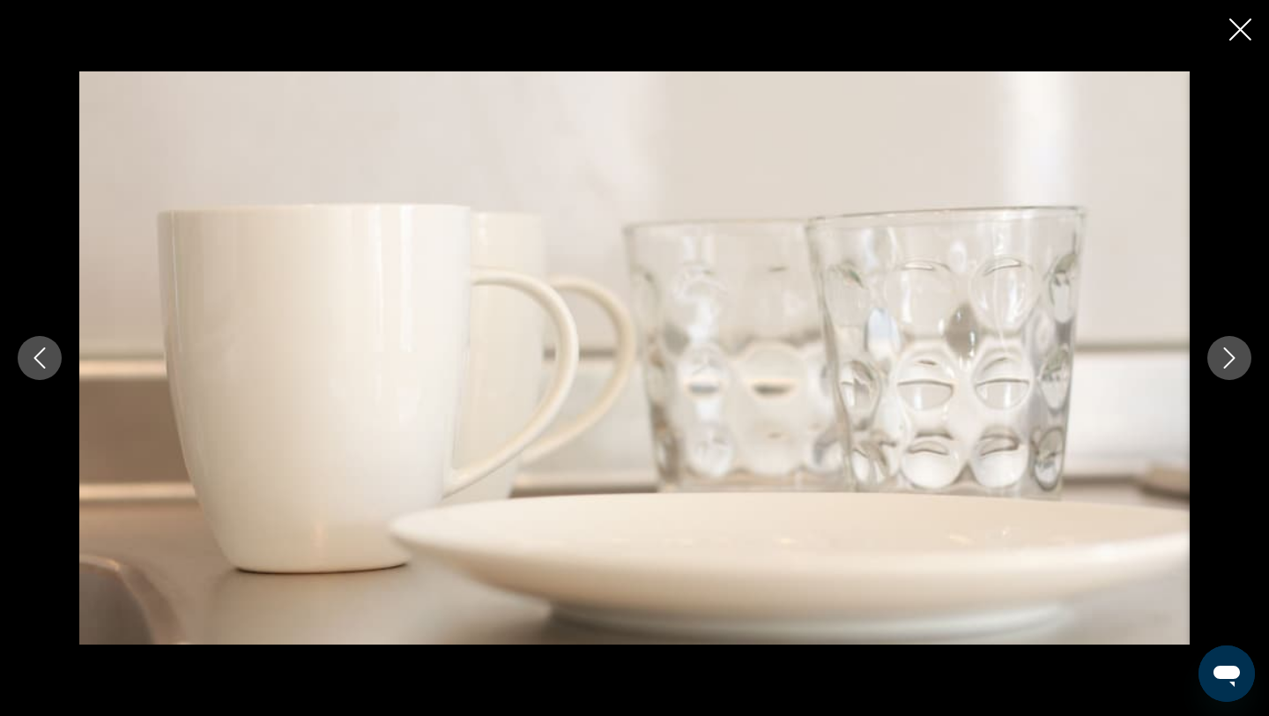
click at [1227, 361] on icon "Next image" at bounding box center [1229, 357] width 21 height 21
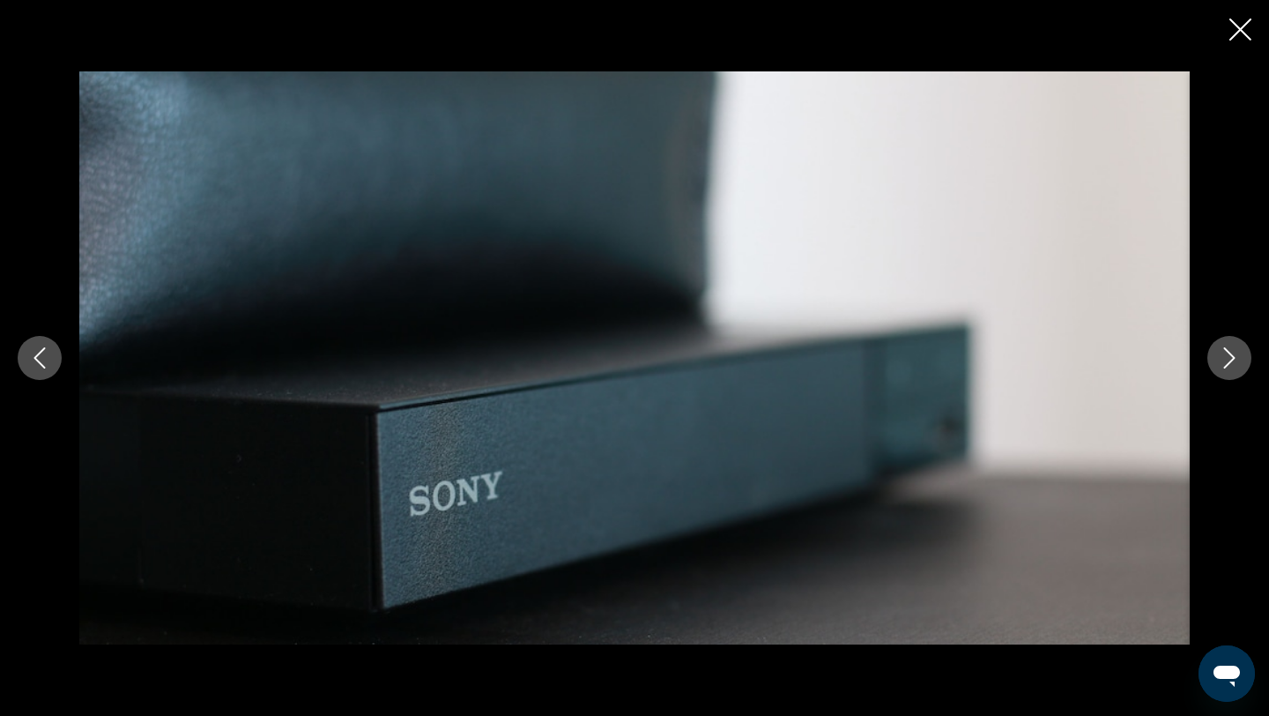
click at [1227, 361] on icon "Next image" at bounding box center [1229, 357] width 21 height 21
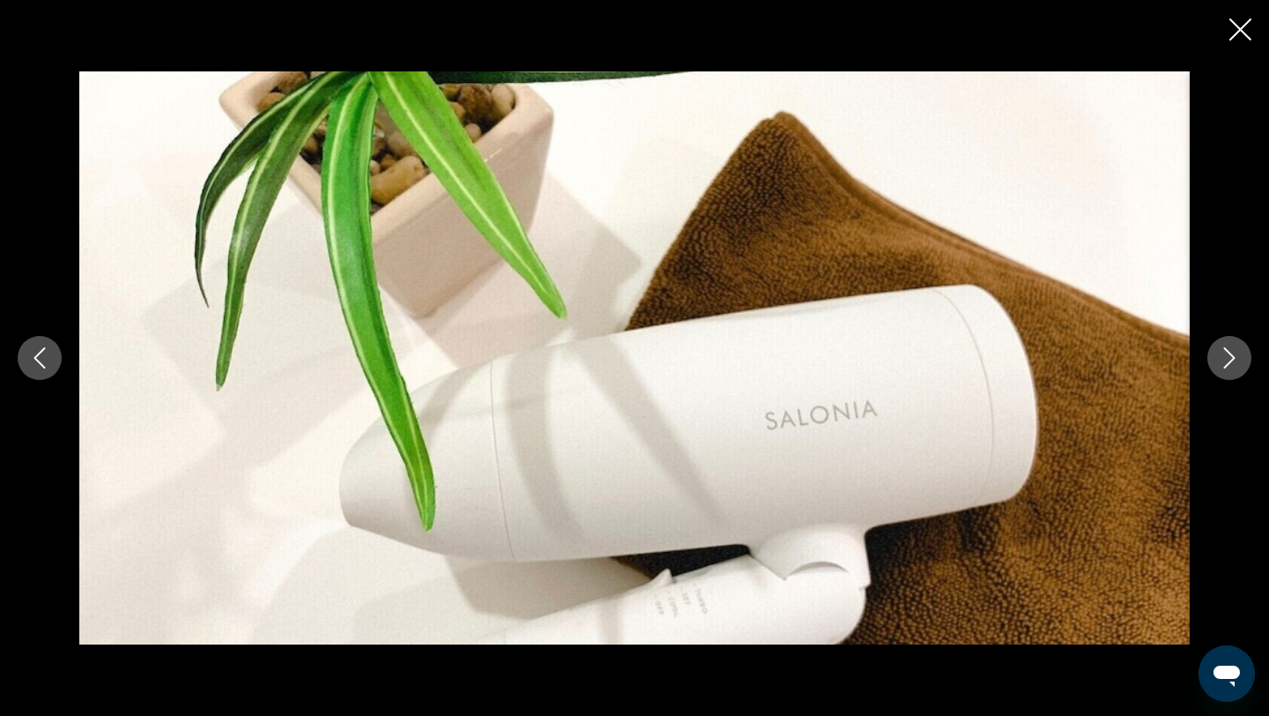
click at [1227, 360] on icon "Next image" at bounding box center [1229, 357] width 21 height 21
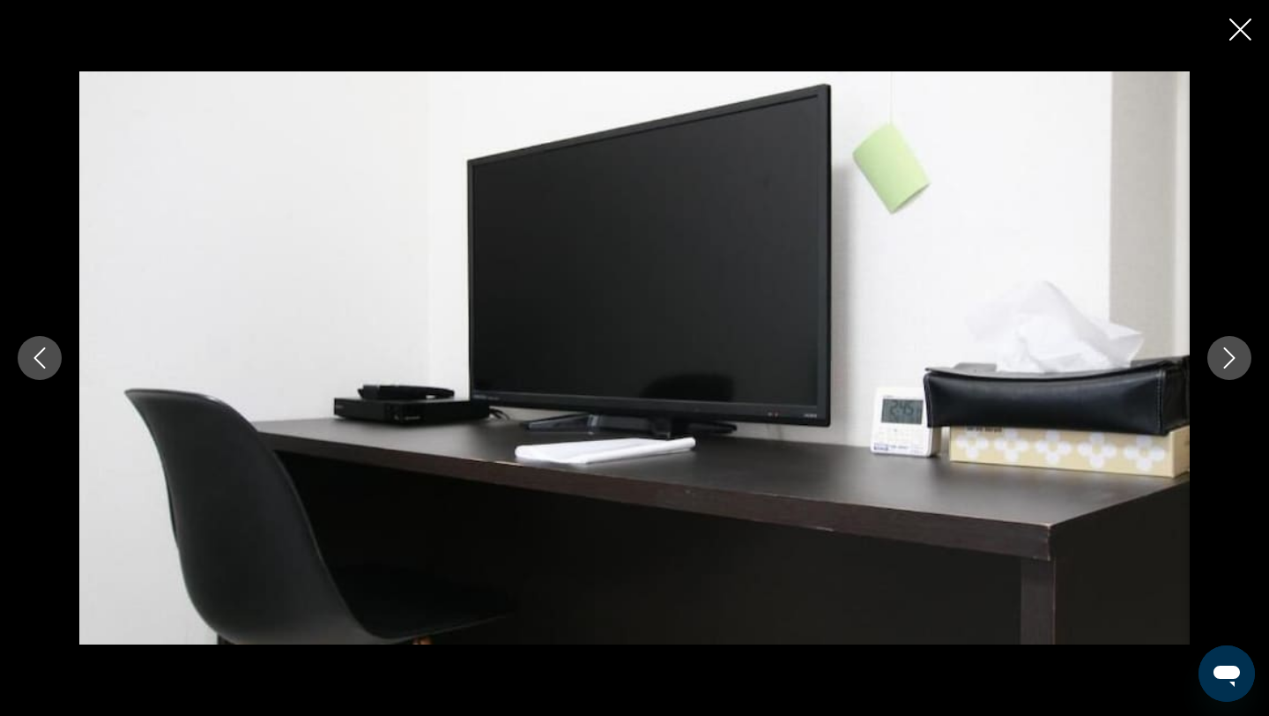
click at [1225, 360] on icon "Next image" at bounding box center [1229, 357] width 21 height 21
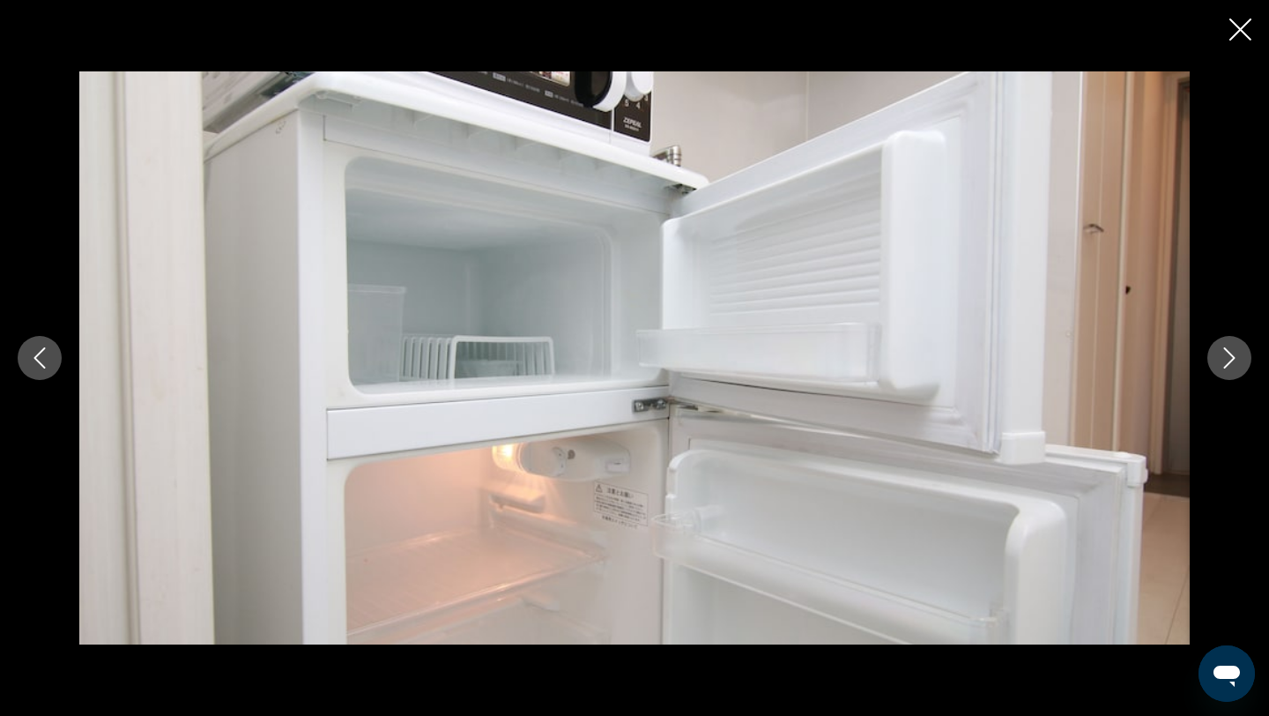
click at [1225, 359] on icon "Next image" at bounding box center [1229, 357] width 21 height 21
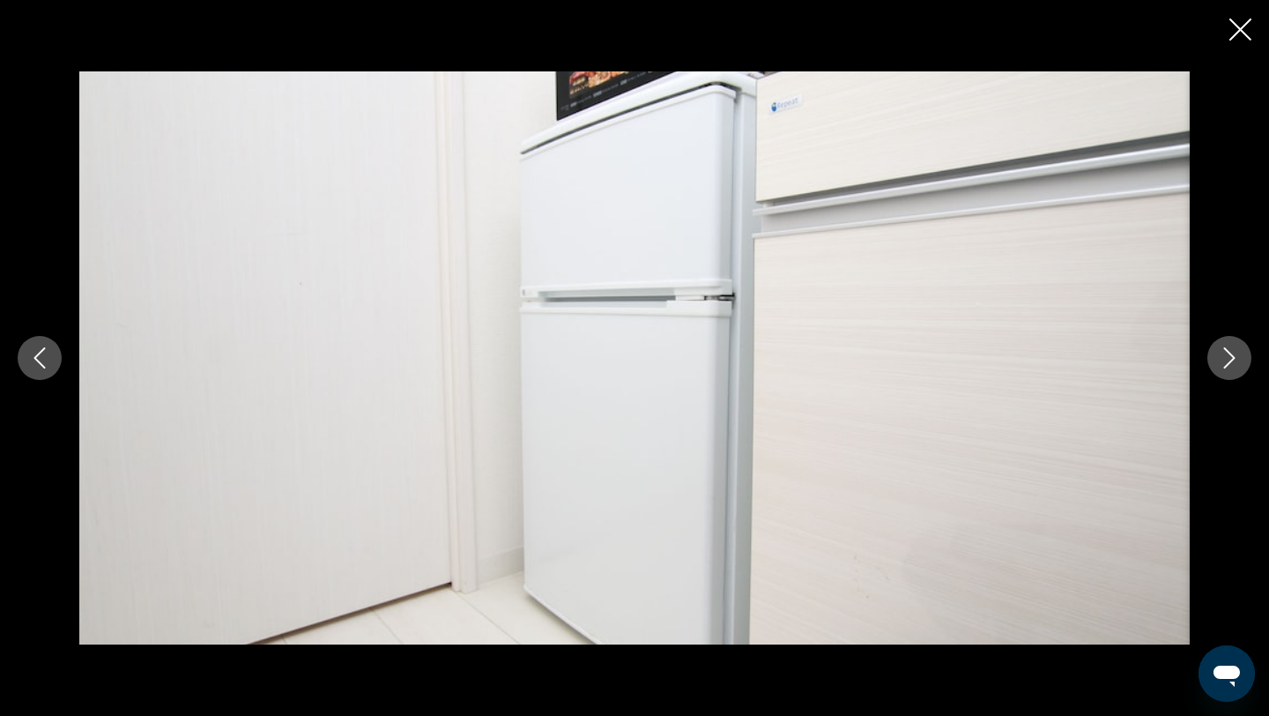
click at [1225, 359] on icon "Next image" at bounding box center [1229, 357] width 21 height 21
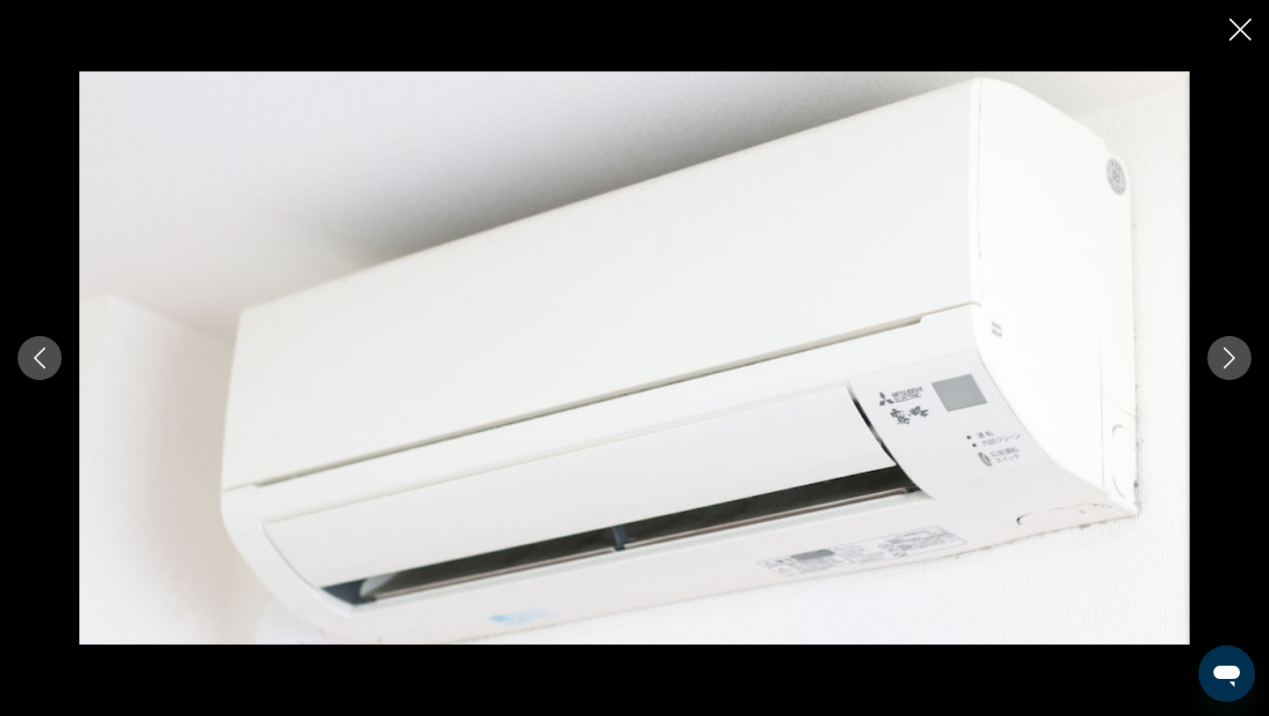
click at [1225, 359] on icon "Next image" at bounding box center [1229, 357] width 21 height 21
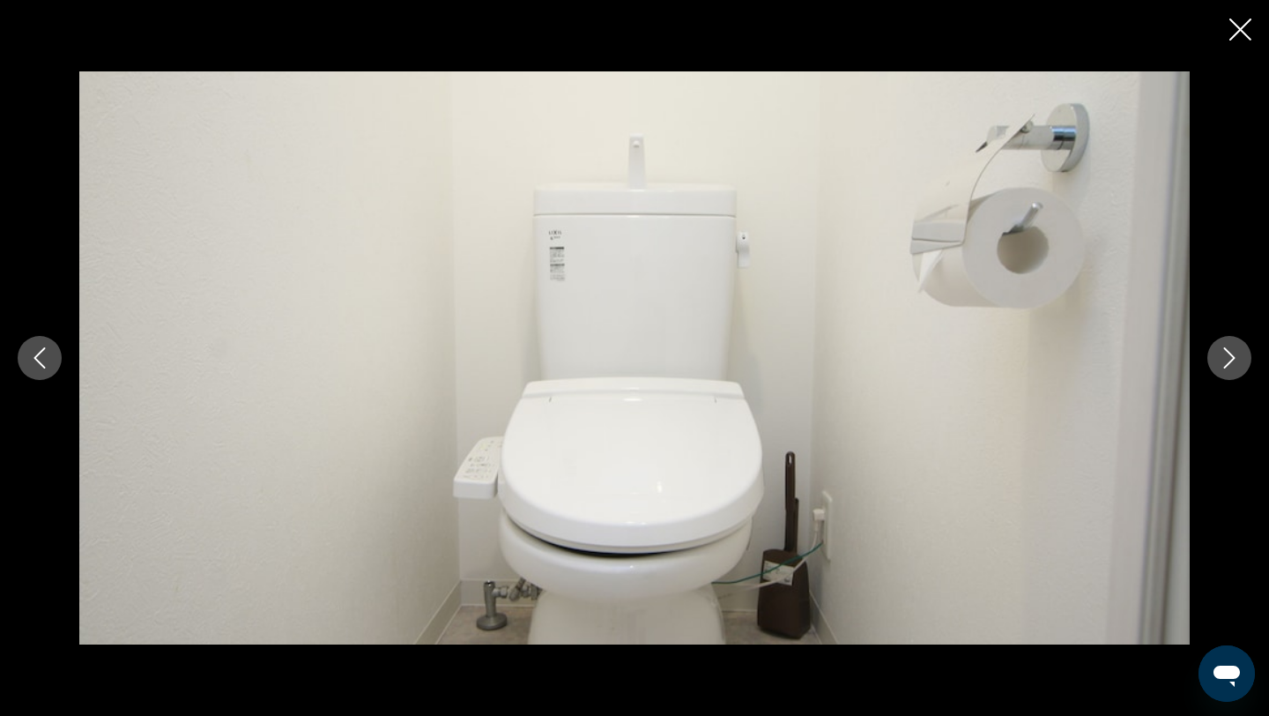
click at [1222, 360] on icon "Next image" at bounding box center [1229, 357] width 21 height 21
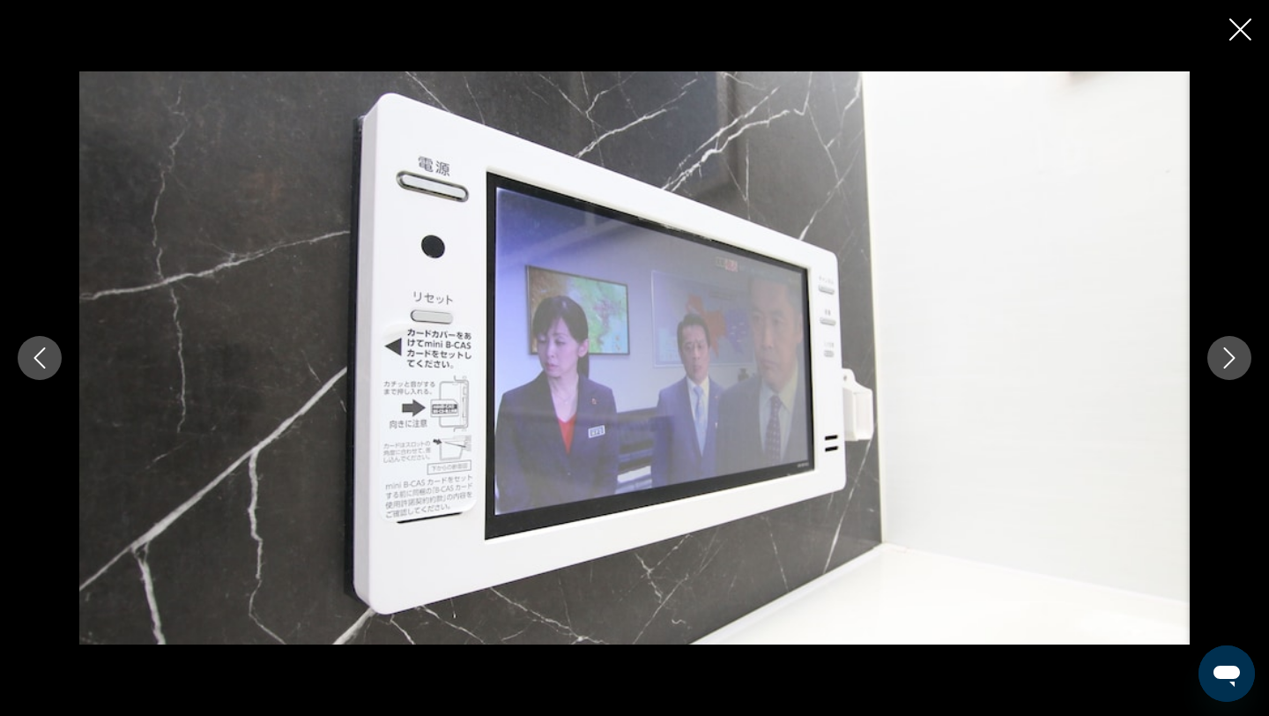
click at [1222, 360] on icon "Next image" at bounding box center [1229, 357] width 21 height 21
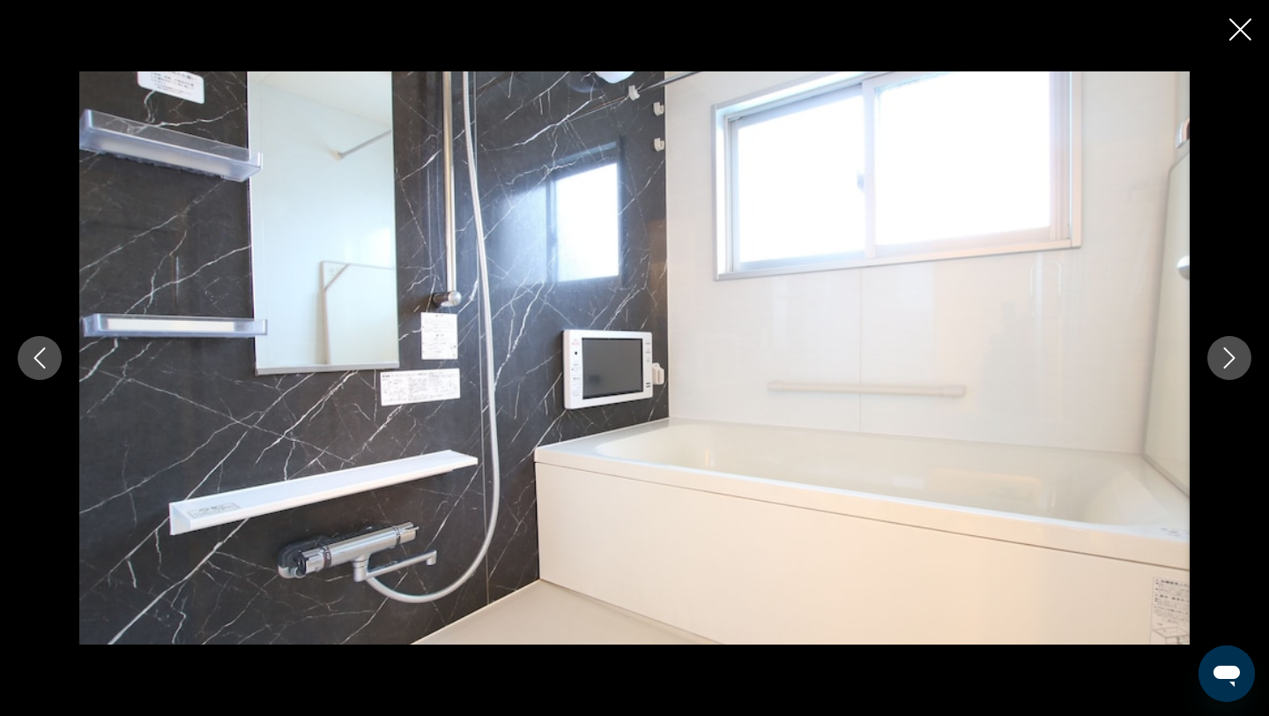
click at [1222, 361] on icon "Next image" at bounding box center [1229, 357] width 21 height 21
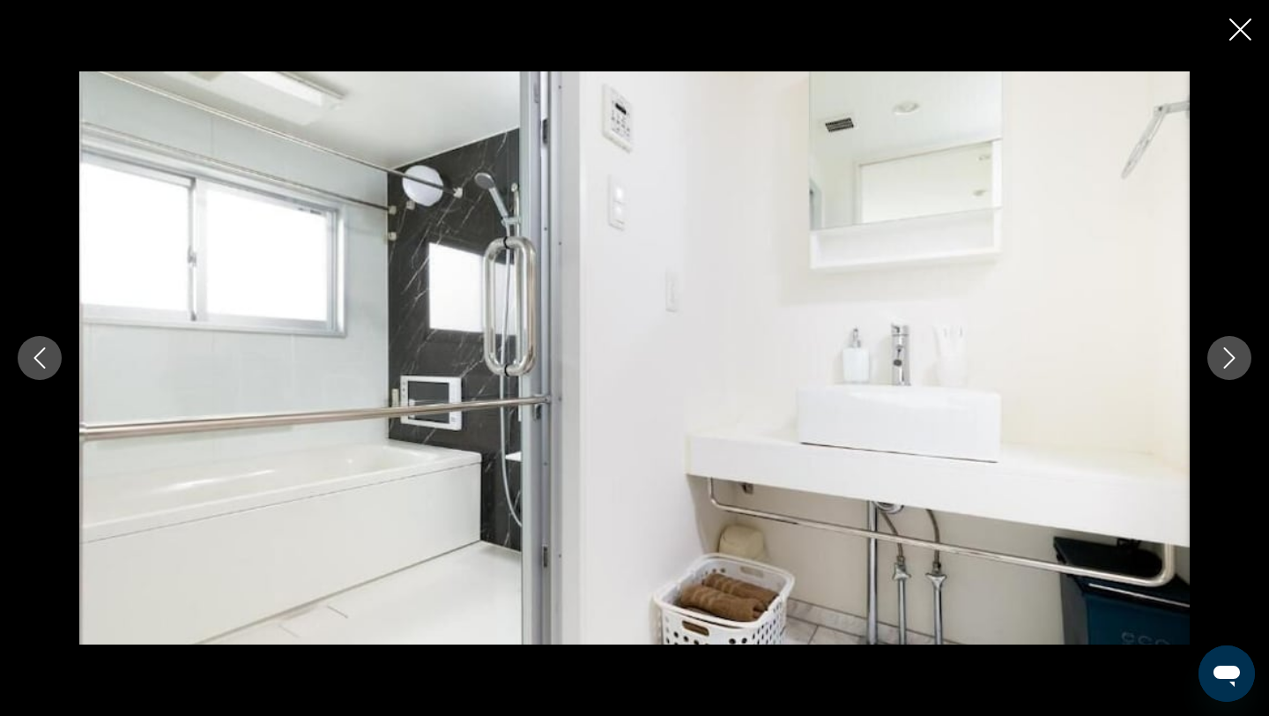
click at [1222, 361] on icon "Next image" at bounding box center [1229, 357] width 21 height 21
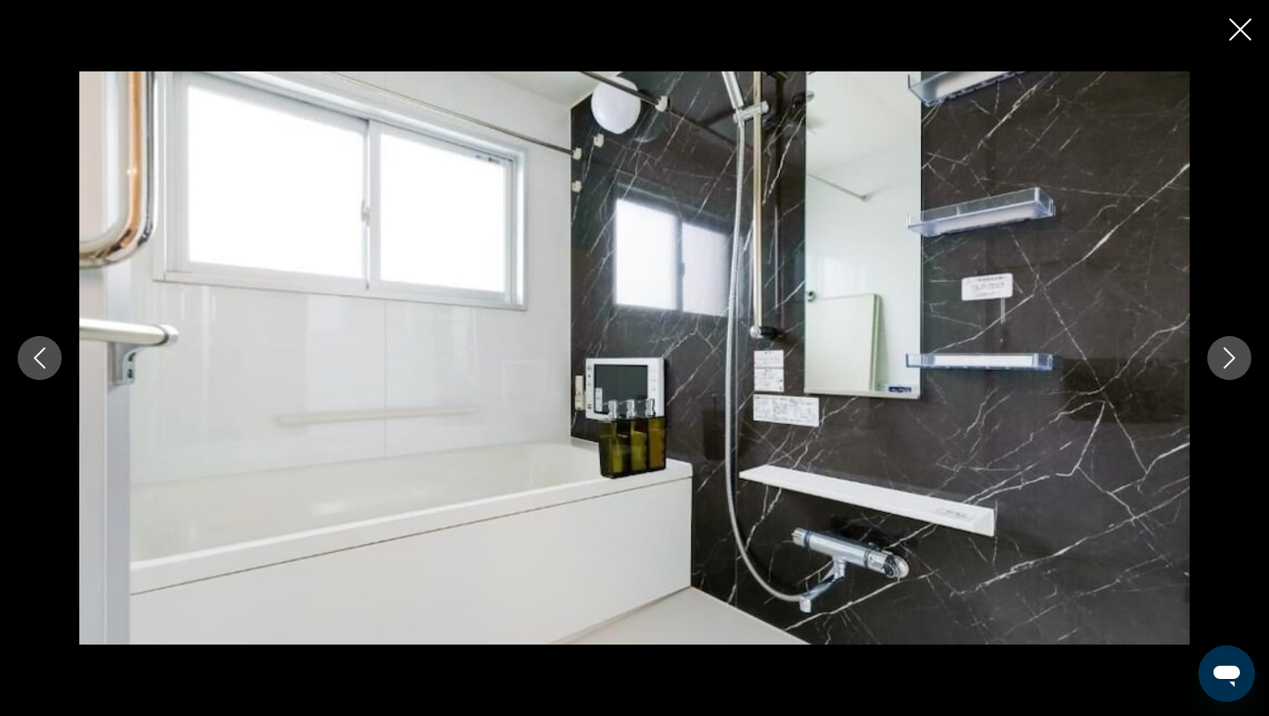
click at [1222, 364] on icon "Next image" at bounding box center [1229, 357] width 21 height 21
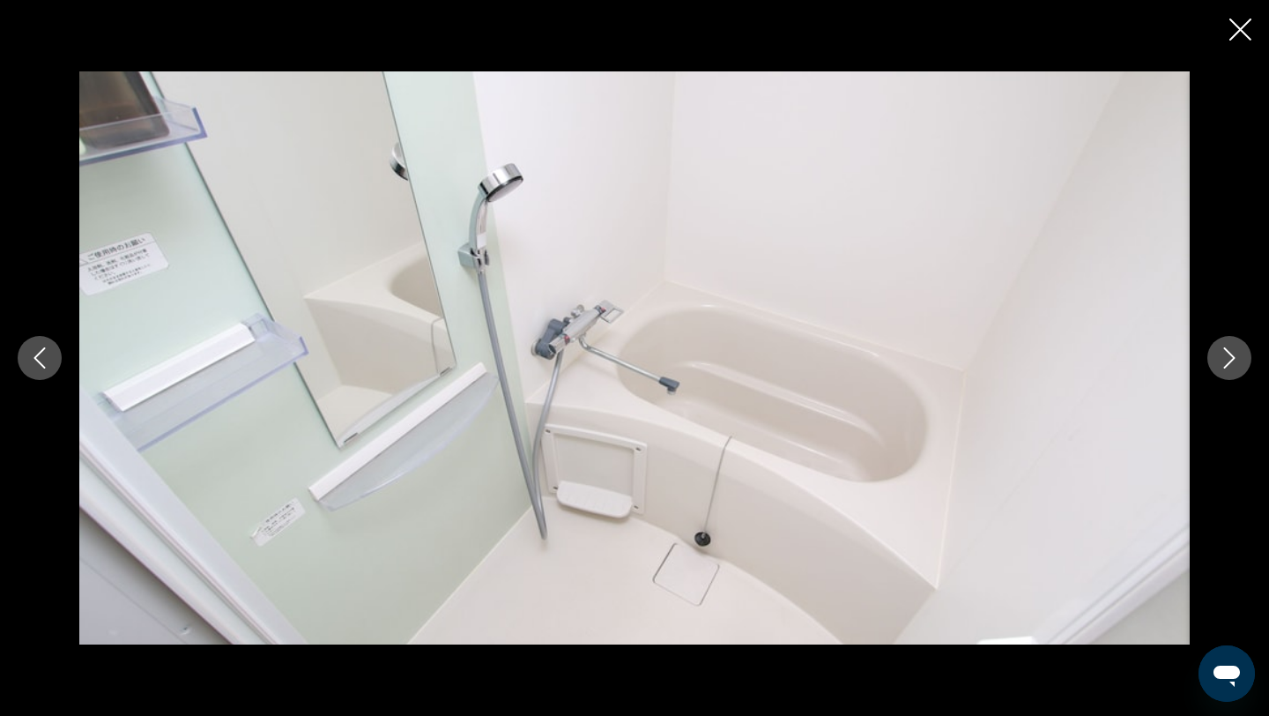
click at [1222, 364] on icon "Next image" at bounding box center [1229, 357] width 21 height 21
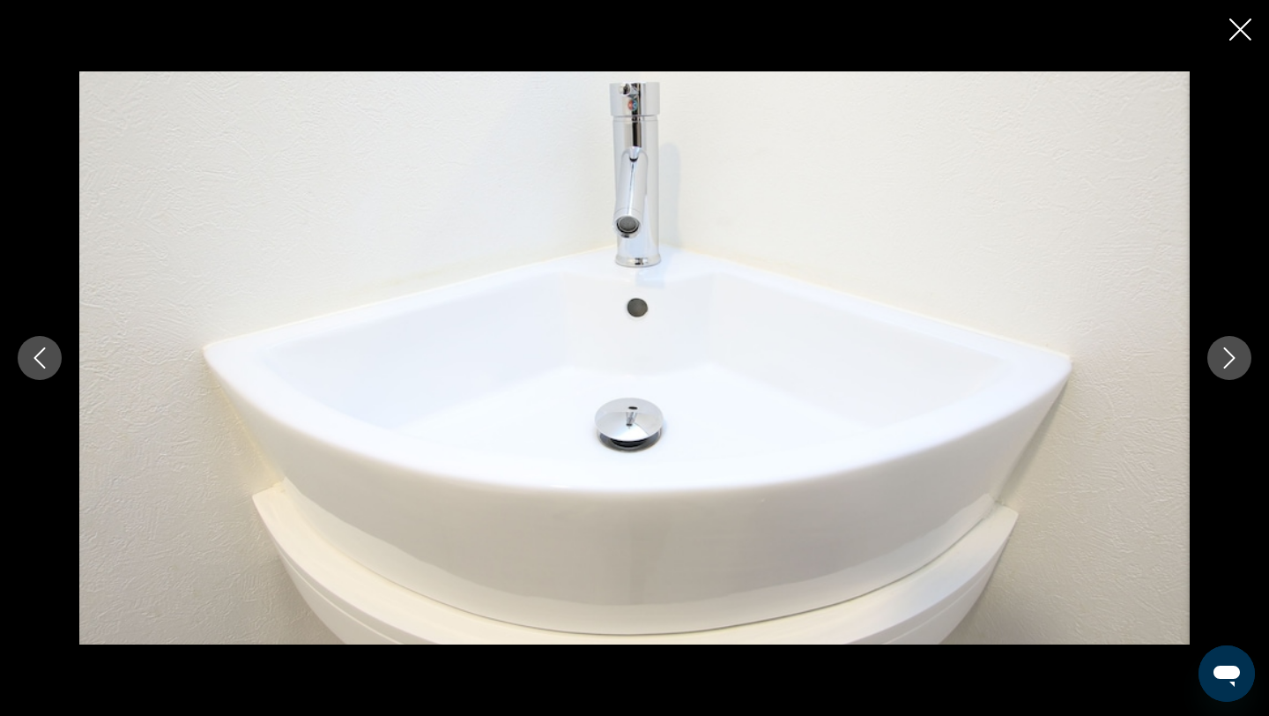
click at [1222, 365] on icon "Next image" at bounding box center [1229, 357] width 21 height 21
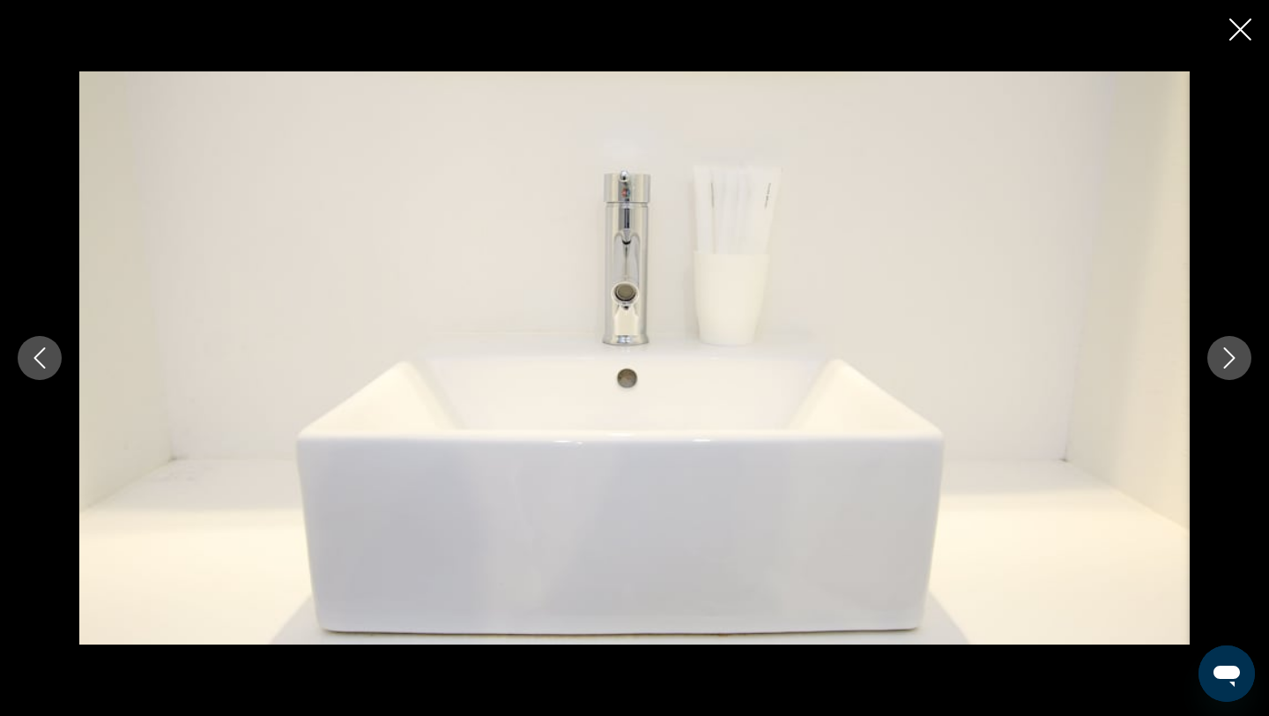
click at [1222, 365] on icon "Next image" at bounding box center [1229, 357] width 21 height 21
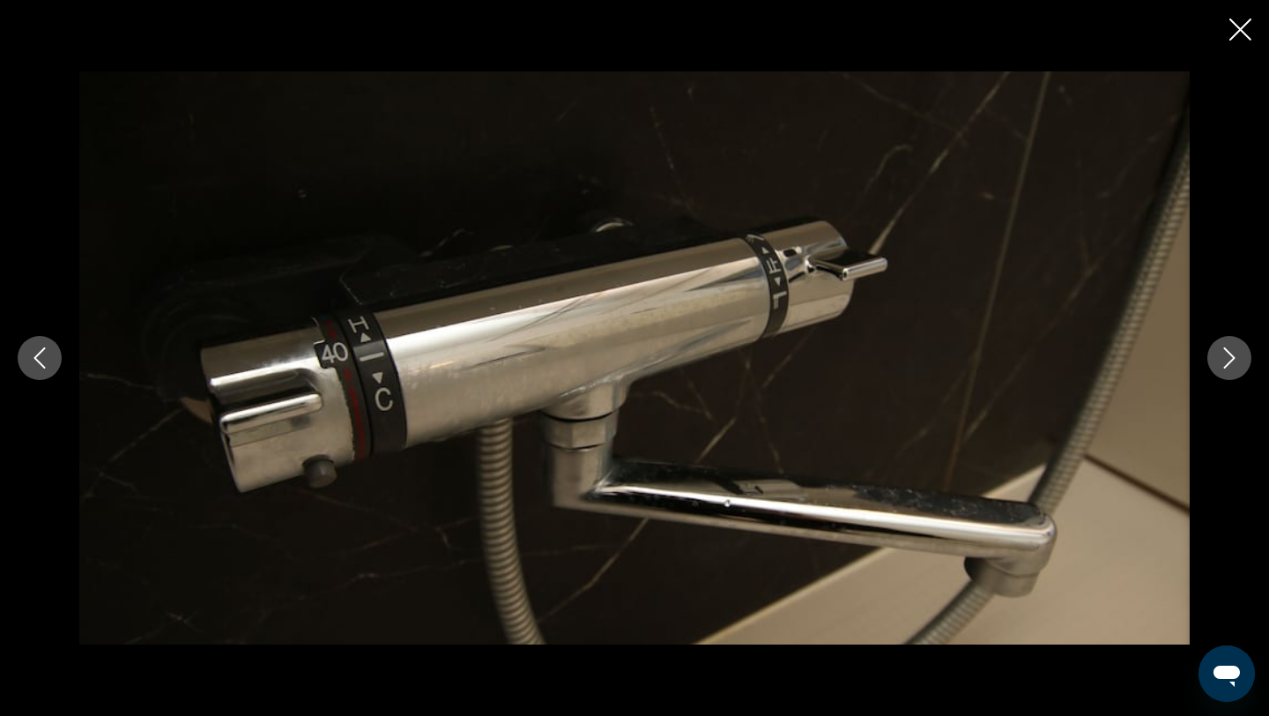
click at [1222, 366] on icon "Next image" at bounding box center [1229, 357] width 21 height 21
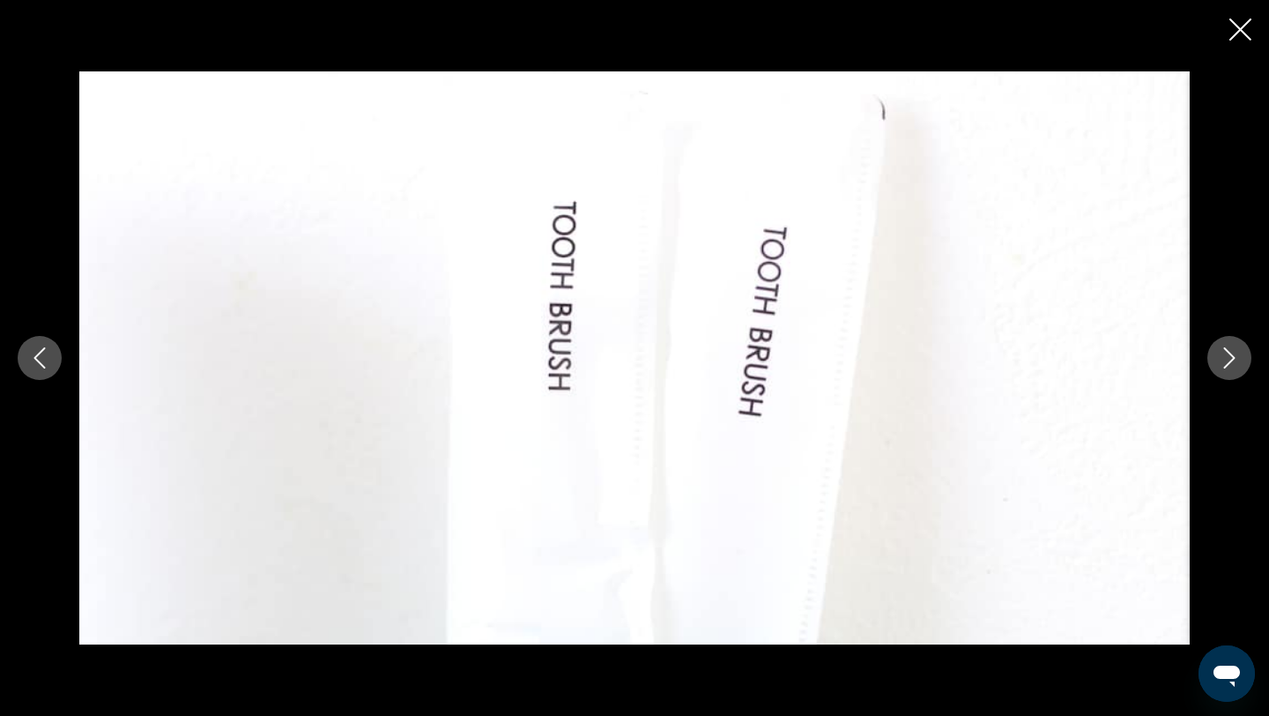
click at [1221, 368] on button "Next image" at bounding box center [1229, 358] width 44 height 44
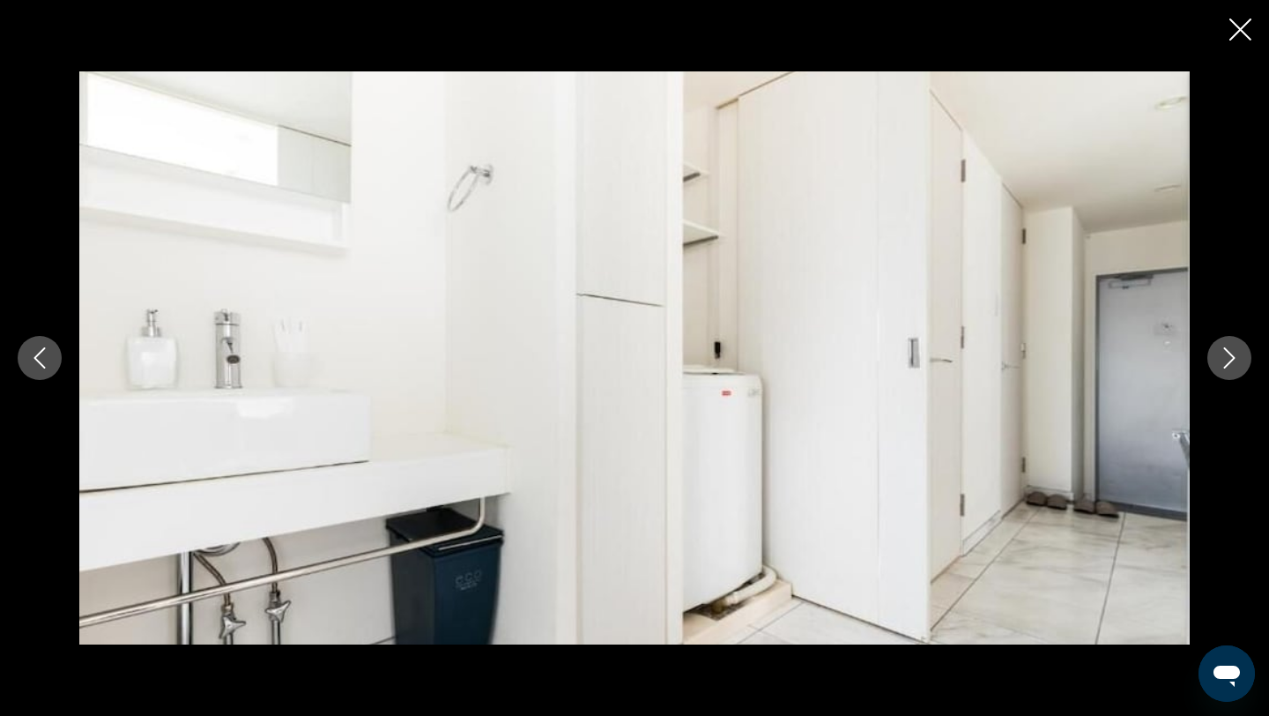
click at [1221, 371] on button "Next image" at bounding box center [1229, 358] width 44 height 44
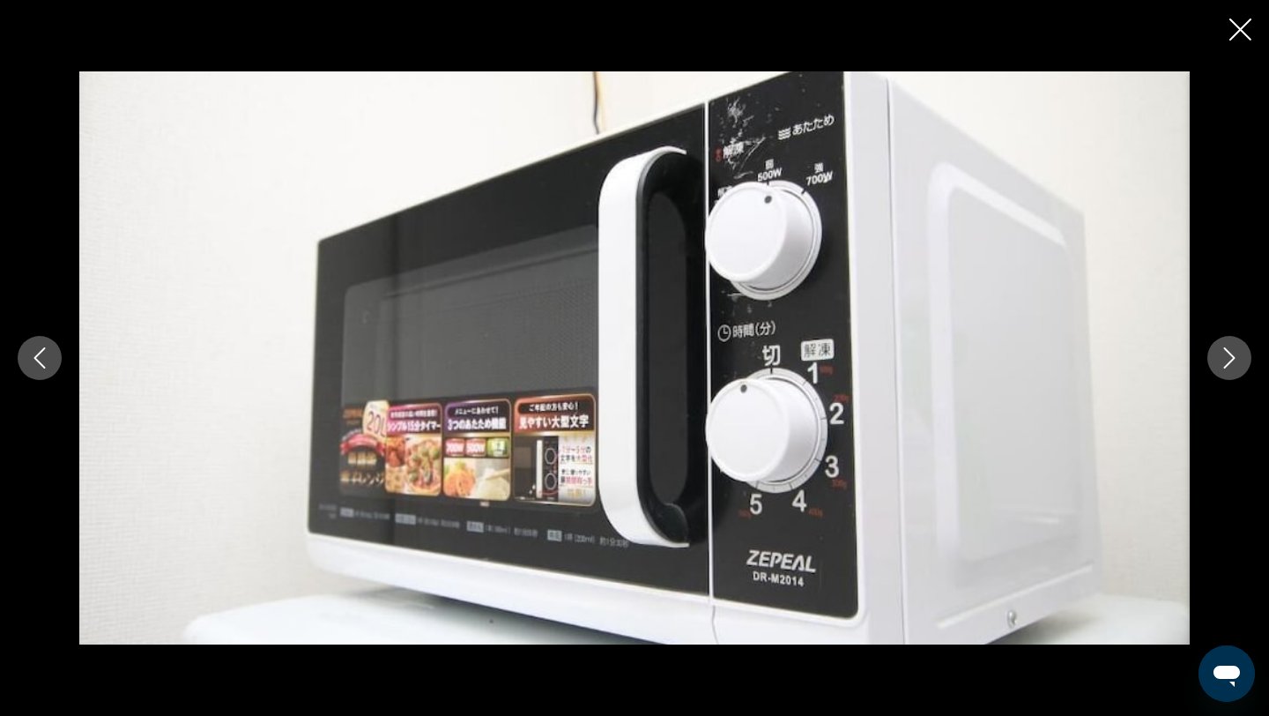
click at [1221, 372] on button "Next image" at bounding box center [1229, 358] width 44 height 44
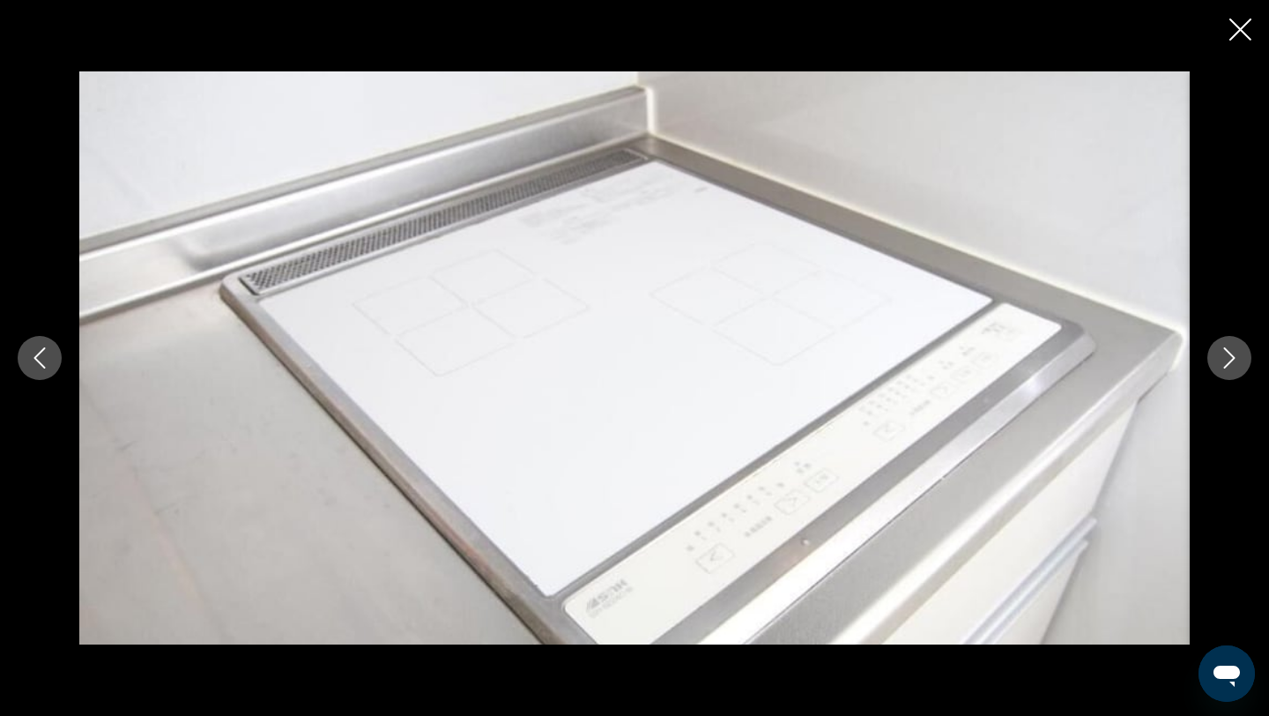
click at [1221, 373] on button "Next image" at bounding box center [1229, 358] width 44 height 44
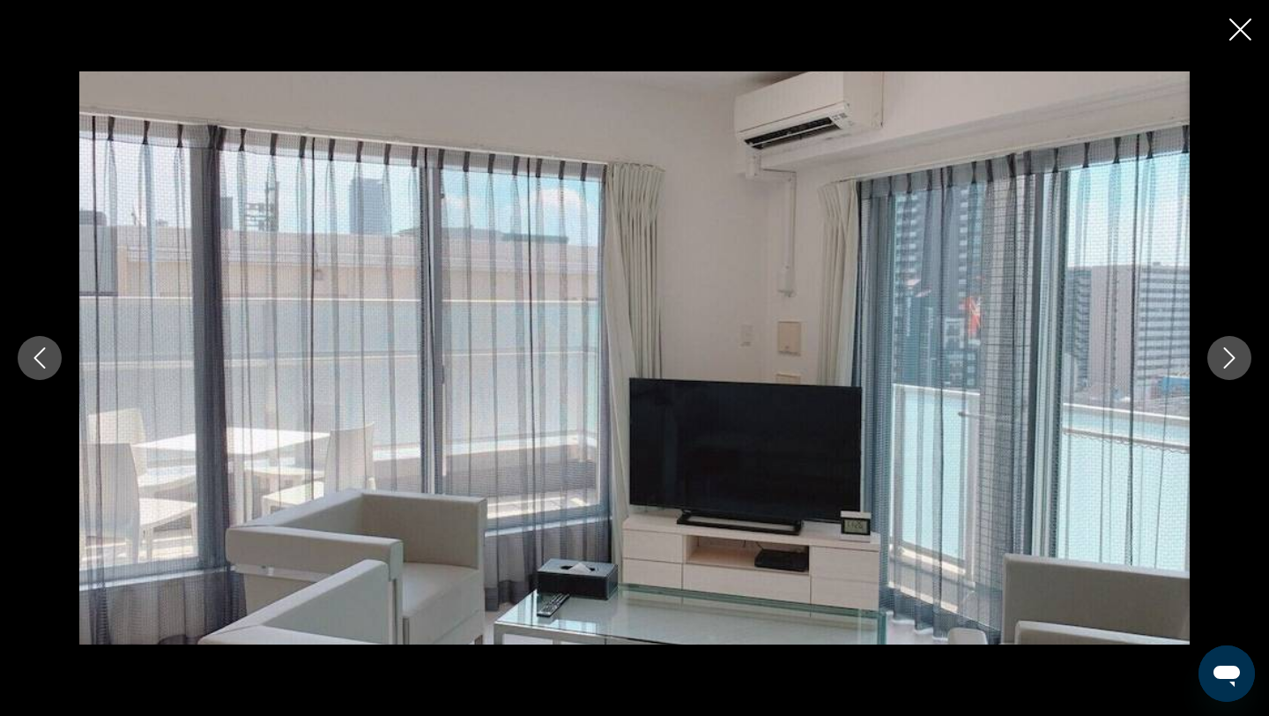
click at [1221, 373] on button "Next image" at bounding box center [1229, 358] width 44 height 44
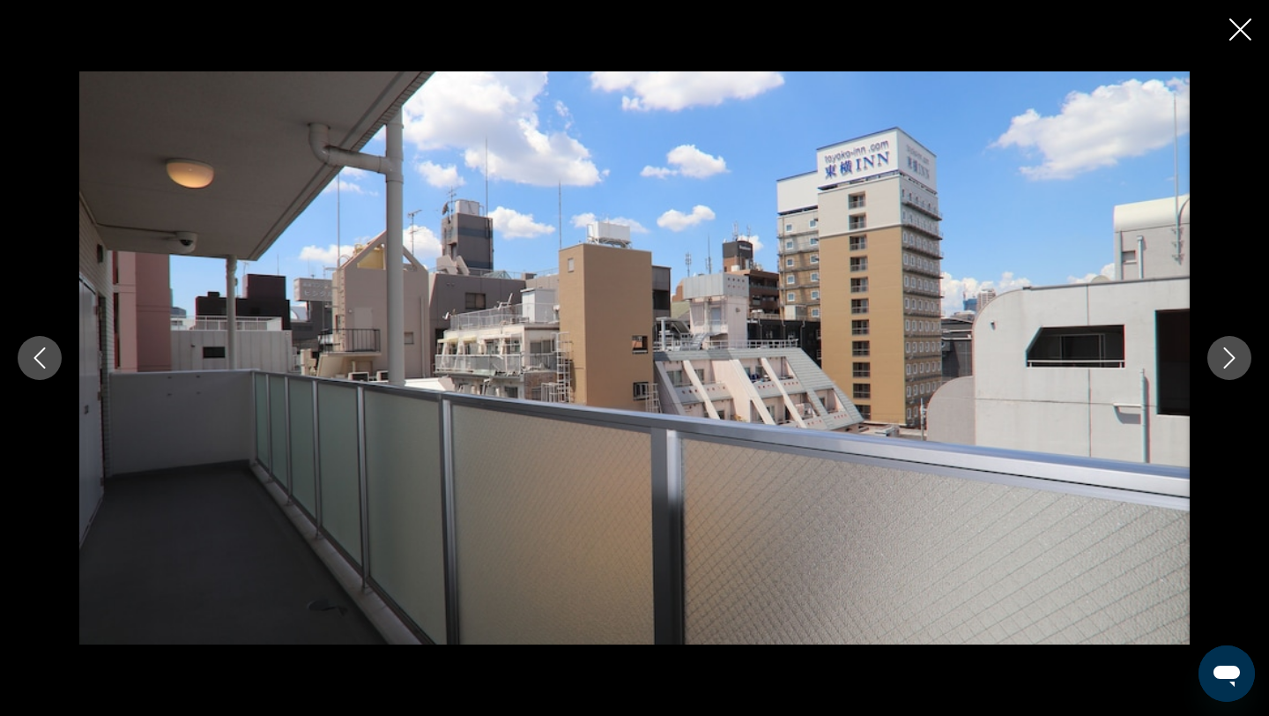
click at [1221, 374] on button "Next image" at bounding box center [1229, 358] width 44 height 44
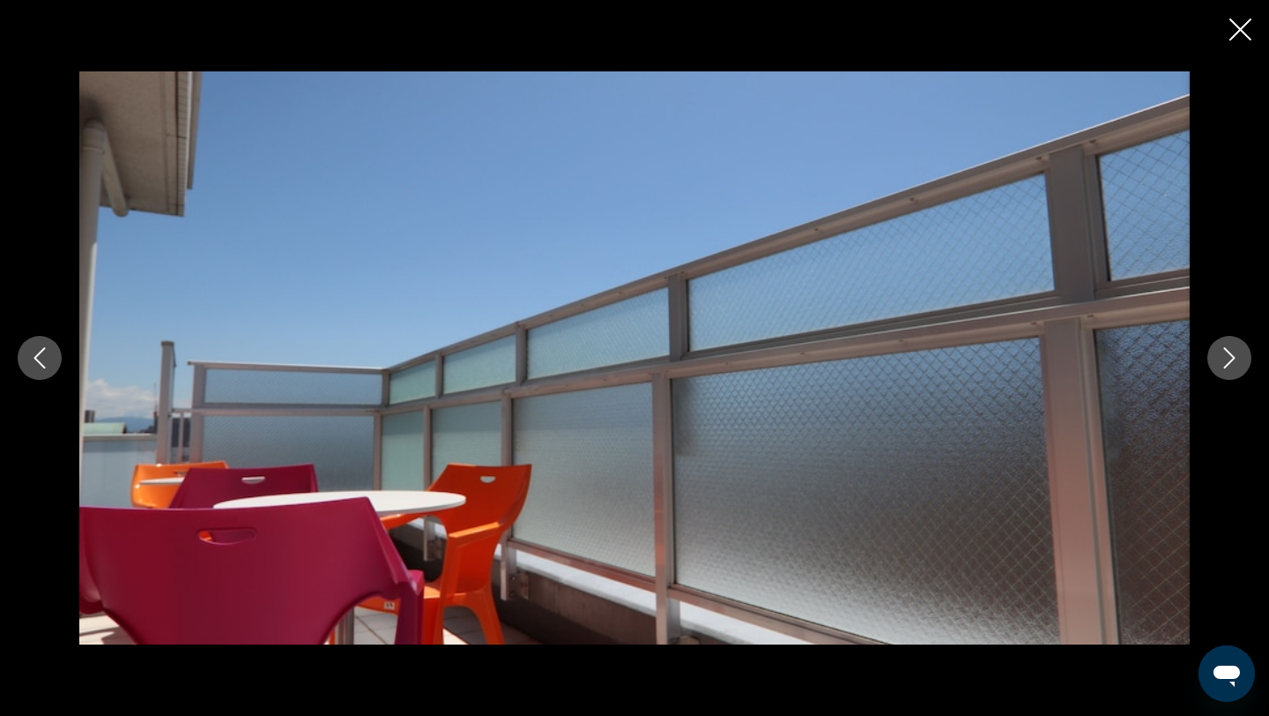
click at [1224, 362] on icon "Next image" at bounding box center [1229, 357] width 21 height 21
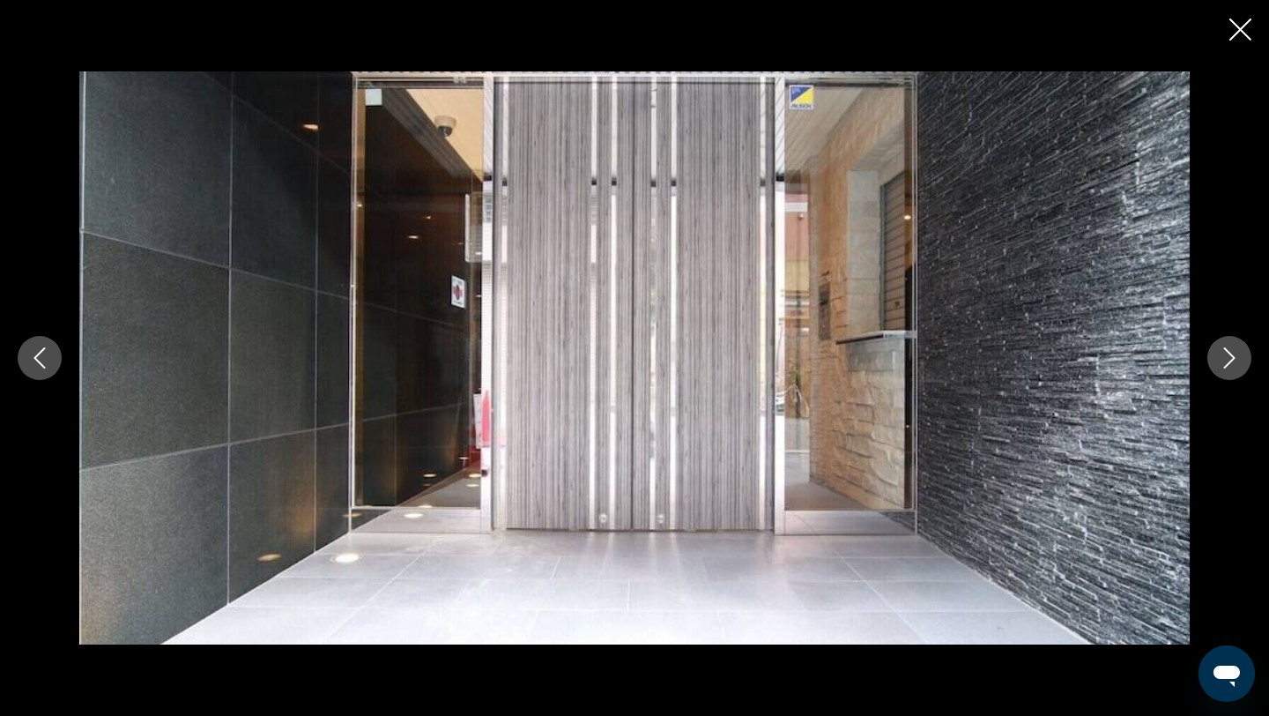
click at [1224, 362] on icon "Next image" at bounding box center [1229, 357] width 21 height 21
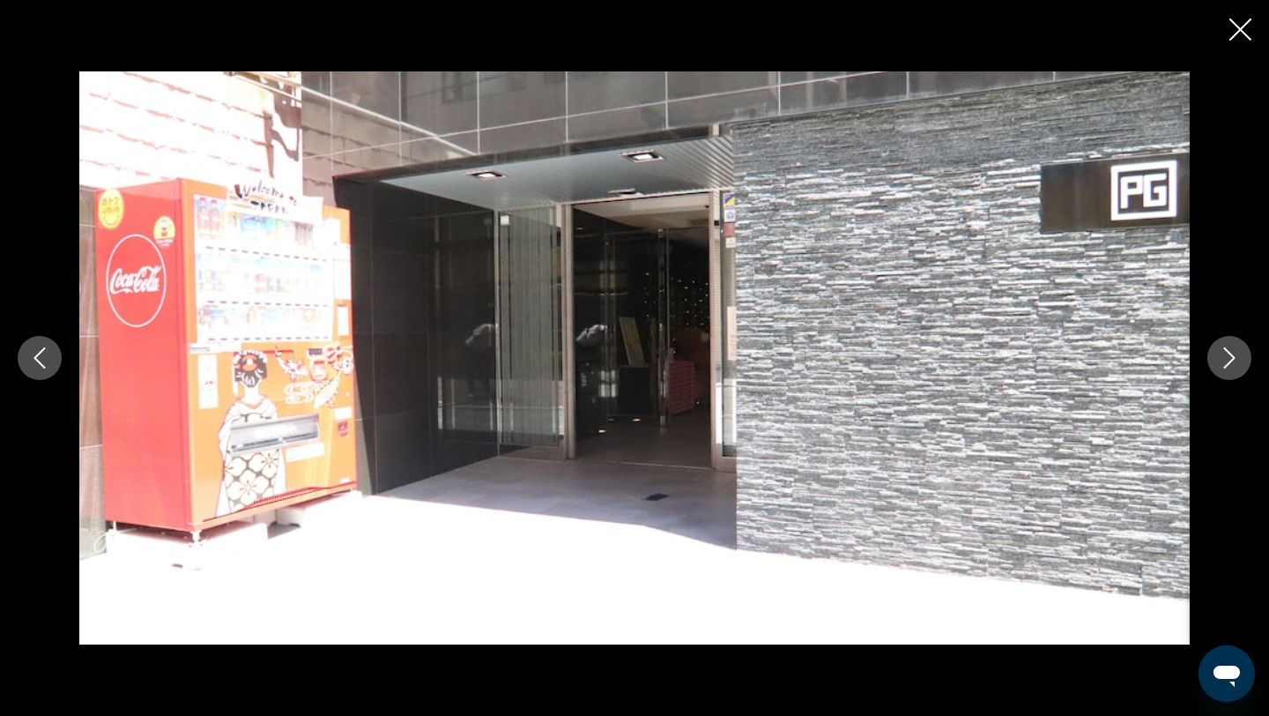
click at [1224, 362] on icon "Next image" at bounding box center [1229, 357] width 21 height 21
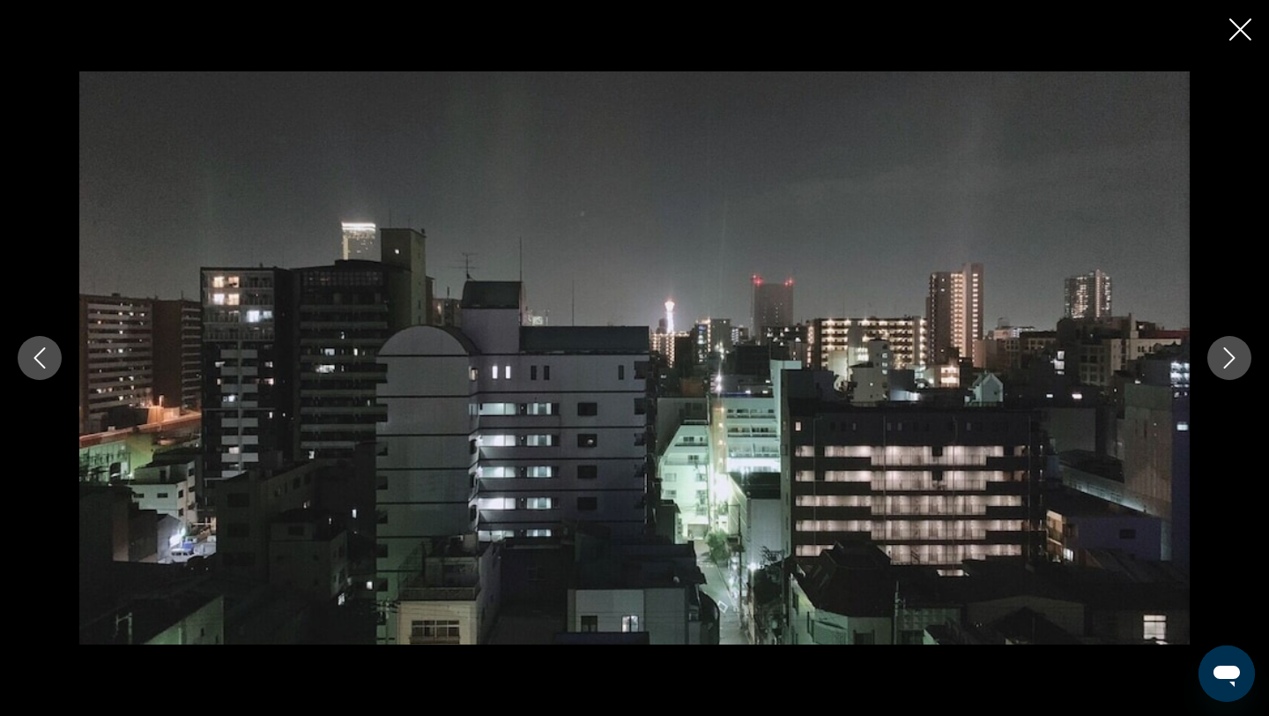
click at [1237, 25] on icon "Close slideshow" at bounding box center [1240, 30] width 22 height 22
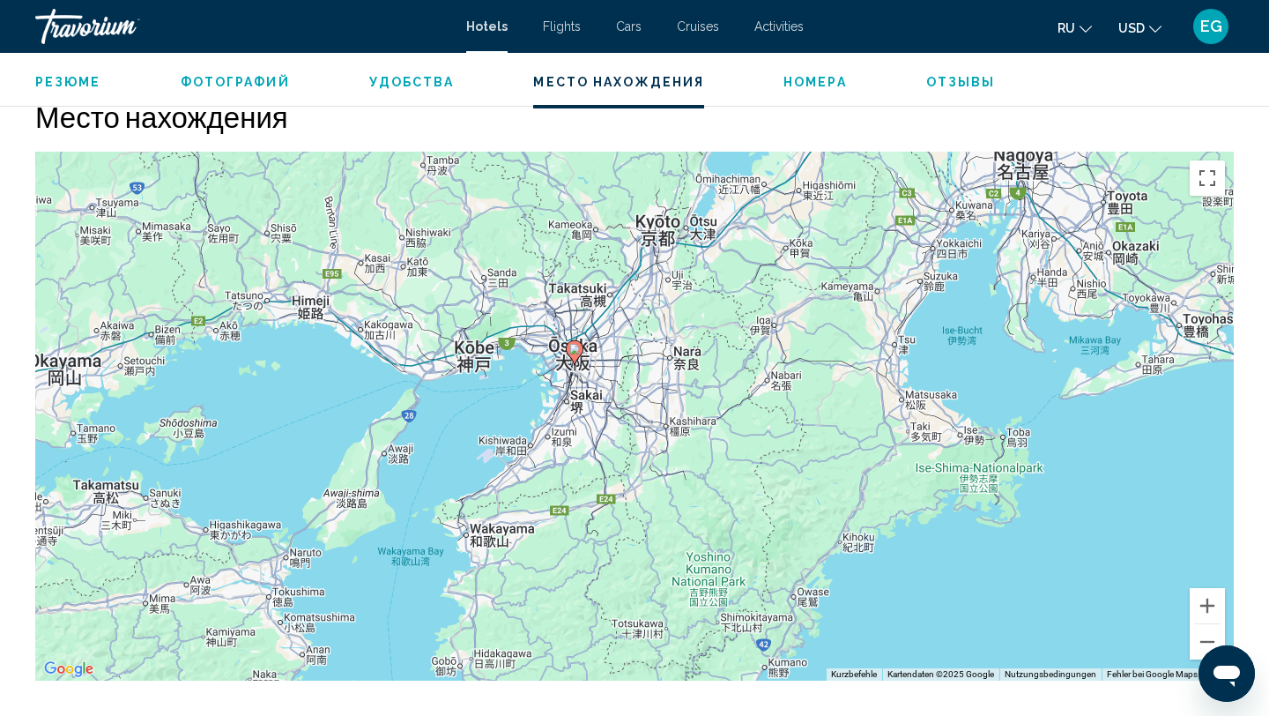
scroll to position [1623, 0]
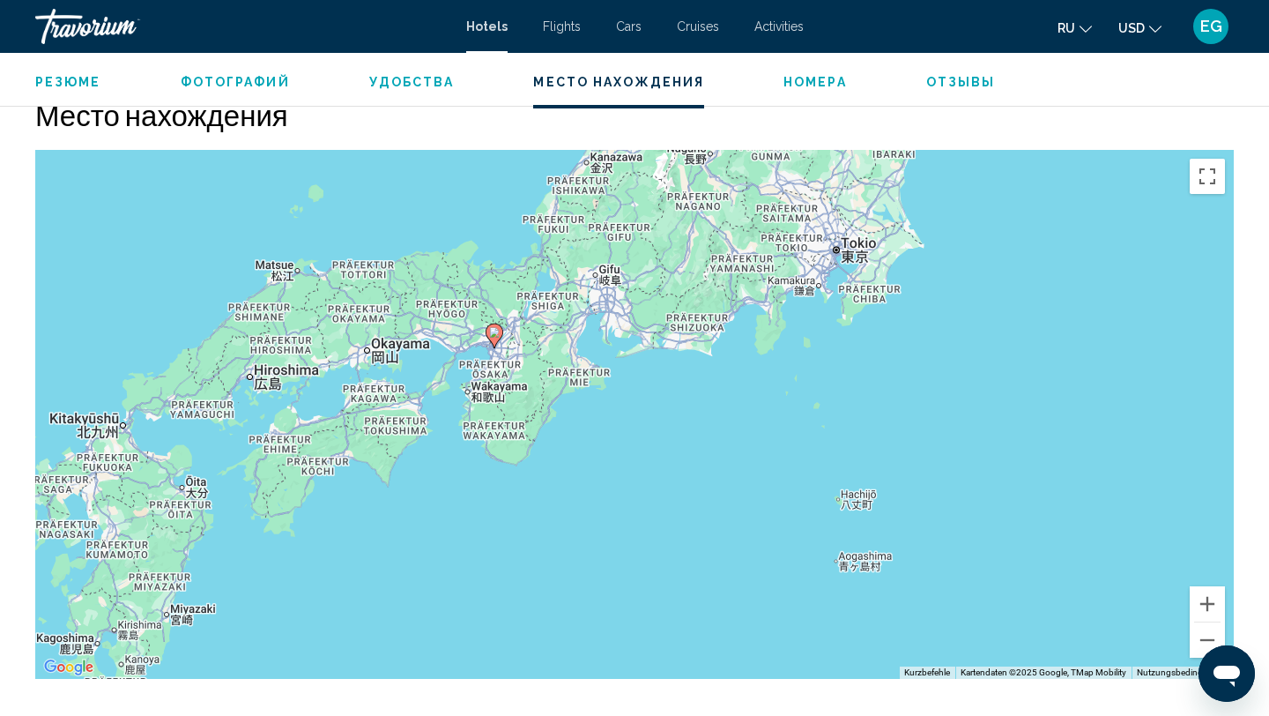
click at [827, 198] on div "Um den Modus zum Ziehen mit der Tastatur zu aktivieren, drückst du Alt + Eingab…" at bounding box center [634, 414] width 1198 height 529
click at [823, 275] on div "Um den Modus zum Ziehen mit der Tastatur zu aktivieren, drückst du Alt + Eingab…" at bounding box center [634, 414] width 1198 height 529
click at [822, 272] on div "Um den Modus zum Ziehen mit der Tastatur zu aktivieren, drückst du Alt + Eingab…" at bounding box center [634, 414] width 1198 height 529
click at [939, 230] on div "Um den Modus zum Ziehen mit der Tastatur zu aktivieren, drückst du Alt + Eingab…" at bounding box center [634, 414] width 1198 height 529
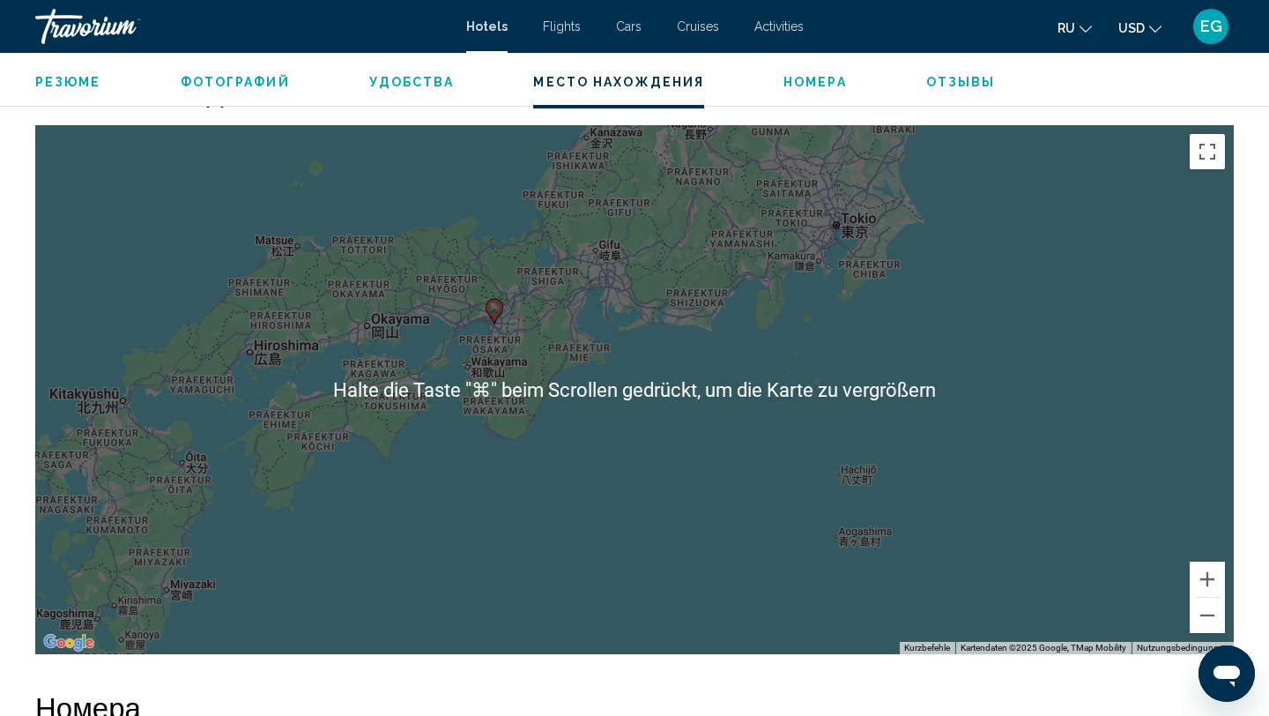
scroll to position [1660, 0]
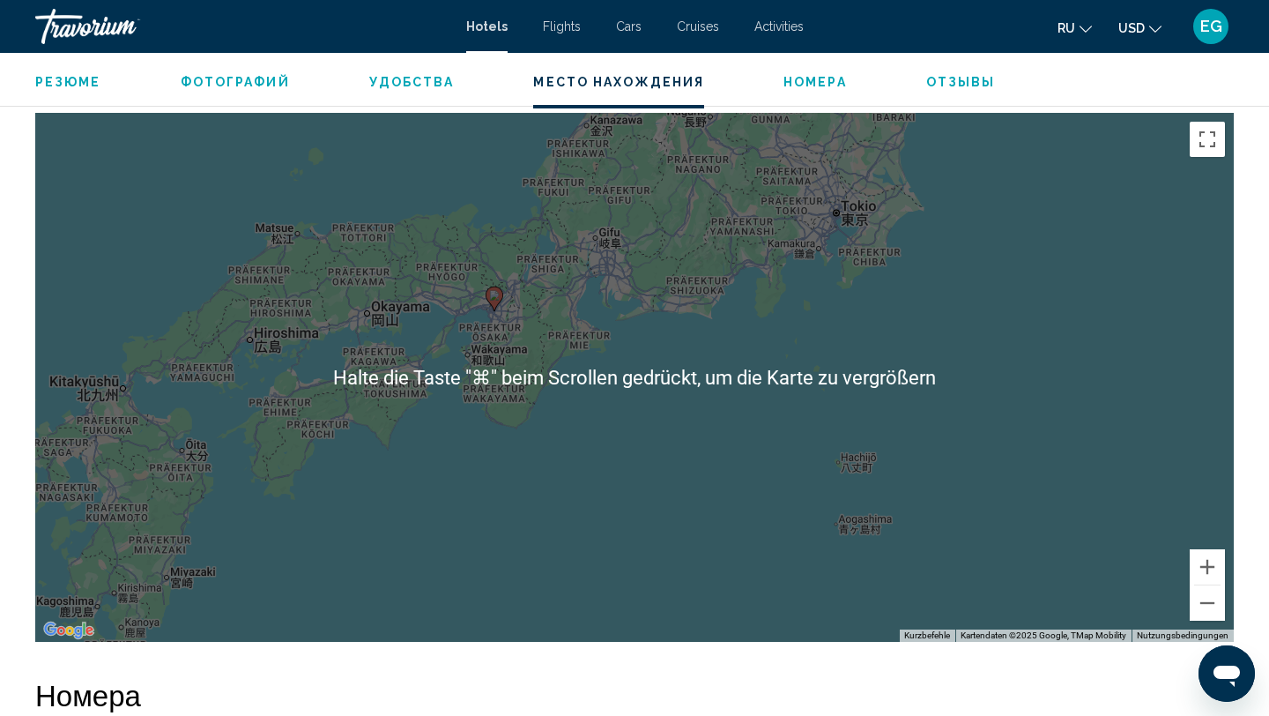
click at [689, 487] on div "Um den Modus zum Ziehen mit der Tastatur zu aktivieren, drückst du Alt + Eingab…" at bounding box center [634, 377] width 1198 height 529
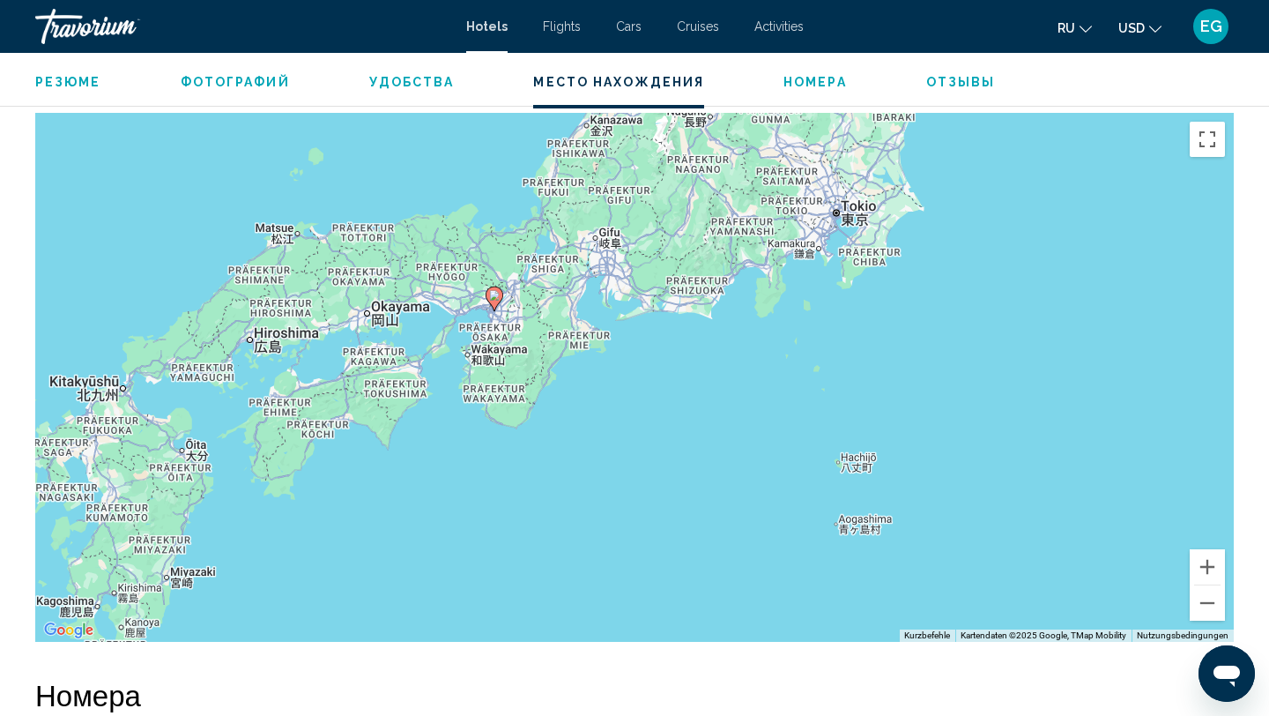
click at [719, 363] on div "Um den Modus zum Ziehen mit der Tastatur zu aktivieren, drückst du Alt + Eingab…" at bounding box center [634, 377] width 1198 height 529
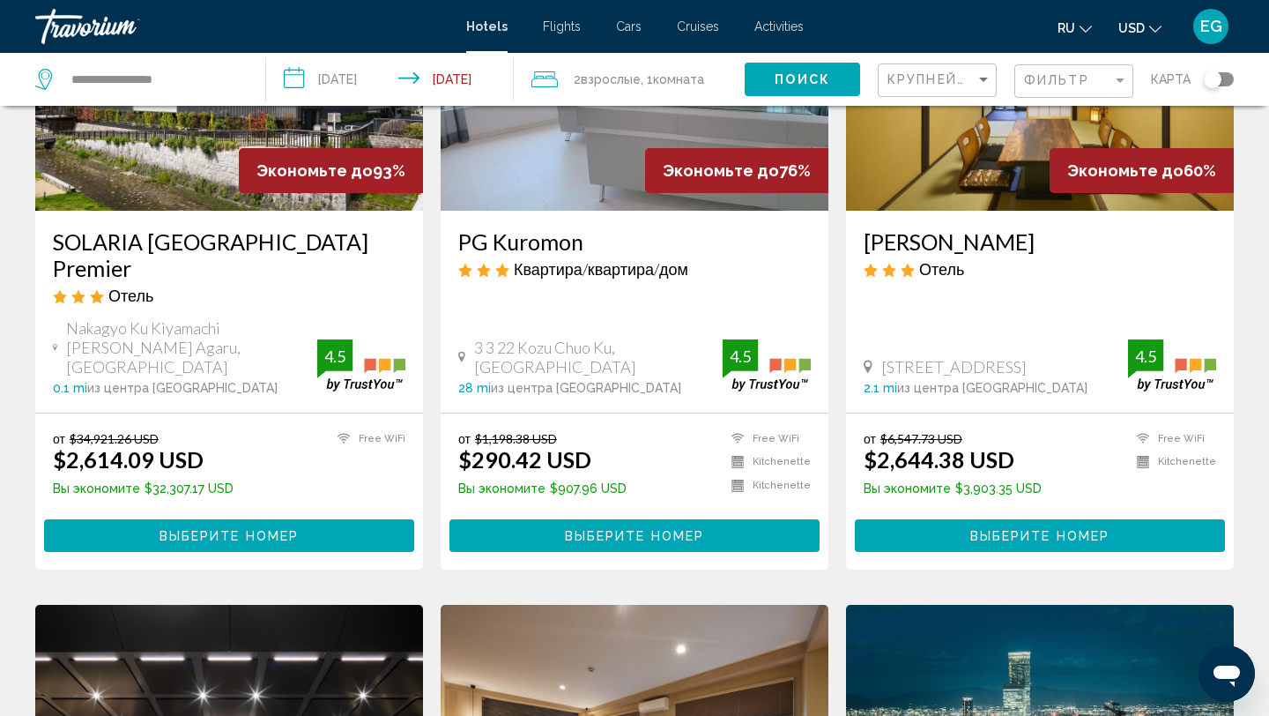
scroll to position [241, 0]
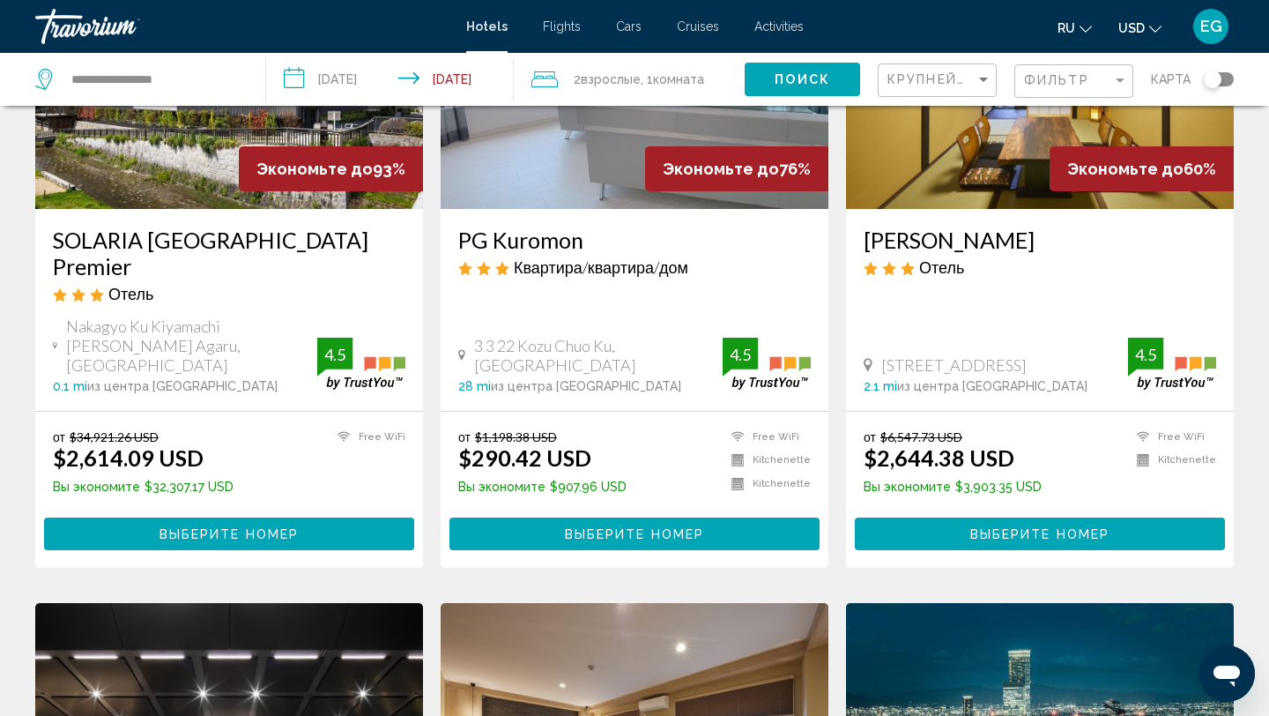
click at [1089, 29] on icon "Change language" at bounding box center [1085, 29] width 12 height 12
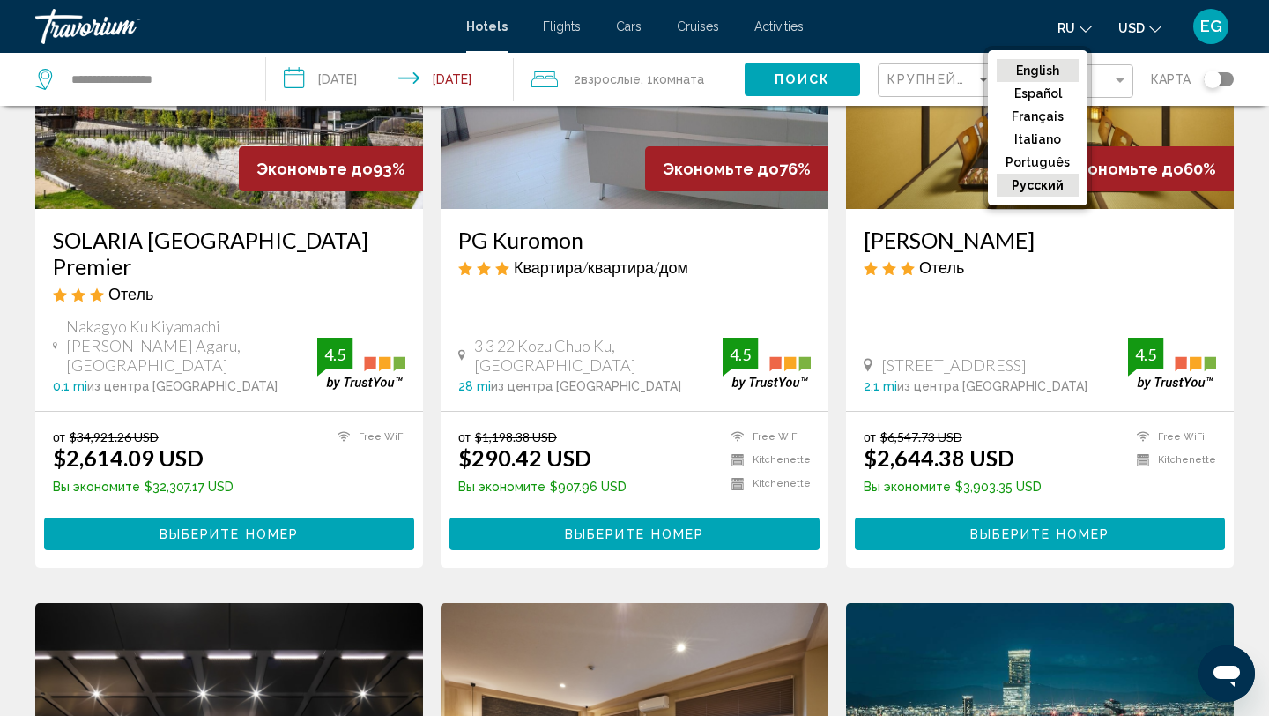
click at [1060, 66] on button "English" at bounding box center [1038, 70] width 82 height 23
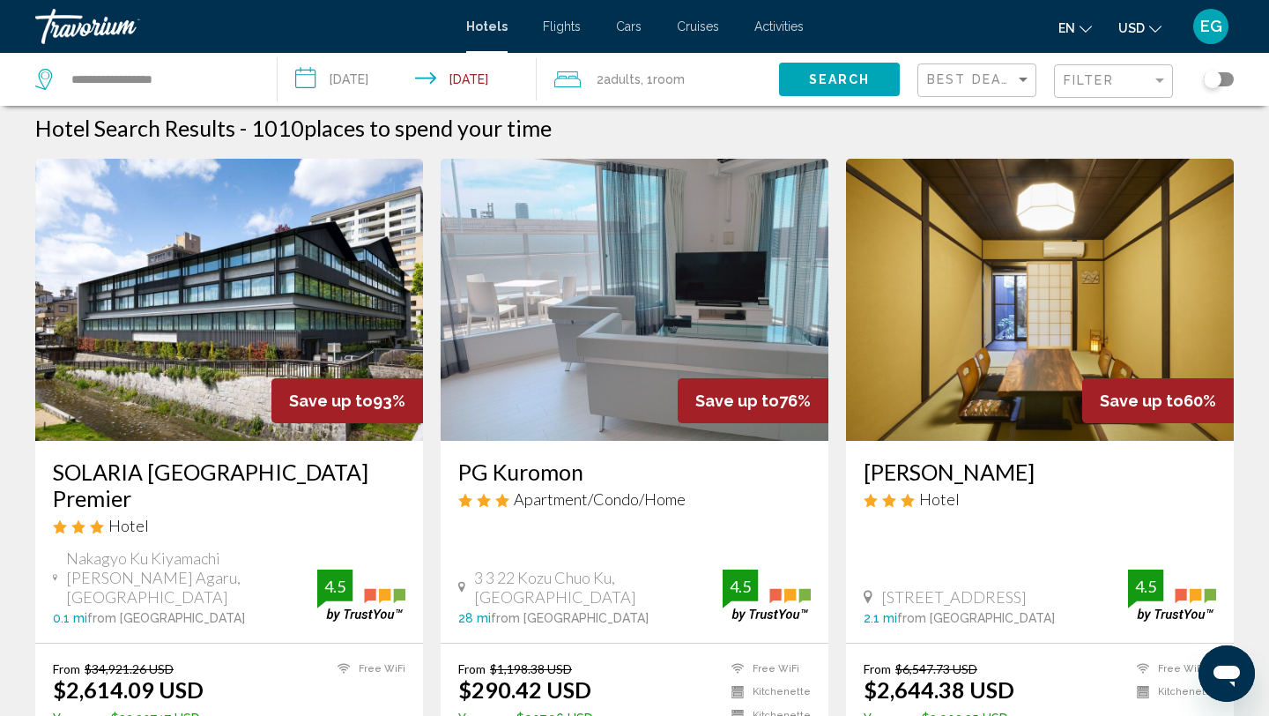
scroll to position [19, 0]
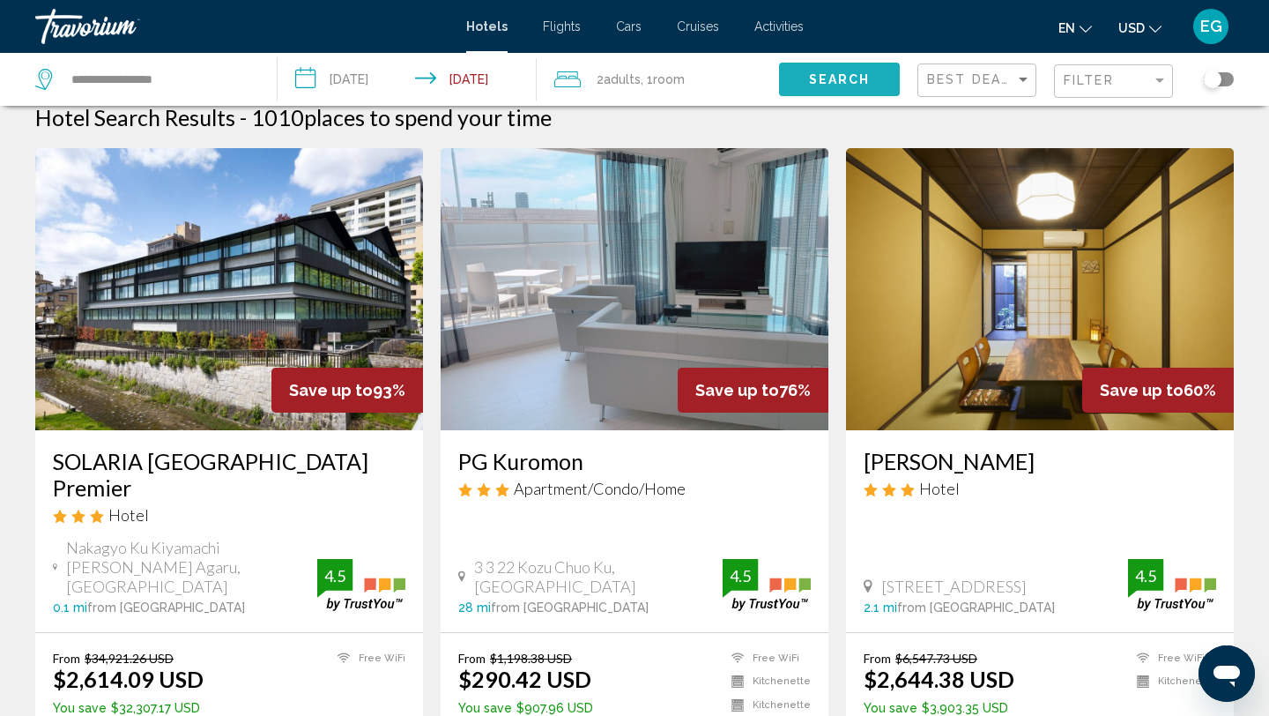
click at [851, 84] on span "Search" at bounding box center [840, 80] width 62 height 14
click at [835, 78] on span "Search" at bounding box center [840, 80] width 62 height 14
click at [872, 80] on button "Search" at bounding box center [839, 79] width 121 height 33
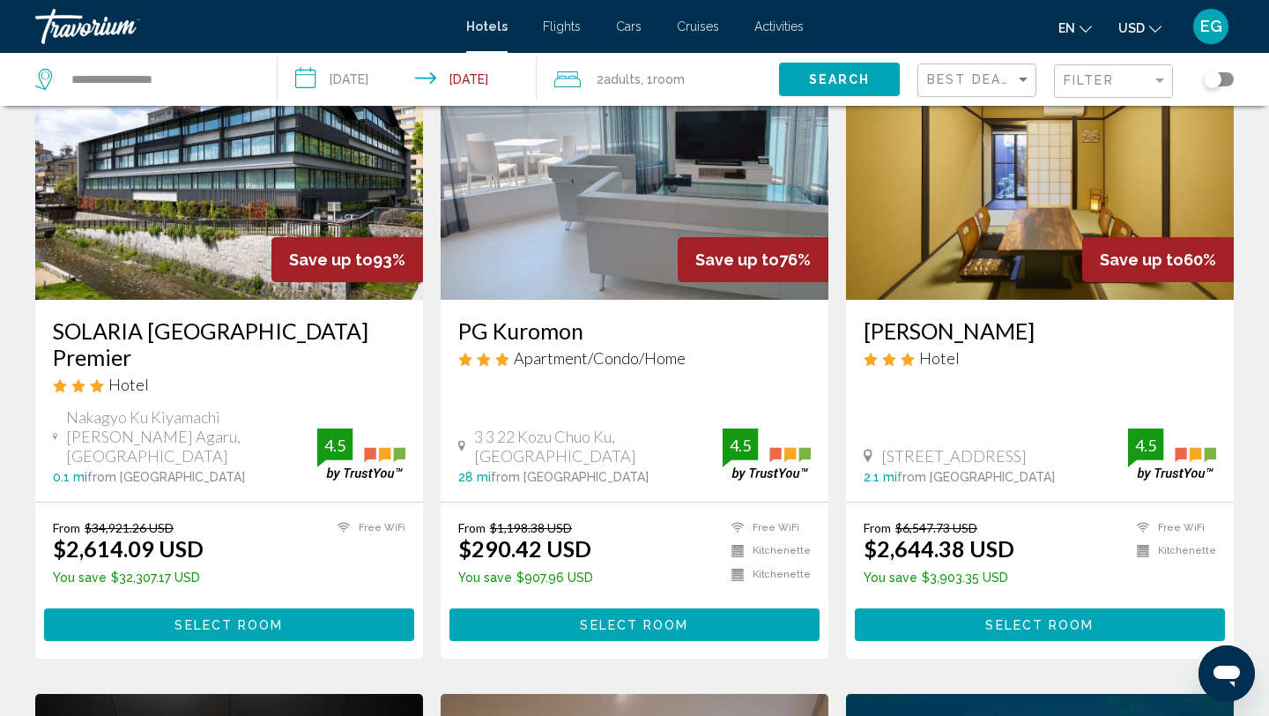
scroll to position [154, 0]
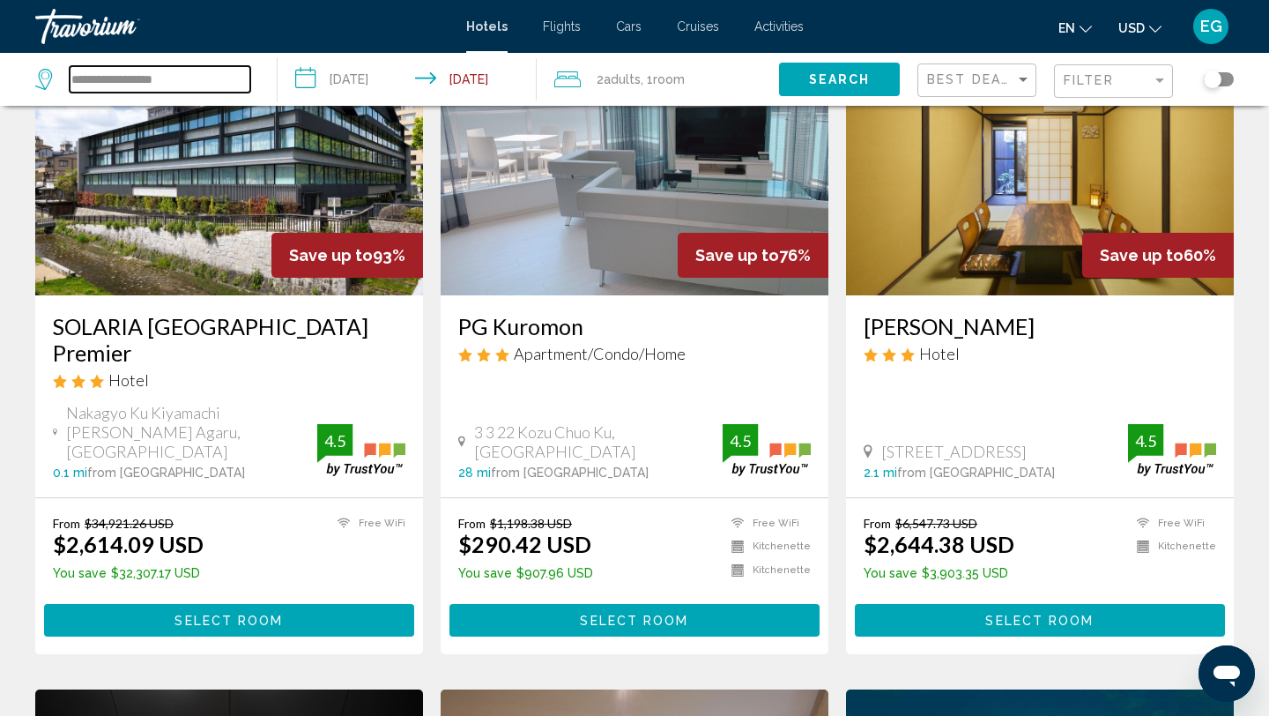
click at [212, 85] on input "**********" at bounding box center [160, 79] width 181 height 26
click at [104, 80] on input "**********" at bounding box center [160, 79] width 181 height 26
click at [803, 82] on button "Search" at bounding box center [839, 79] width 121 height 33
click at [825, 85] on span "Search" at bounding box center [840, 80] width 62 height 14
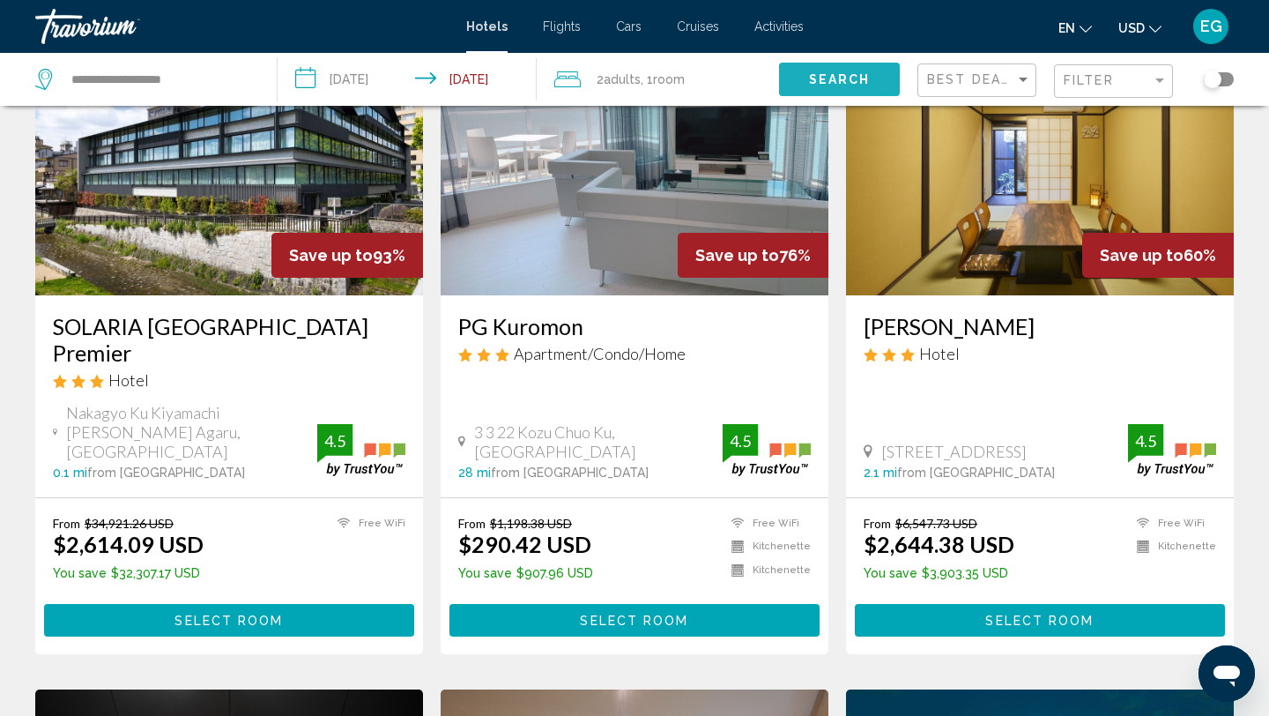
click at [825, 85] on span "Search" at bounding box center [840, 80] width 62 height 14
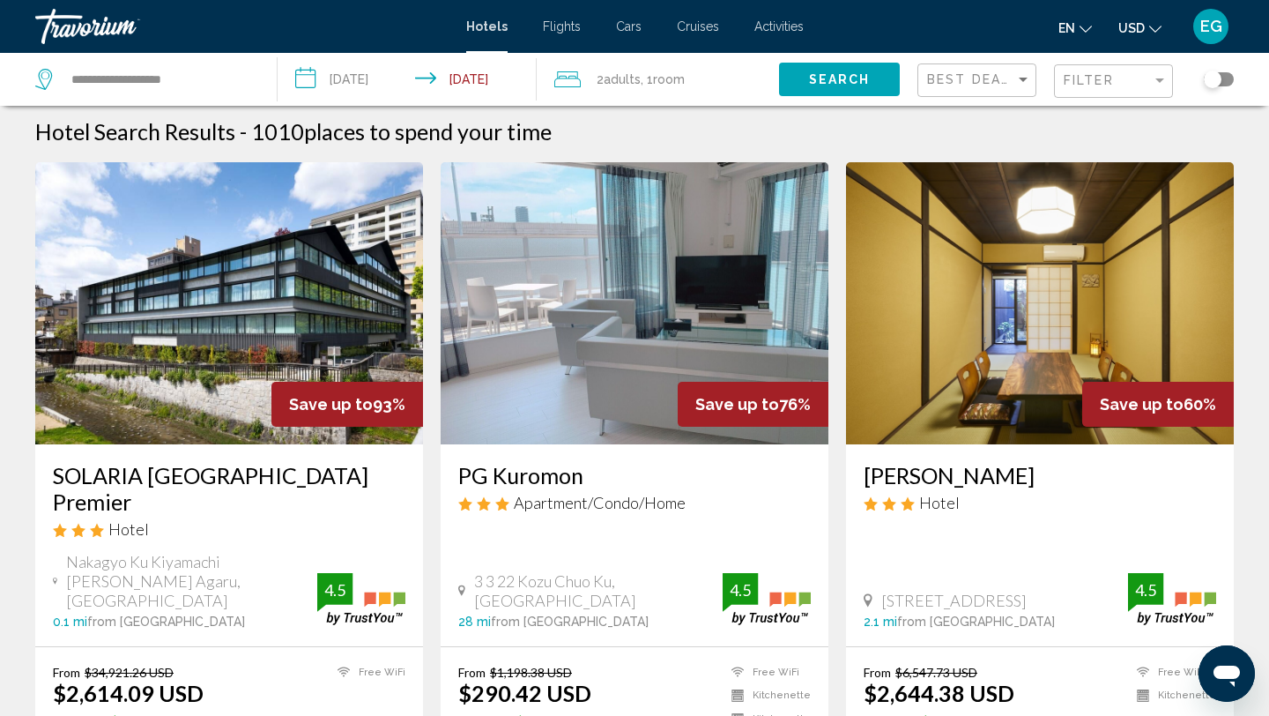
scroll to position [0, 0]
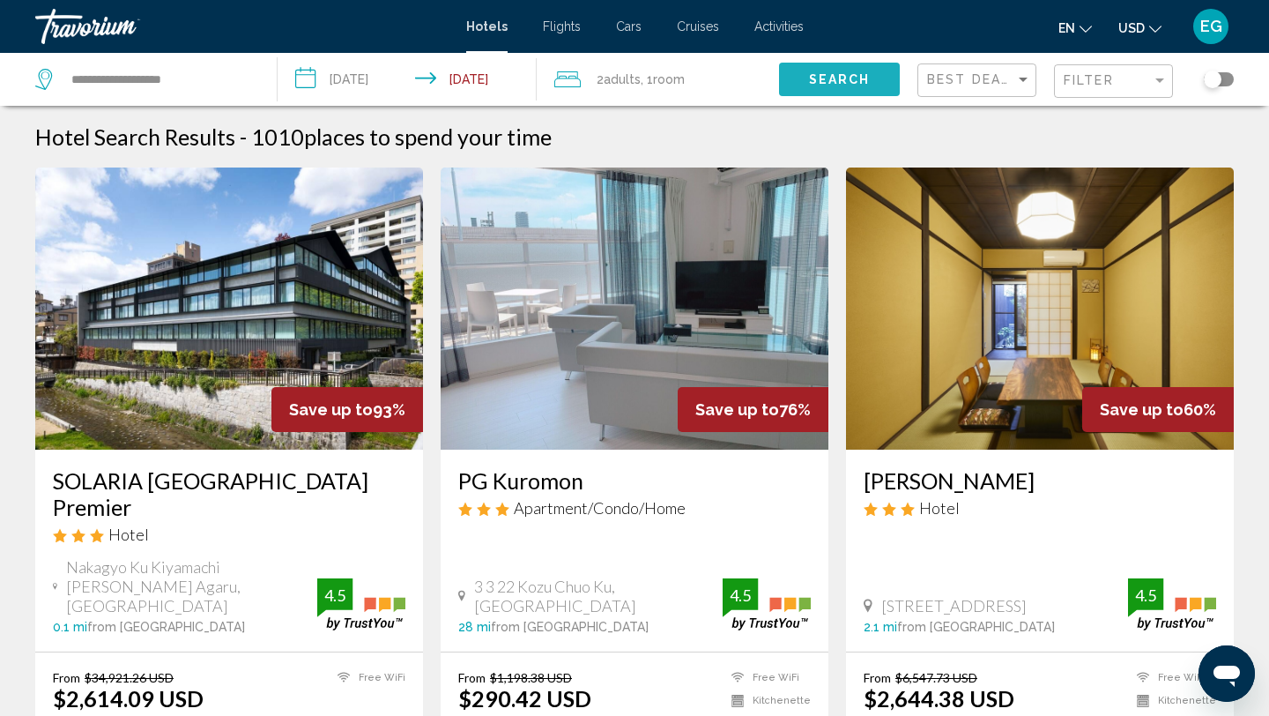
click at [841, 75] on span "Search" at bounding box center [840, 80] width 62 height 14
click at [204, 78] on input "**********" at bounding box center [160, 79] width 181 height 26
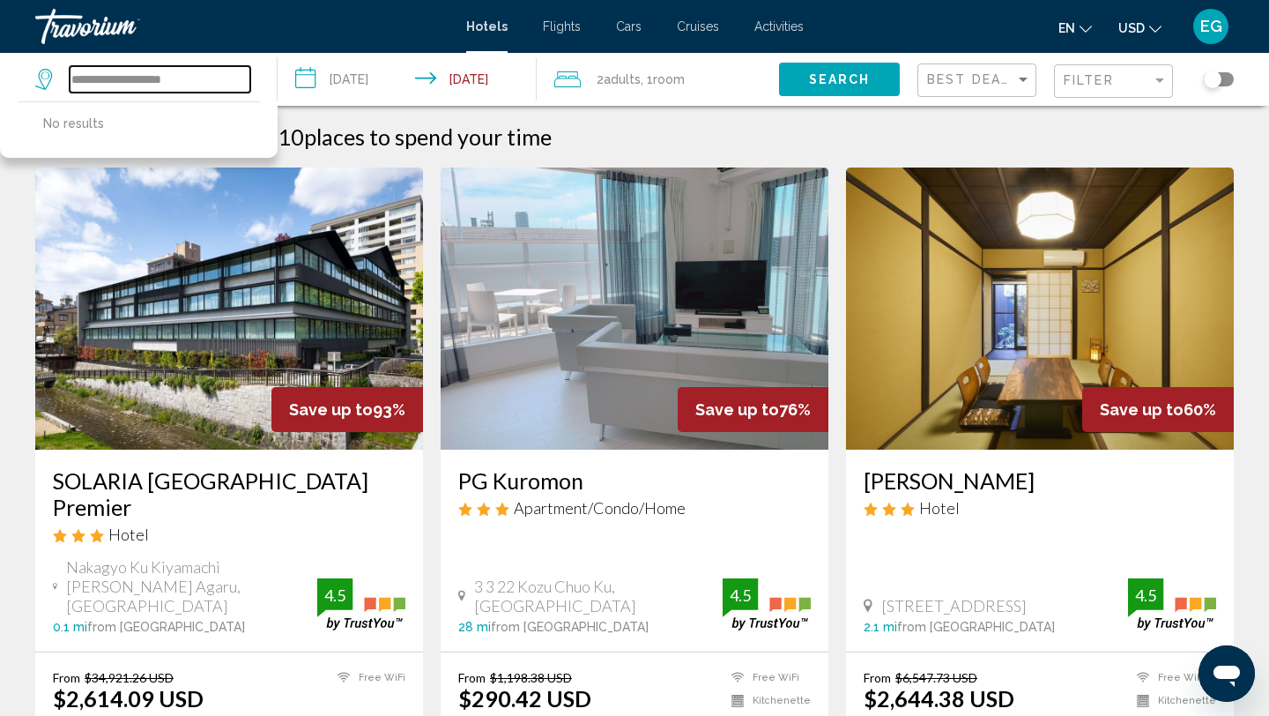
click at [130, 78] on input "**********" at bounding box center [160, 79] width 181 height 26
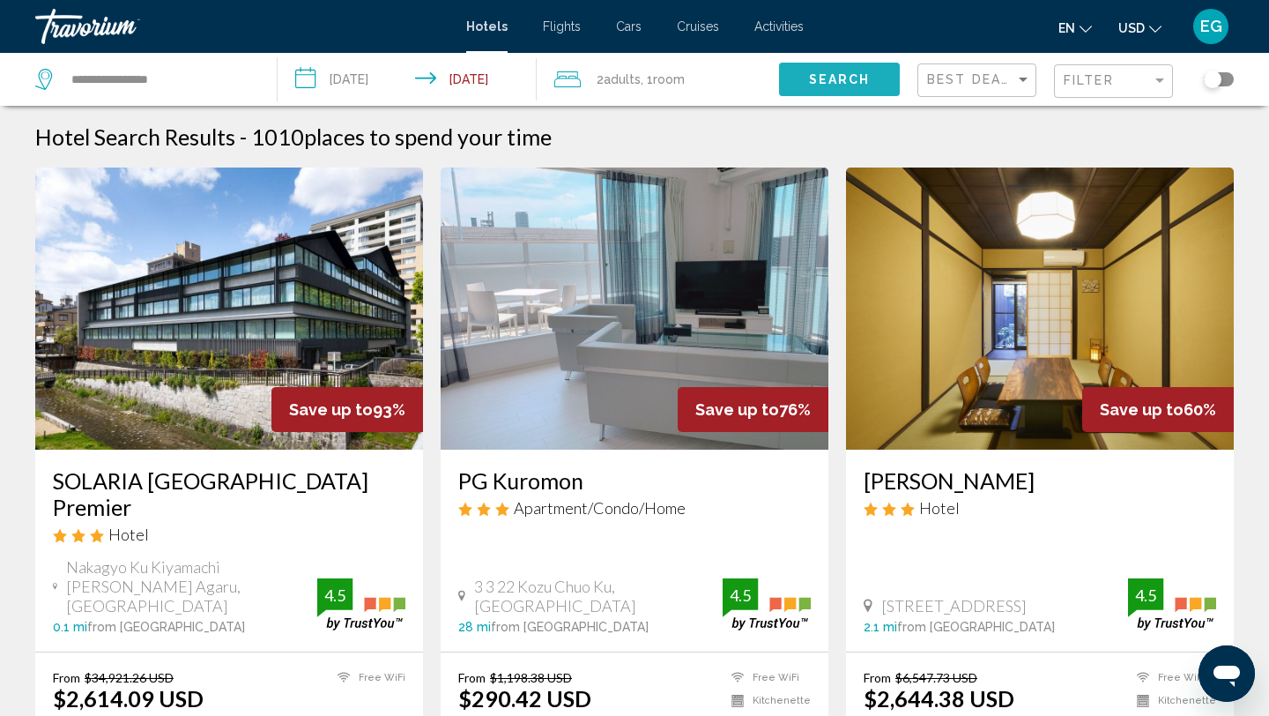
click at [827, 79] on span "Search" at bounding box center [840, 80] width 62 height 14
click at [827, 78] on span "Search" at bounding box center [840, 80] width 62 height 14
click at [82, 85] on input "**********" at bounding box center [160, 79] width 181 height 26
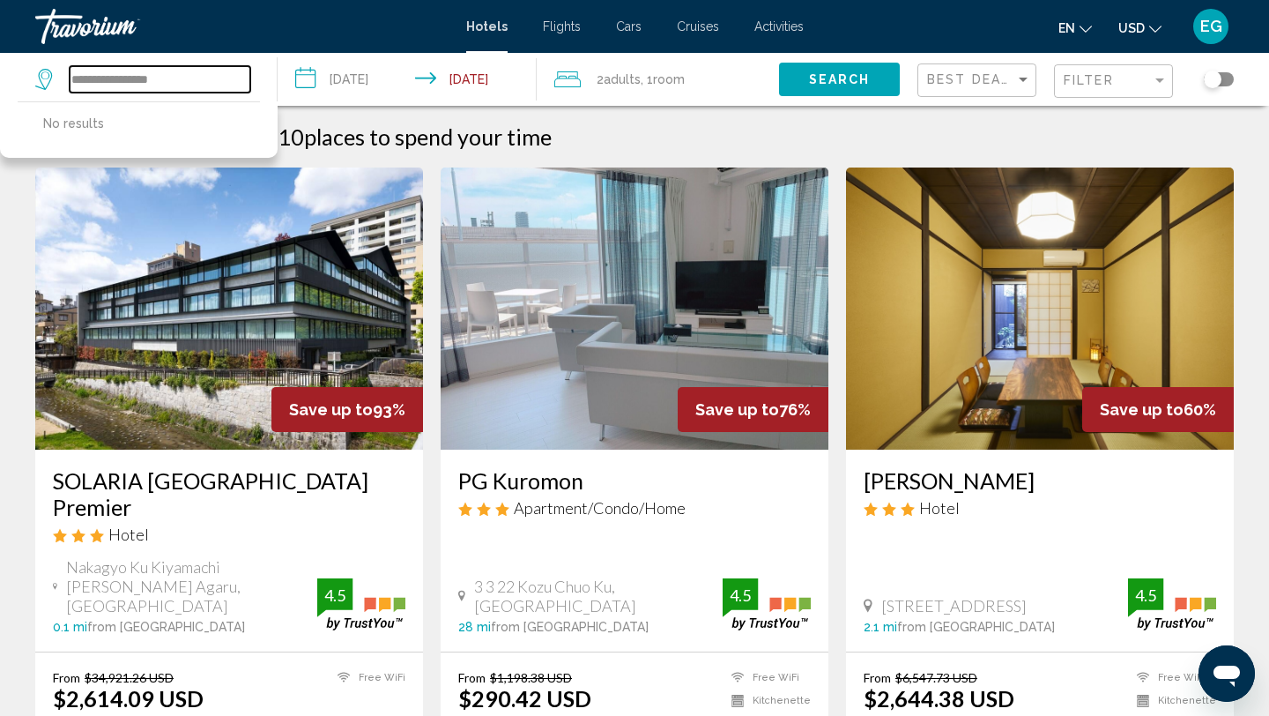
click at [105, 80] on input "**********" at bounding box center [160, 79] width 181 height 26
click at [849, 78] on span "Search" at bounding box center [840, 80] width 62 height 14
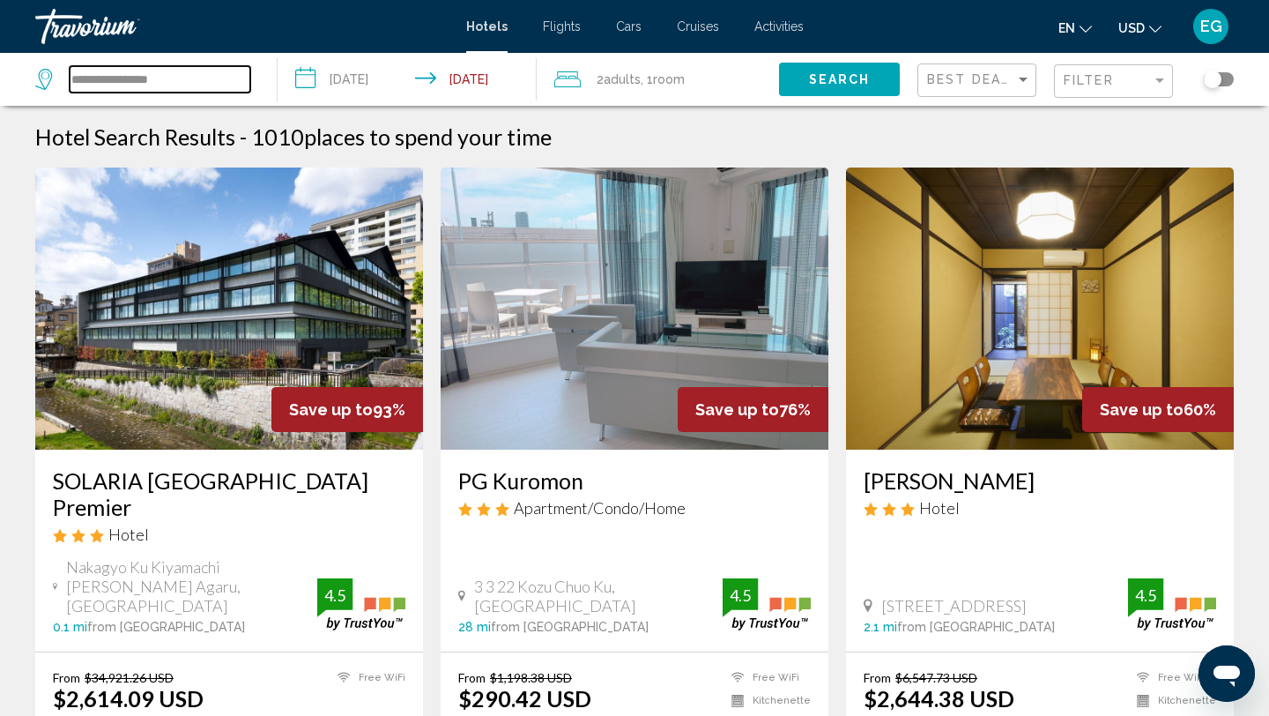
click at [94, 74] on input "**********" at bounding box center [160, 79] width 181 height 26
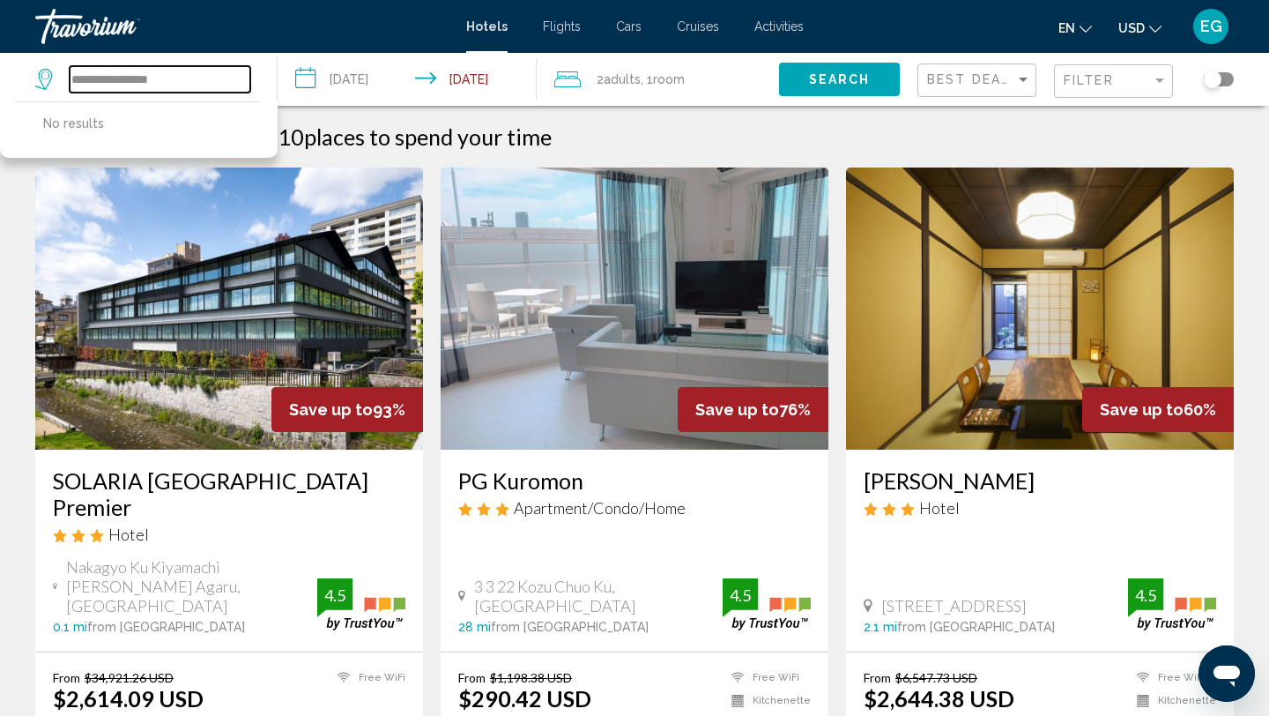
click at [103, 75] on input "**********" at bounding box center [160, 79] width 181 height 26
type input "**********"
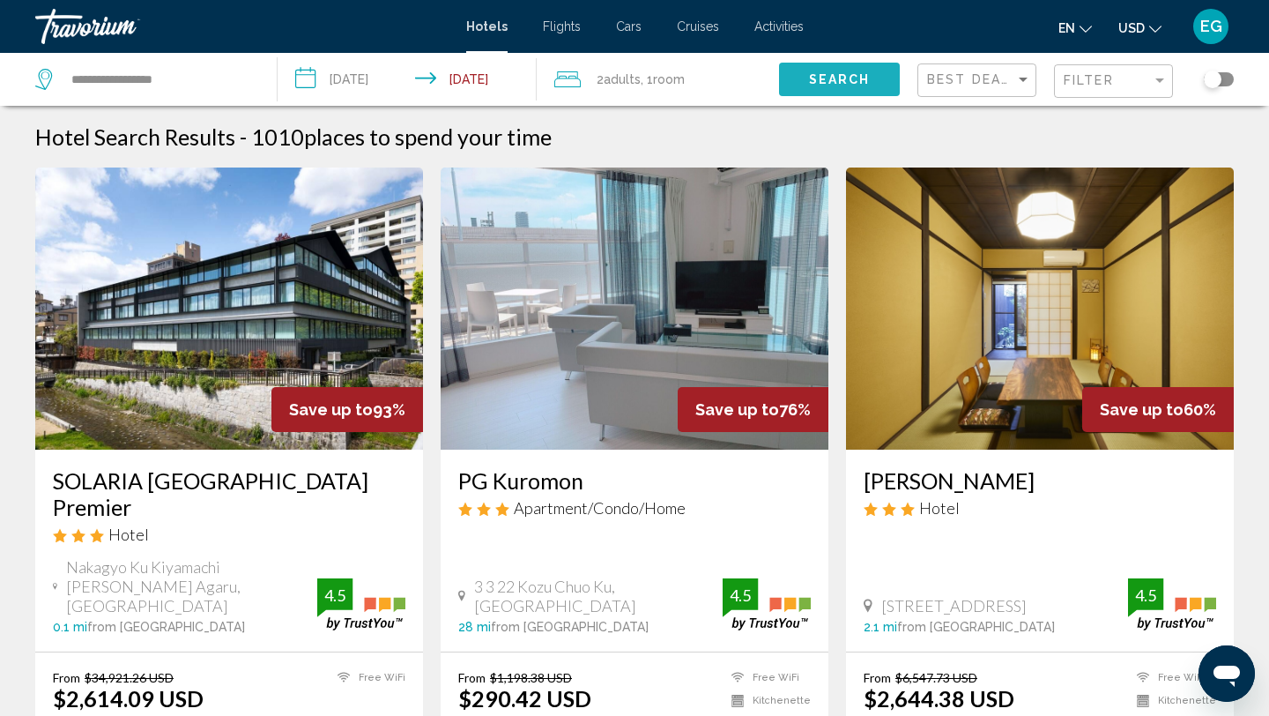
click at [829, 73] on span "Search" at bounding box center [840, 80] width 62 height 14
click at [360, 82] on input "**********" at bounding box center [411, 82] width 267 height 58
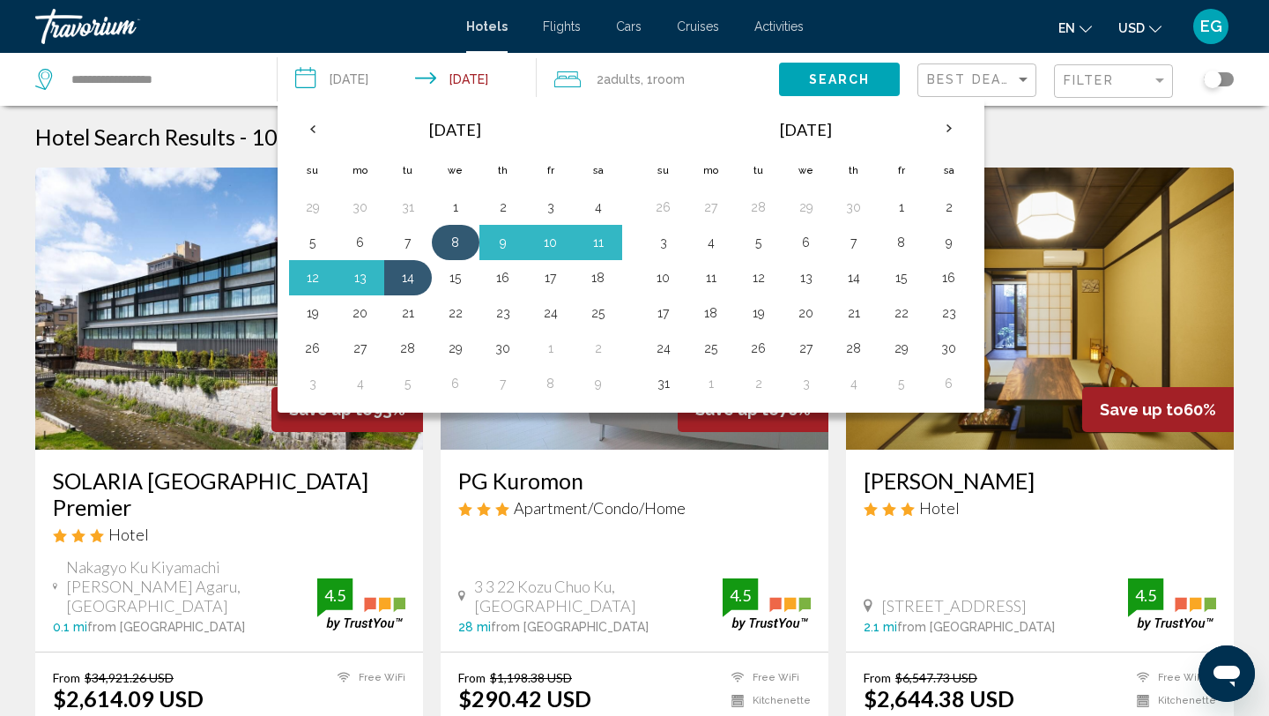
click at [454, 246] on button "8" at bounding box center [455, 242] width 28 height 25
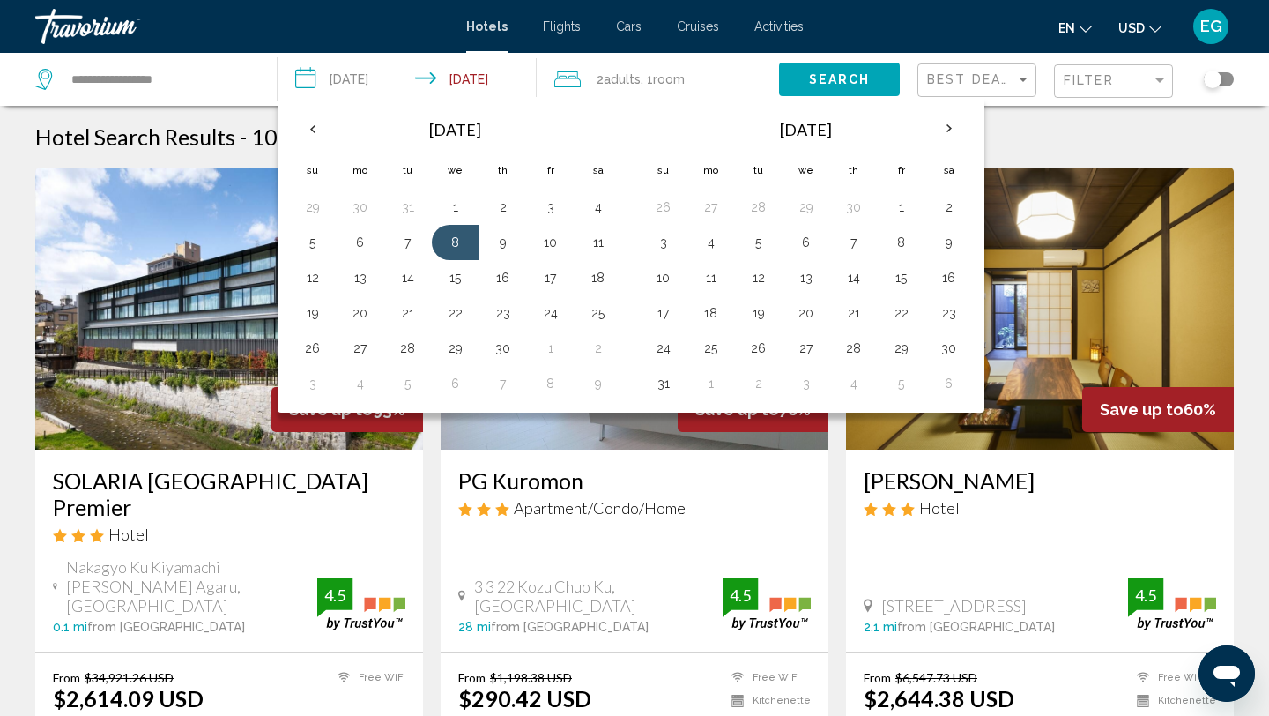
click at [465, 81] on input "**********" at bounding box center [411, 82] width 267 height 58
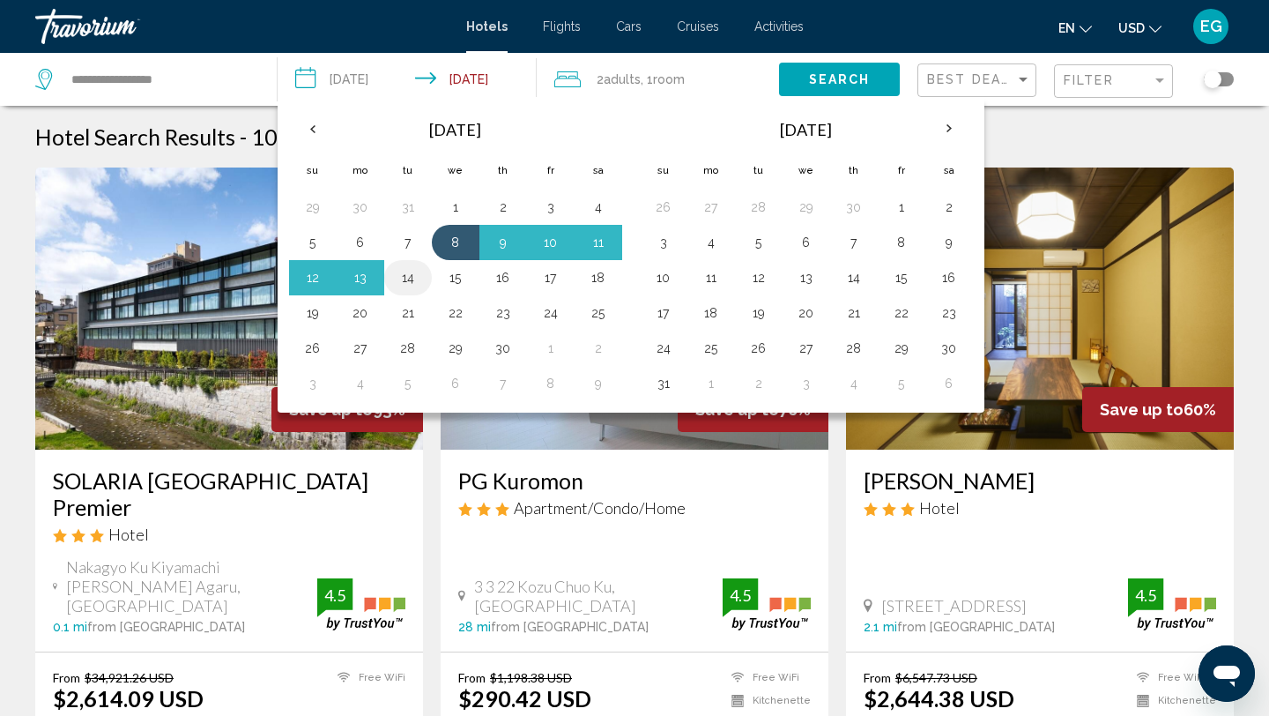
click at [409, 280] on button "14" at bounding box center [408, 277] width 28 height 25
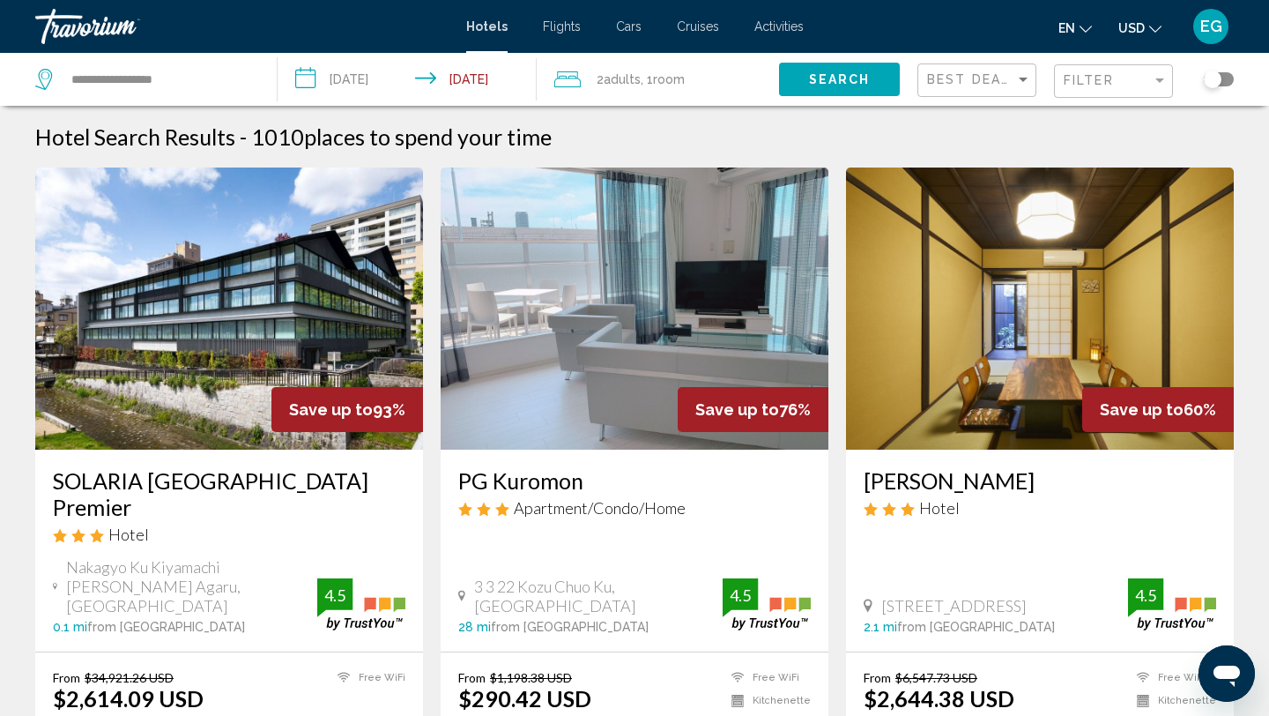
click at [859, 77] on span "Search" at bounding box center [840, 80] width 62 height 14
click at [340, 83] on input "**********" at bounding box center [411, 82] width 267 height 58
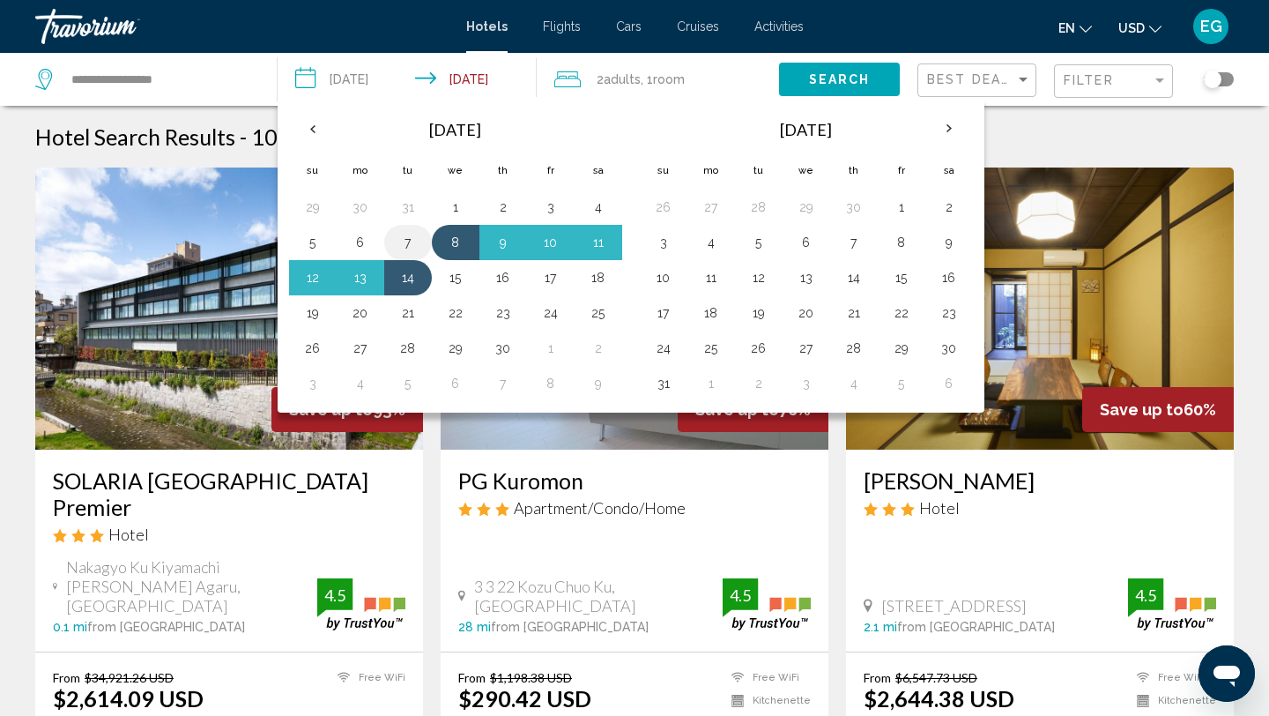
click at [410, 236] on button "7" at bounding box center [408, 242] width 28 height 25
click at [367, 278] on button "13" at bounding box center [360, 277] width 28 height 25
type input "**********"
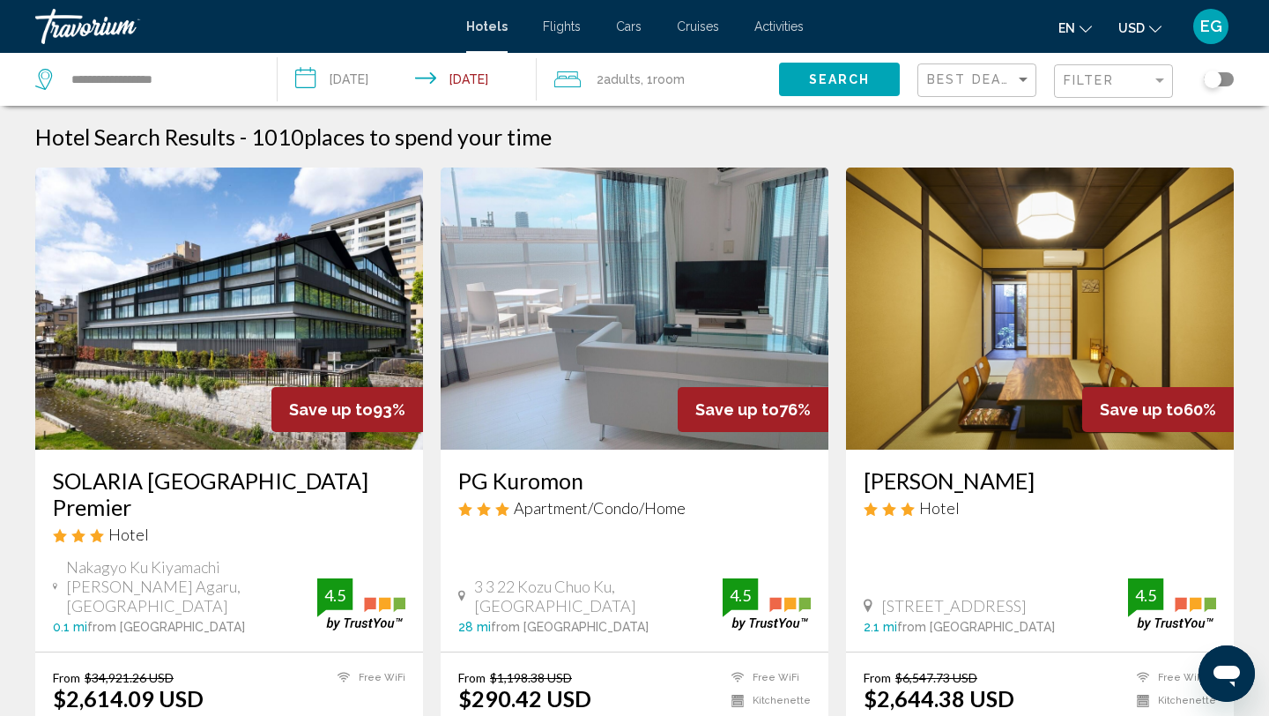
click at [834, 81] on span "Search" at bounding box center [840, 80] width 62 height 14
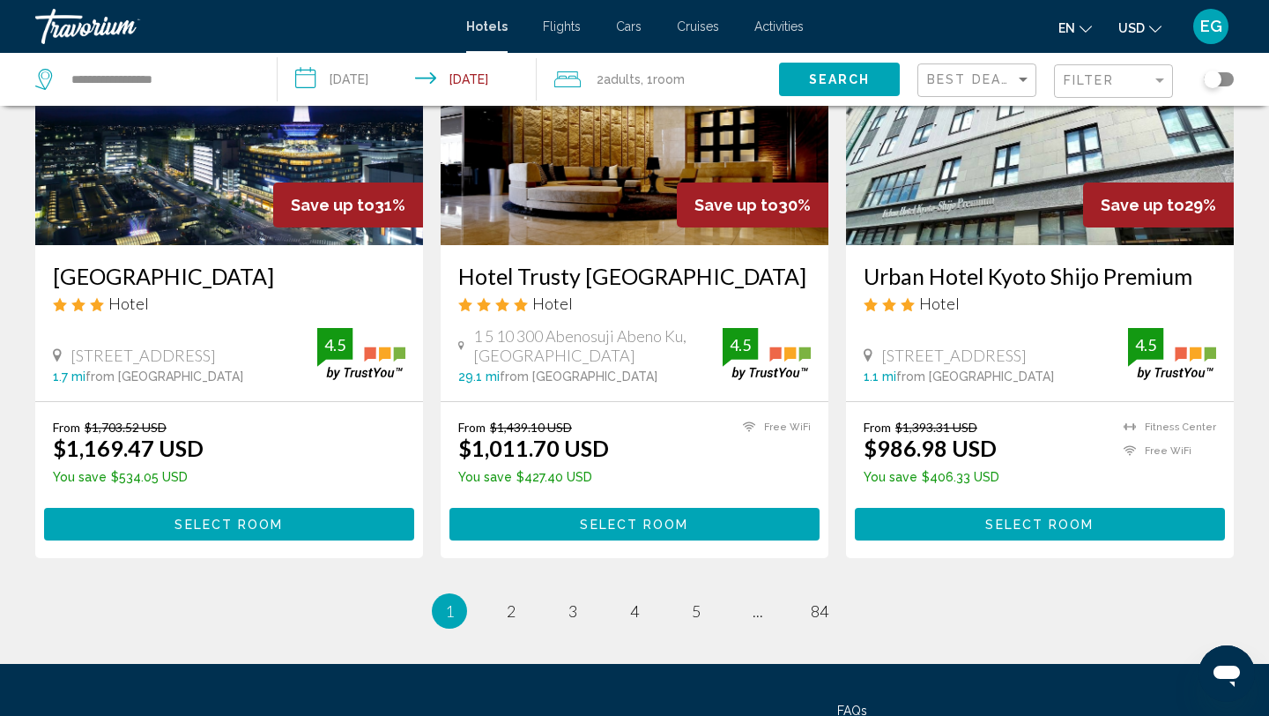
scroll to position [2277, 0]
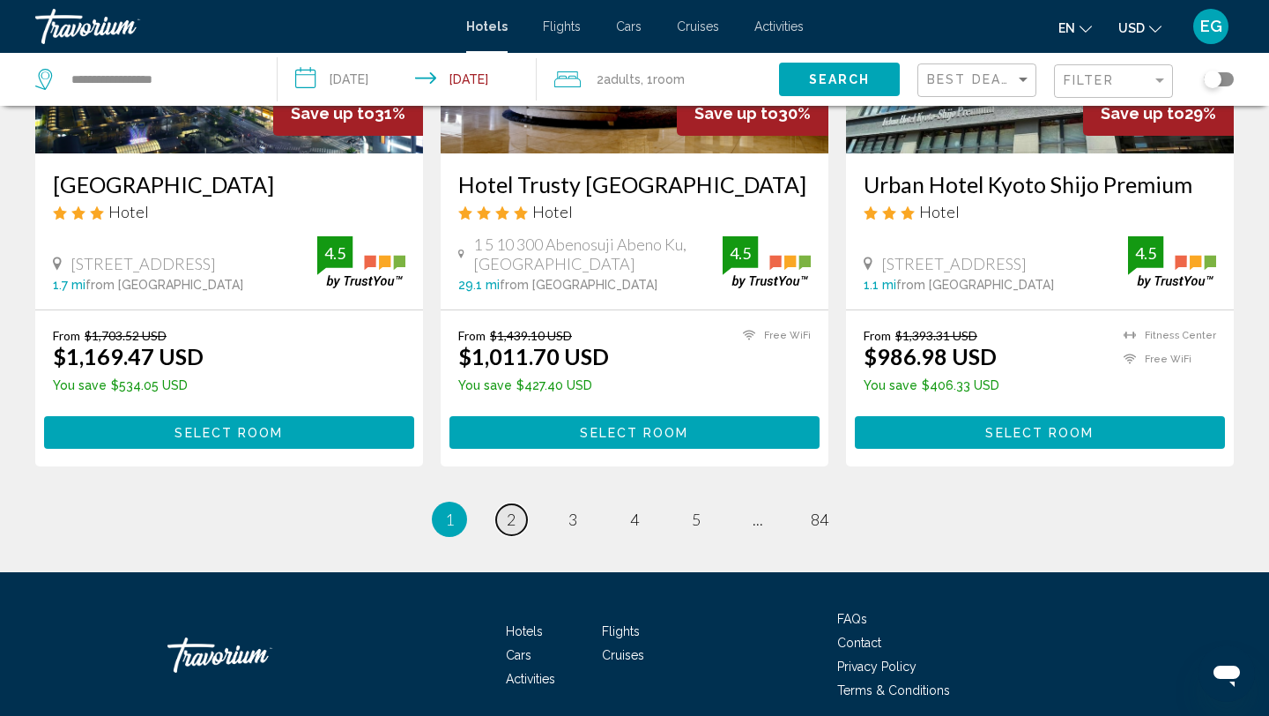
click at [521, 504] on link "page 2" at bounding box center [511, 519] width 31 height 31
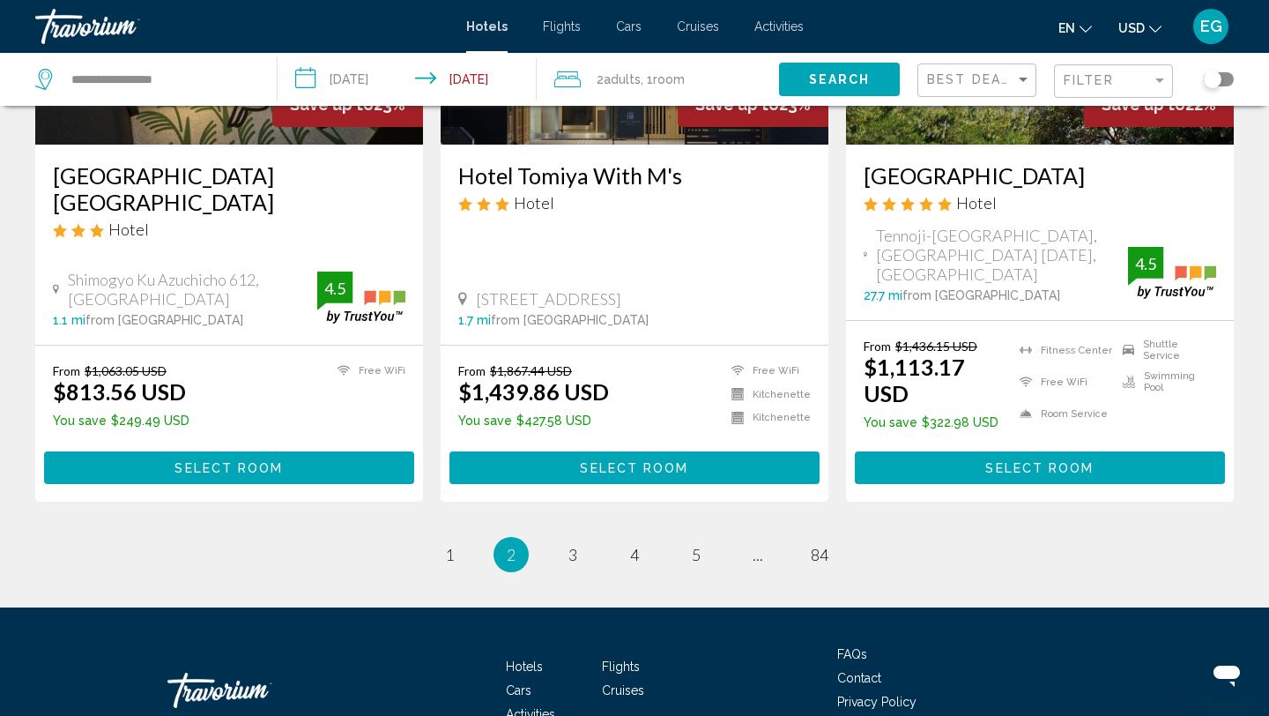
scroll to position [2258, 0]
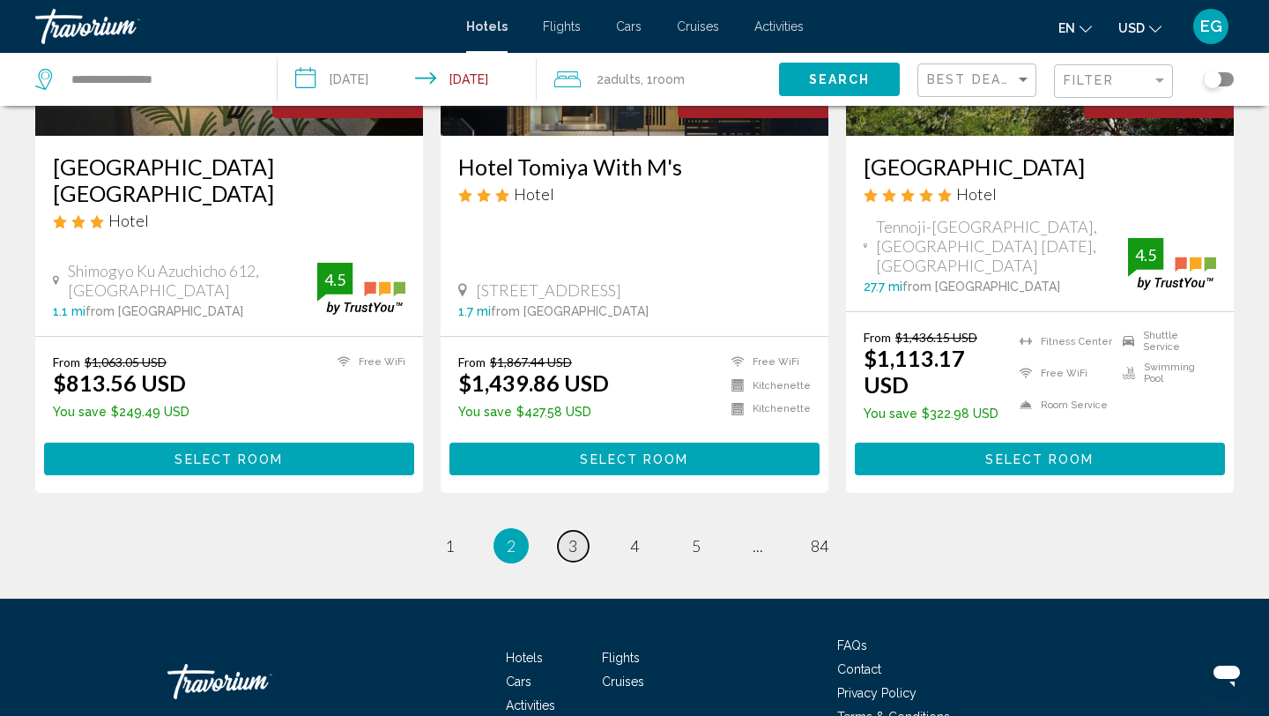
click at [581, 530] on link "page 3" at bounding box center [573, 545] width 31 height 31
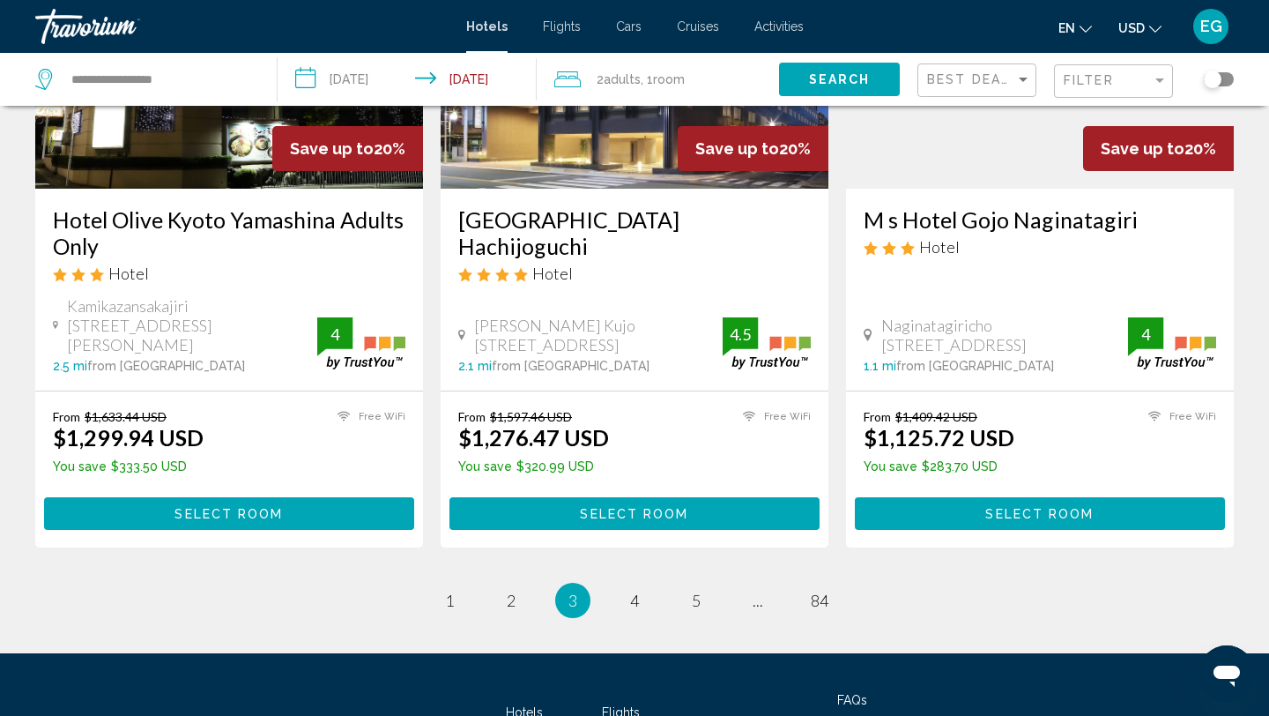
scroll to position [2284, 0]
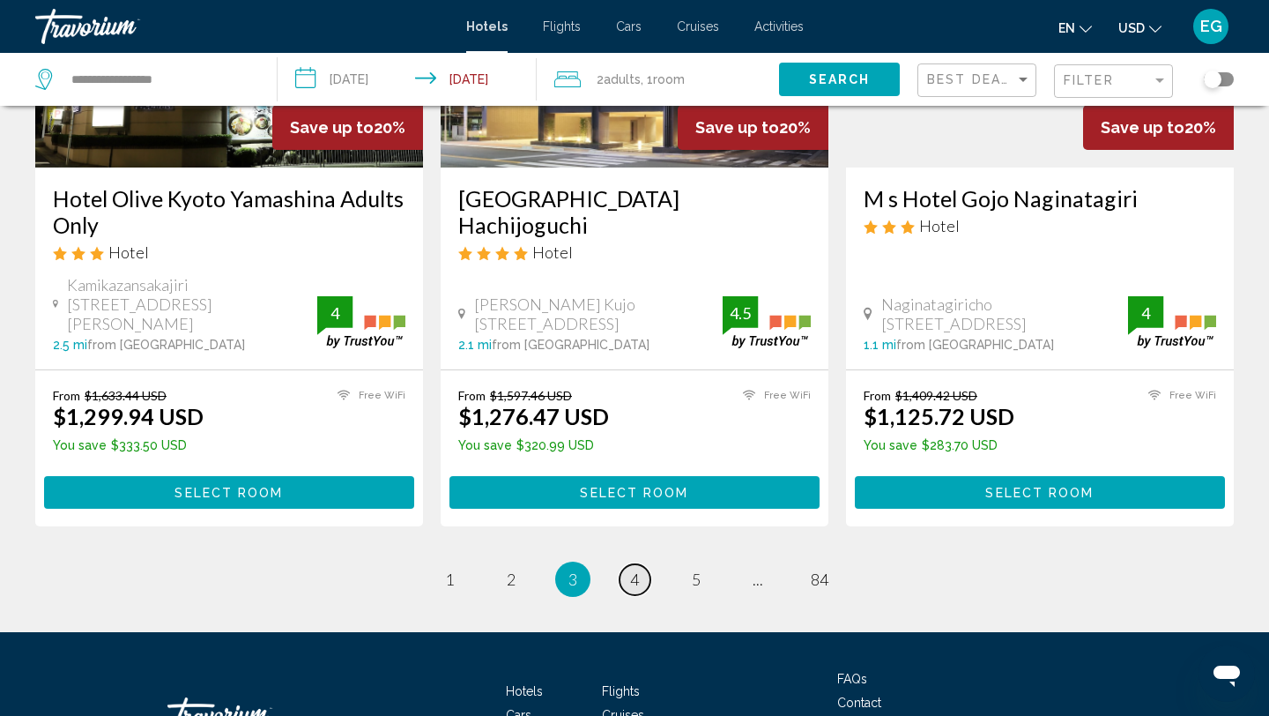
click at [633, 569] on span "4" at bounding box center [634, 578] width 9 height 19
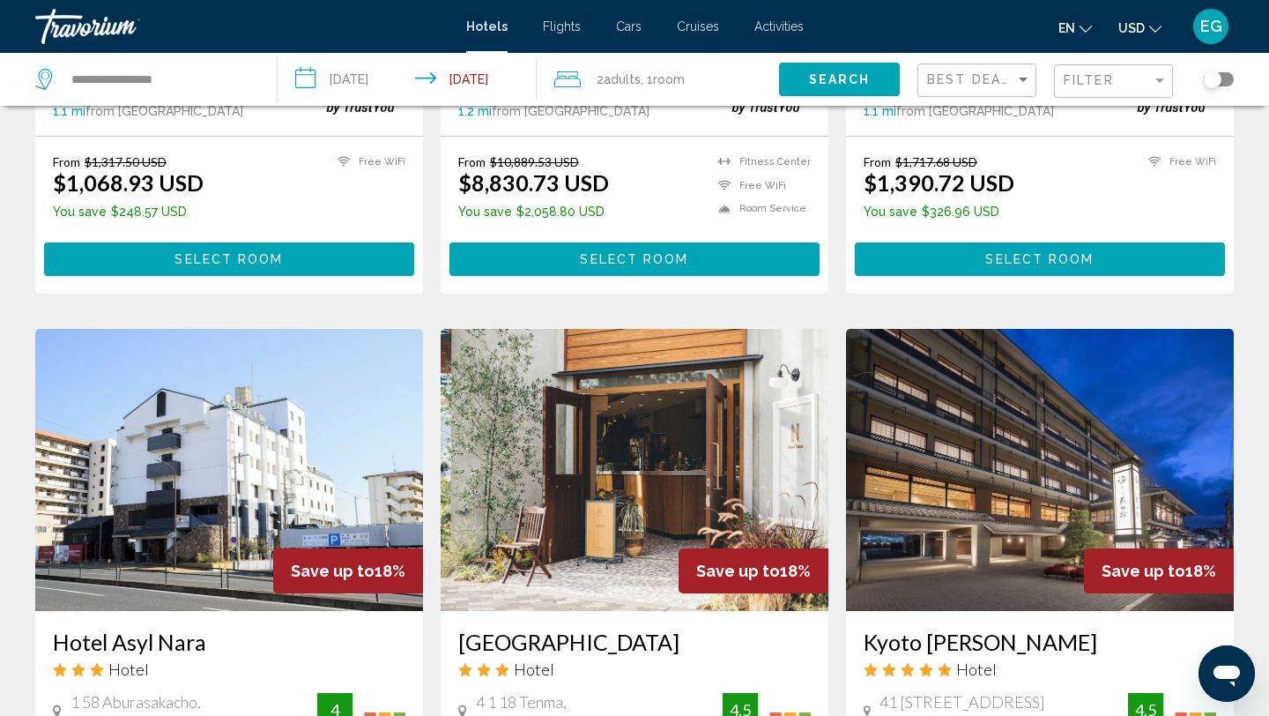
scroll to position [2362, 0]
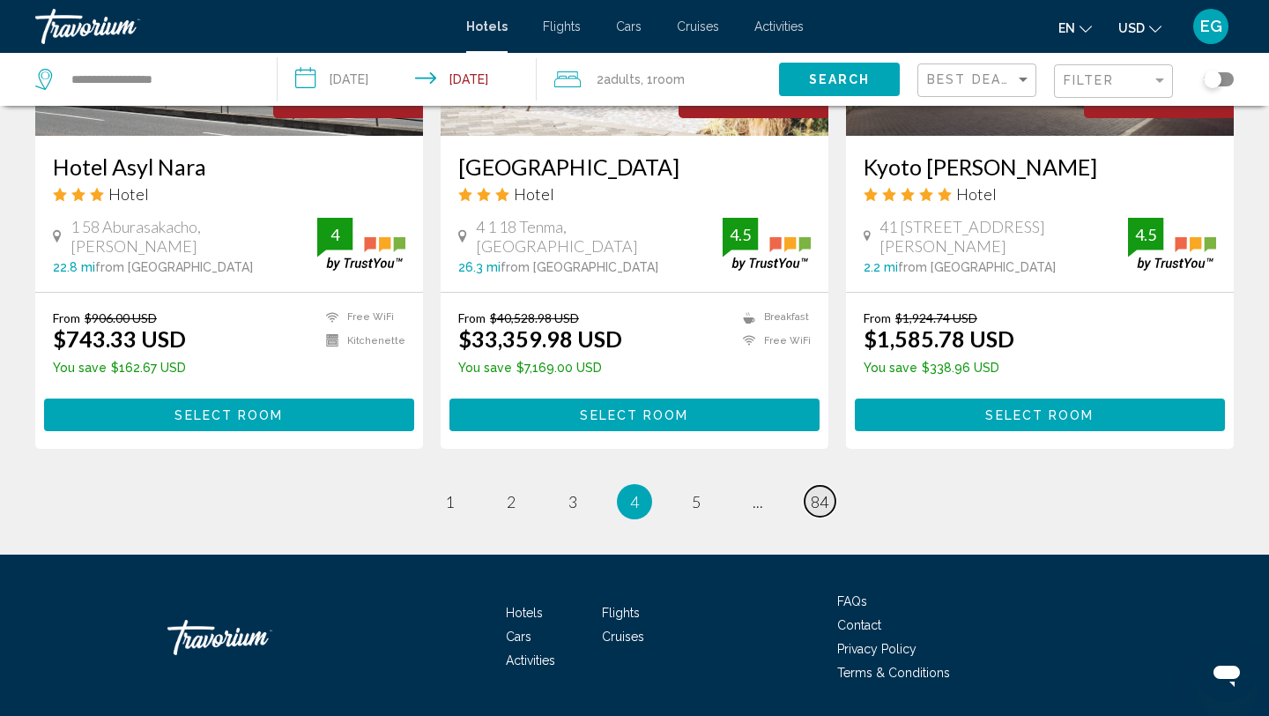
click at [818, 492] on span "84" at bounding box center [820, 501] width 18 height 19
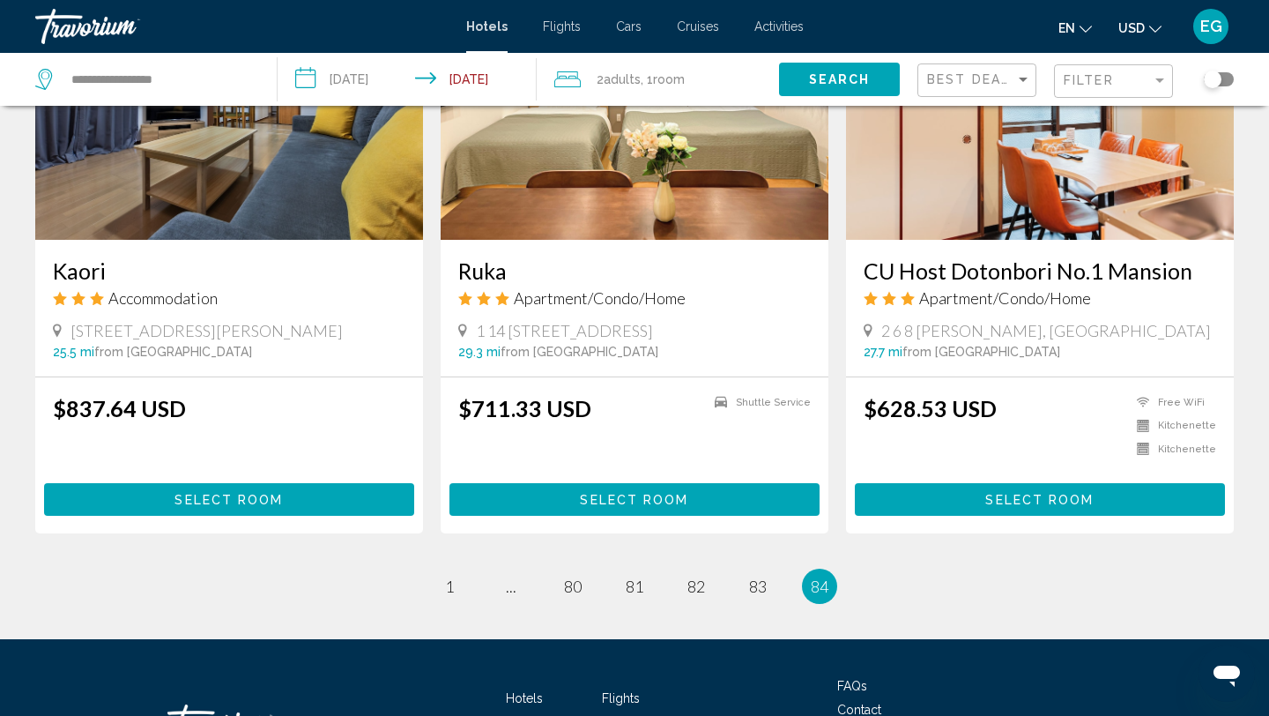
scroll to position [1569, 0]
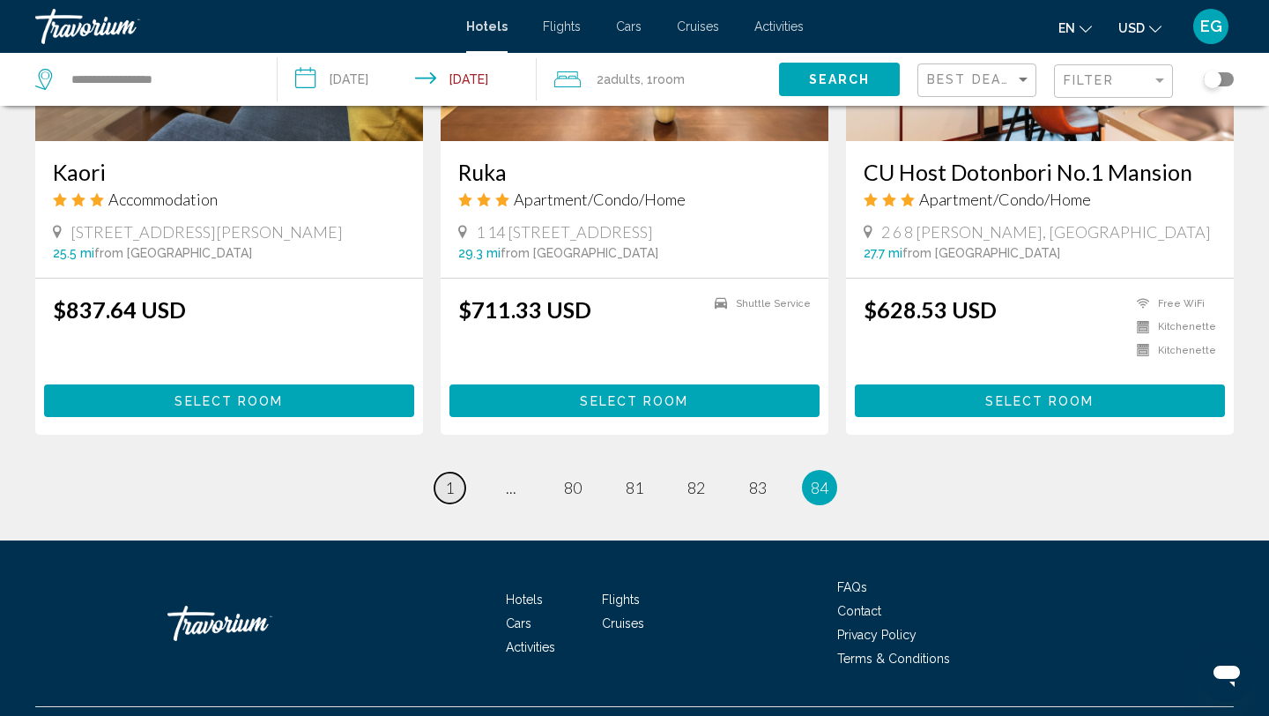
click at [459, 472] on link "page 1" at bounding box center [449, 487] width 31 height 31
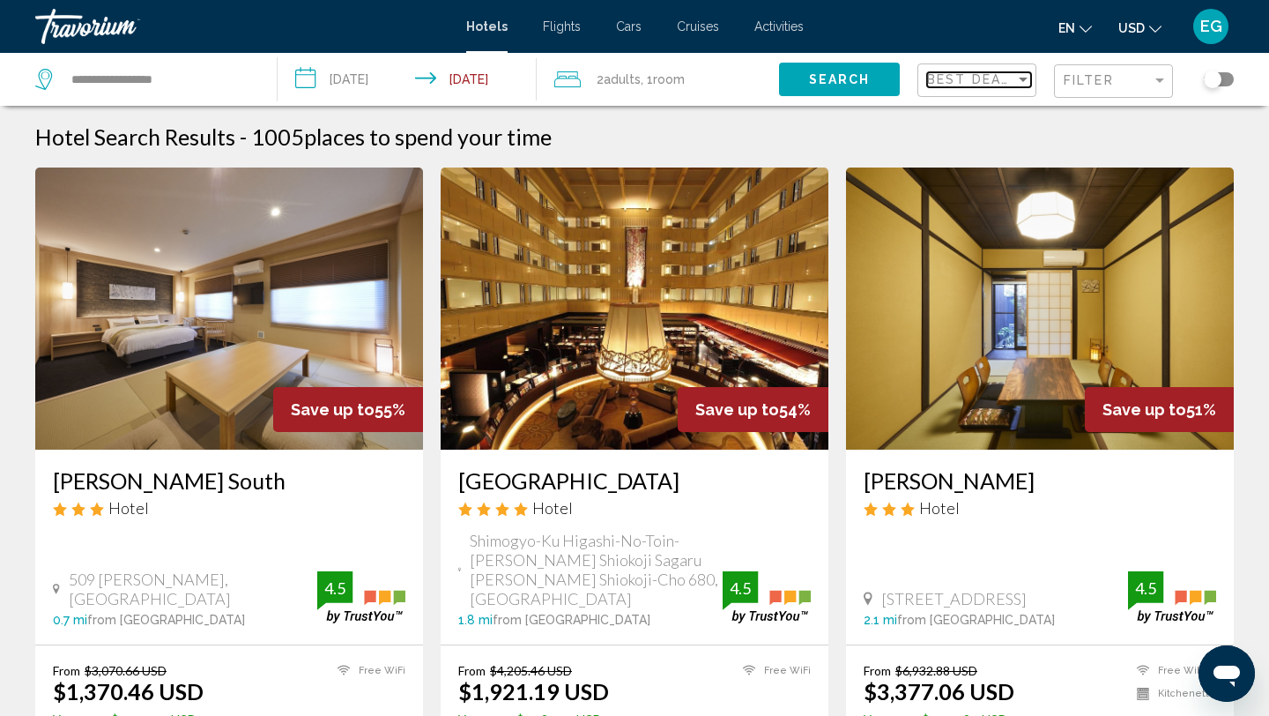
click at [938, 85] on span "Best Deals" at bounding box center [973, 79] width 93 height 14
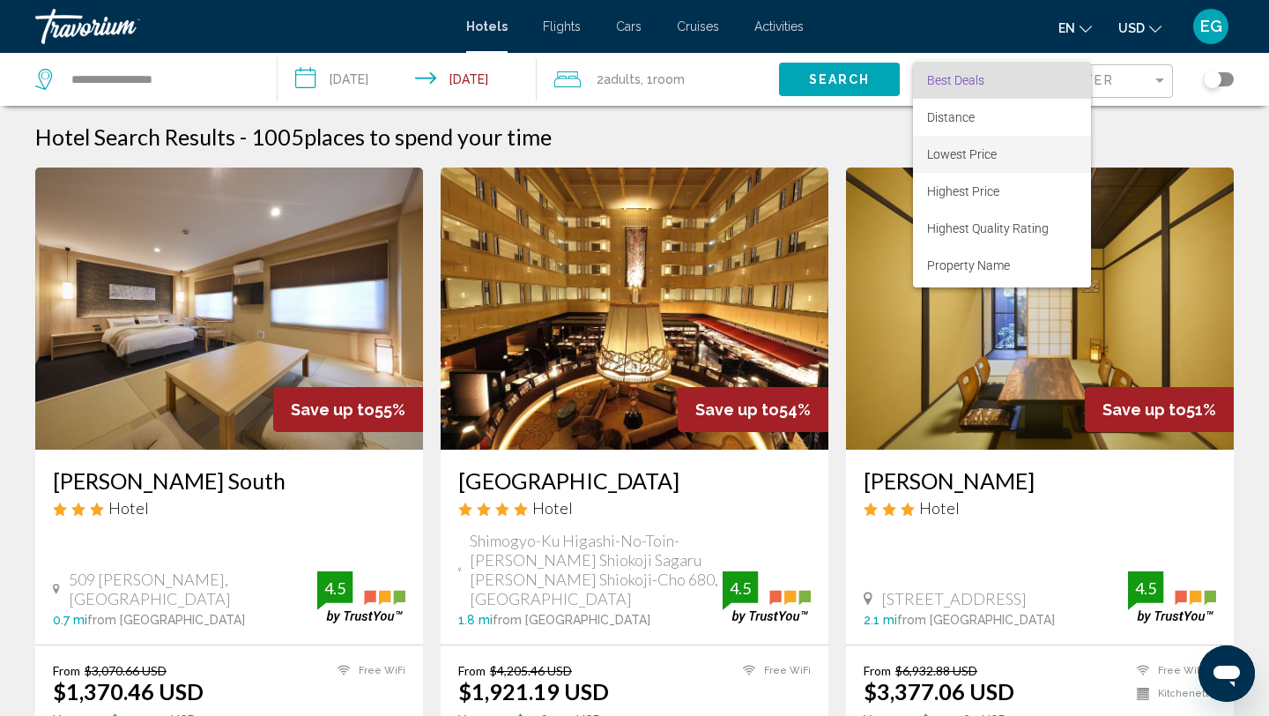
click at [970, 159] on span "Lowest Price" at bounding box center [962, 154] width 70 height 14
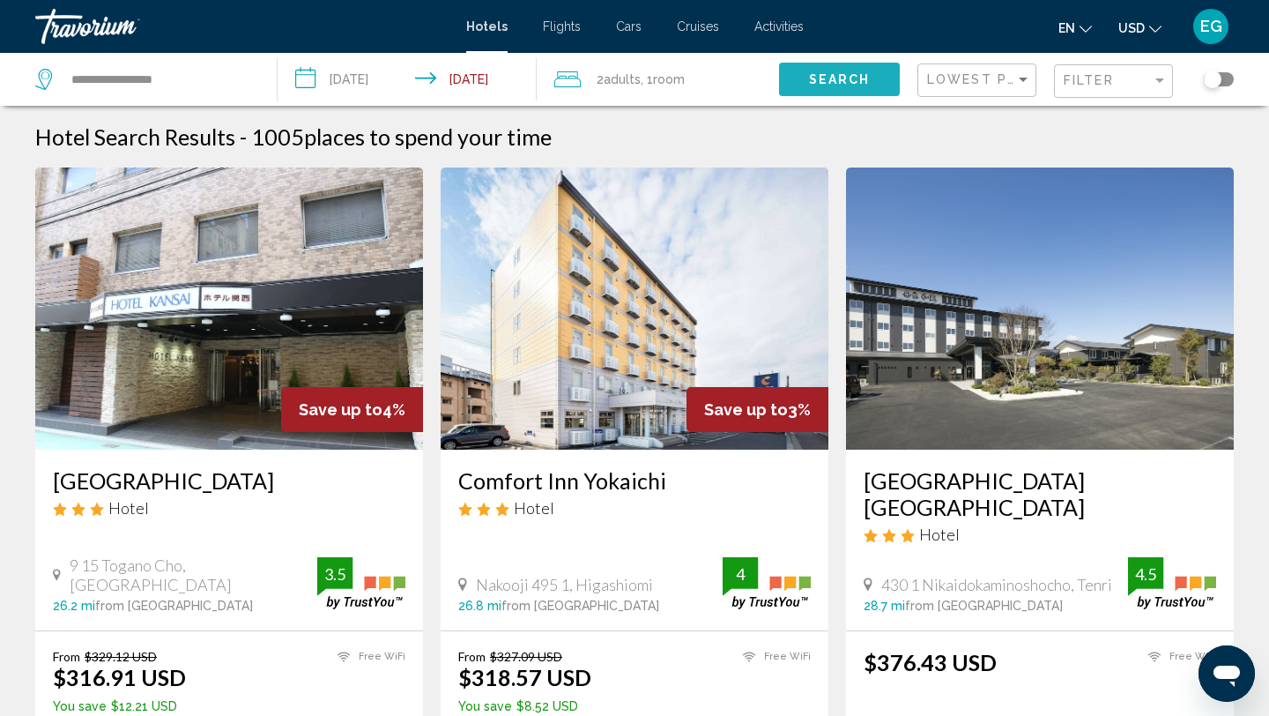
click at [850, 76] on span "Search" at bounding box center [840, 80] width 62 height 14
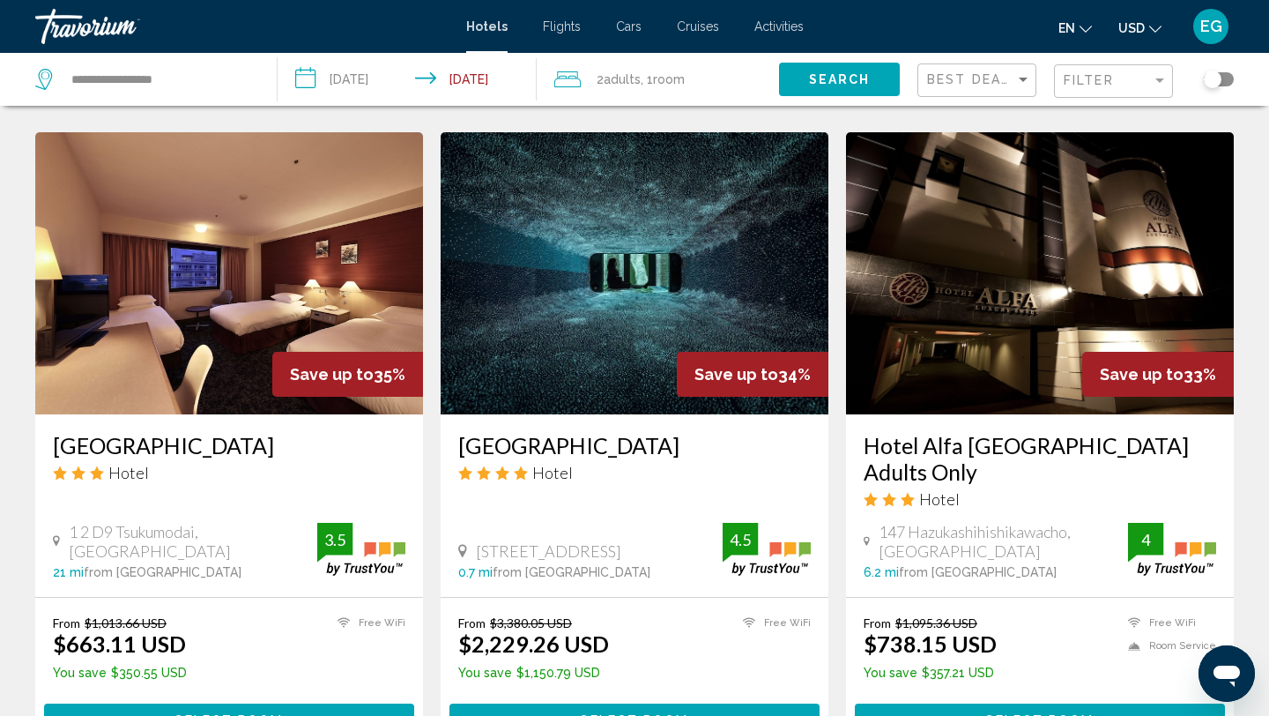
scroll to position [1353, 0]
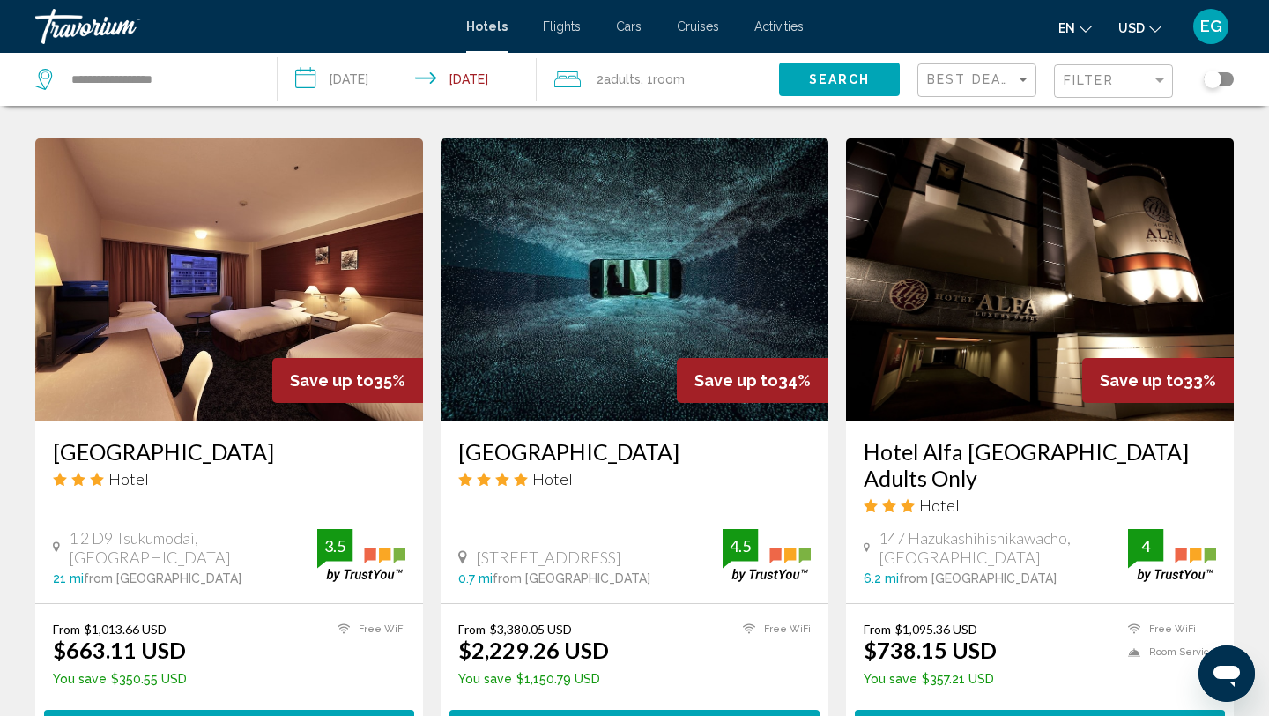
click at [187, 289] on img "Main content" at bounding box center [229, 279] width 388 height 282
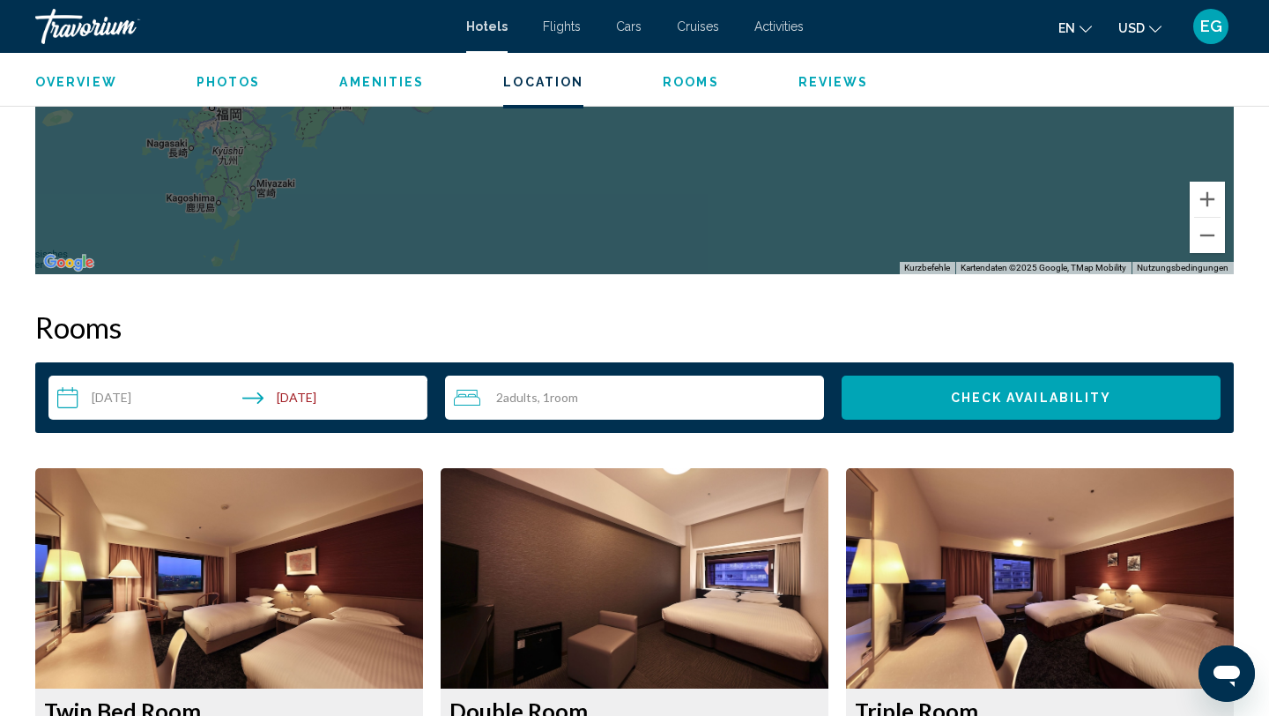
scroll to position [2043, 0]
